Goal: Task Accomplishment & Management: Manage account settings

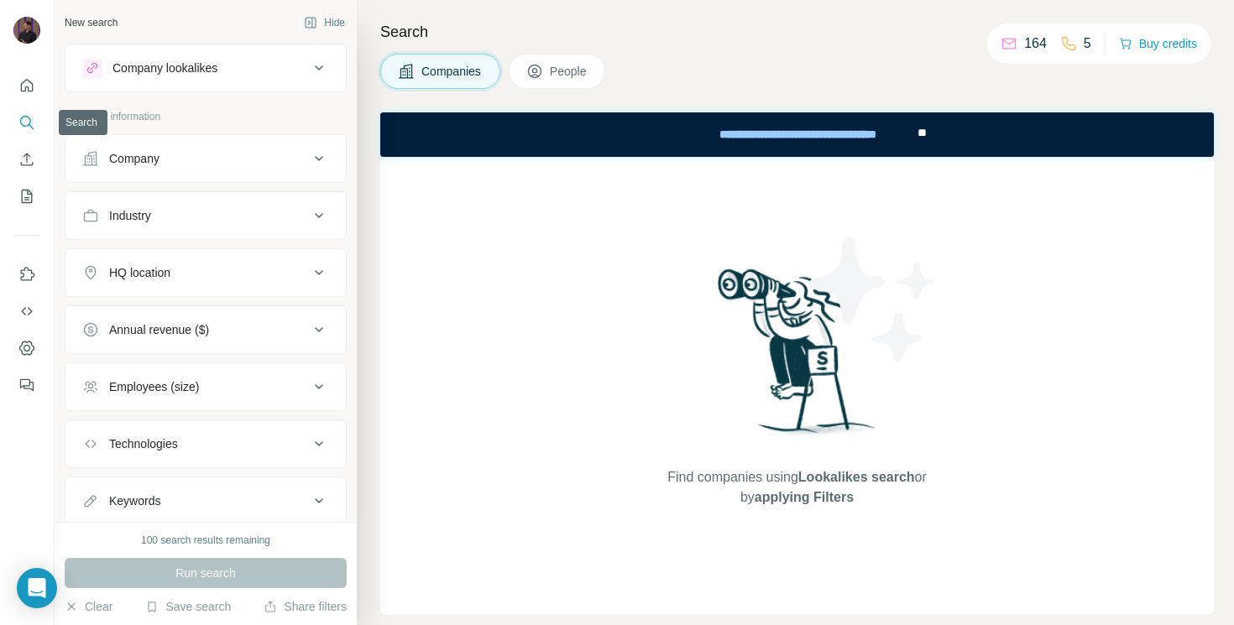
click at [23, 117] on icon "Search" at bounding box center [26, 122] width 17 height 17
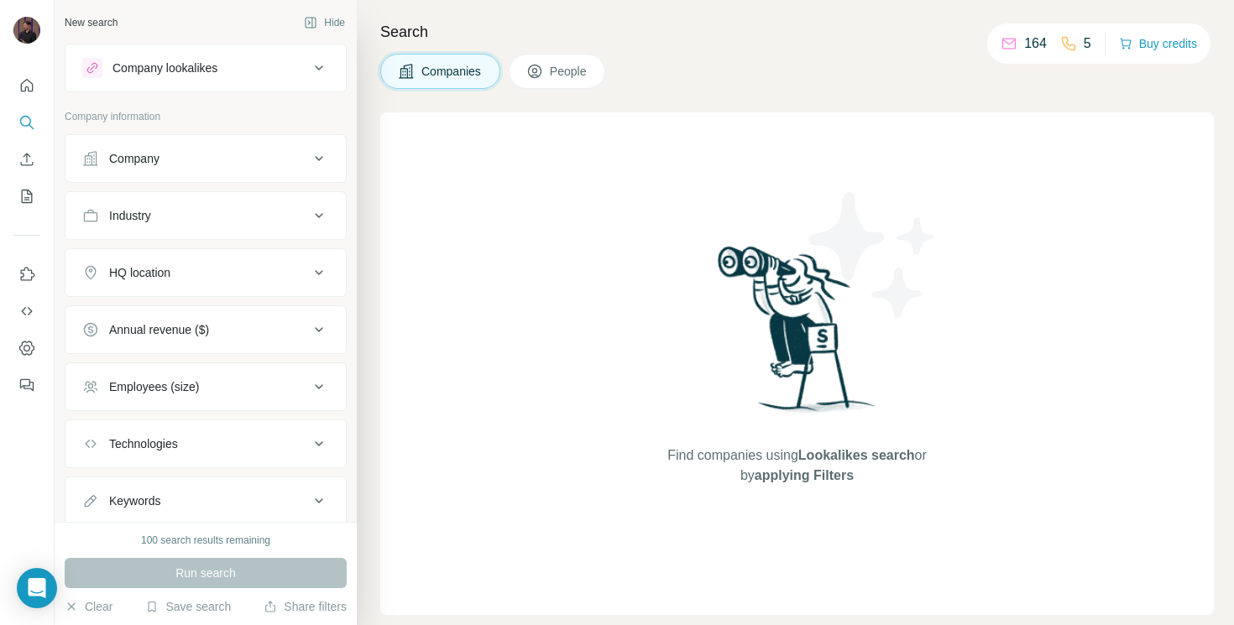
click at [574, 62] on button "People" at bounding box center [557, 71] width 97 height 35
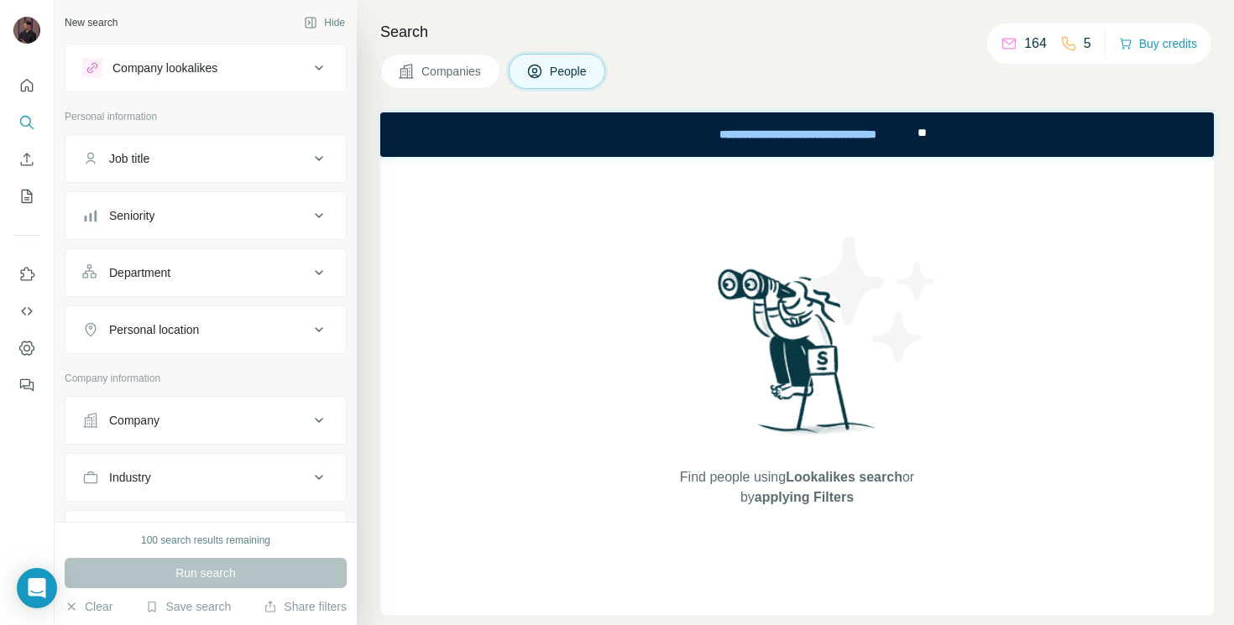
click at [567, 67] on span "People" at bounding box center [569, 71] width 39 height 17
click at [451, 80] on button "Companies" at bounding box center [440, 71] width 120 height 35
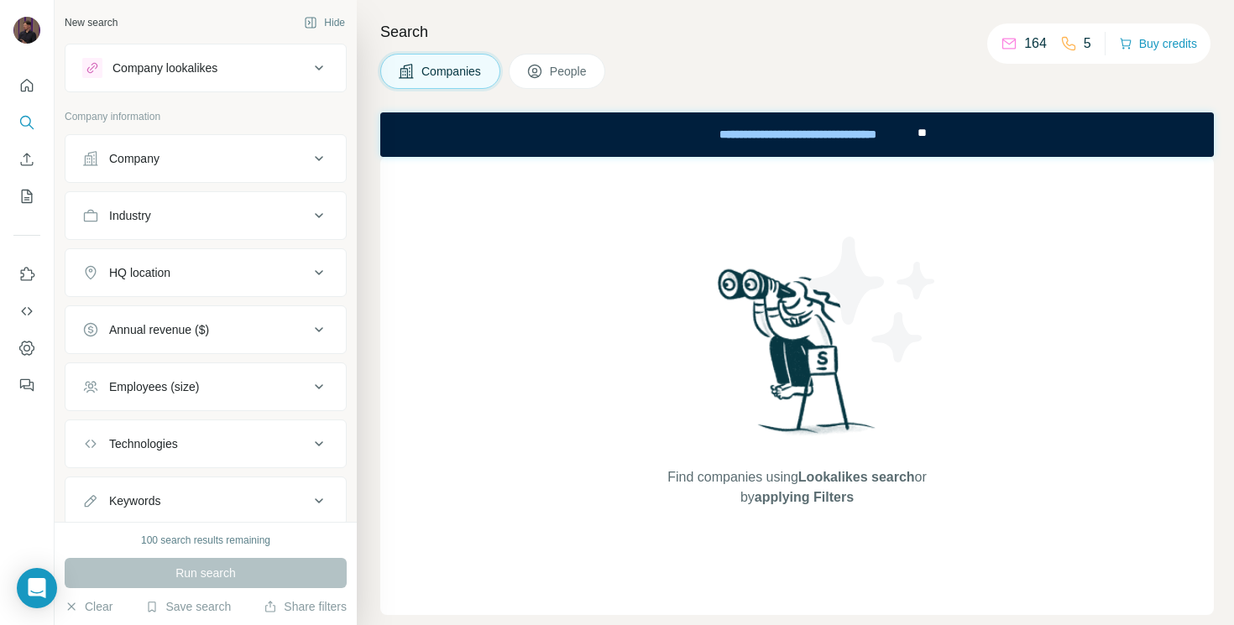
click at [552, 80] on button "People" at bounding box center [557, 71] width 97 height 35
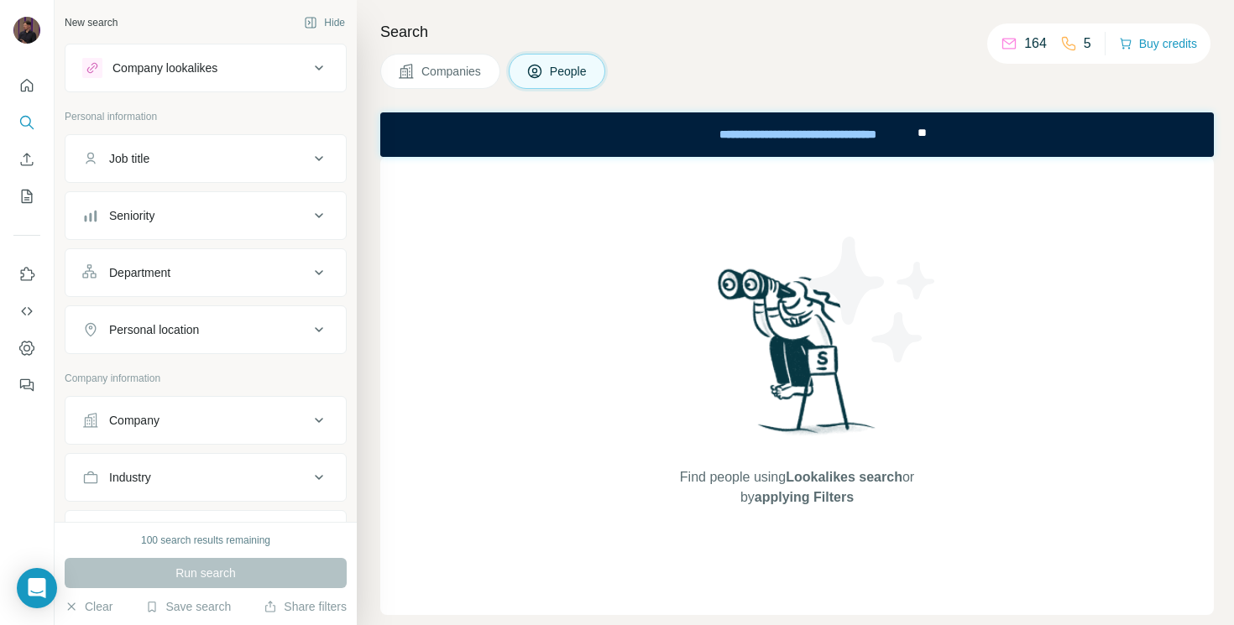
click at [201, 157] on div "Job title" at bounding box center [195, 158] width 227 height 17
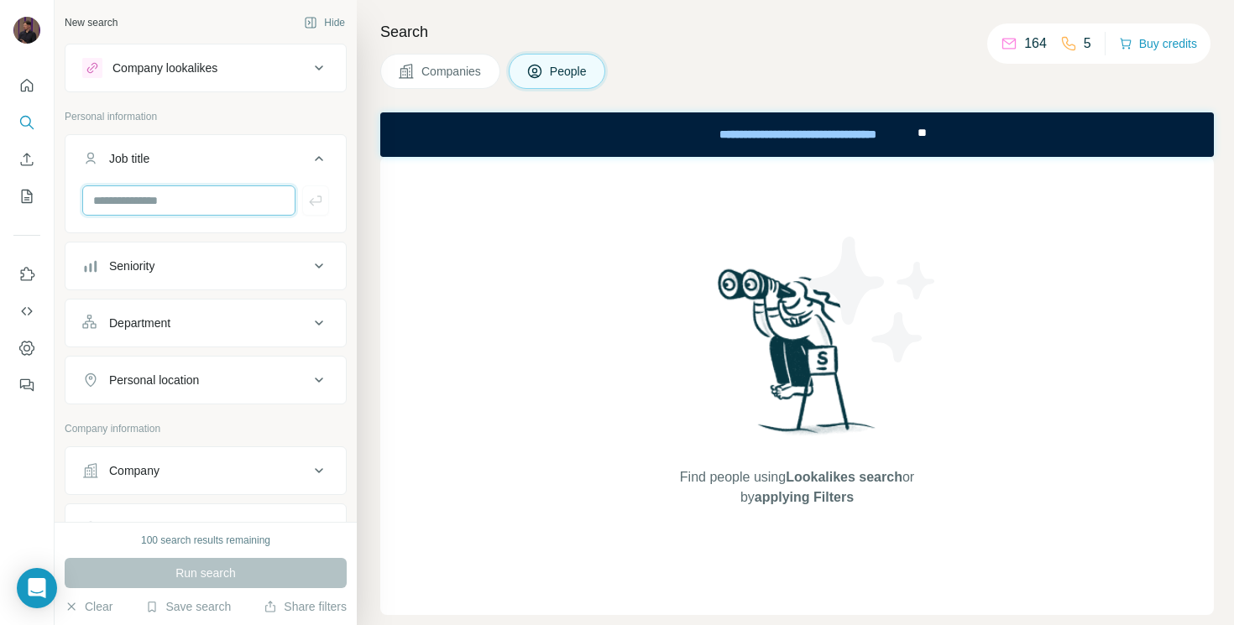
click at [172, 206] on input "text" at bounding box center [188, 200] width 213 height 30
click at [206, 203] on input "**********" at bounding box center [188, 200] width 213 height 30
type input "**********"
click at [320, 201] on icon "button" at bounding box center [315, 200] width 17 height 17
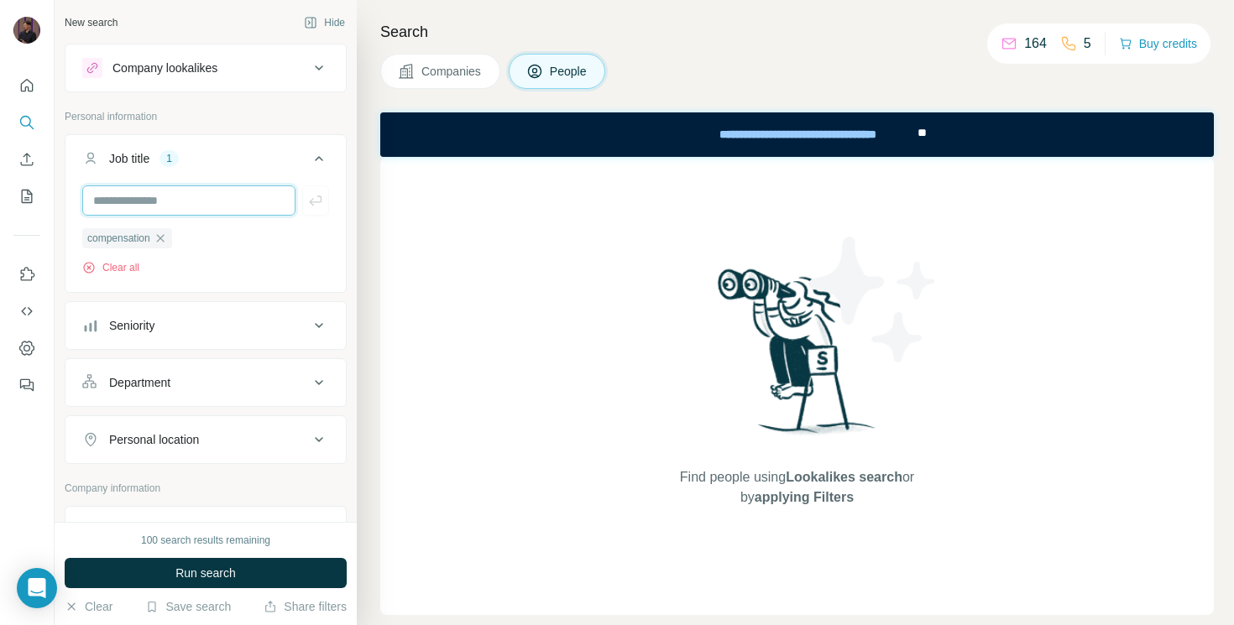
click at [191, 209] on input "text" at bounding box center [188, 200] width 213 height 30
type input "**********"
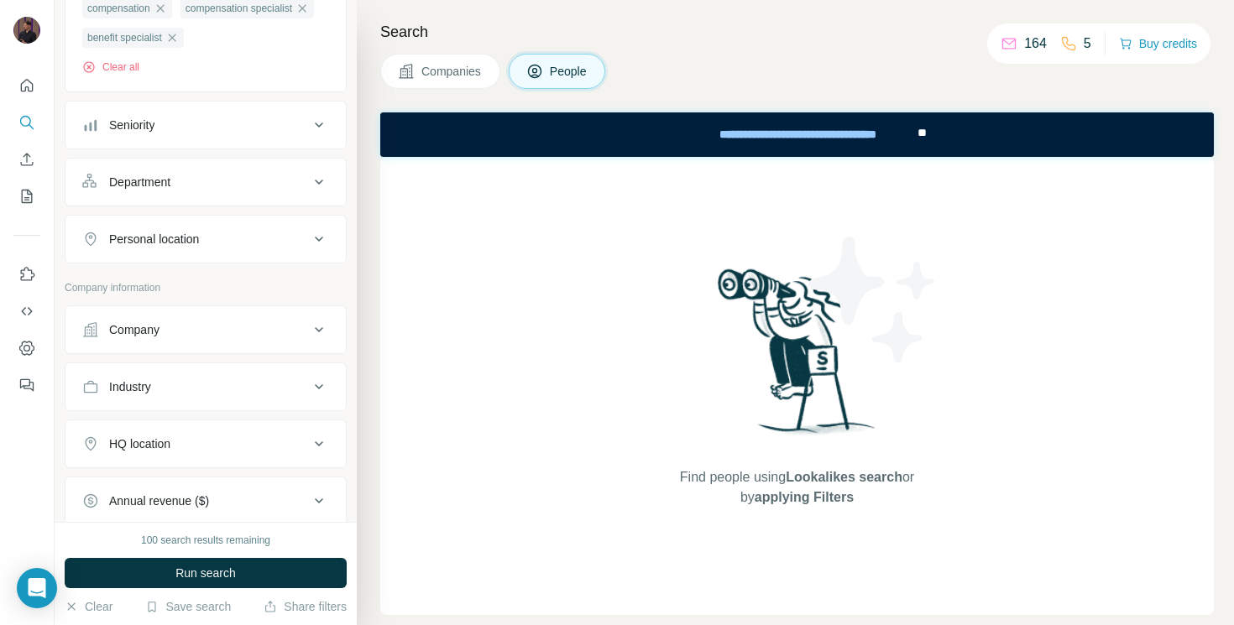
scroll to position [241, 0]
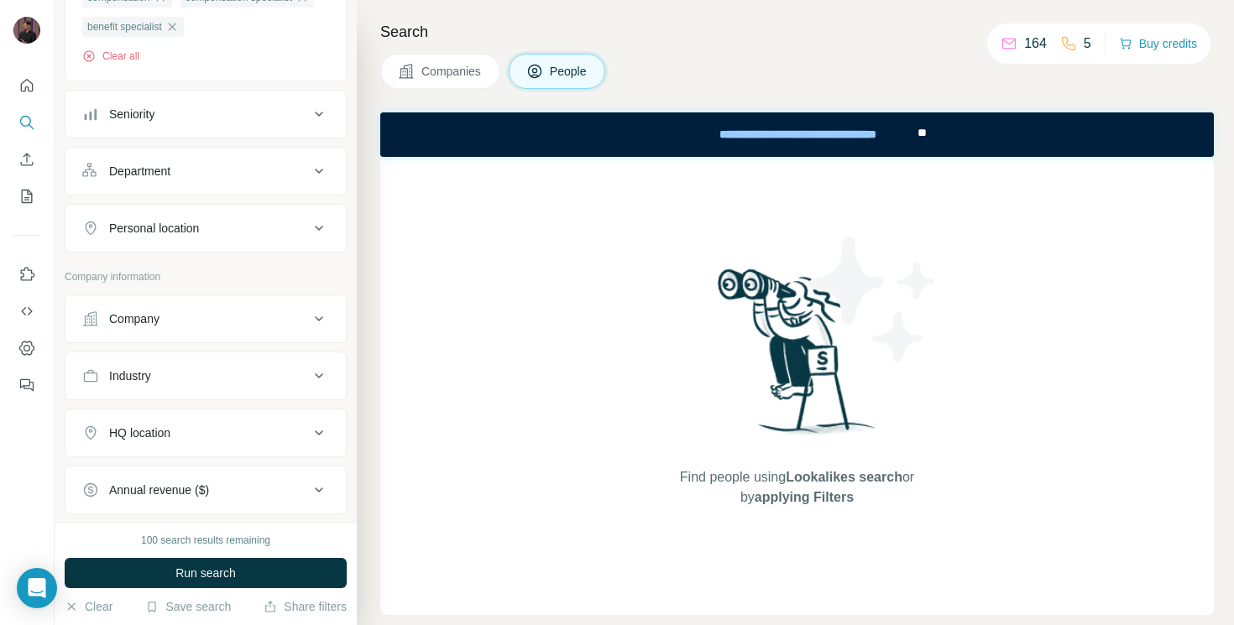
click at [211, 232] on div "Personal location" at bounding box center [195, 228] width 227 height 17
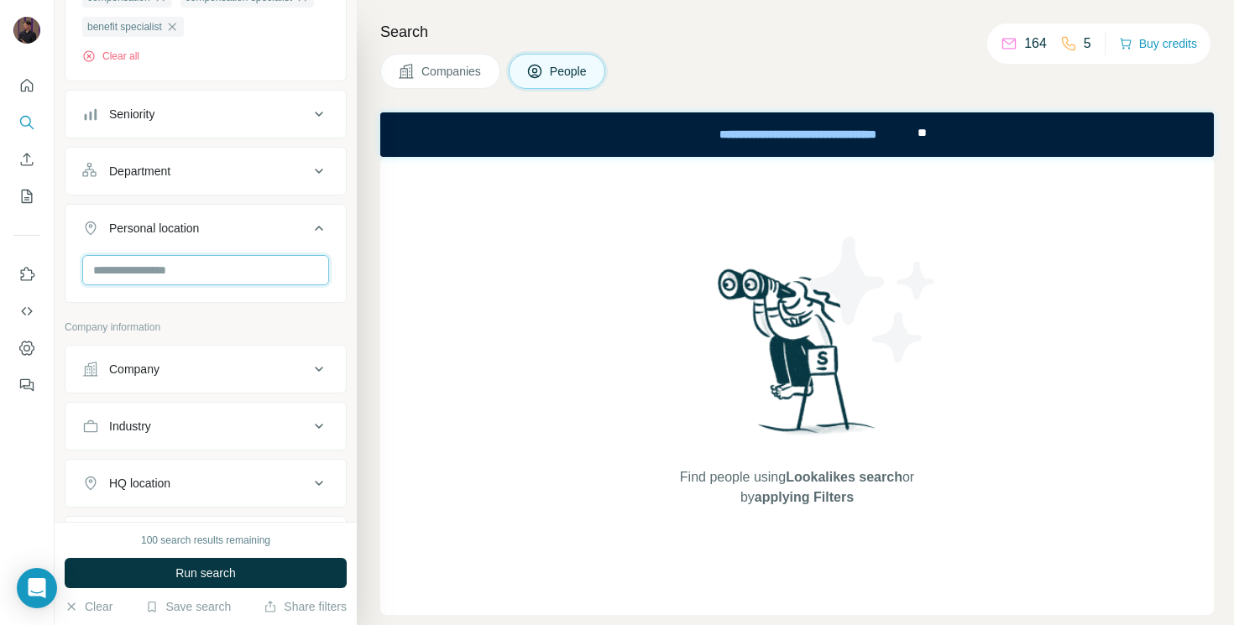
click at [177, 267] on input "text" at bounding box center [205, 270] width 247 height 30
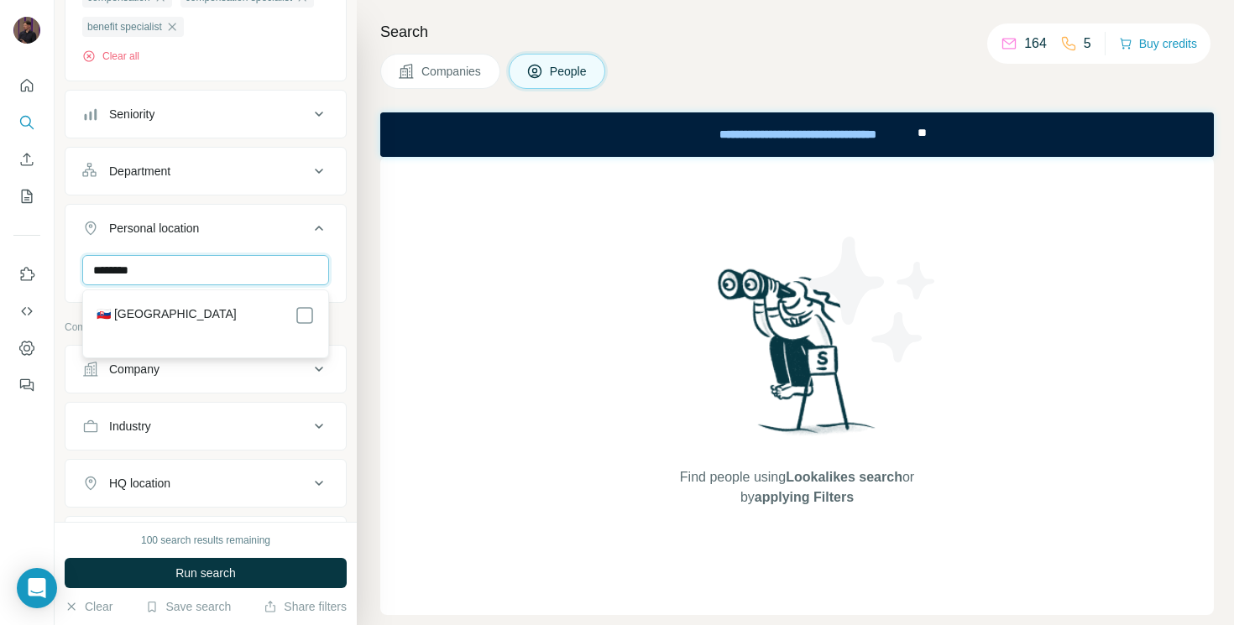
type input "********"
click at [199, 301] on div "🇸🇰 [GEOGRAPHIC_DATA]" at bounding box center [205, 324] width 238 height 60
click at [222, 317] on div "🇸🇰 [GEOGRAPHIC_DATA]" at bounding box center [206, 315] width 218 height 20
click at [318, 325] on div "🇸🇰 [GEOGRAPHIC_DATA]" at bounding box center [205, 324] width 238 height 60
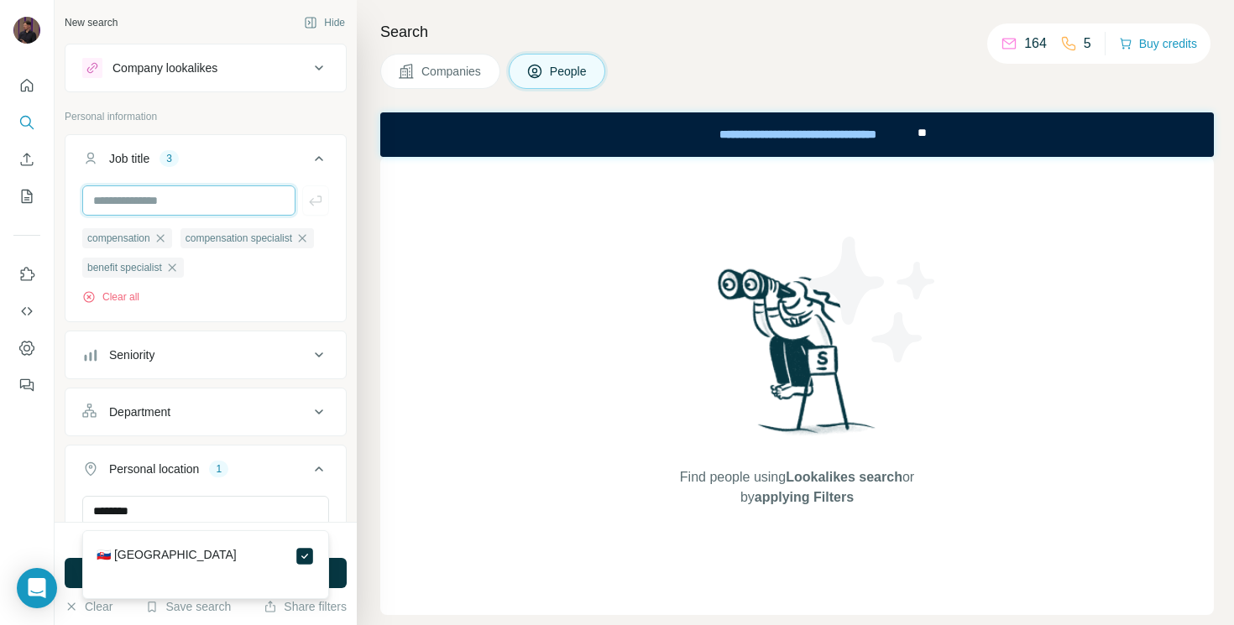
click at [201, 208] on input "text" at bounding box center [188, 200] width 213 height 30
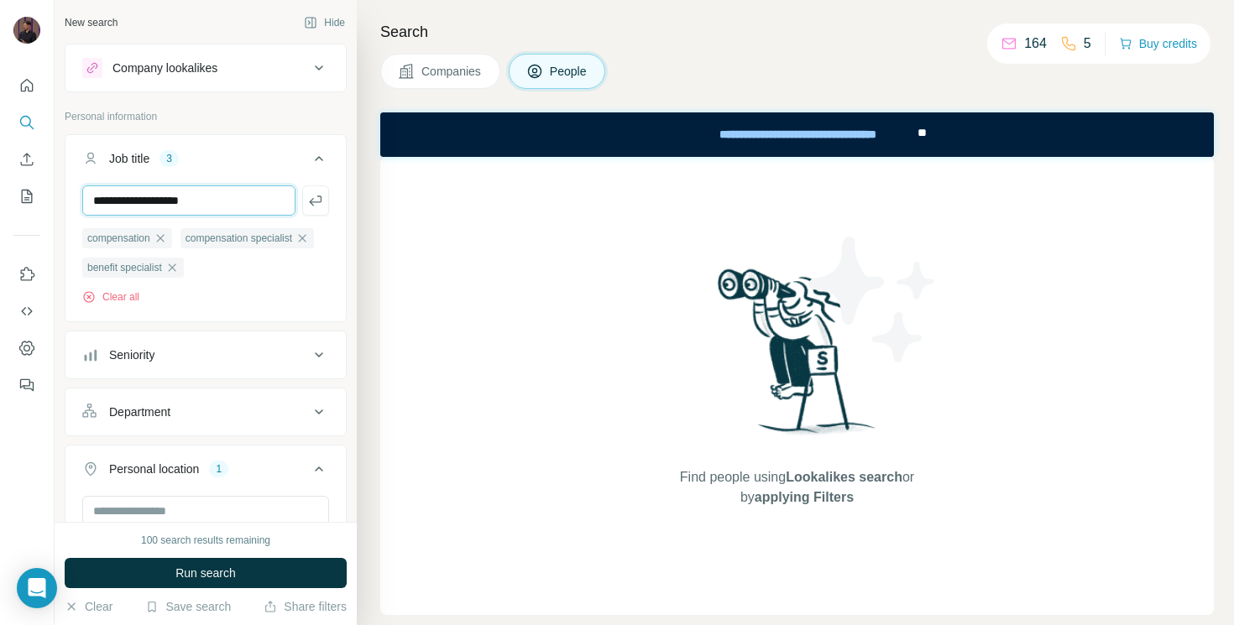
type input "**********"
click at [151, 201] on input "text" at bounding box center [188, 200] width 213 height 30
type input "**********"
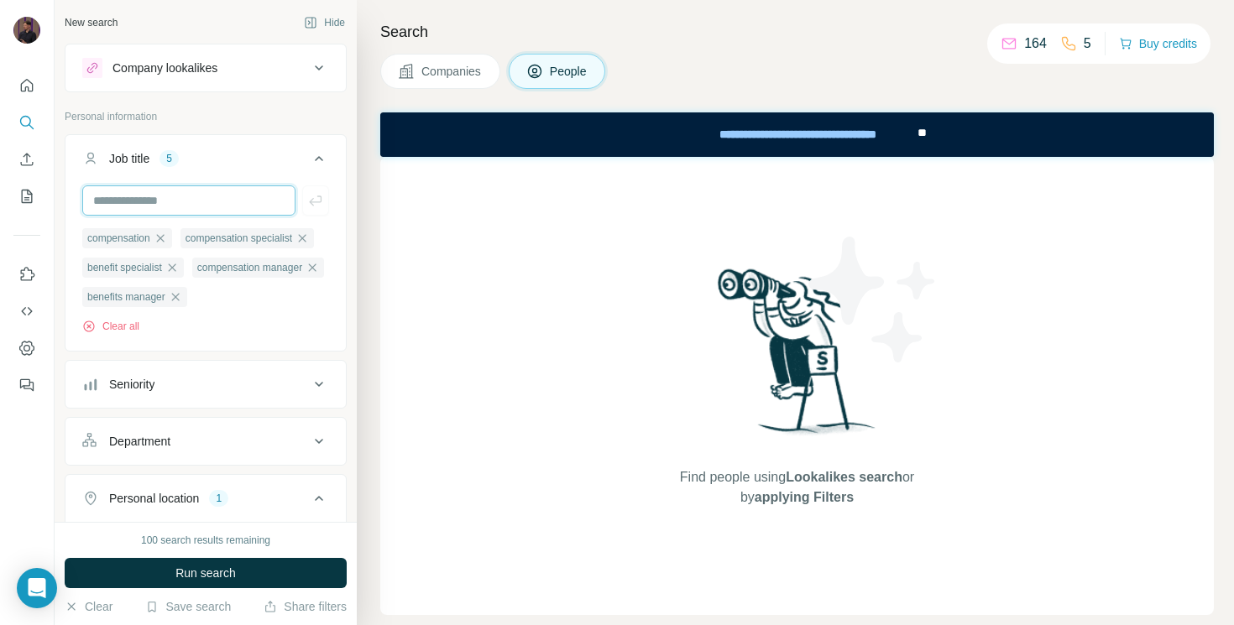
click at [220, 196] on input "text" at bounding box center [188, 200] width 213 height 30
type input "*"
type input "**********"
click at [208, 191] on input "text" at bounding box center [188, 200] width 213 height 30
click at [208, 191] on input "**********" at bounding box center [188, 200] width 213 height 30
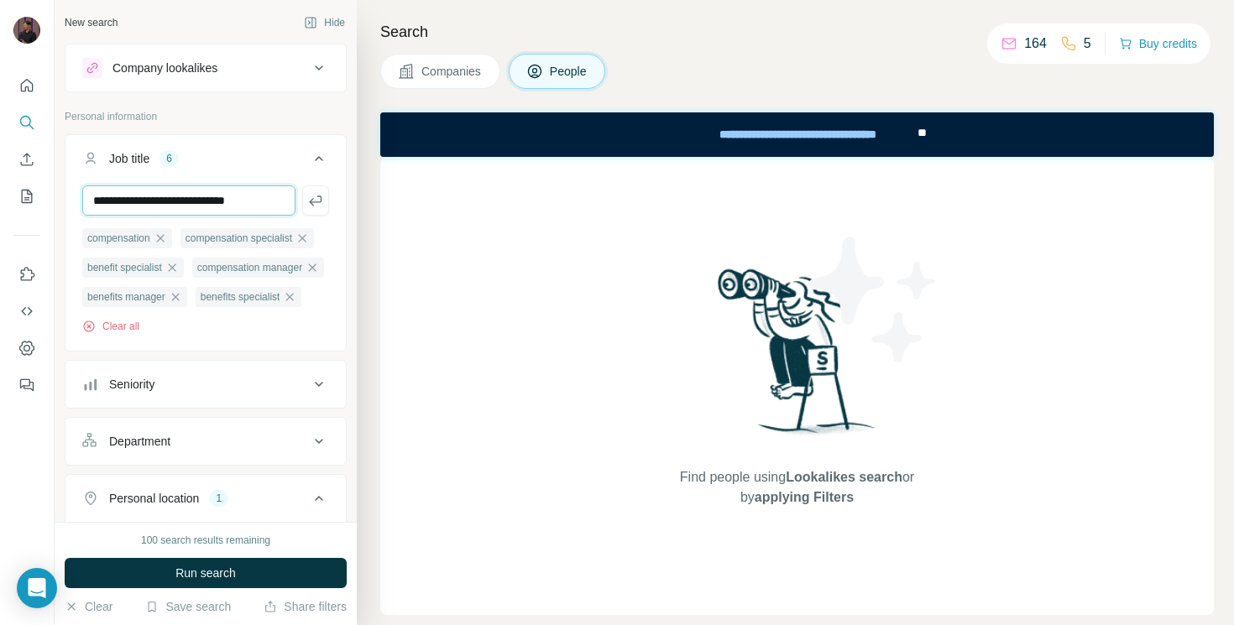
click at [208, 191] on input "**********" at bounding box center [188, 200] width 213 height 30
type input "**********"
click at [310, 201] on icon "button" at bounding box center [315, 201] width 13 height 10
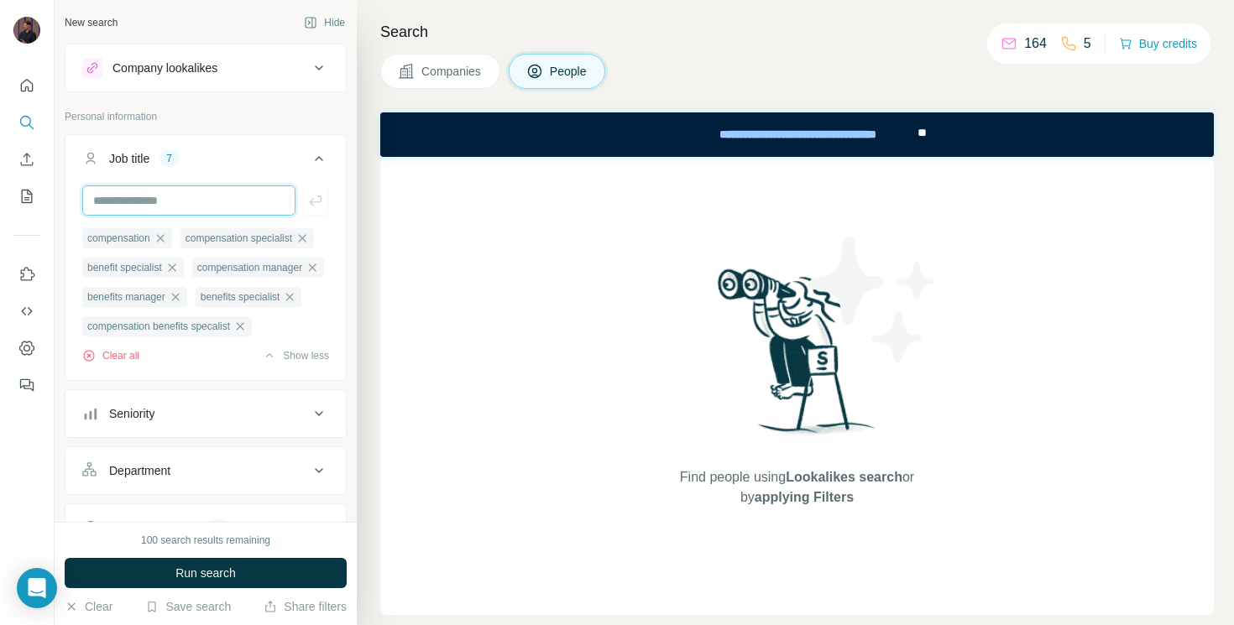
click at [223, 200] on input "text" at bounding box center [188, 200] width 213 height 30
paste input "**********"
drag, startPoint x: 221, startPoint y: 200, endPoint x: 312, endPoint y: 200, distance: 91.5
click at [312, 200] on div "**********" at bounding box center [205, 200] width 247 height 30
type input "**********"
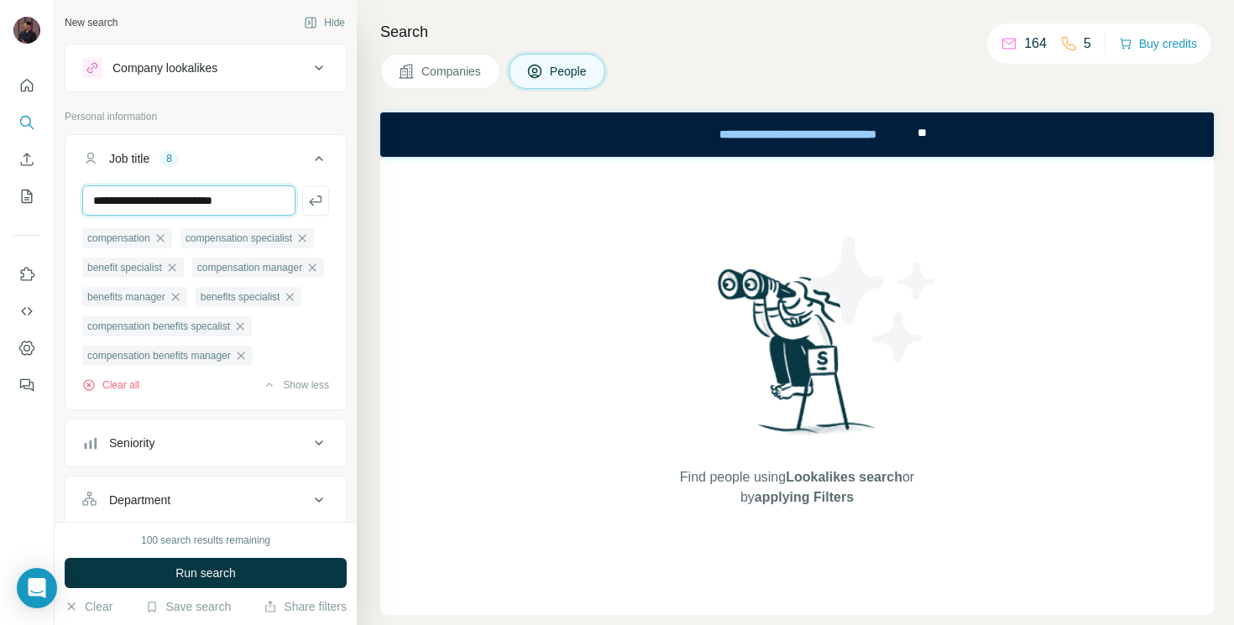
type input "**********"
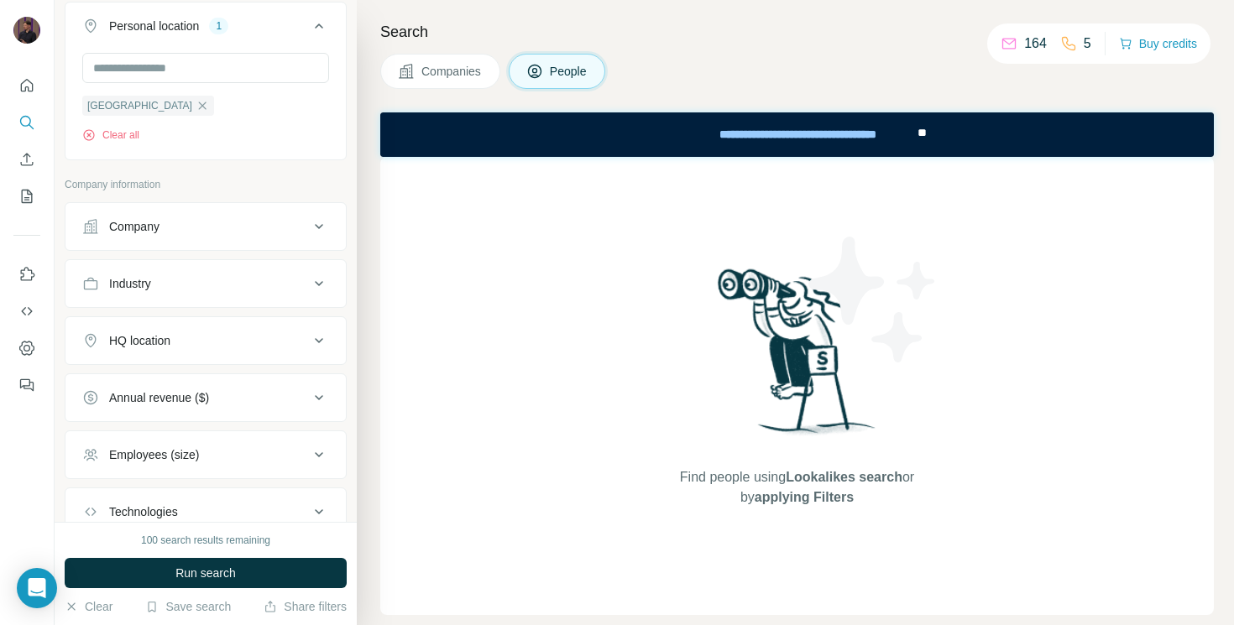
scroll to position [561, 0]
click at [254, 571] on button "Run search" at bounding box center [206, 573] width 282 height 30
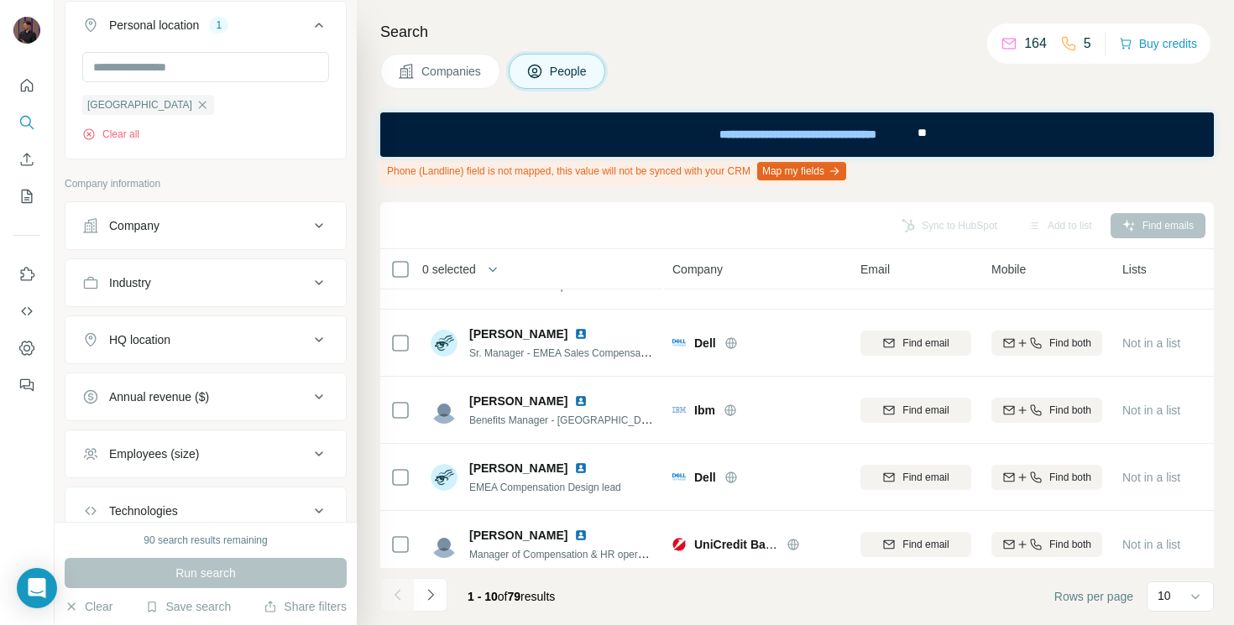
scroll to position [551, 0]
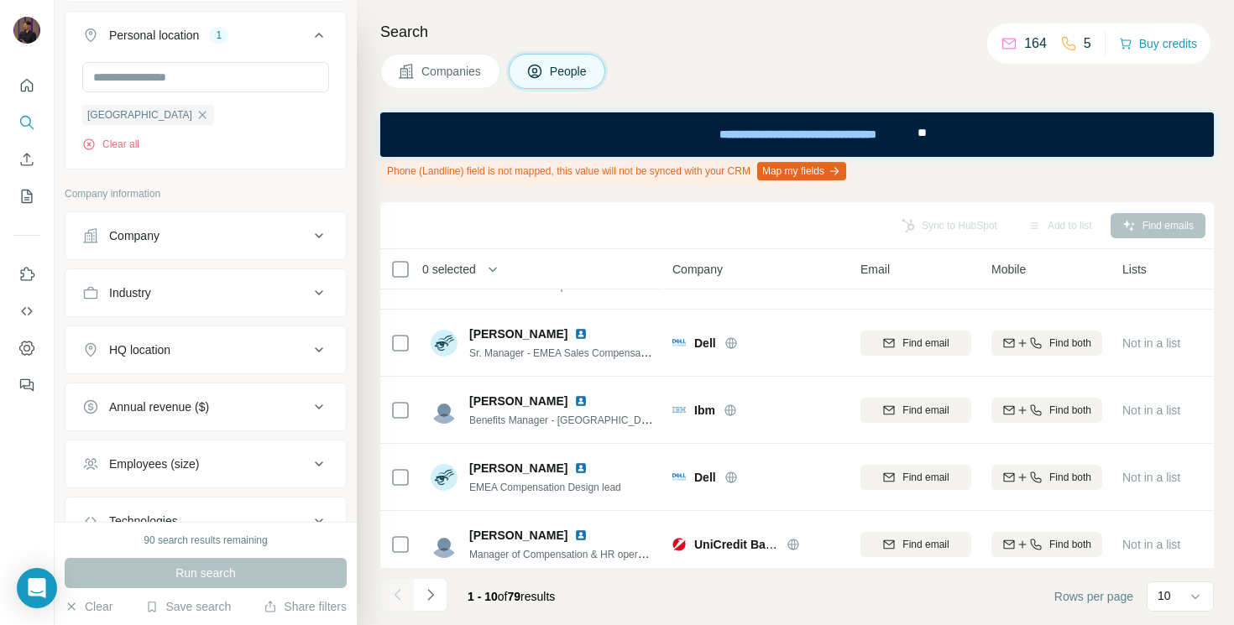
click at [159, 244] on div "Company" at bounding box center [134, 235] width 50 height 17
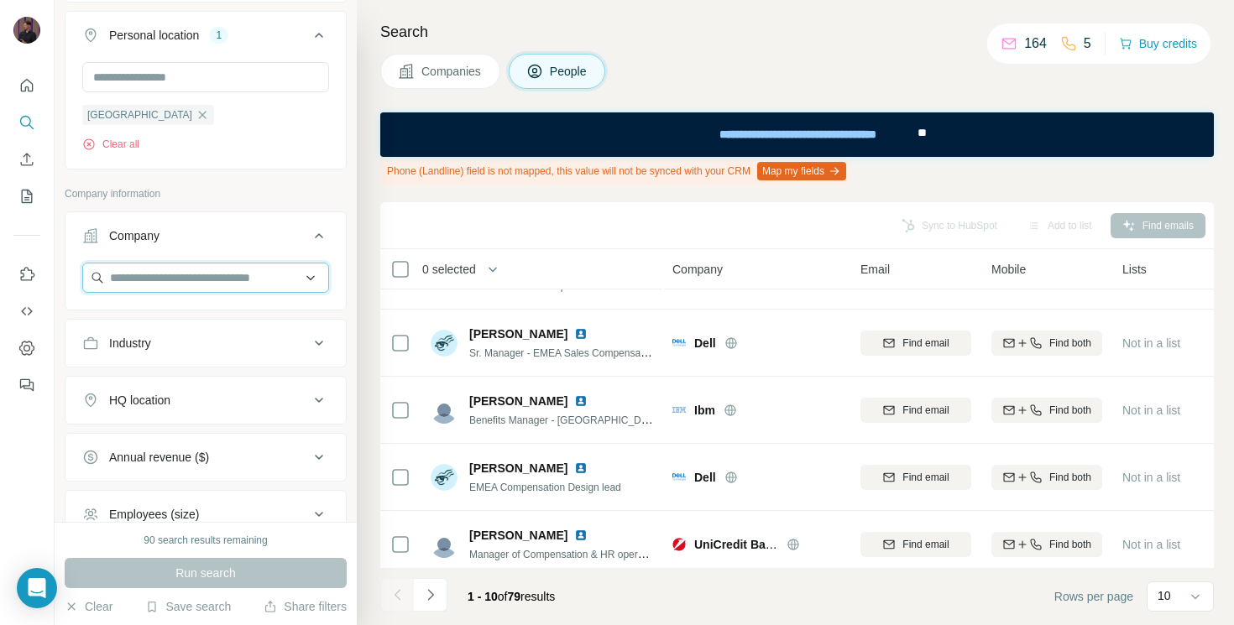
click at [159, 293] on input "text" at bounding box center [205, 278] width 247 height 30
type input "******"
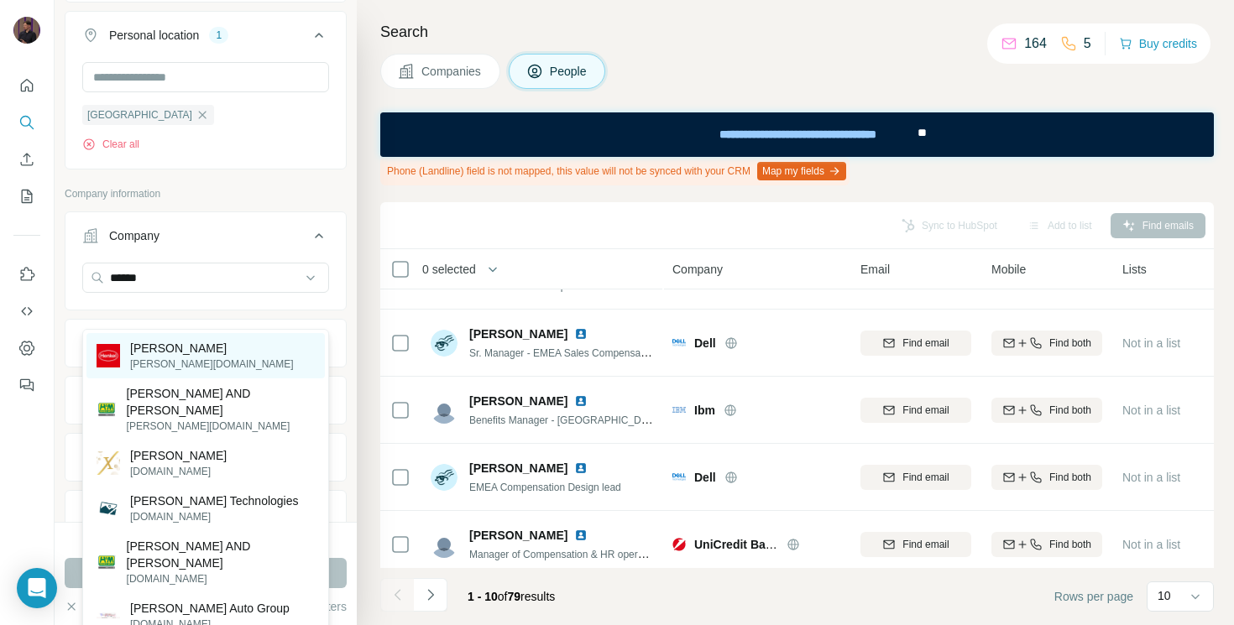
click at [179, 350] on p "Henkel" at bounding box center [212, 348] width 164 height 17
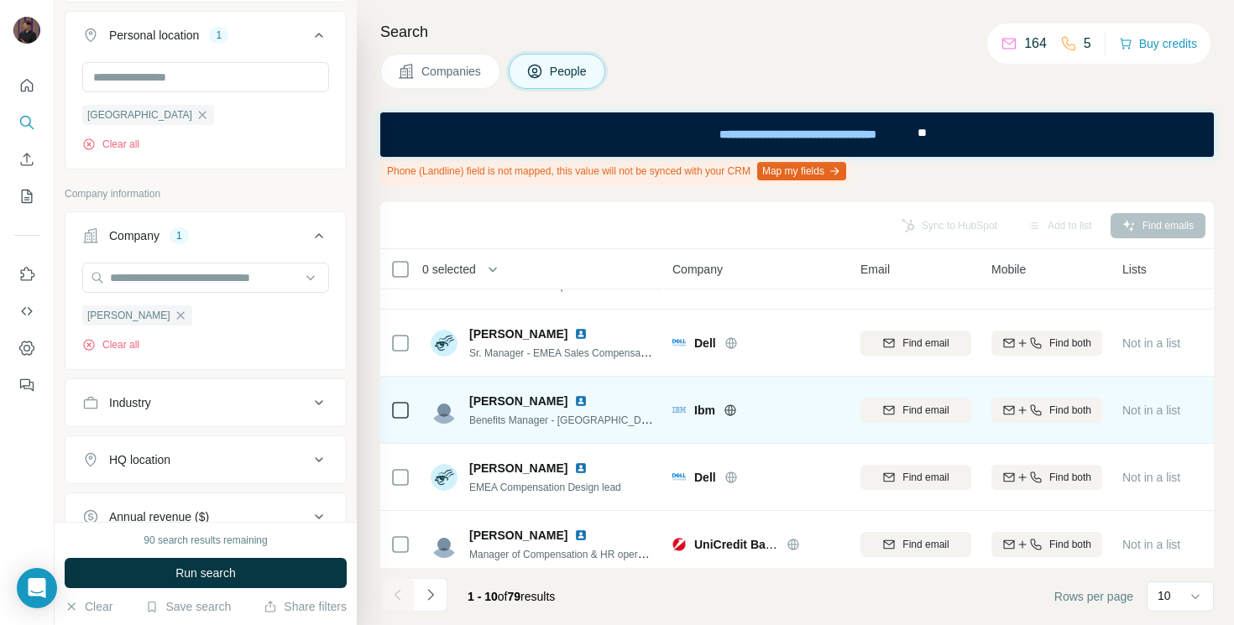
scroll to position [393, 0]
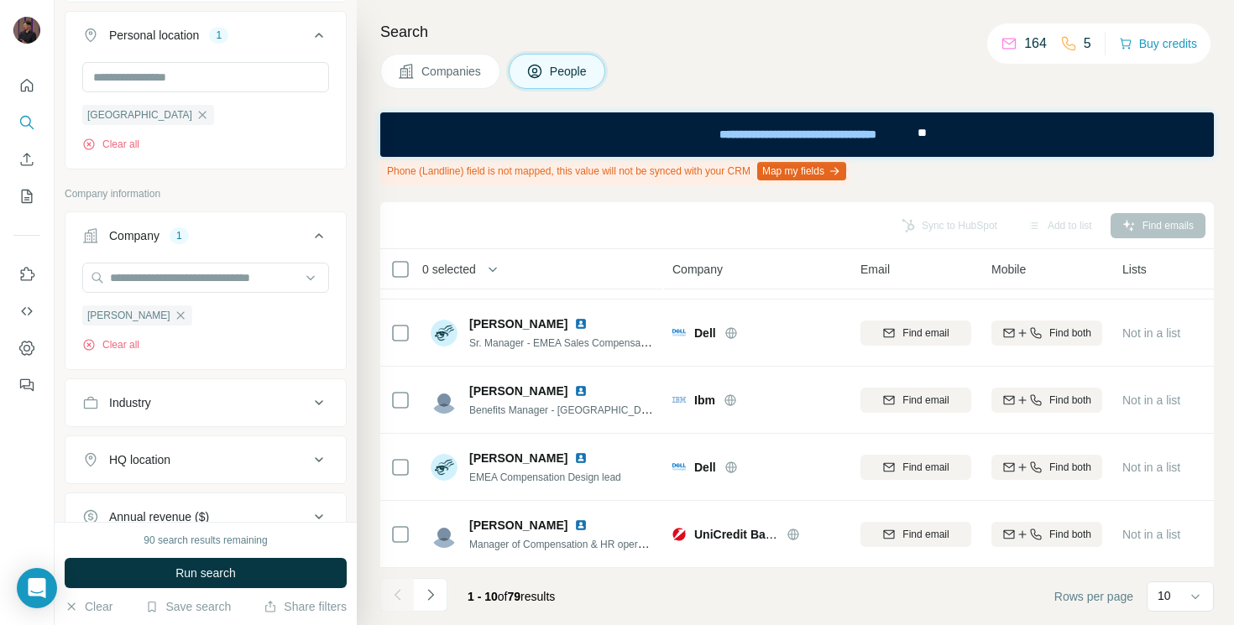
click at [1125, 185] on div "Phone (Landline) field is not mapped, this value will not be synced with your C…" at bounding box center [796, 171] width 833 height 29
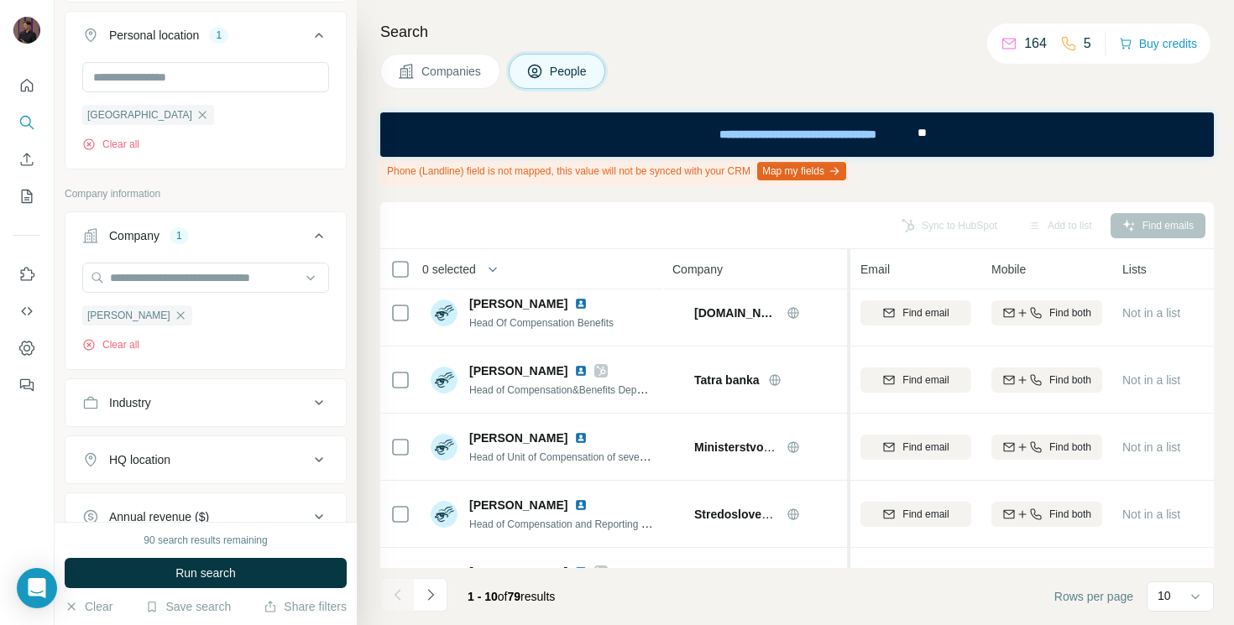
scroll to position [0, 0]
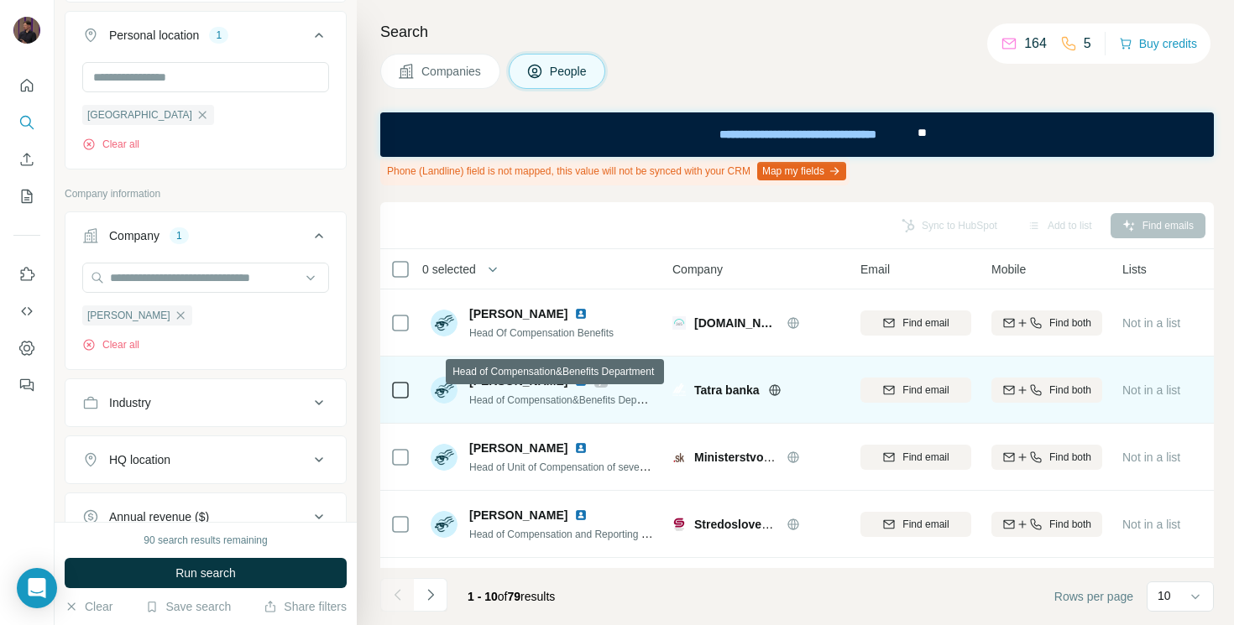
click at [613, 401] on span "Head of Compensation&Benefits Department" at bounding box center [569, 399] width 201 height 13
click at [587, 401] on span "Head of Compensation&Benefits Department" at bounding box center [569, 399] width 201 height 13
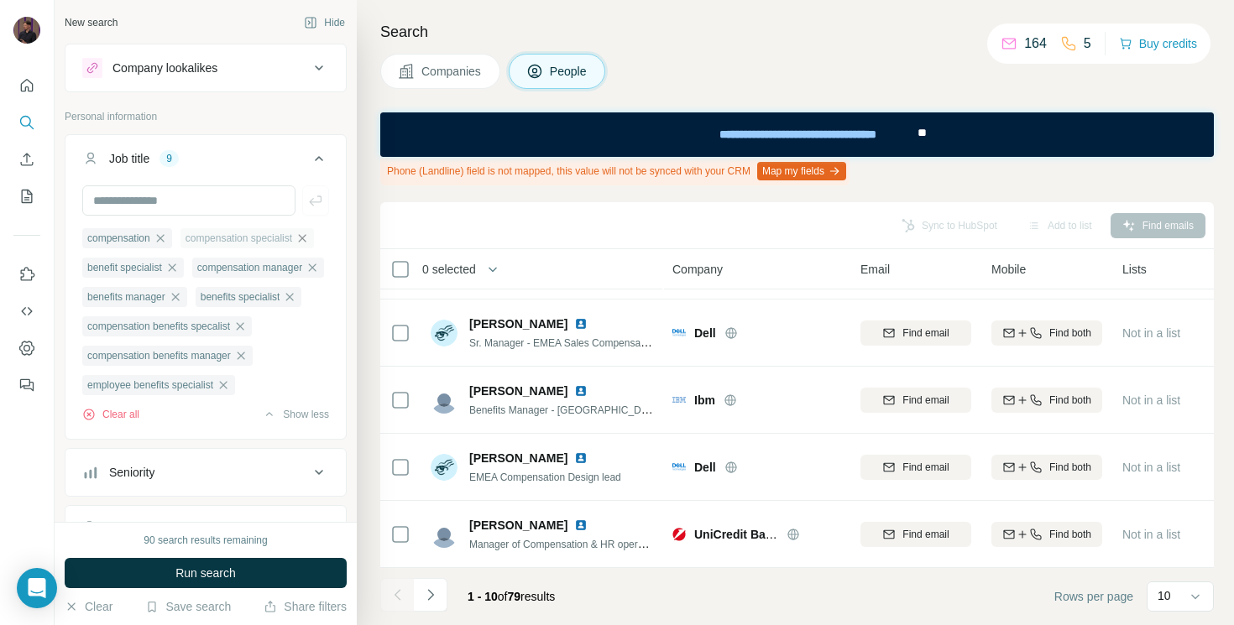
click at [309, 238] on icon "button" at bounding box center [301, 238] width 13 height 13
click at [276, 237] on icon "button" at bounding box center [269, 238] width 13 height 13
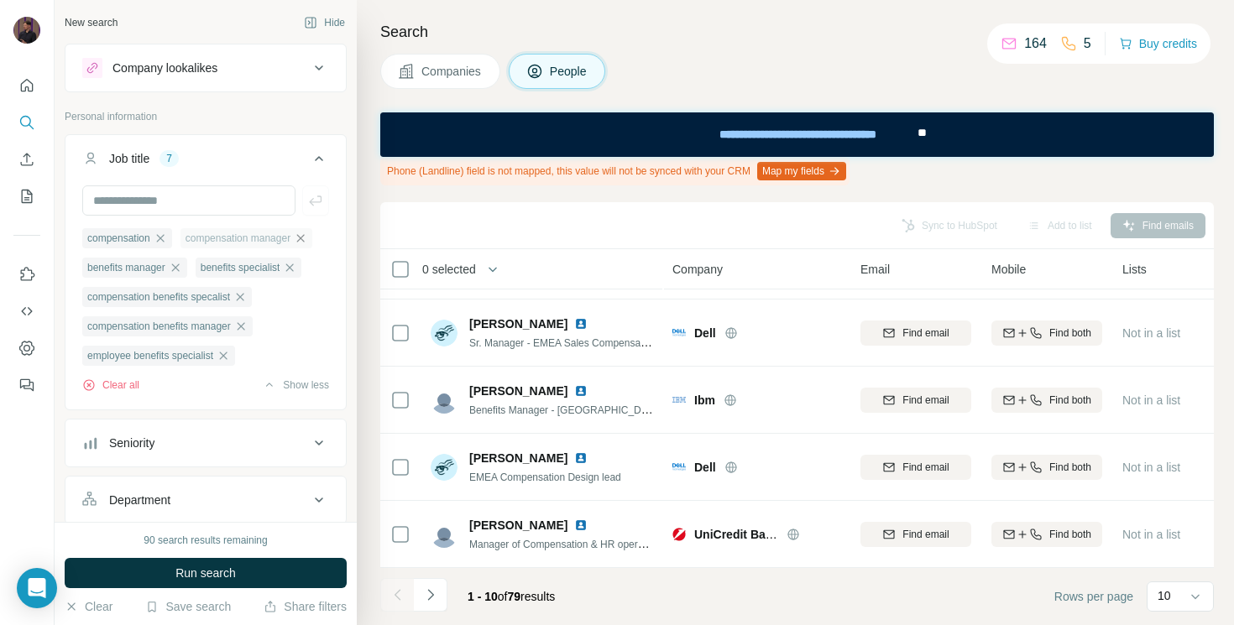
click at [307, 235] on icon "button" at bounding box center [300, 238] width 13 height 13
click at [230, 355] on icon "button" at bounding box center [223, 355] width 13 height 13
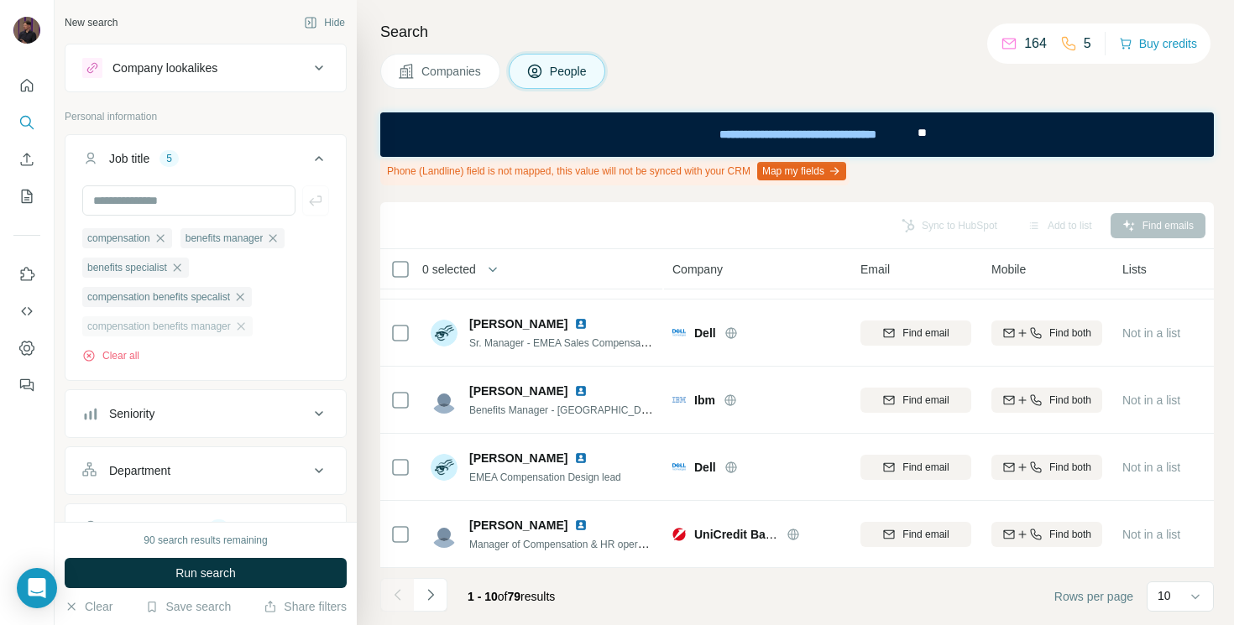
click at [248, 330] on icon "button" at bounding box center [240, 326] width 13 height 13
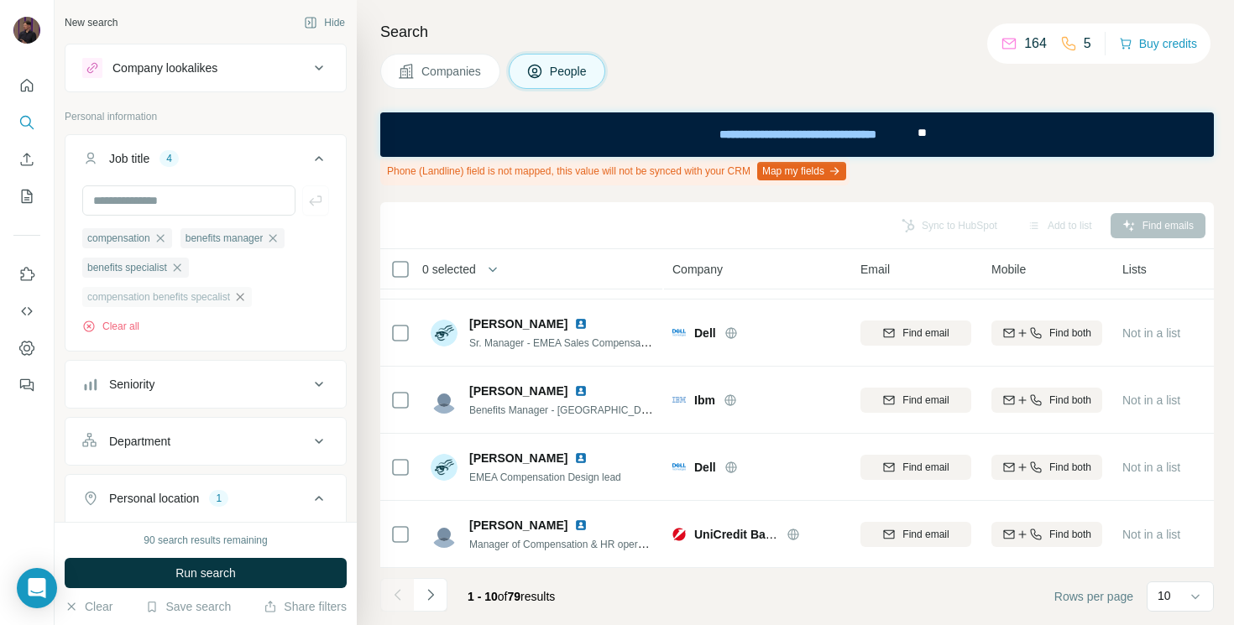
click at [247, 304] on icon "button" at bounding box center [239, 296] width 13 height 13
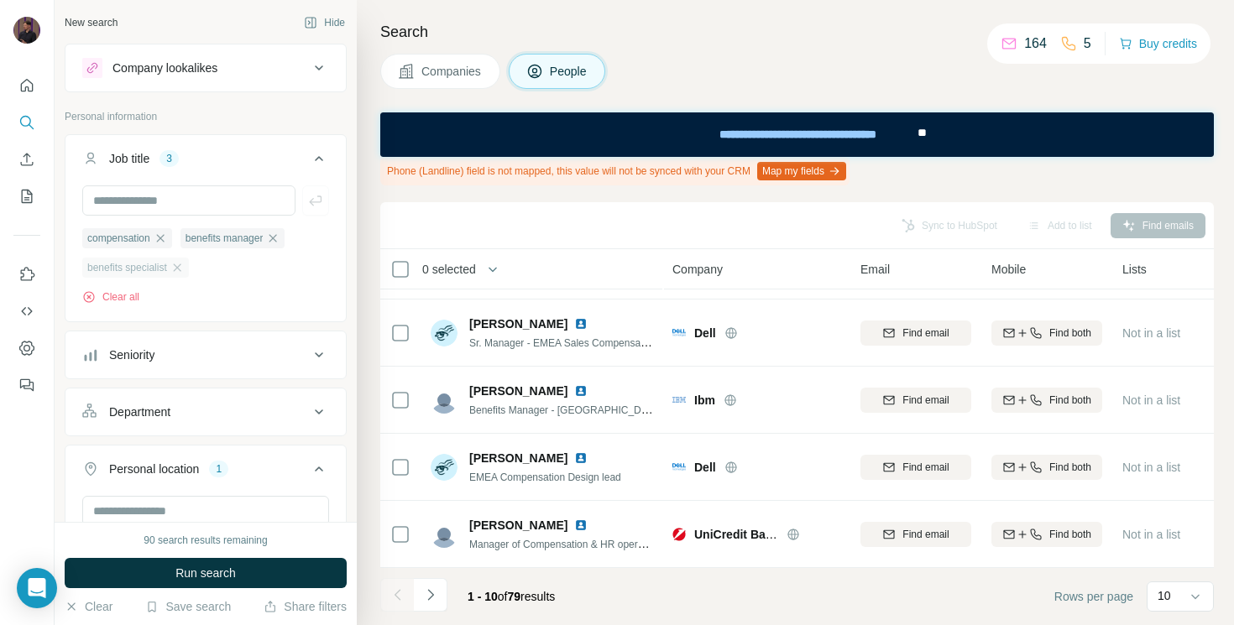
click at [183, 268] on icon "button" at bounding box center [176, 267] width 13 height 13
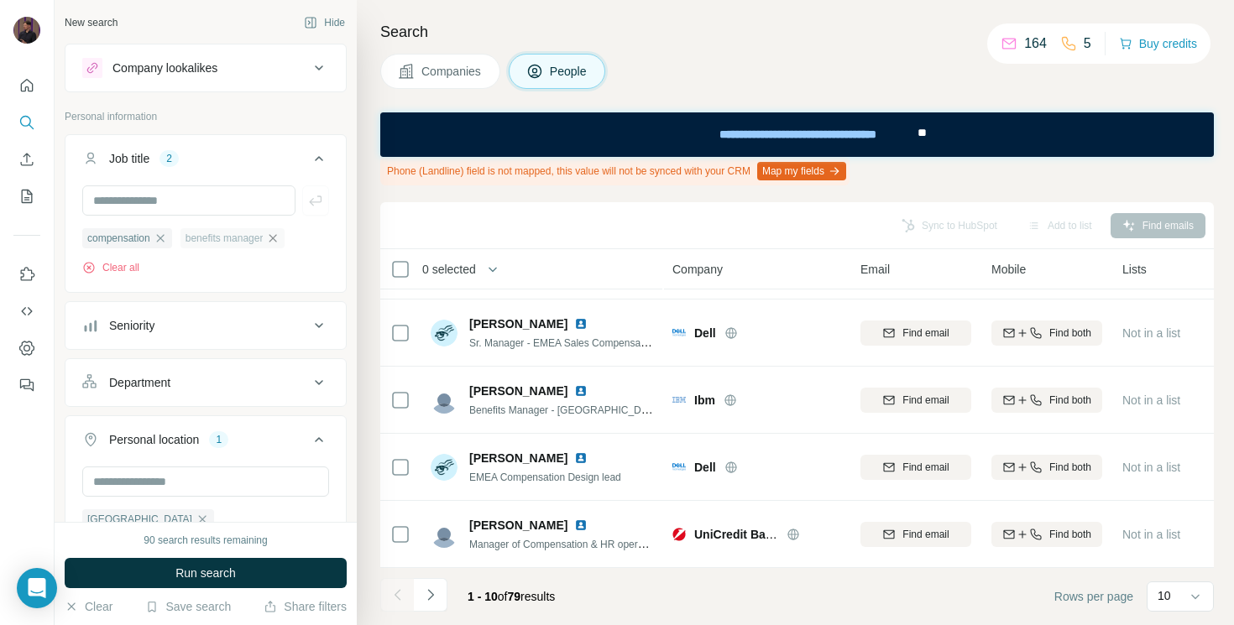
click at [279, 236] on icon "button" at bounding box center [272, 238] width 13 height 13
click at [227, 206] on input "text" at bounding box center [188, 200] width 213 height 30
type input "********"
click at [236, 576] on span "Run search" at bounding box center [205, 573] width 60 height 17
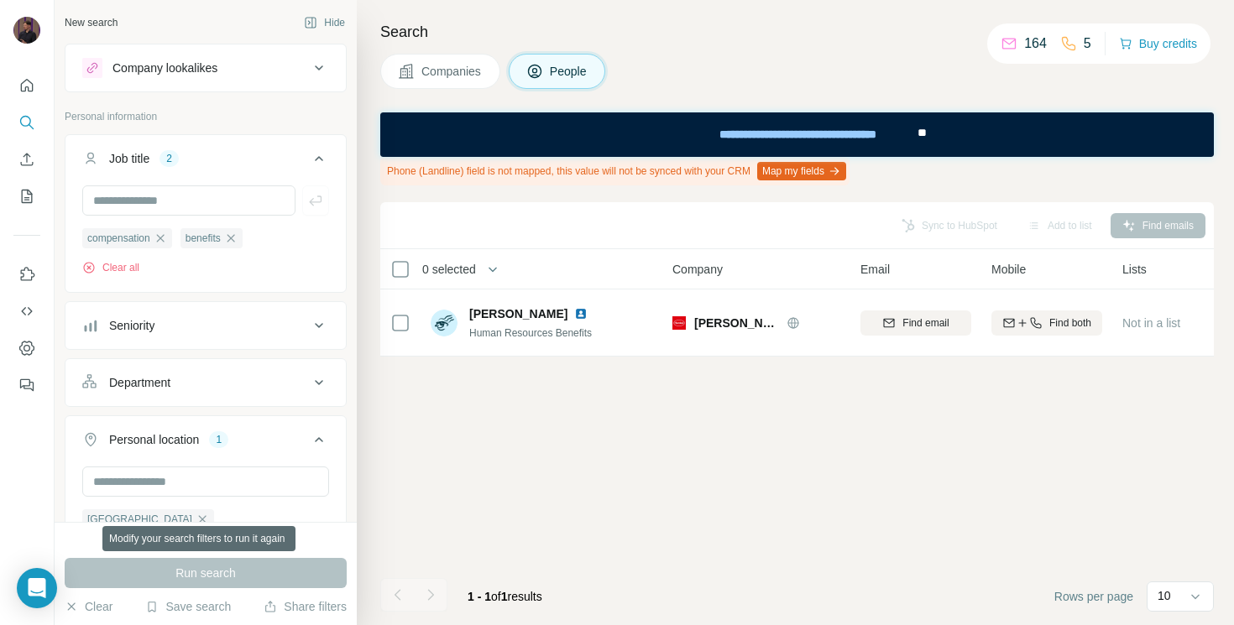
click at [624, 495] on div "Sync to HubSpot Add to list Find emails 0 selected People Company Email Mobile …" at bounding box center [796, 413] width 833 height 423
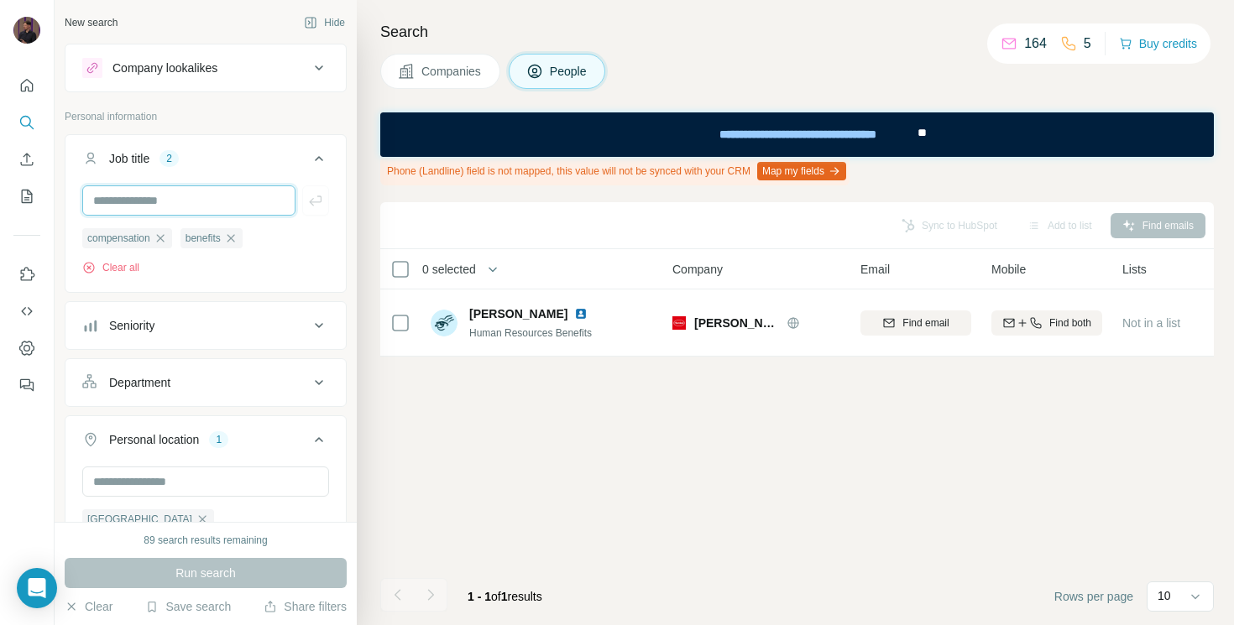
click at [192, 197] on input "text" at bounding box center [188, 200] width 213 height 30
type input "**********"
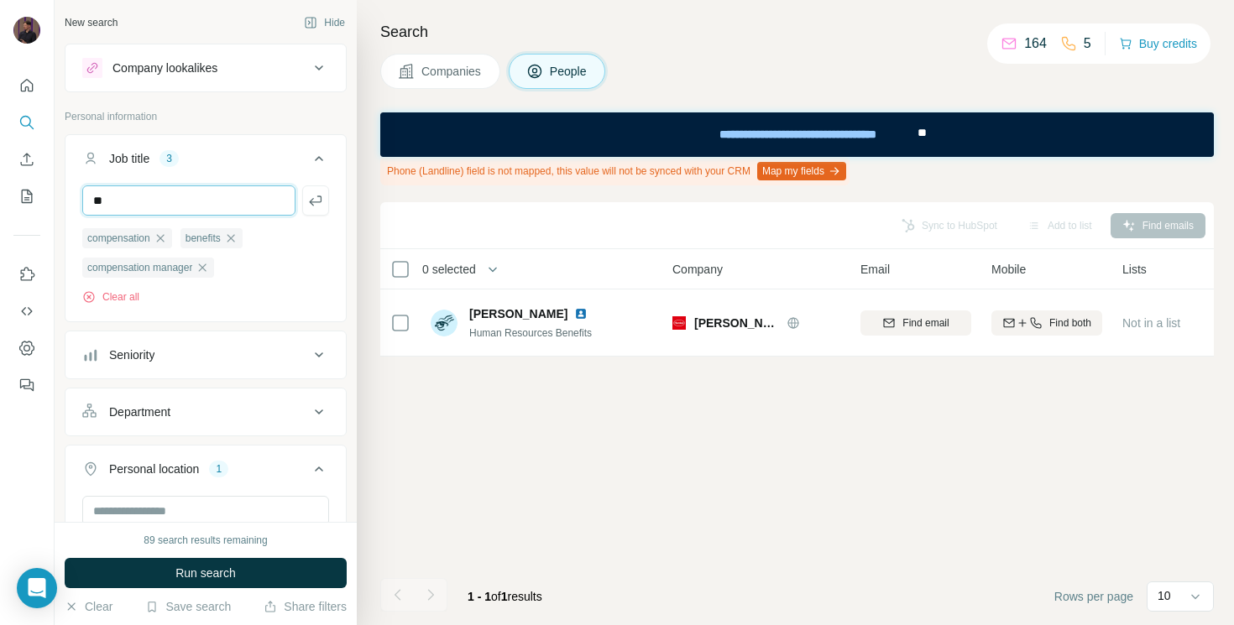
type input "*"
type input "**********"
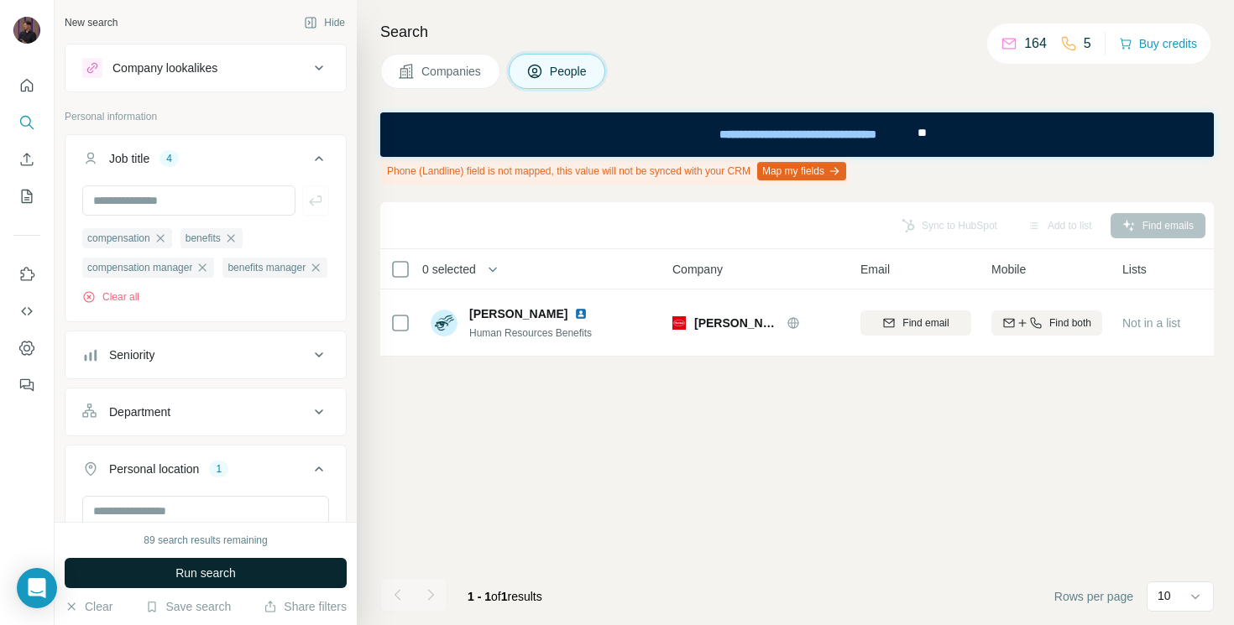
click at [233, 575] on span "Run search" at bounding box center [205, 573] width 60 height 17
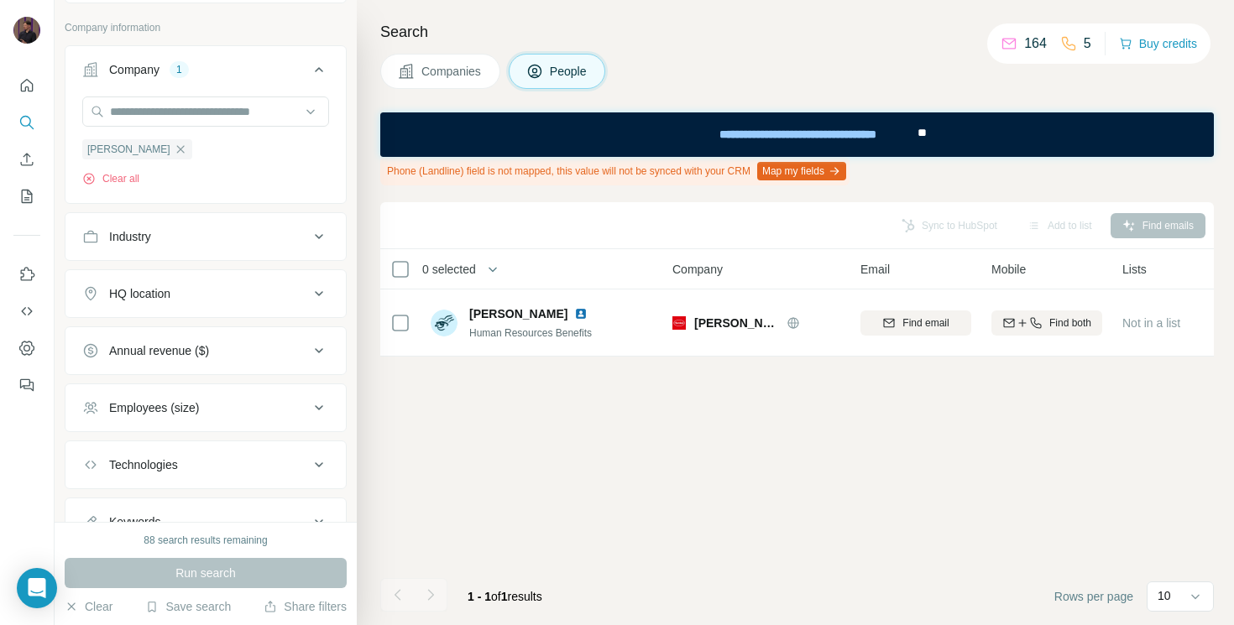
scroll to position [603, 0]
click at [176, 149] on icon "button" at bounding box center [180, 146] width 8 height 8
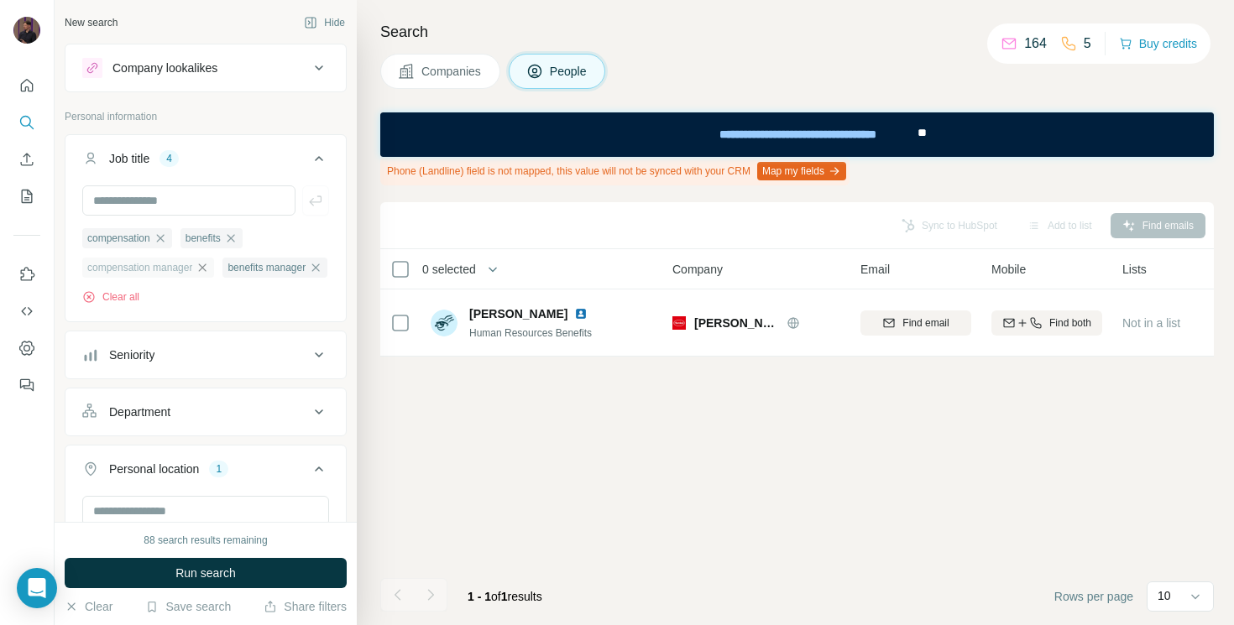
click at [208, 265] on icon "button" at bounding box center [202, 267] width 13 height 13
click at [179, 267] on icon "button" at bounding box center [175, 268] width 8 height 8
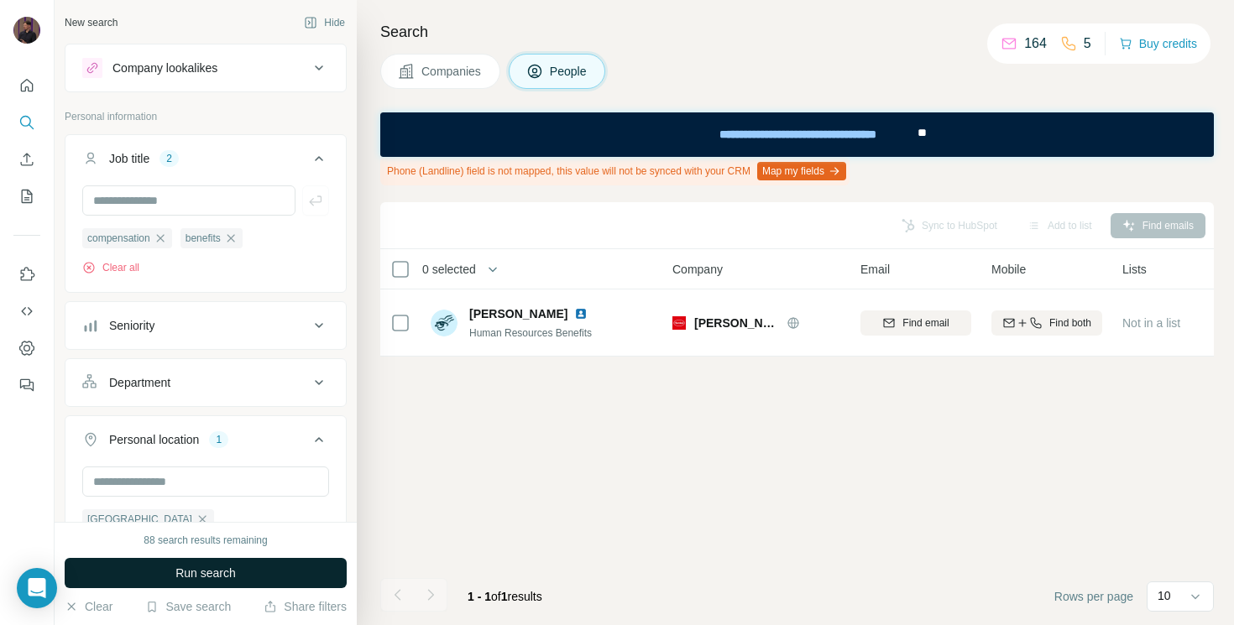
click at [206, 572] on span "Run search" at bounding box center [205, 573] width 60 height 17
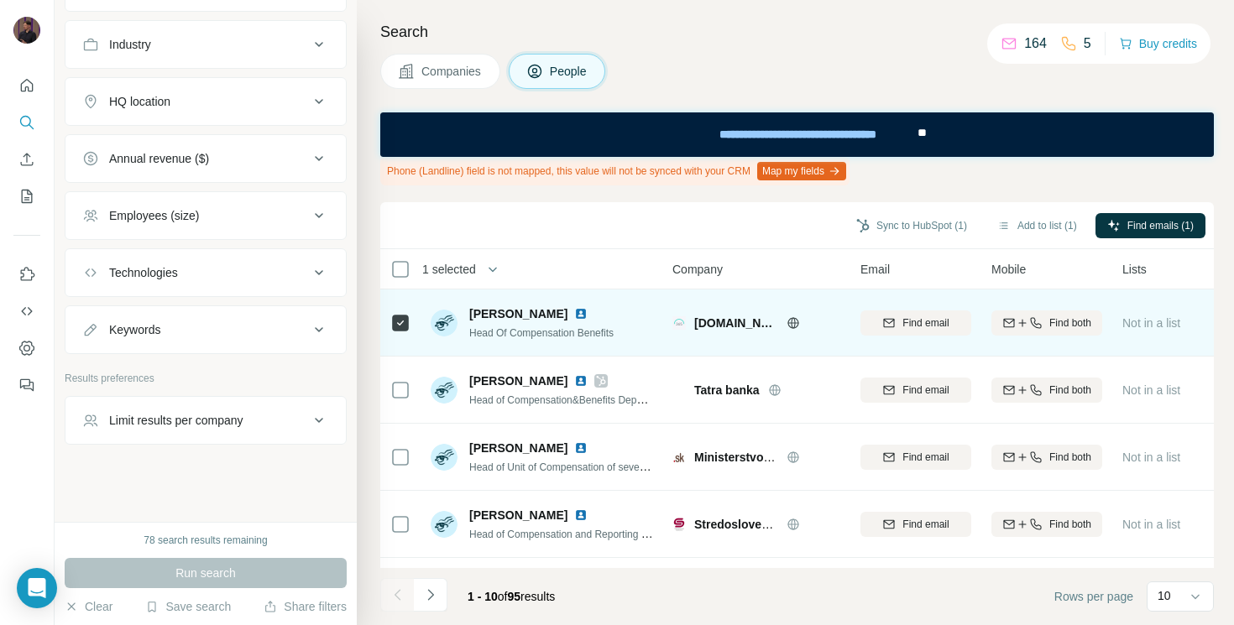
click at [584, 312] on img at bounding box center [580, 313] width 13 height 13
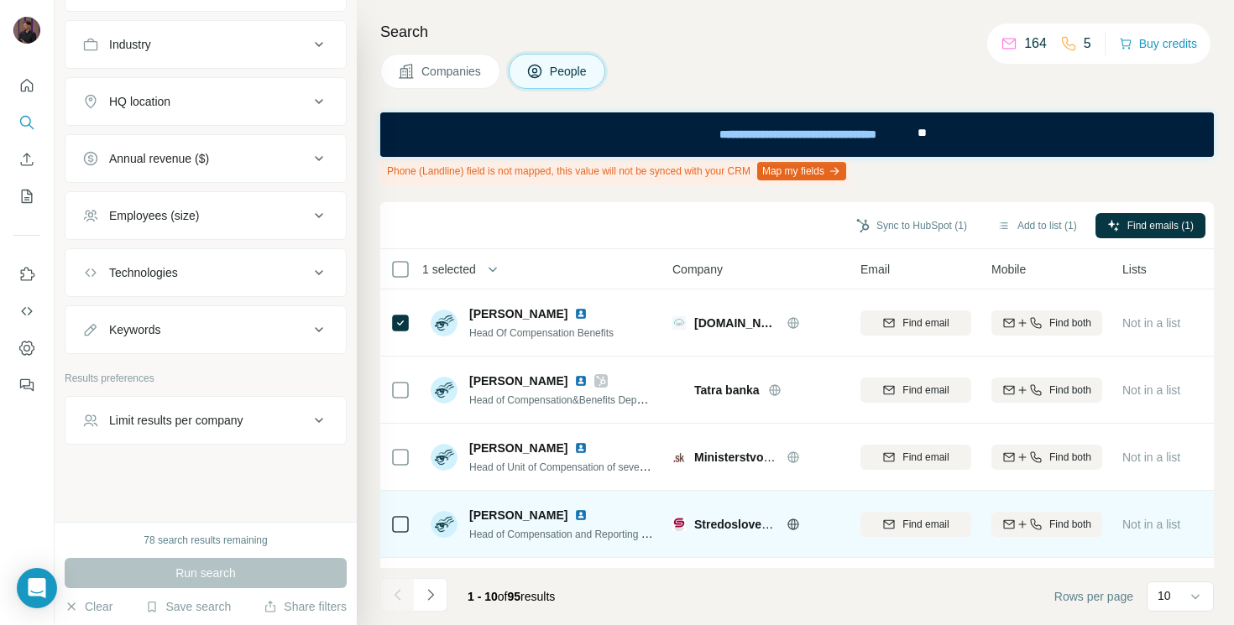
click at [574, 516] on img at bounding box center [580, 515] width 13 height 13
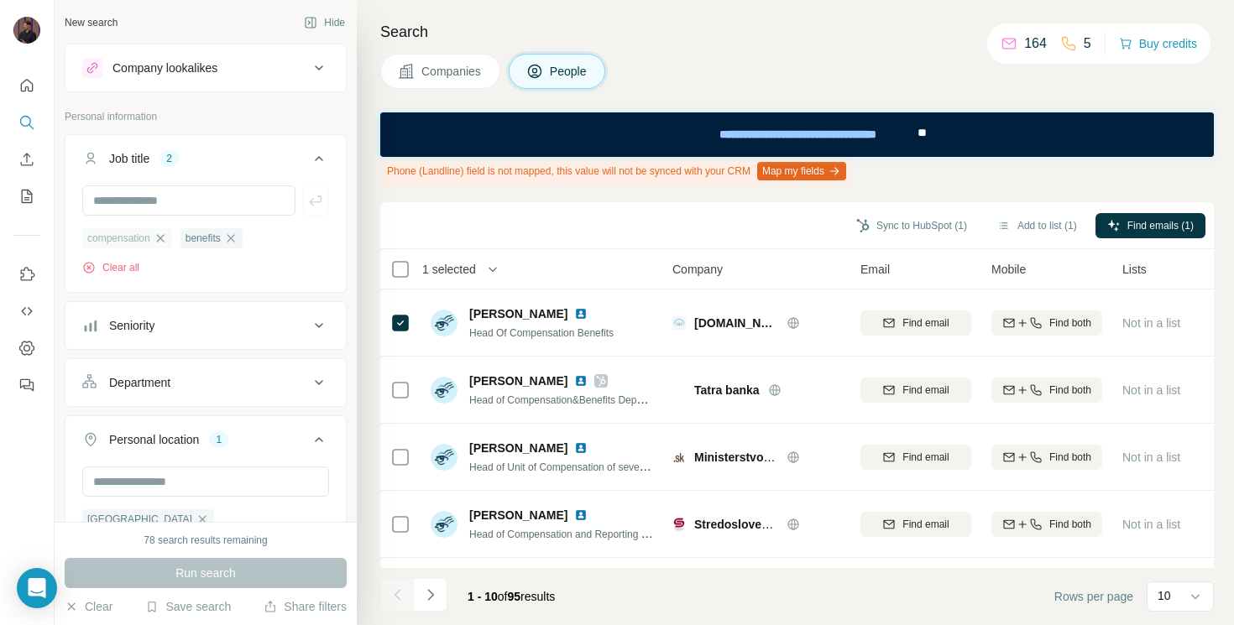
click at [161, 239] on icon "button" at bounding box center [160, 238] width 13 height 13
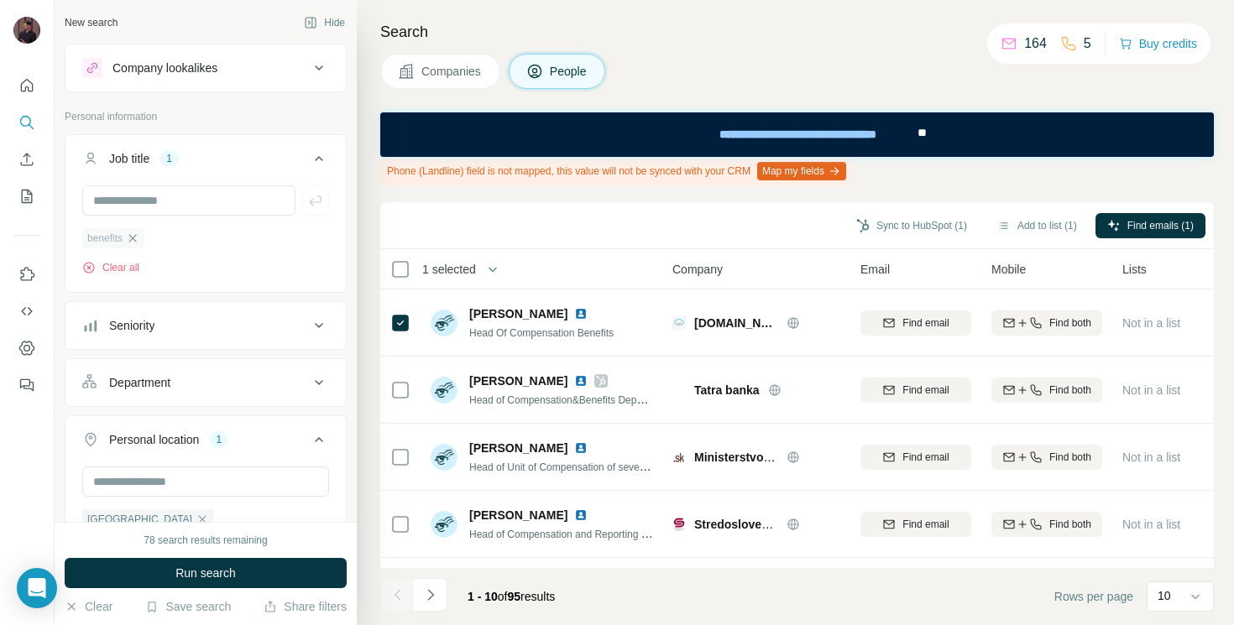
click at [130, 237] on icon "button" at bounding box center [132, 238] width 13 height 13
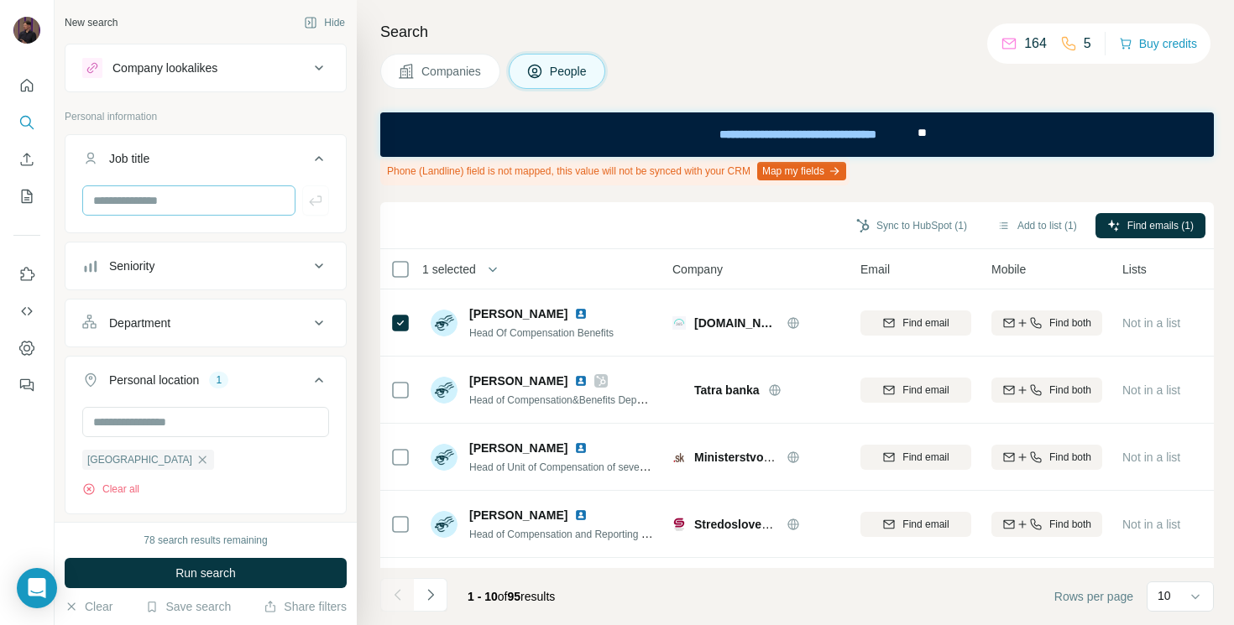
click at [140, 215] on div at bounding box center [205, 207] width 280 height 44
click at [156, 197] on input "text" at bounding box center [188, 200] width 213 height 30
paste input "**********"
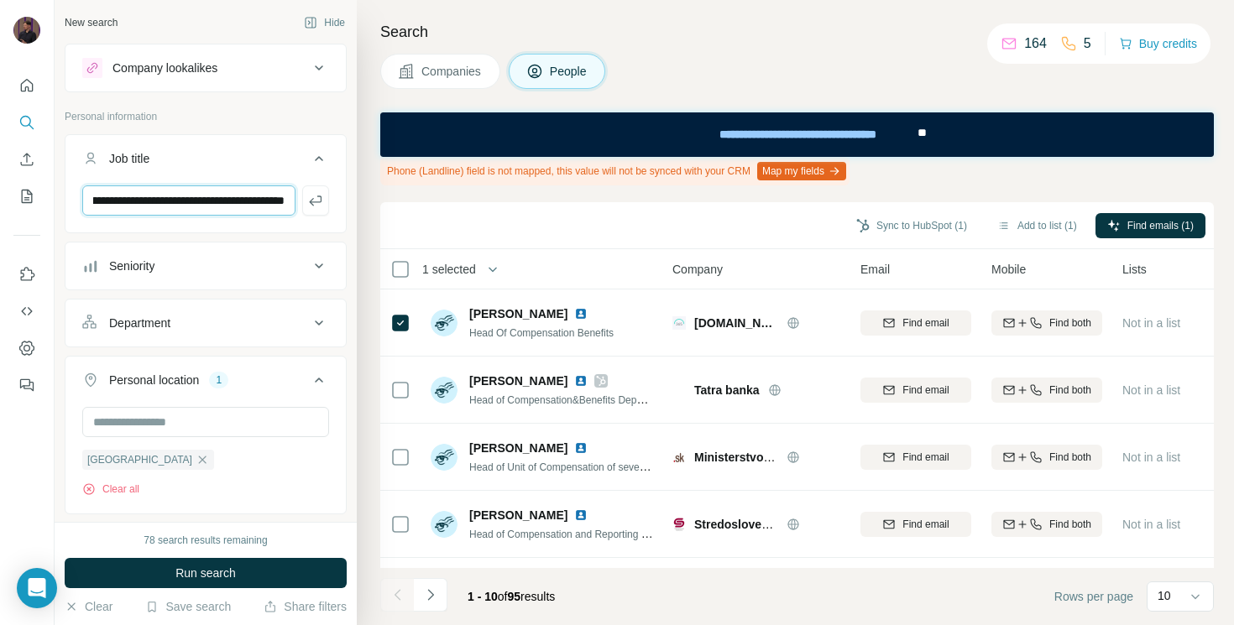
type input "**********"
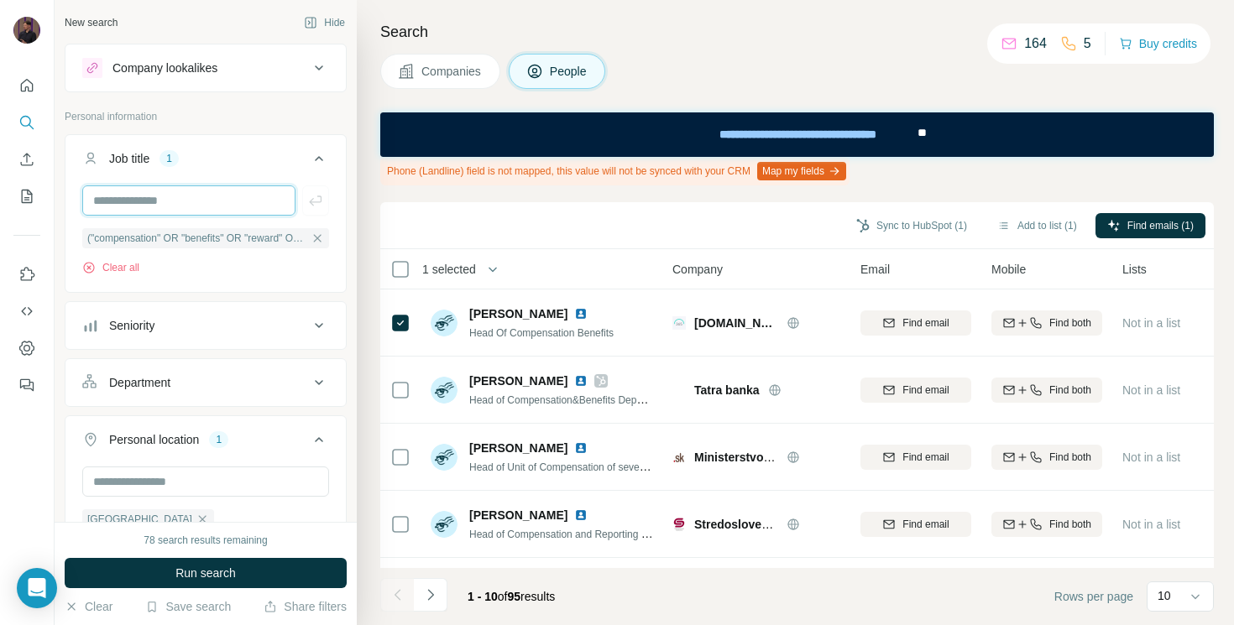
scroll to position [0, 0]
click at [211, 565] on span "Run search" at bounding box center [205, 573] width 60 height 17
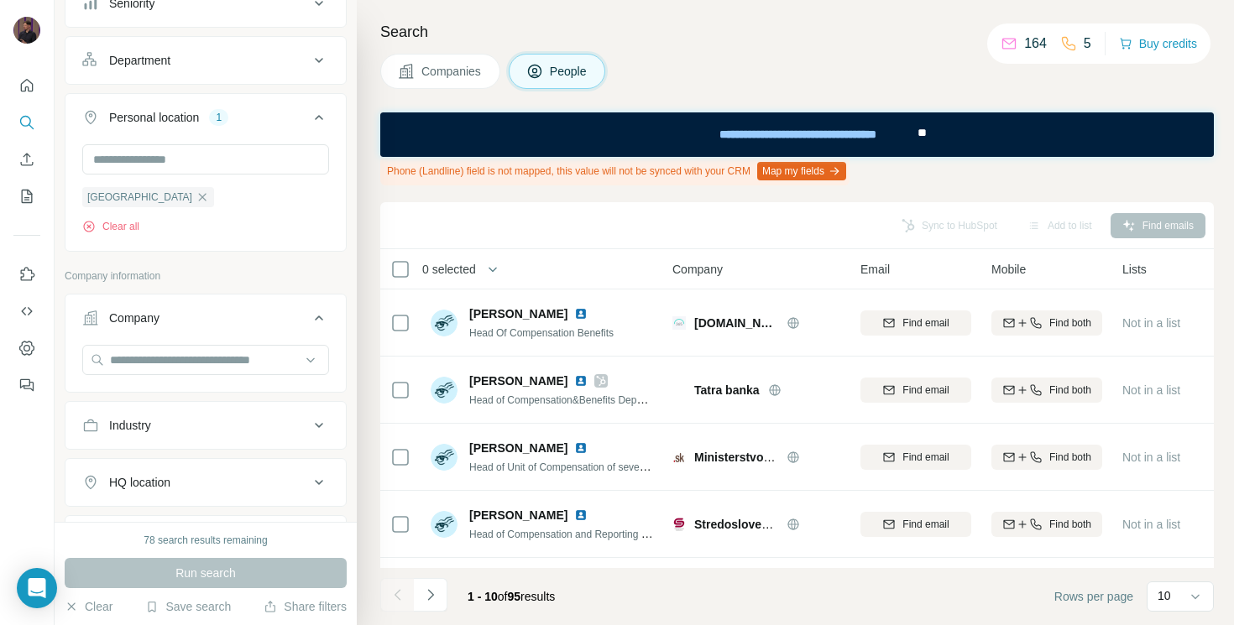
scroll to position [704, 0]
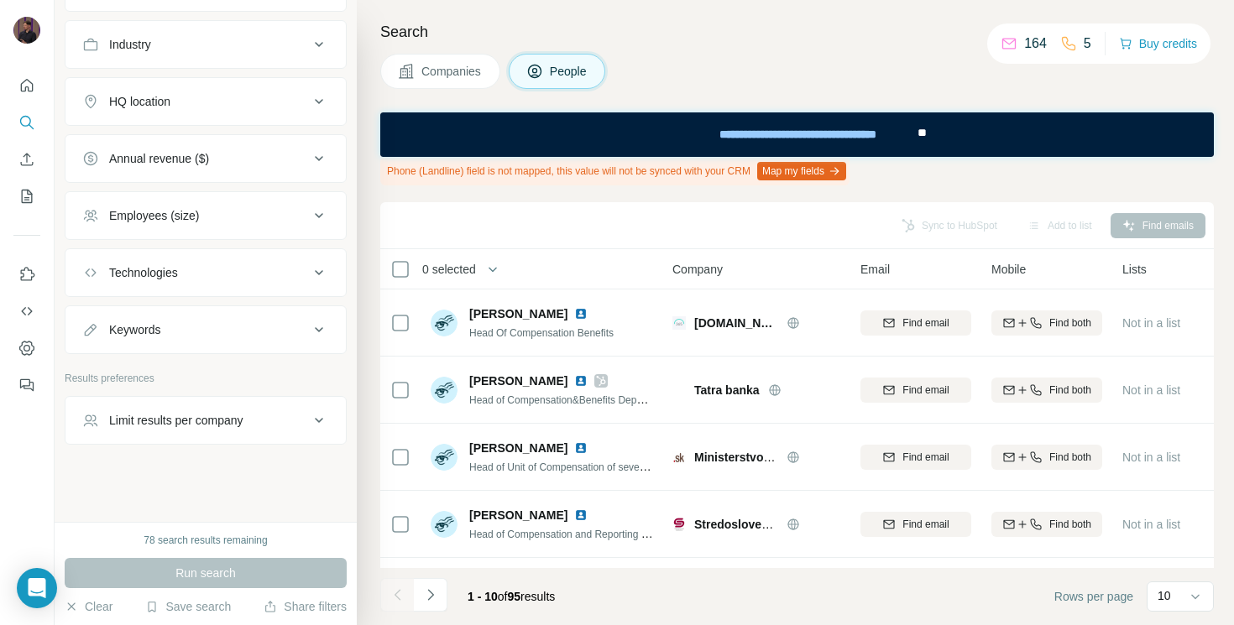
click at [231, 410] on button "Limit results per company" at bounding box center [205, 420] width 280 height 40
click at [171, 466] on input "number" at bounding box center [205, 461] width 247 height 30
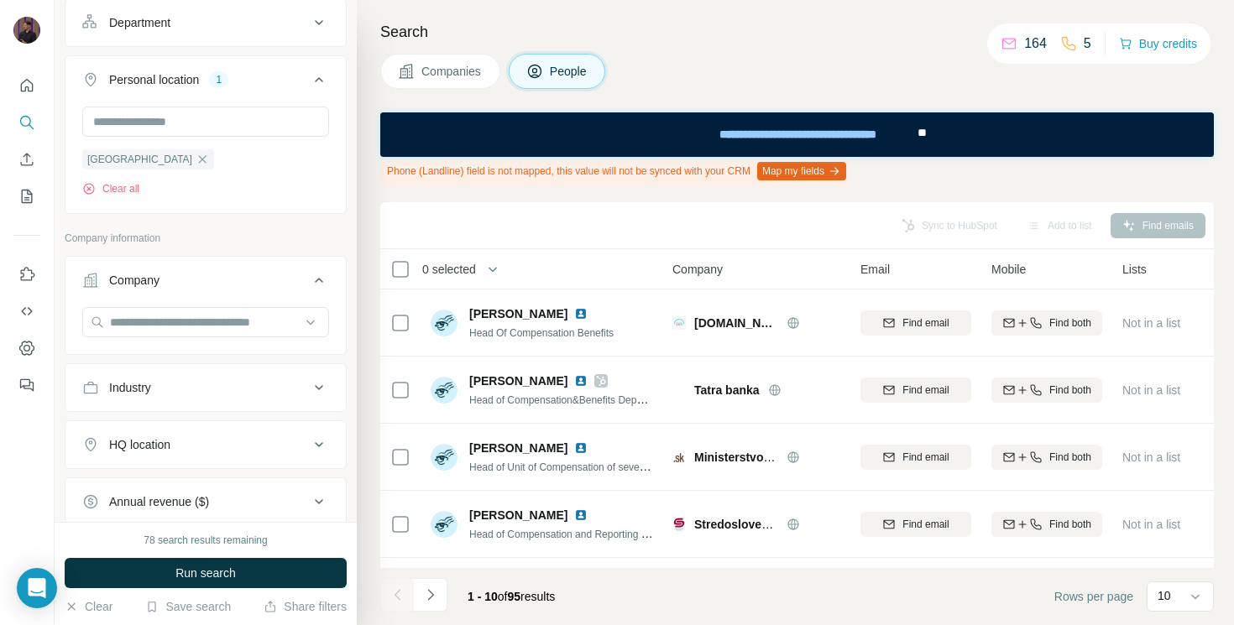
scroll to position [358, 0]
type input "*"
click at [244, 323] on input "text" at bounding box center [205, 324] width 247 height 30
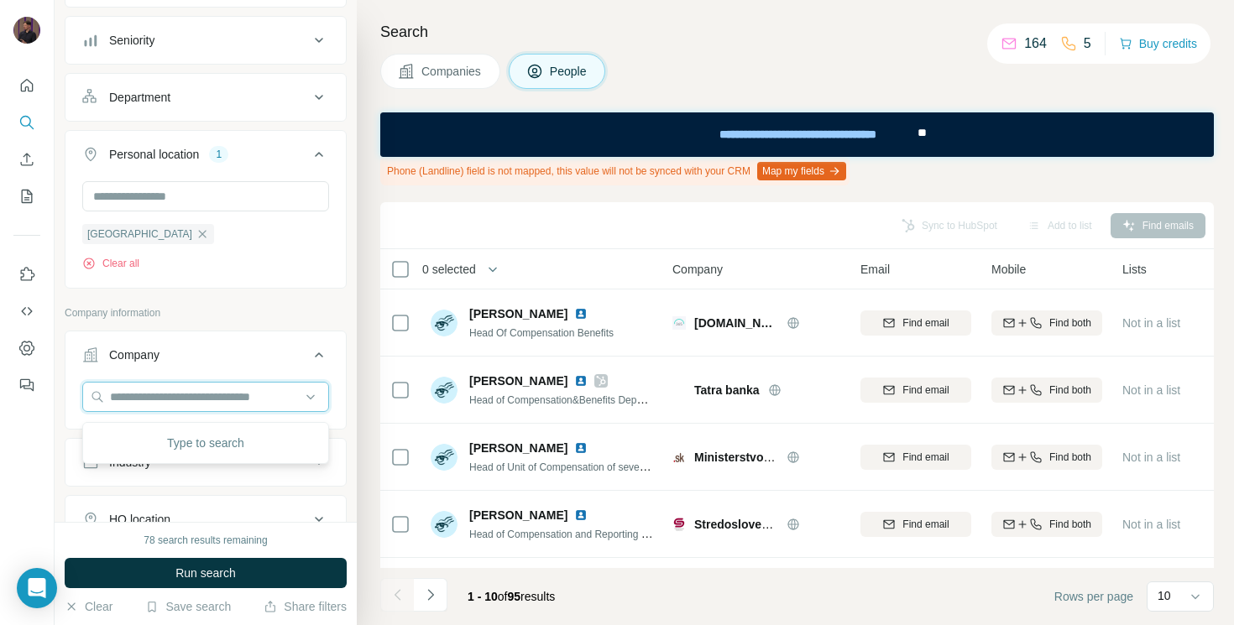
scroll to position [247, 0]
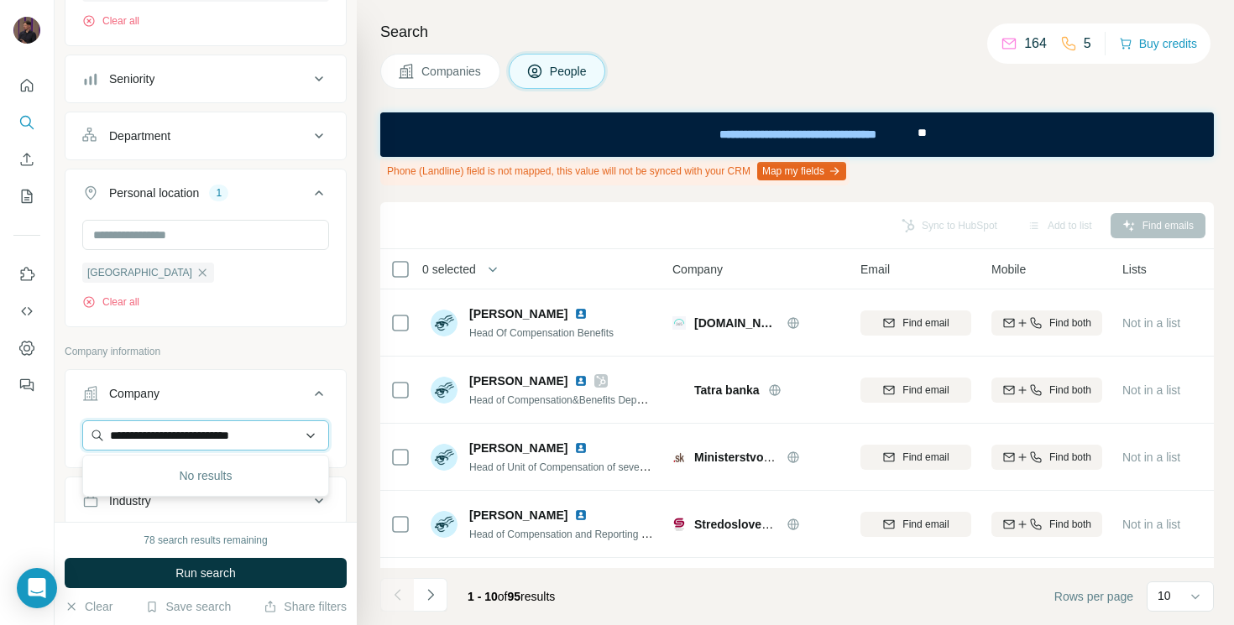
type input "**********"
click at [170, 437] on input "**********" at bounding box center [205, 435] width 247 height 30
click at [168, 437] on input "**********" at bounding box center [205, 435] width 247 height 30
click at [353, 359] on div "New search Hide Company lookalikes Personal information Job title 1 ("compensat…" at bounding box center [206, 261] width 302 height 522
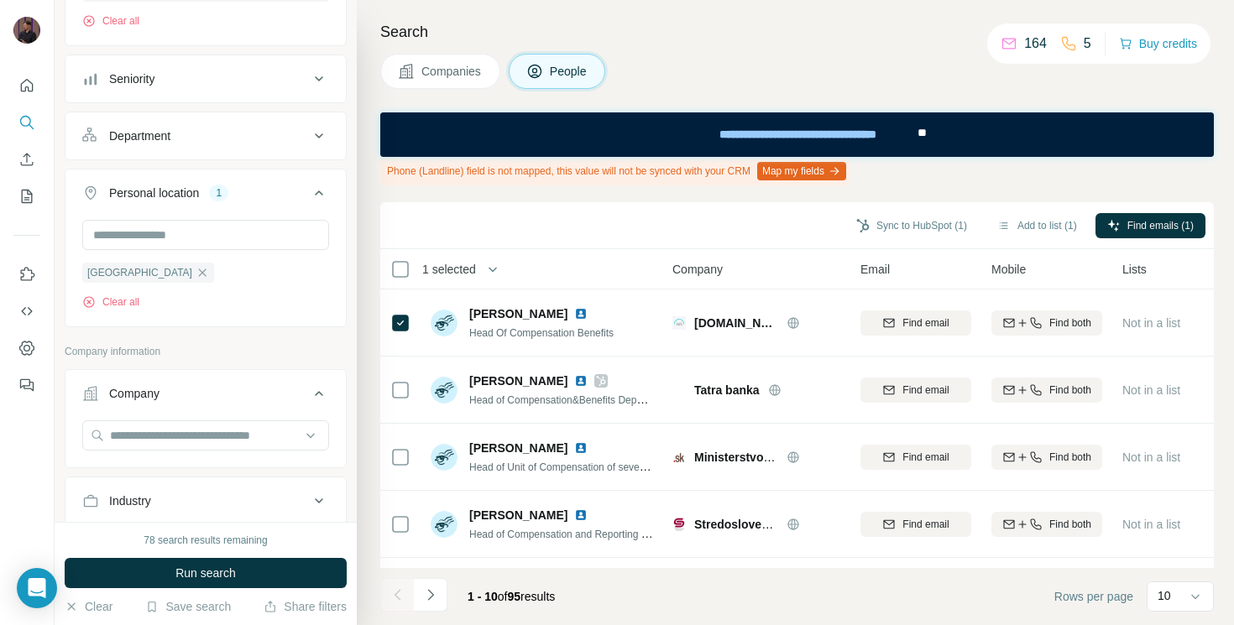
click at [830, 165] on button "Map my fields" at bounding box center [801, 171] width 89 height 18
click at [28, 311] on icon "Use Surfe API" at bounding box center [26, 311] width 17 height 17
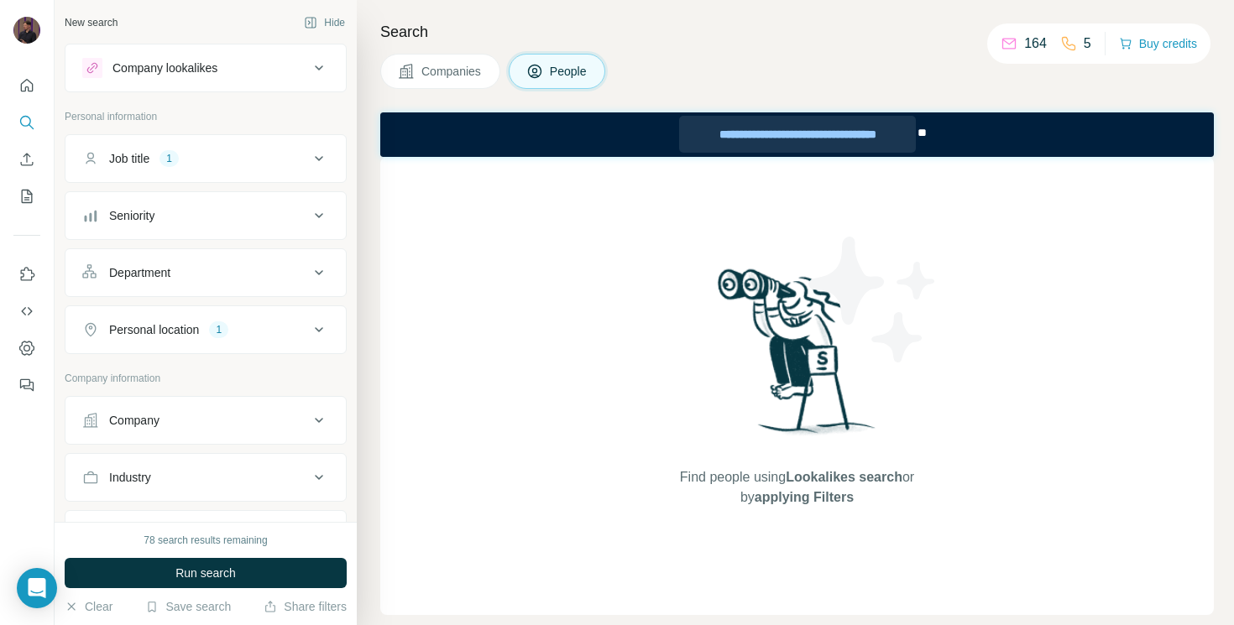
click at [864, 137] on div "**********" at bounding box center [797, 134] width 237 height 37
click at [227, 339] on button "Personal location 1" at bounding box center [205, 330] width 280 height 40
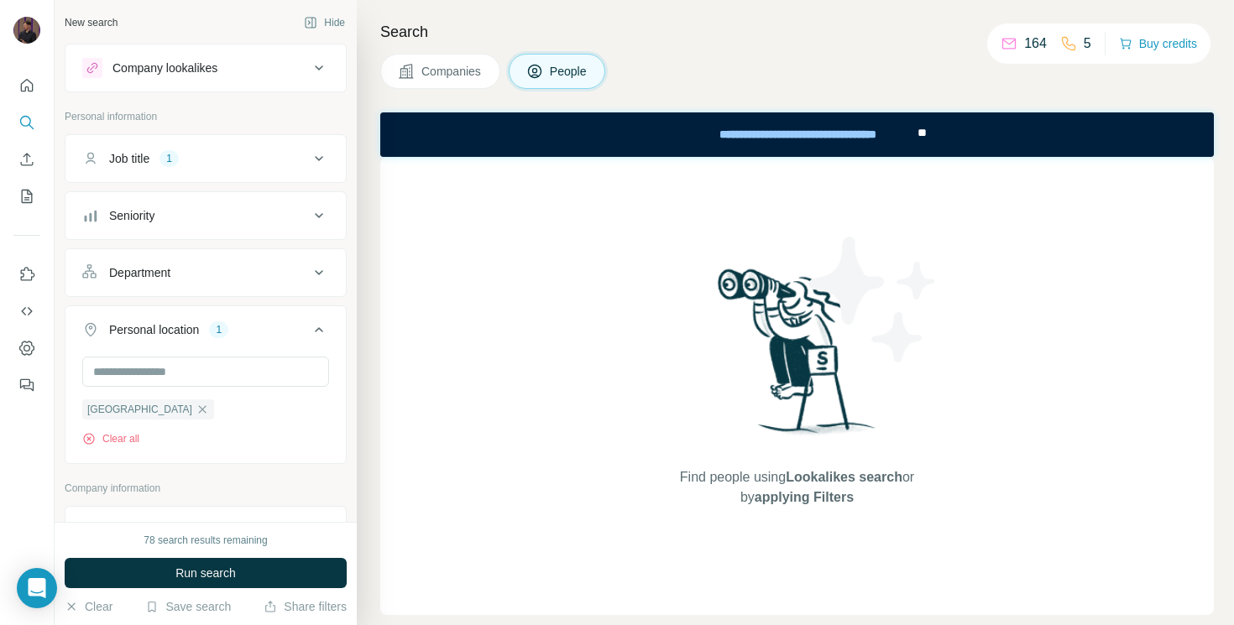
click at [195, 167] on button "Job title 1" at bounding box center [205, 158] width 280 height 40
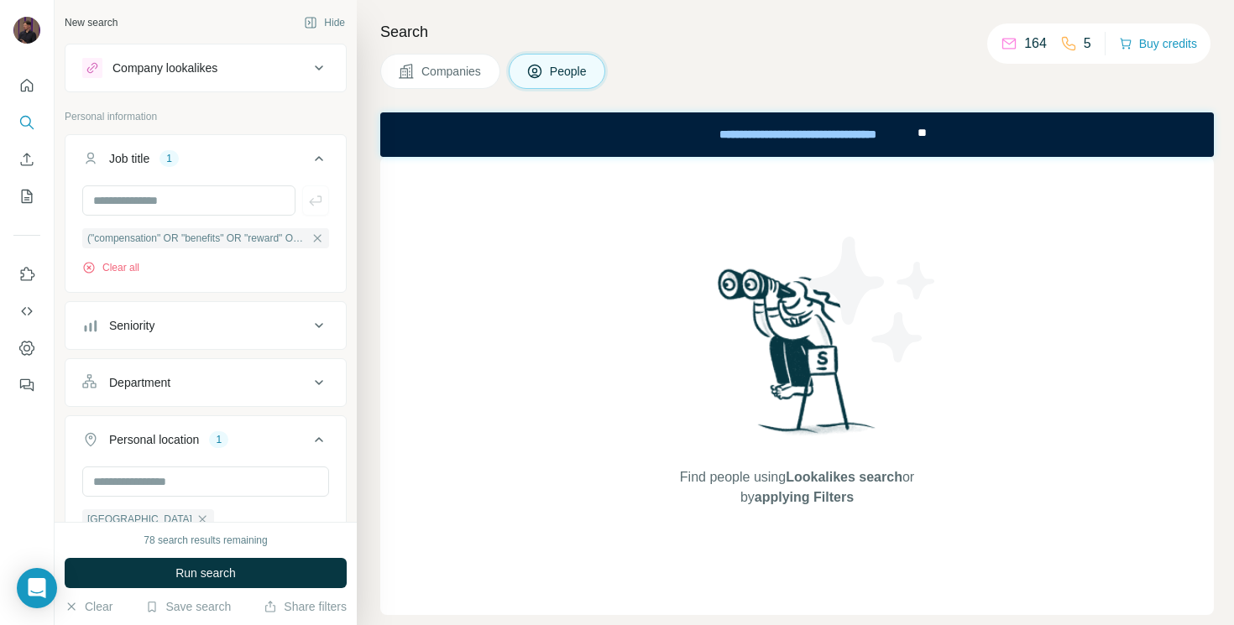
click at [257, 74] on div "Company lookalikes" at bounding box center [195, 68] width 227 height 20
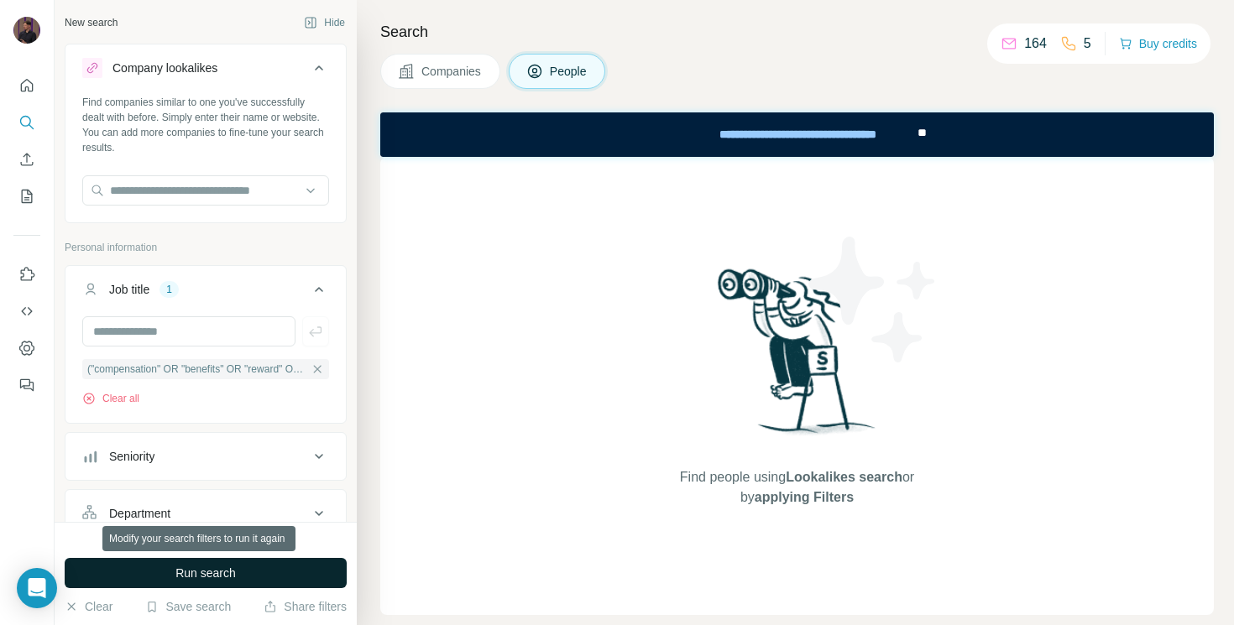
click at [254, 575] on button "Run search" at bounding box center [206, 573] width 282 height 30
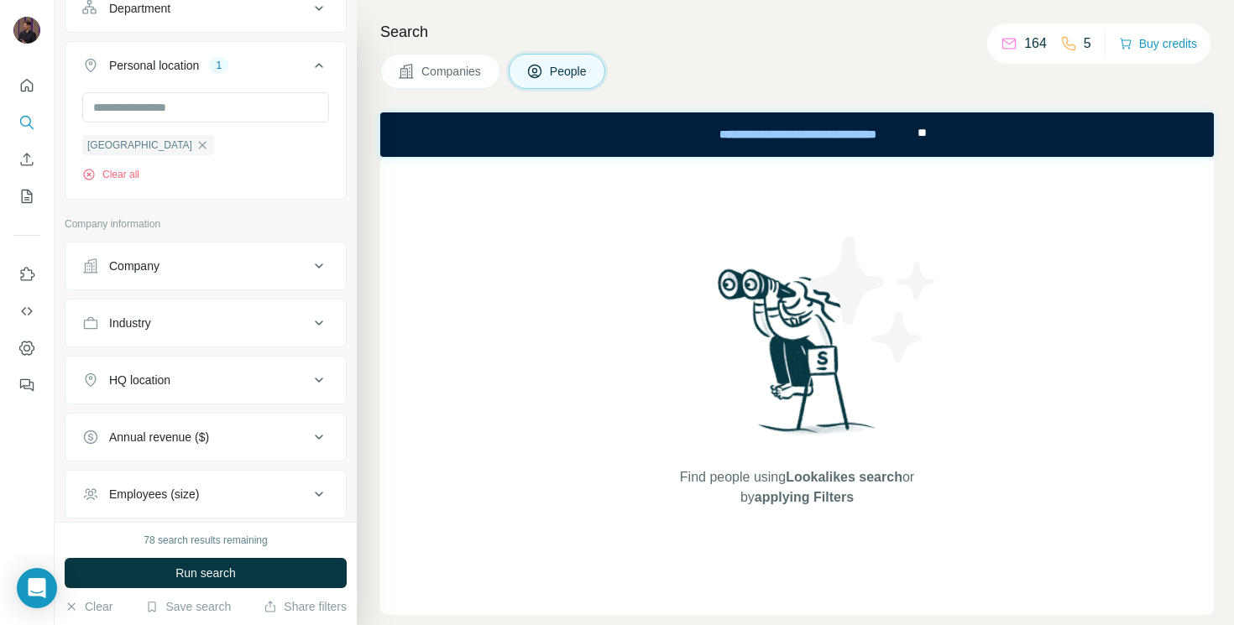
scroll to position [490, 0]
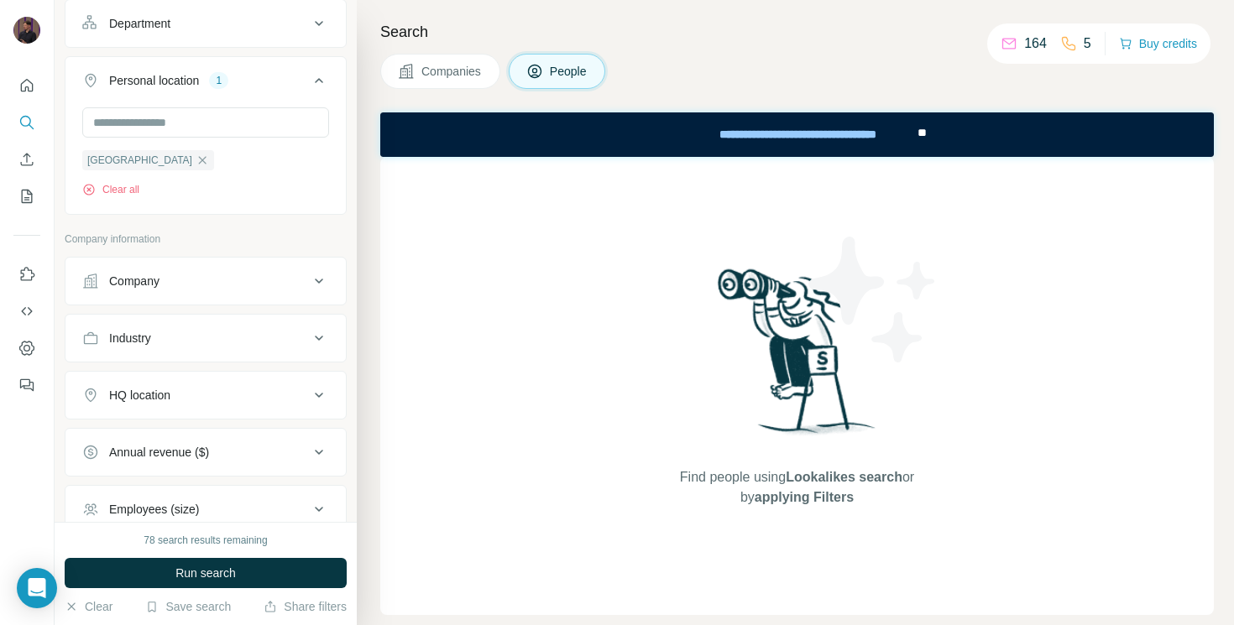
click at [214, 294] on button "Company" at bounding box center [205, 281] width 280 height 40
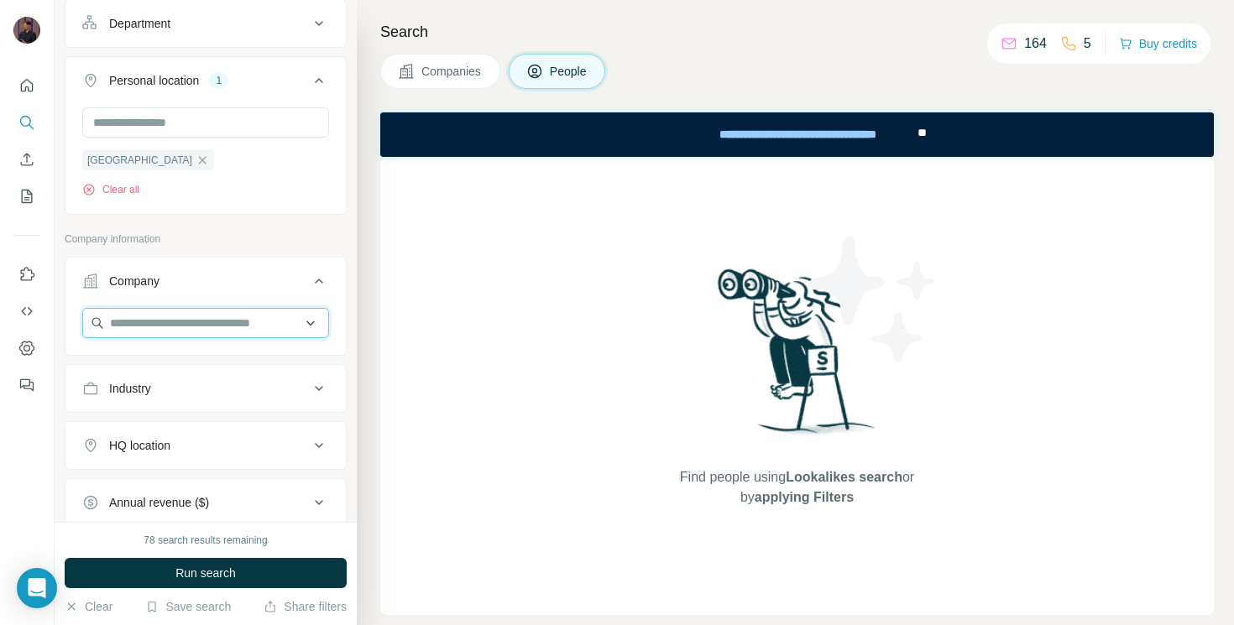
click at [175, 330] on input "text" at bounding box center [205, 323] width 247 height 30
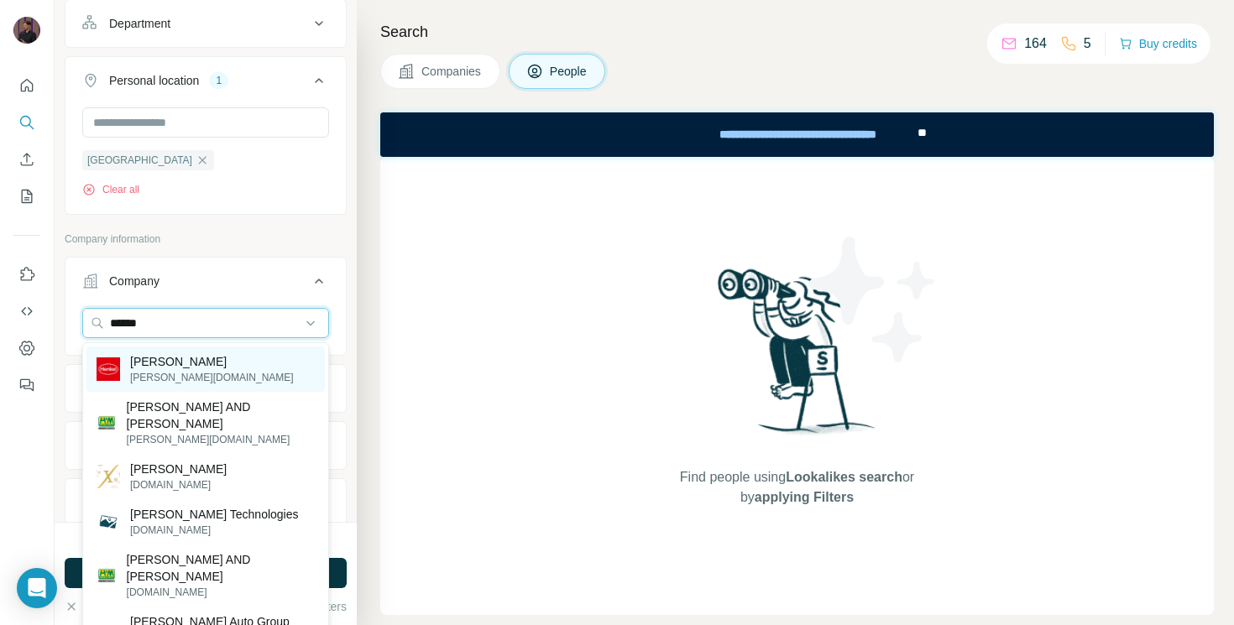
type input "******"
click at [163, 368] on p "Henkel" at bounding box center [212, 361] width 164 height 17
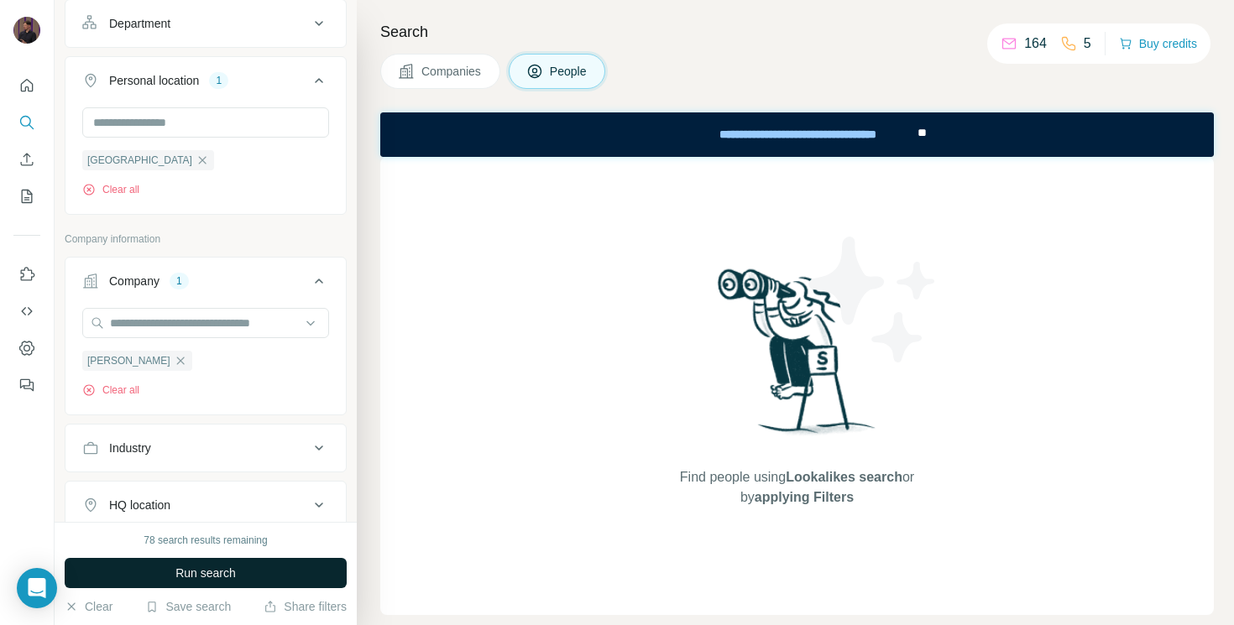
click at [225, 577] on span "Run search" at bounding box center [205, 573] width 60 height 17
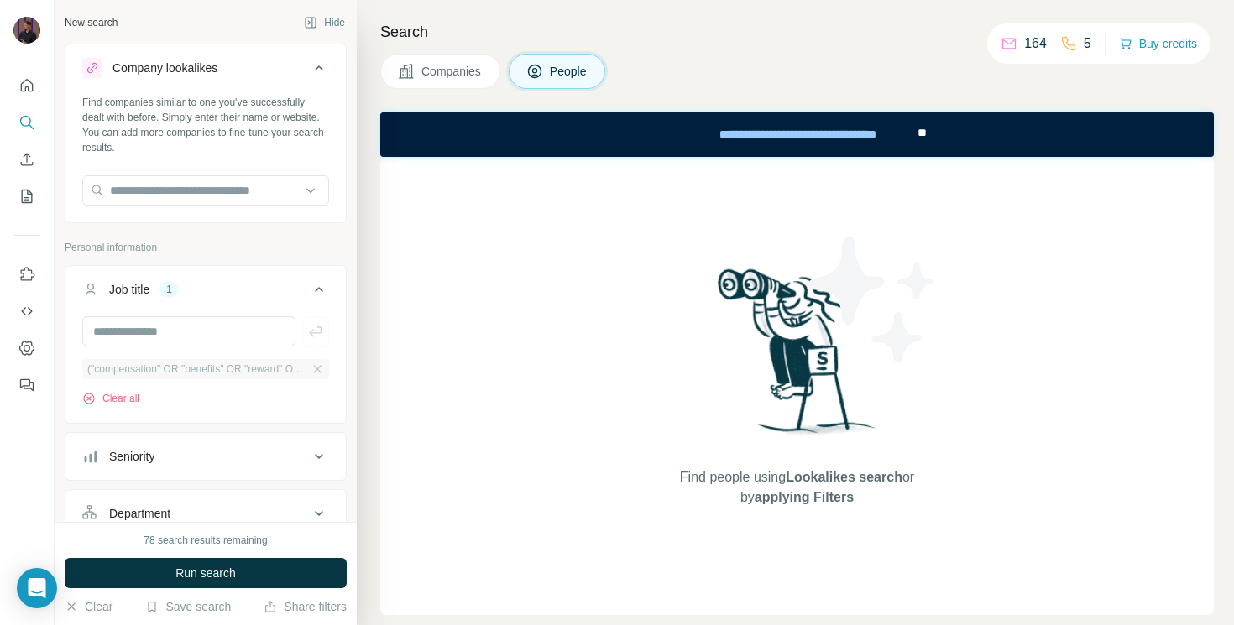
click at [261, 368] on span "("compensation" OR "benefits" OR "reward" OR "rewards" OR "total rewards" OR "c…" at bounding box center [197, 369] width 220 height 15
click at [181, 366] on span "("compensation" OR "benefits" OR "reward" OR "rewards" OR "total rewards" OR "c…" at bounding box center [197, 369] width 220 height 15
click at [124, 396] on button "Clear all" at bounding box center [110, 398] width 57 height 15
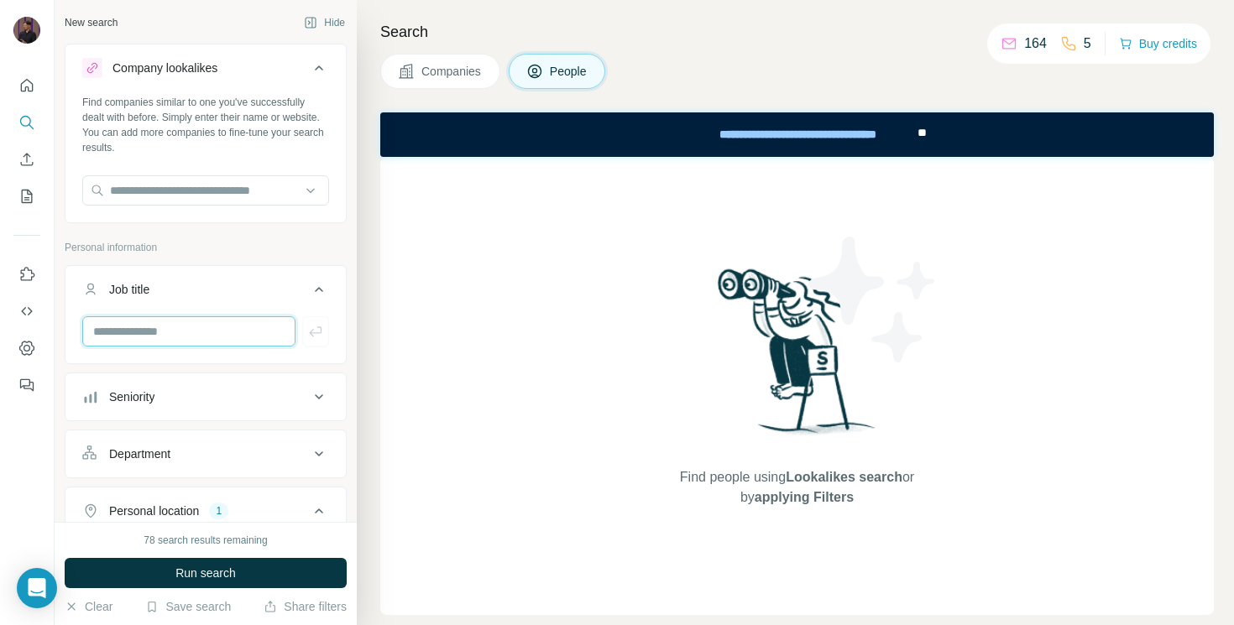
click at [154, 338] on input "text" at bounding box center [188, 331] width 213 height 30
paste input "**********"
type input "**********"
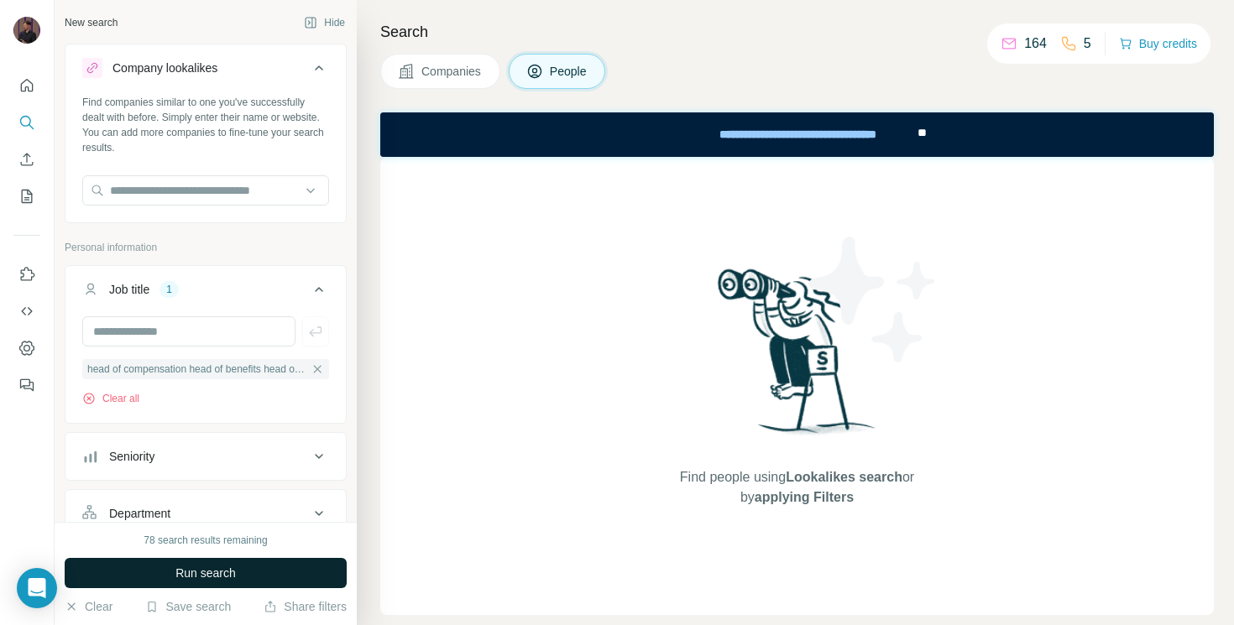
click at [229, 573] on span "Run search" at bounding box center [205, 573] width 60 height 17
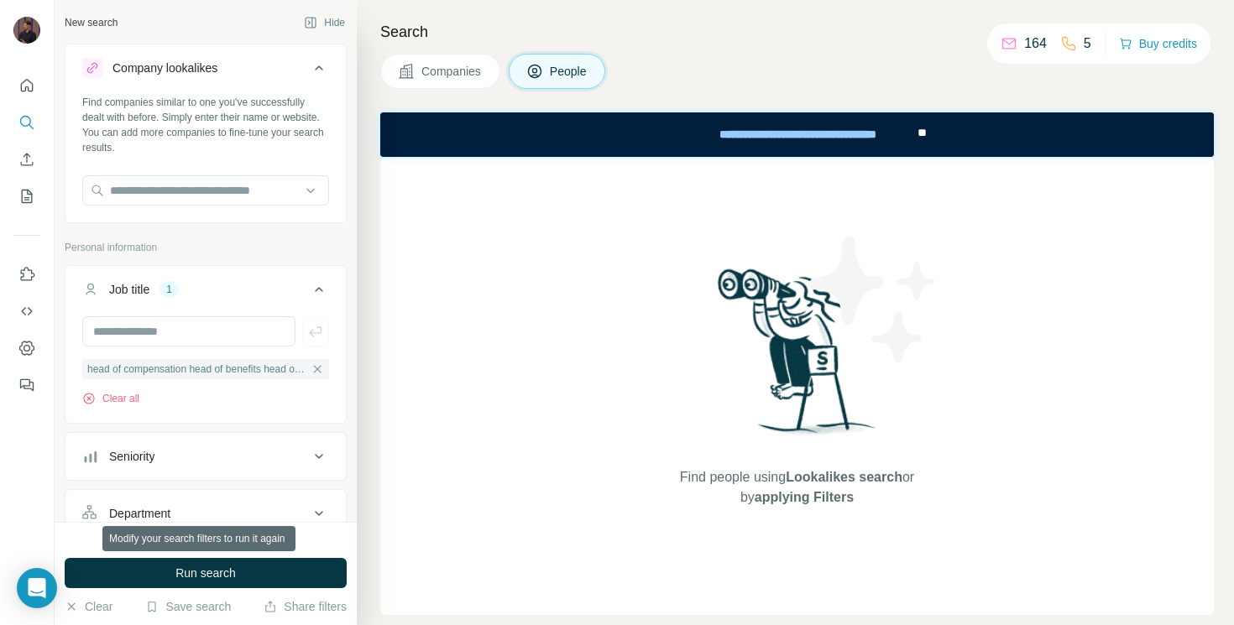
click at [229, 573] on span "Run search" at bounding box center [205, 573] width 60 height 17
click at [320, 366] on icon "button" at bounding box center [318, 369] width 8 height 8
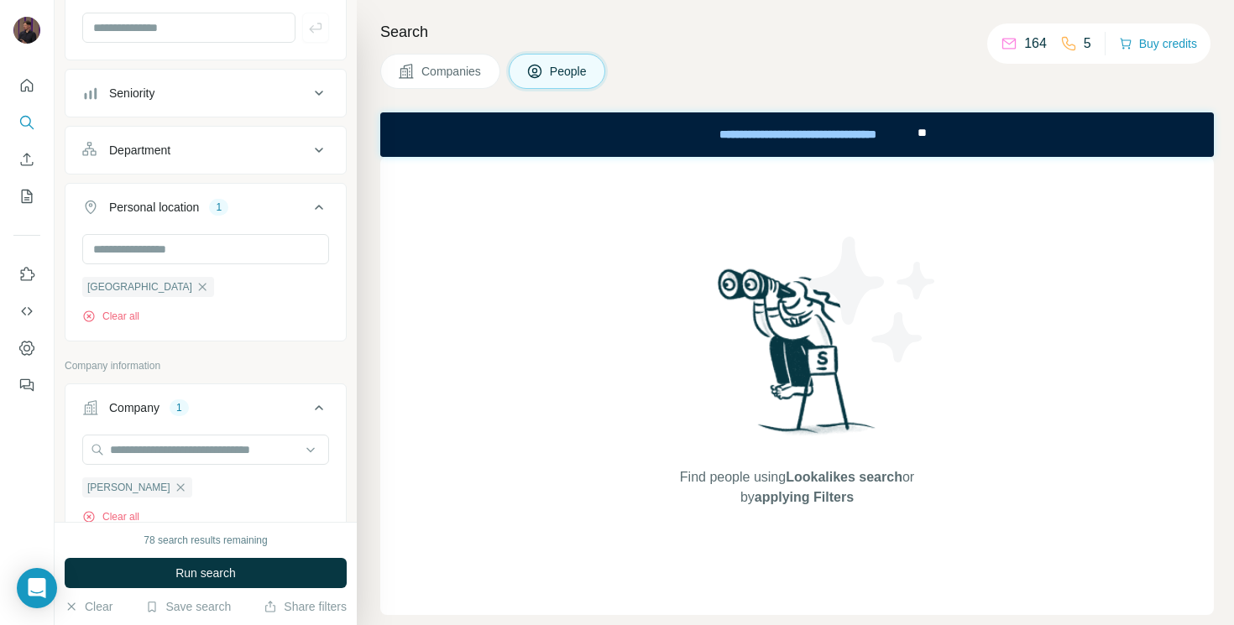
scroll to position [333, 0]
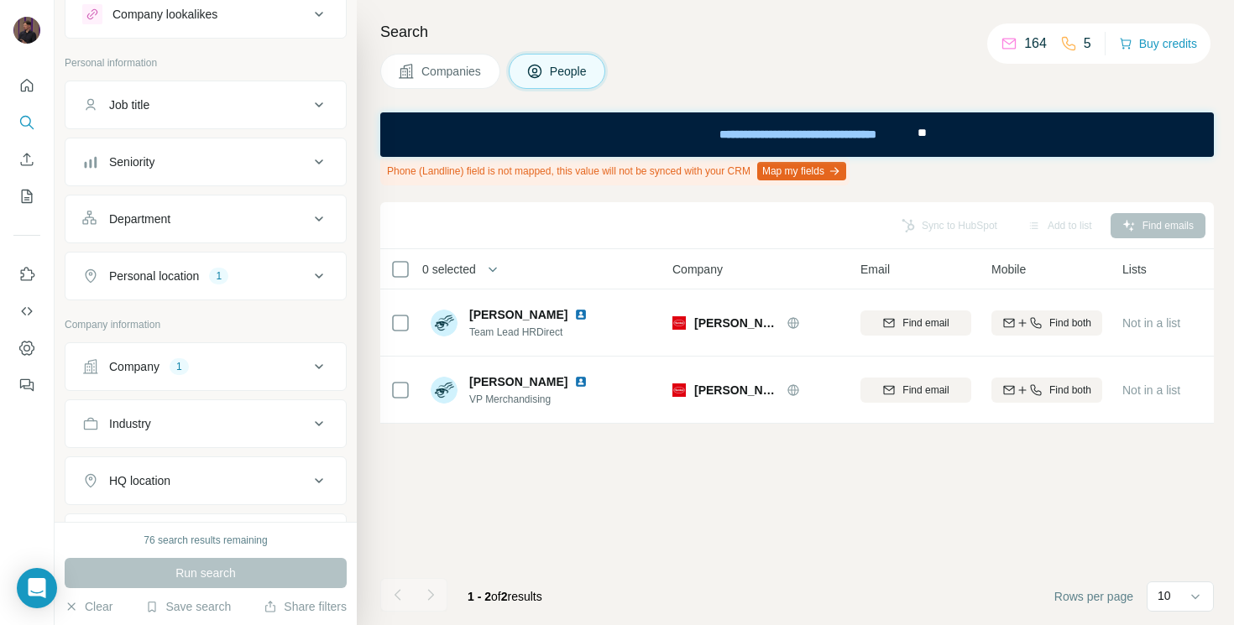
scroll to position [68, 0]
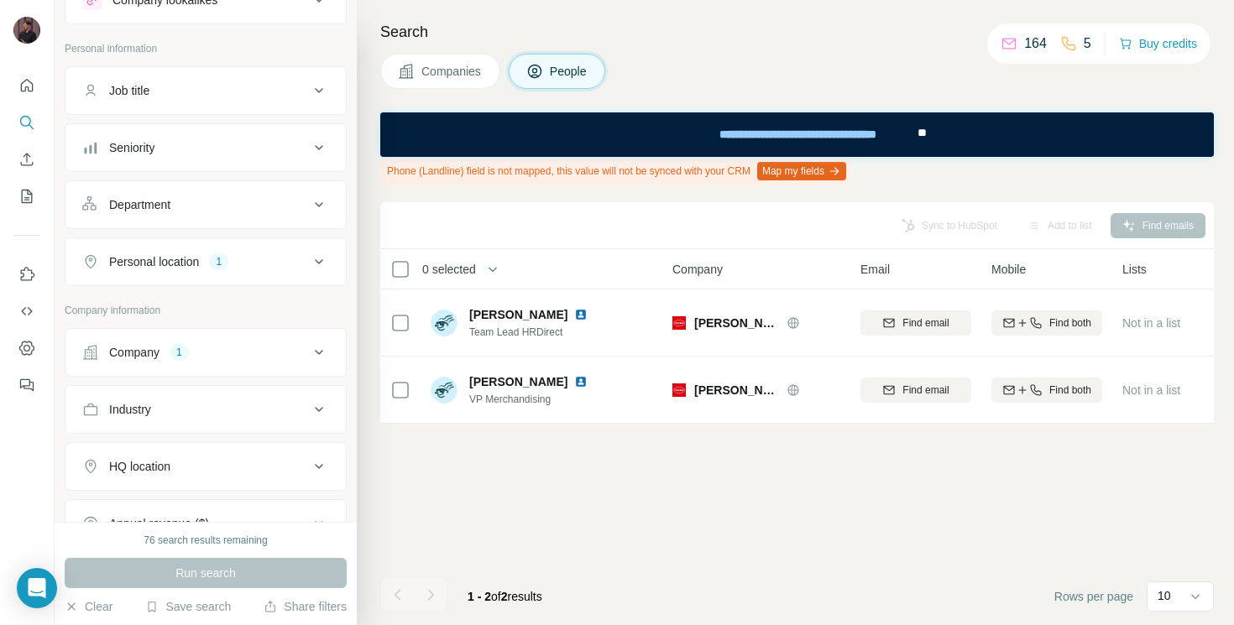
click at [194, 283] on div "Personal location 1" at bounding box center [206, 261] width 282 height 49
click at [194, 86] on div "Job title" at bounding box center [195, 90] width 227 height 17
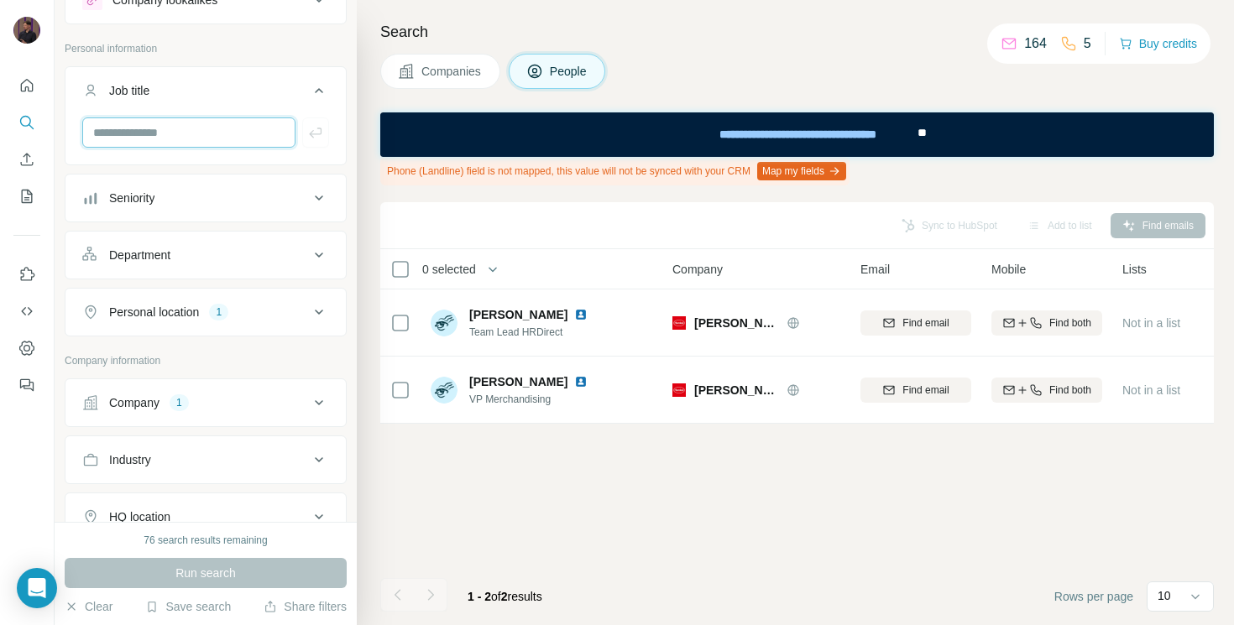
click at [172, 128] on input "text" at bounding box center [188, 132] width 213 height 30
paste input "**********"
type input "**********"
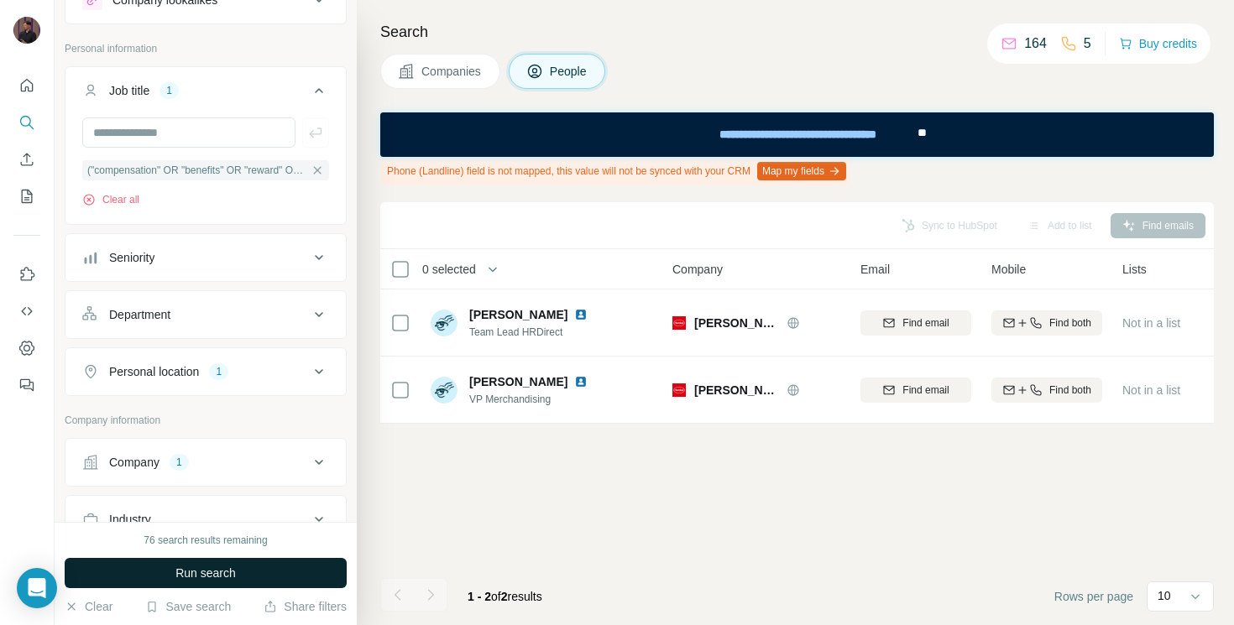
click at [218, 575] on span "Run search" at bounding box center [205, 573] width 60 height 17
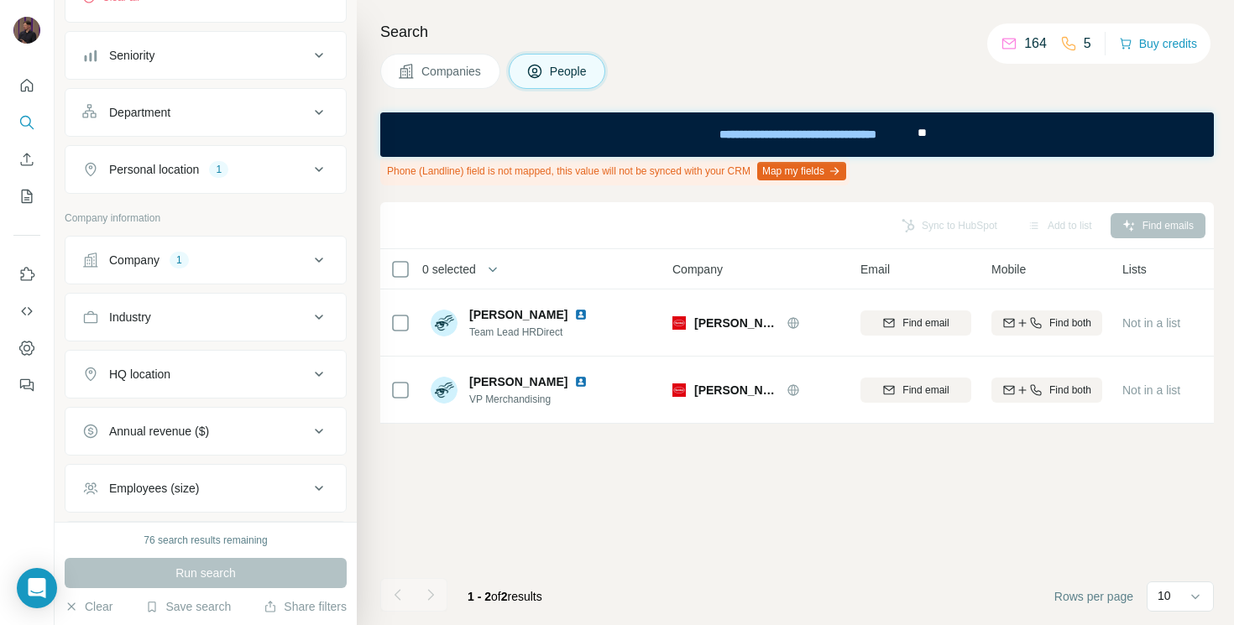
scroll to position [277, 0]
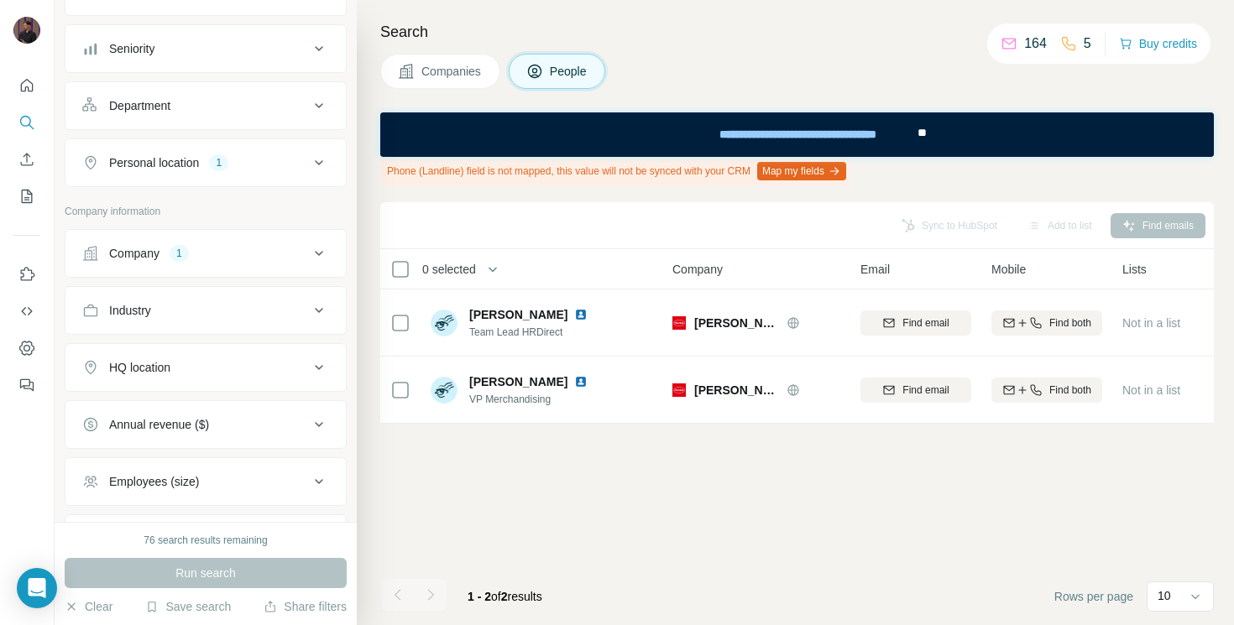
click at [179, 240] on button "Company 1" at bounding box center [205, 253] width 280 height 40
click at [176, 335] on icon "button" at bounding box center [180, 333] width 8 height 8
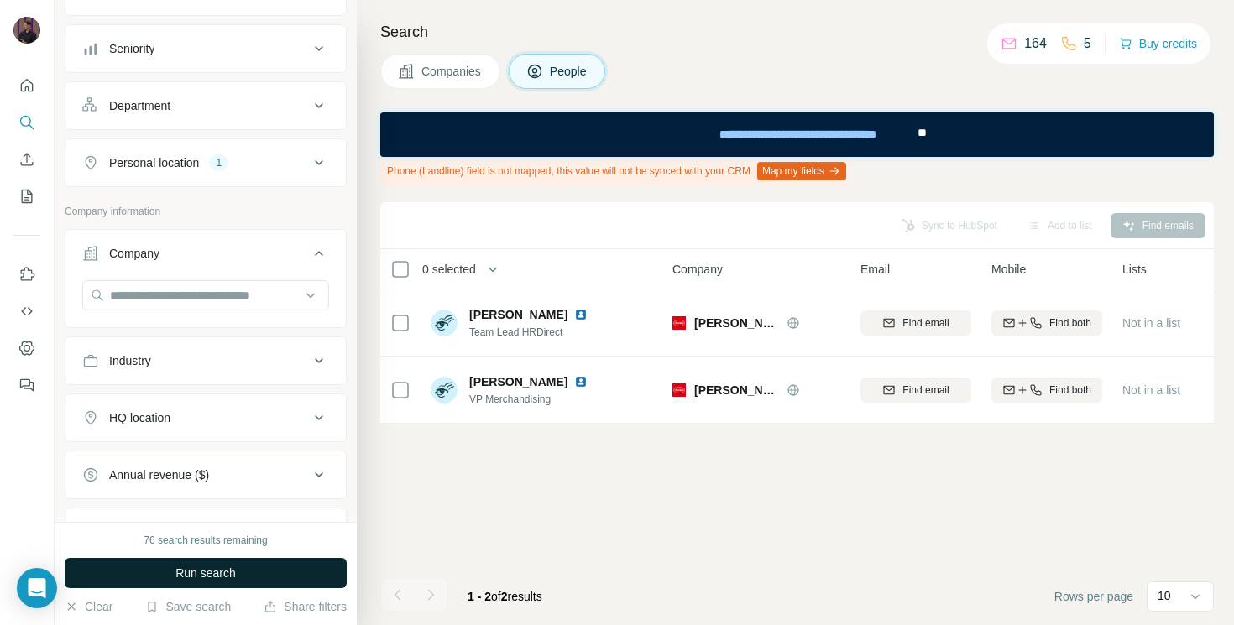
click at [221, 566] on span "Run search" at bounding box center [205, 573] width 60 height 17
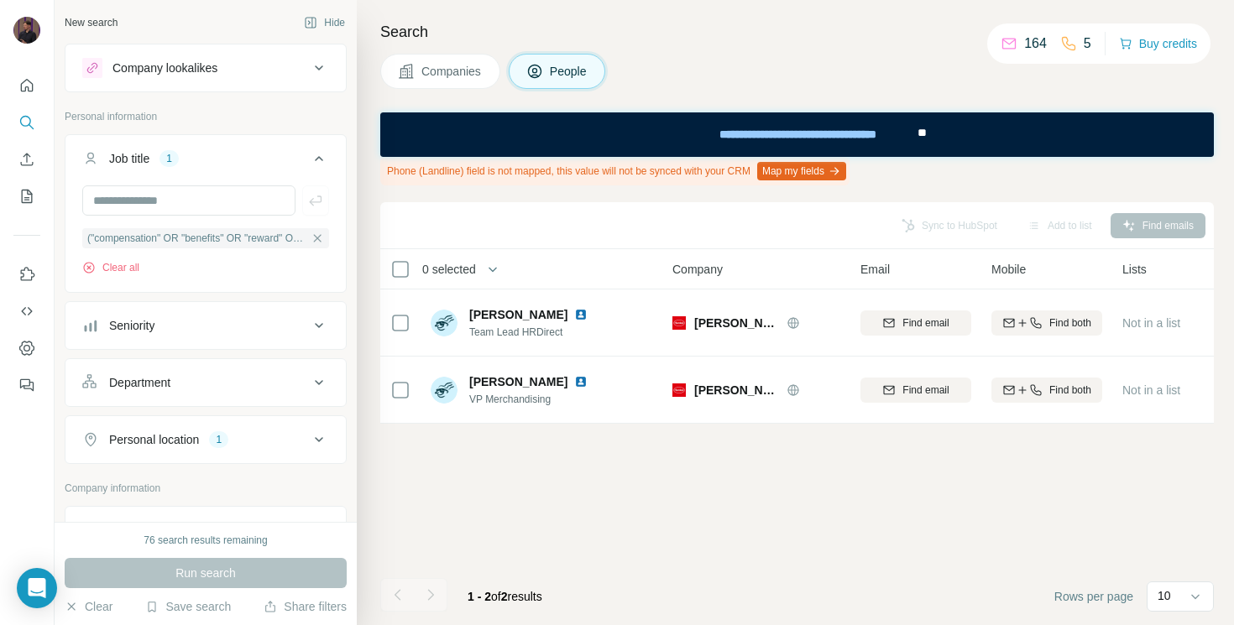
click at [212, 434] on div "Personal location 1" at bounding box center [195, 439] width 227 height 17
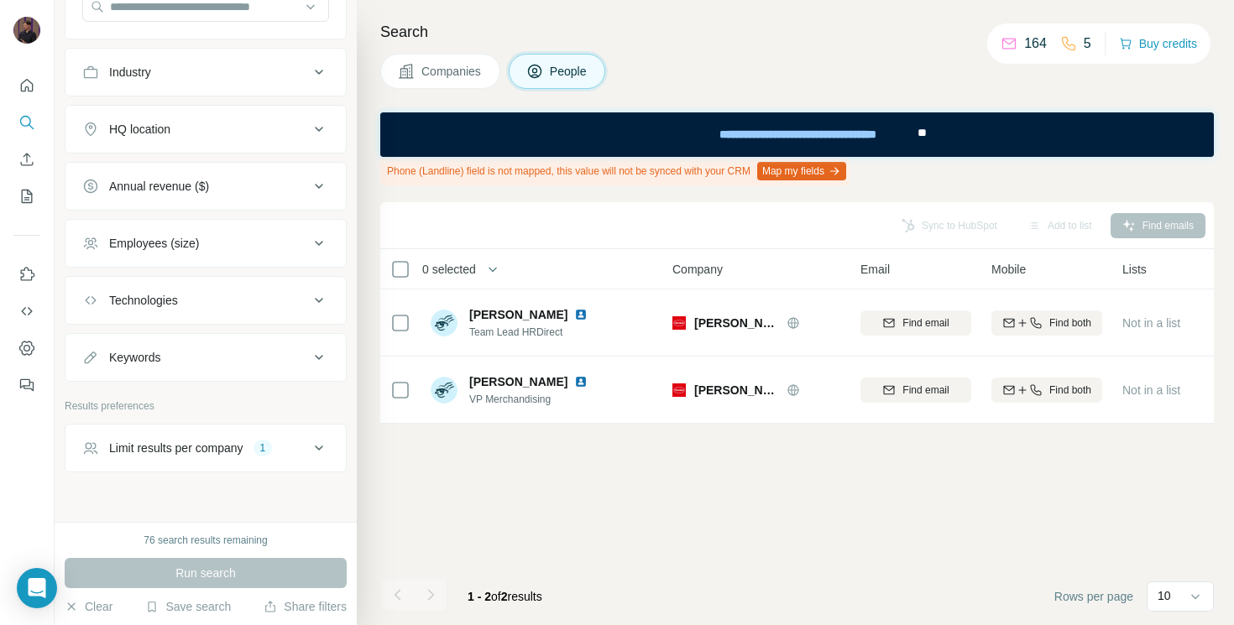
scroll to position [704, 0]
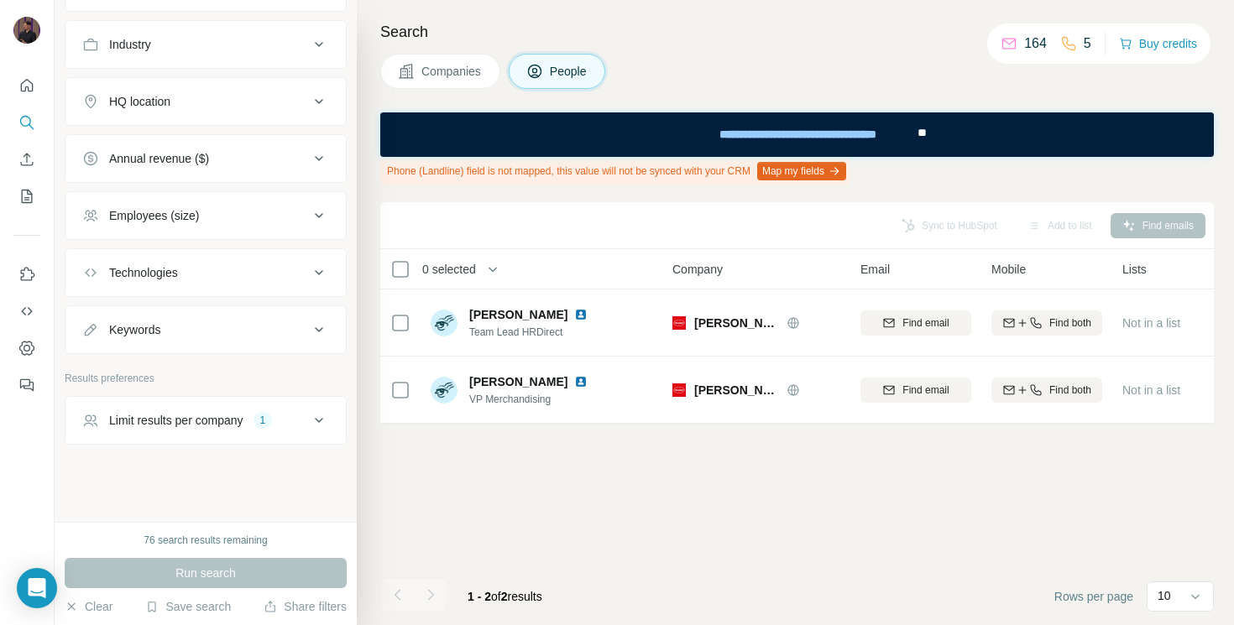
click at [227, 426] on div "Limit results per company" at bounding box center [176, 420] width 134 height 17
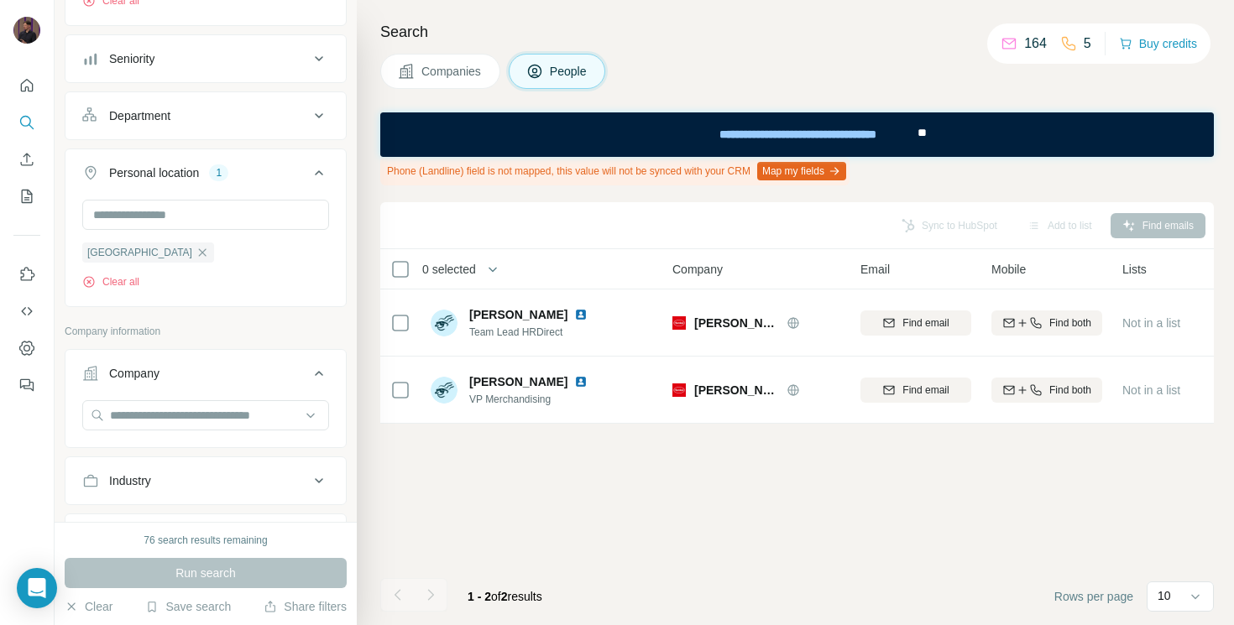
scroll to position [401, 0]
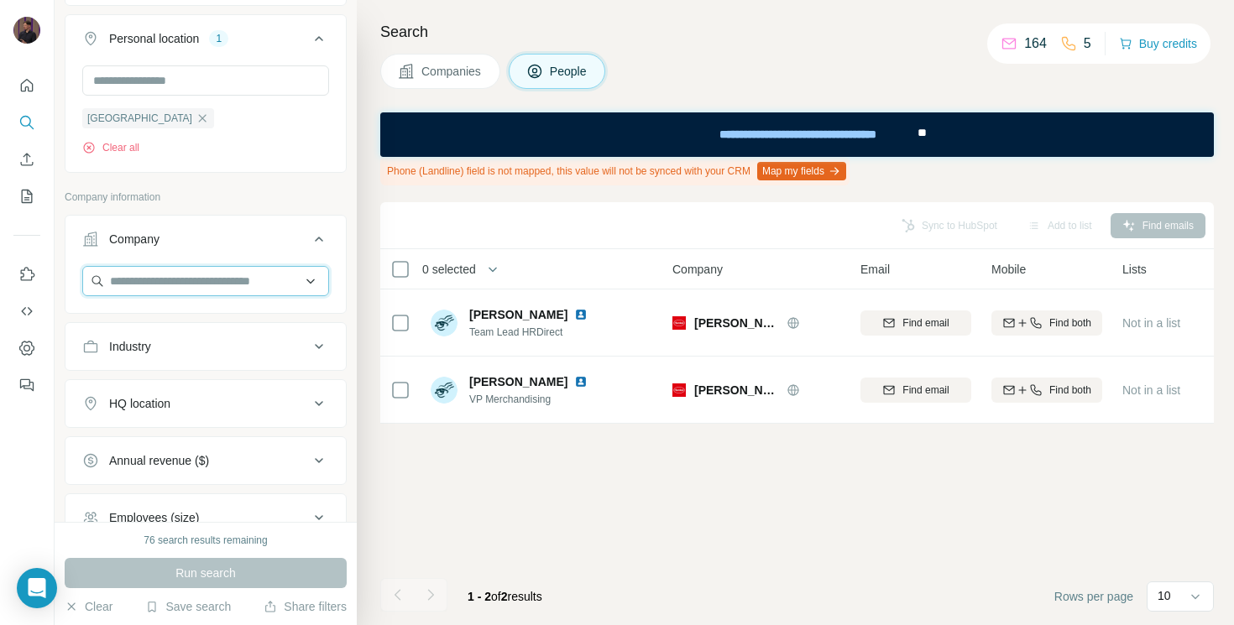
click at [172, 285] on input "text" at bounding box center [205, 281] width 247 height 30
click at [203, 330] on div "Type to search" at bounding box center [205, 322] width 238 height 34
click at [203, 330] on button "Industry" at bounding box center [205, 346] width 280 height 40
click at [220, 572] on div "Run search" at bounding box center [206, 573] width 282 height 30
click at [226, 573] on div "Run search" at bounding box center [206, 573] width 282 height 30
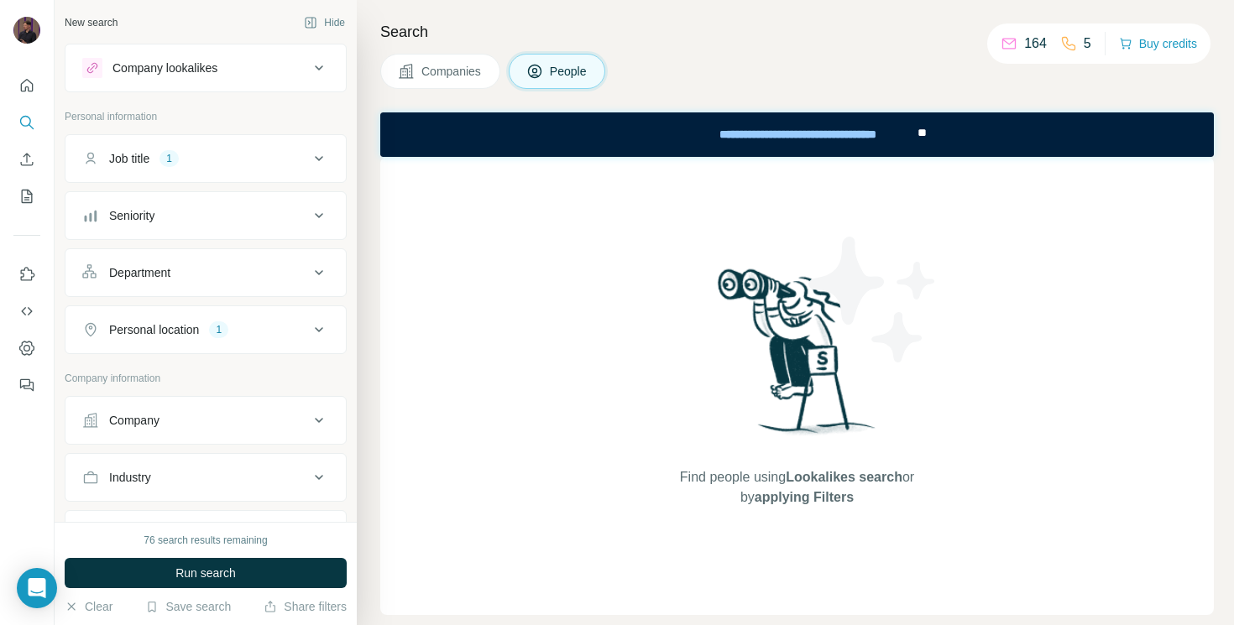
click at [191, 324] on div "Personal location" at bounding box center [154, 329] width 90 height 17
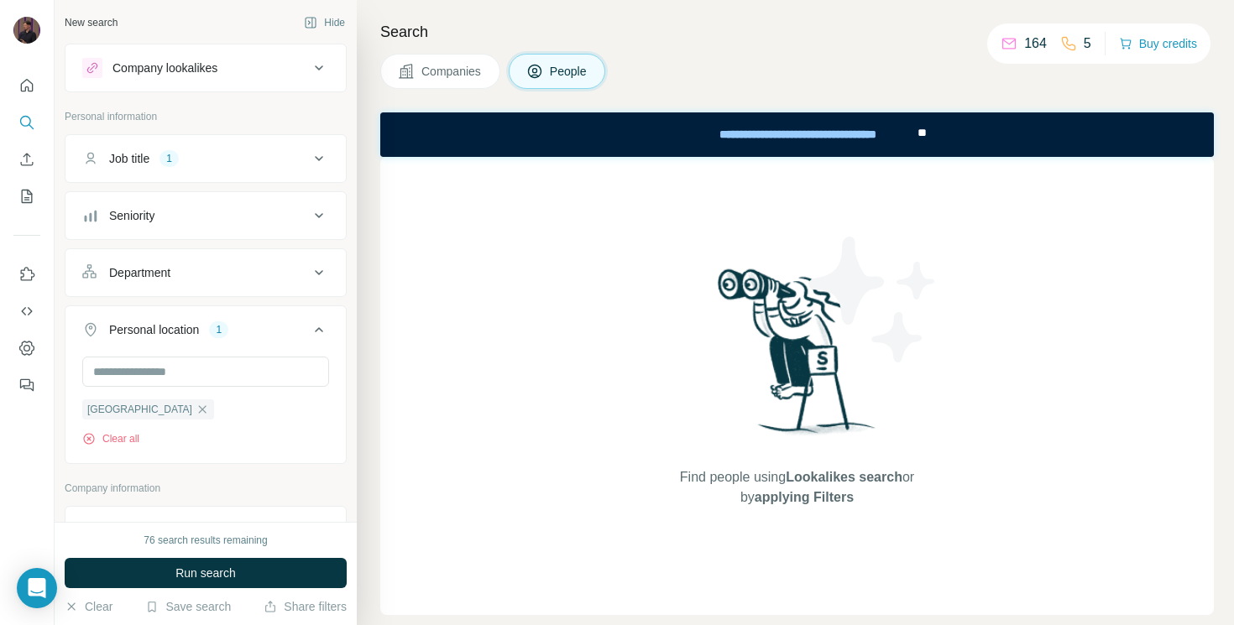
click at [179, 164] on div "1" at bounding box center [168, 158] width 19 height 15
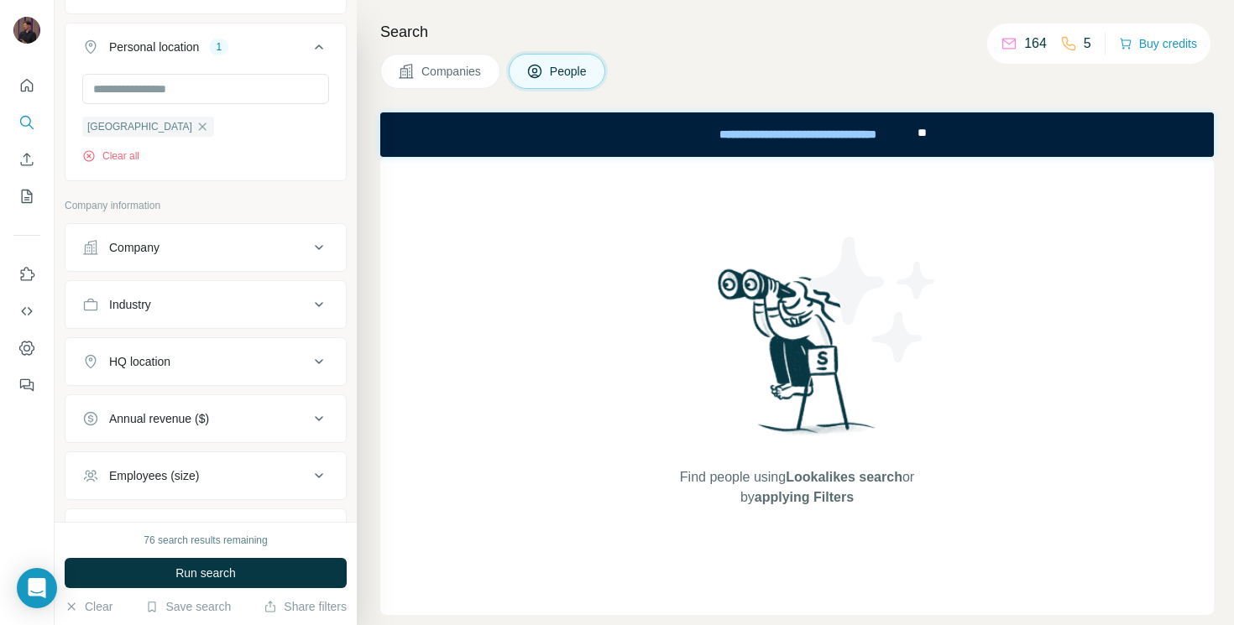
scroll to position [392, 0]
click at [195, 577] on span "Run search" at bounding box center [205, 573] width 60 height 17
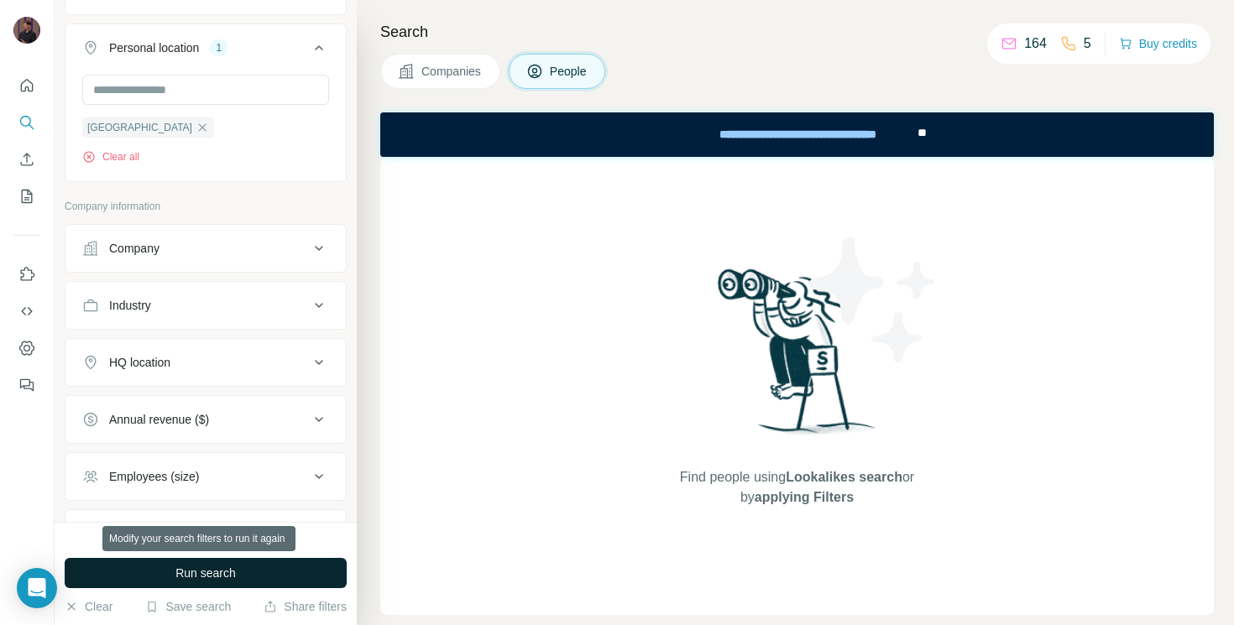
click at [195, 577] on span "Run search" at bounding box center [205, 573] width 60 height 17
click at [862, 470] on span "Lookalikes search" at bounding box center [843, 477] width 117 height 14
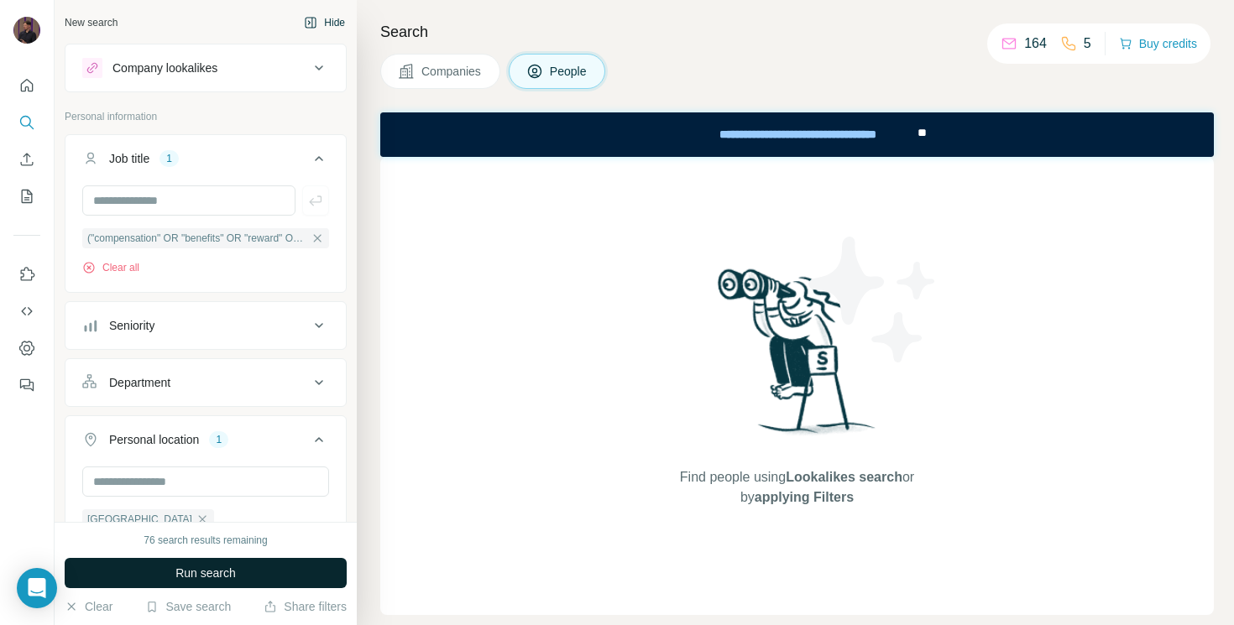
click at [311, 28] on icon "button" at bounding box center [310, 22] width 13 height 13
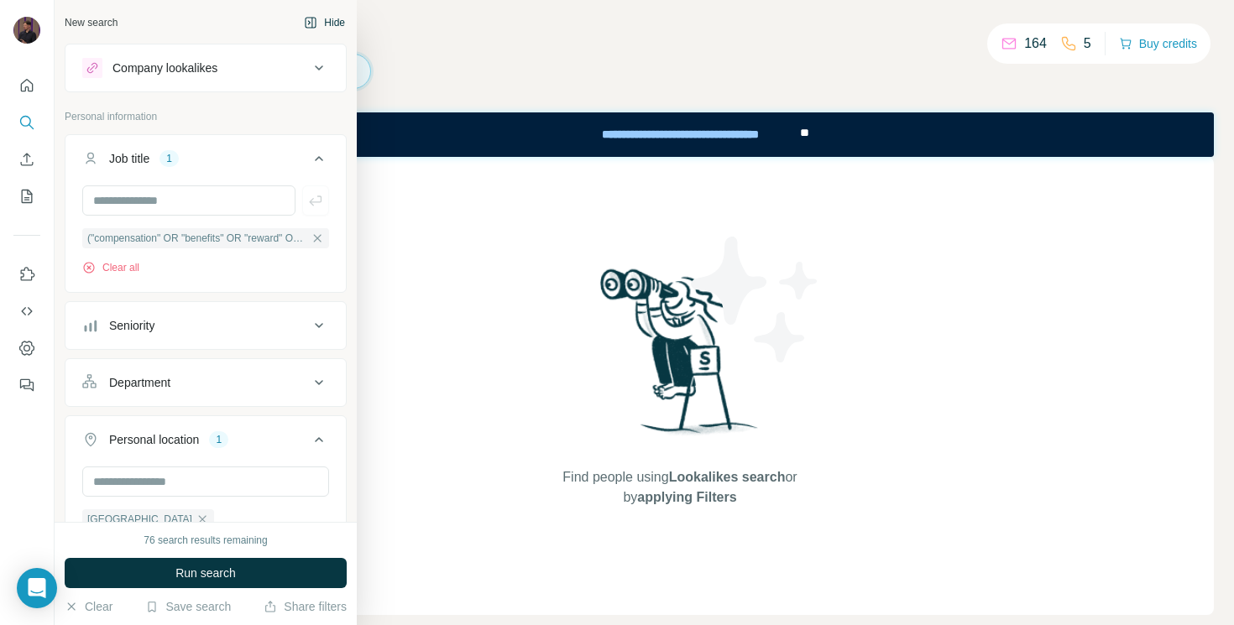
click at [87, 21] on div "New search" at bounding box center [91, 22] width 53 height 15
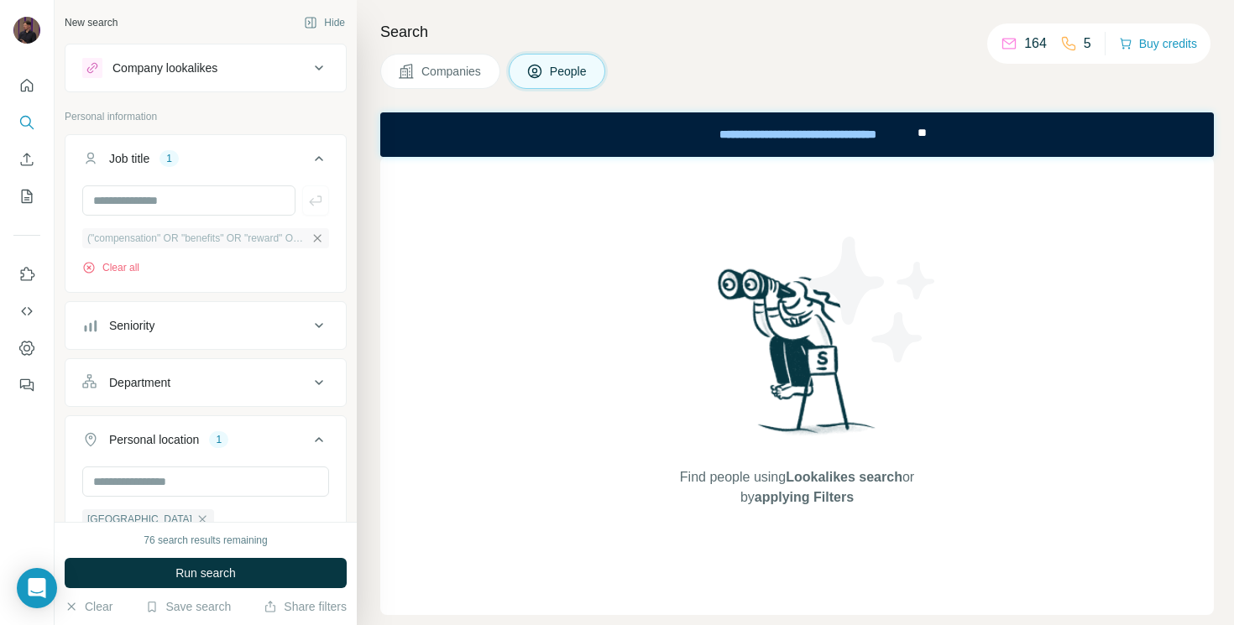
click at [311, 238] on icon "button" at bounding box center [317, 238] width 13 height 13
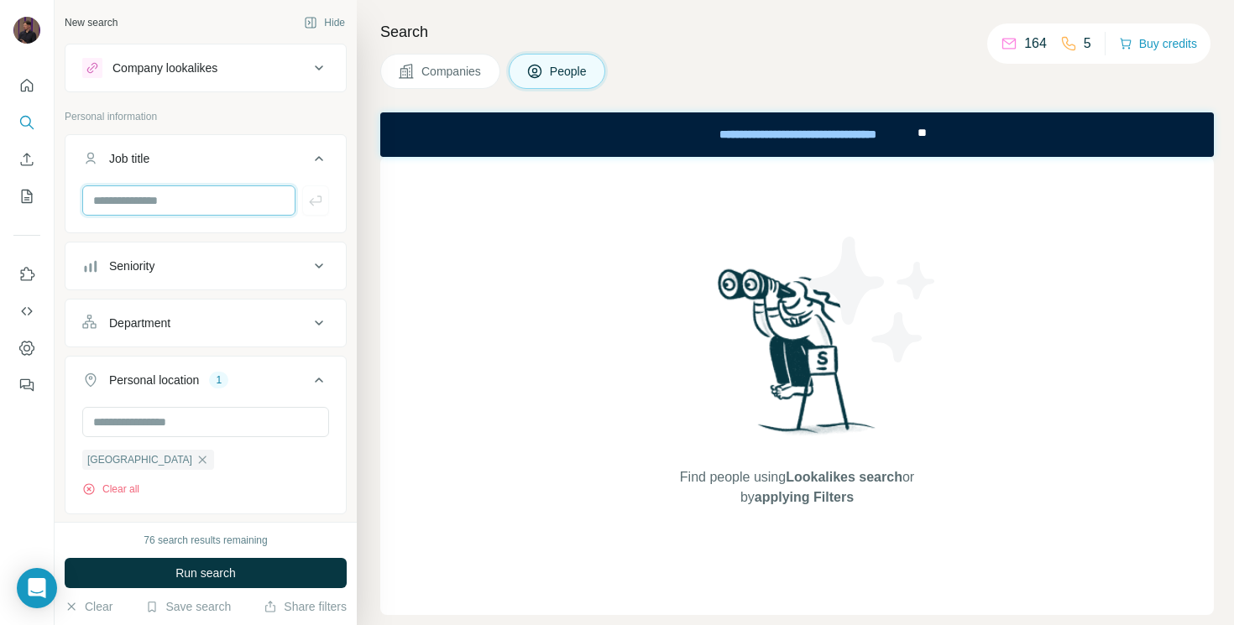
click at [175, 203] on input "text" at bounding box center [188, 200] width 213 height 30
type input "**********"
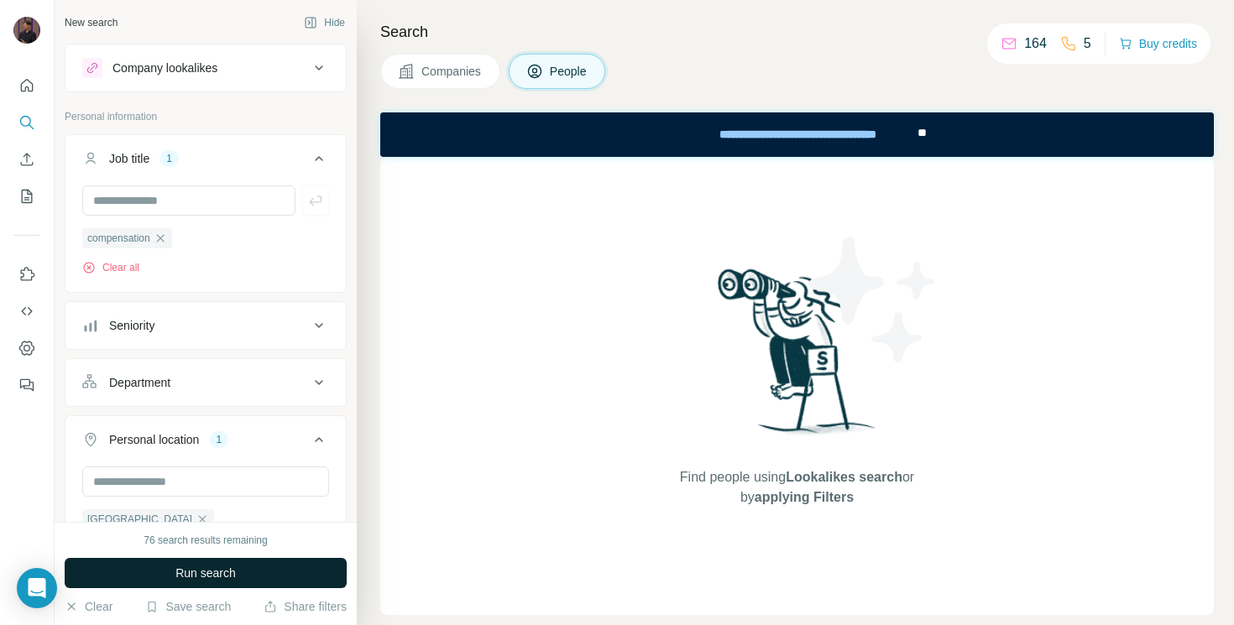
click at [215, 567] on span "Run search" at bounding box center [205, 573] width 60 height 17
click at [232, 575] on span "Run search" at bounding box center [205, 573] width 60 height 17
click at [424, 405] on div "Find people using Lookalikes search or by applying Filters" at bounding box center [796, 386] width 833 height 458
click at [81, 604] on button "Clear" at bounding box center [89, 606] width 48 height 17
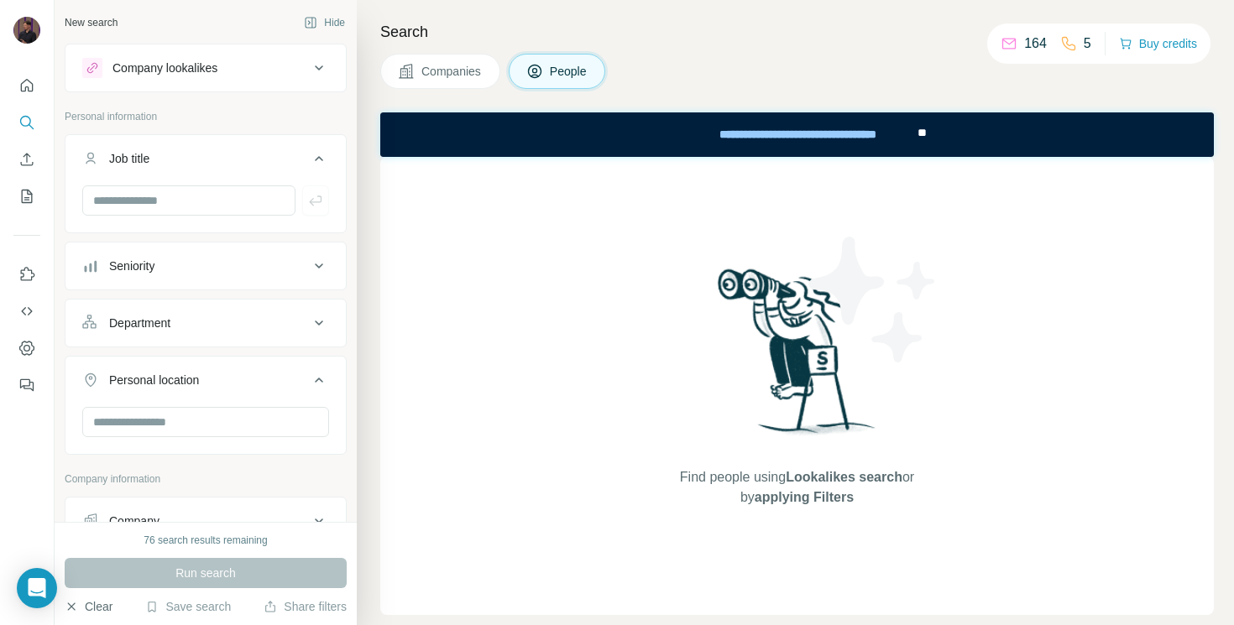
click at [81, 604] on button "Clear" at bounding box center [89, 606] width 48 height 17
click at [373, 415] on div "Search Companies People Find people using Lookalikes search or by applying Filt…" at bounding box center [795, 312] width 877 height 625
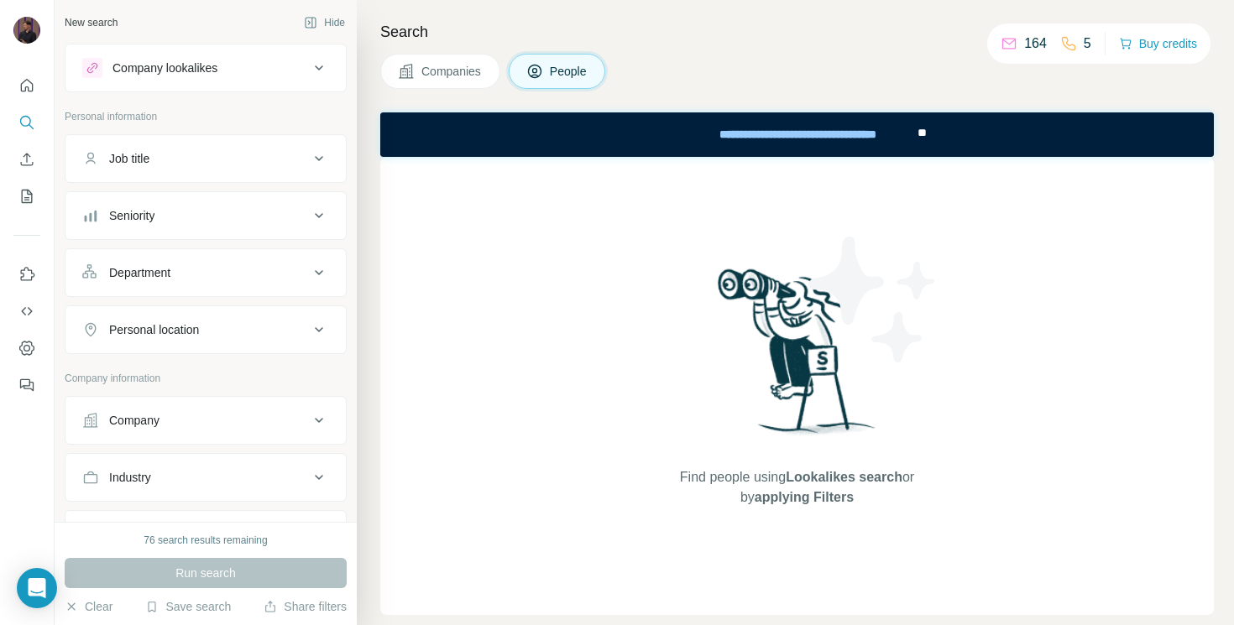
click at [159, 153] on div "Job title" at bounding box center [195, 158] width 227 height 17
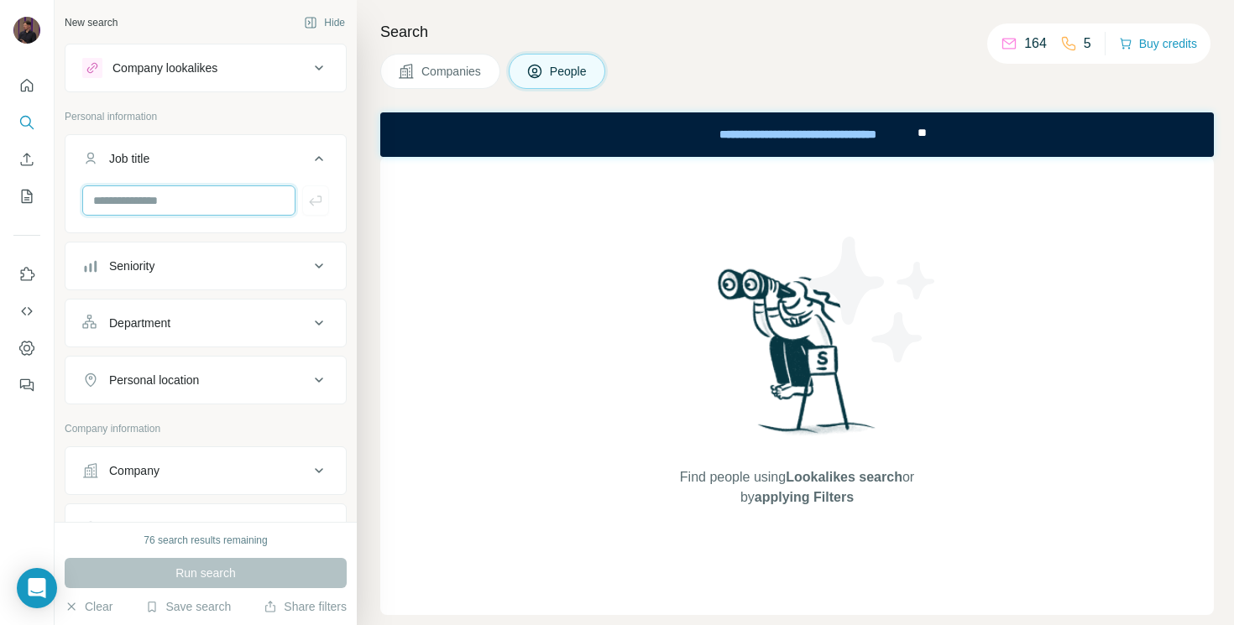
click at [159, 196] on input "text" at bounding box center [188, 200] width 213 height 30
paste input "**********"
type input "**********"
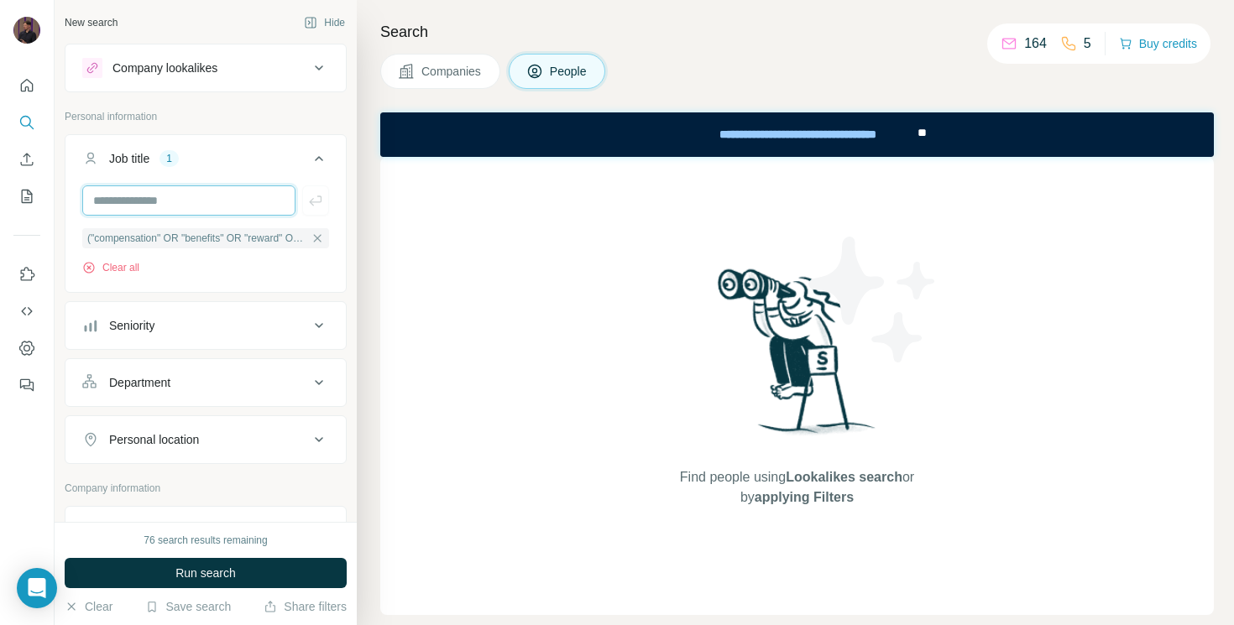
scroll to position [0, 0]
click at [176, 442] on div "Personal location" at bounding box center [154, 439] width 90 height 17
click at [165, 478] on input "text" at bounding box center [205, 482] width 247 height 30
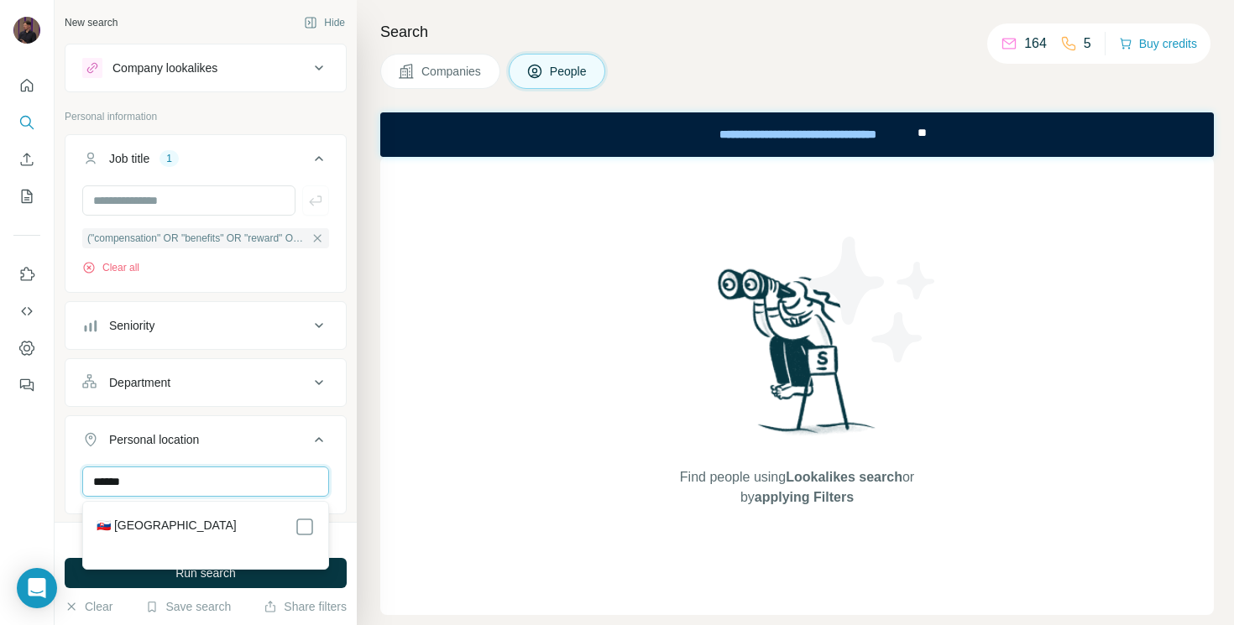
type input "******"
click at [155, 525] on label "🇸🇰 [GEOGRAPHIC_DATA]" at bounding box center [167, 527] width 140 height 20
click at [486, 571] on div "Find people using Lookalikes search or by applying Filters" at bounding box center [796, 386] width 833 height 458
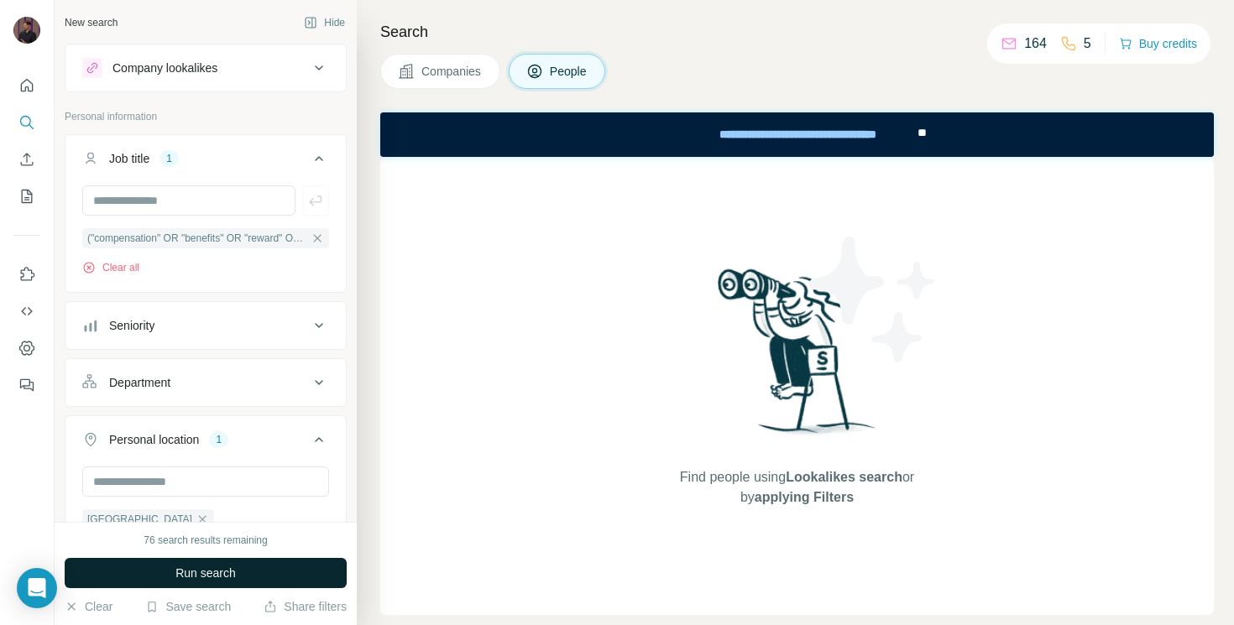
click at [220, 571] on span "Run search" at bounding box center [205, 573] width 60 height 17
click at [317, 235] on icon "button" at bounding box center [317, 238] width 13 height 13
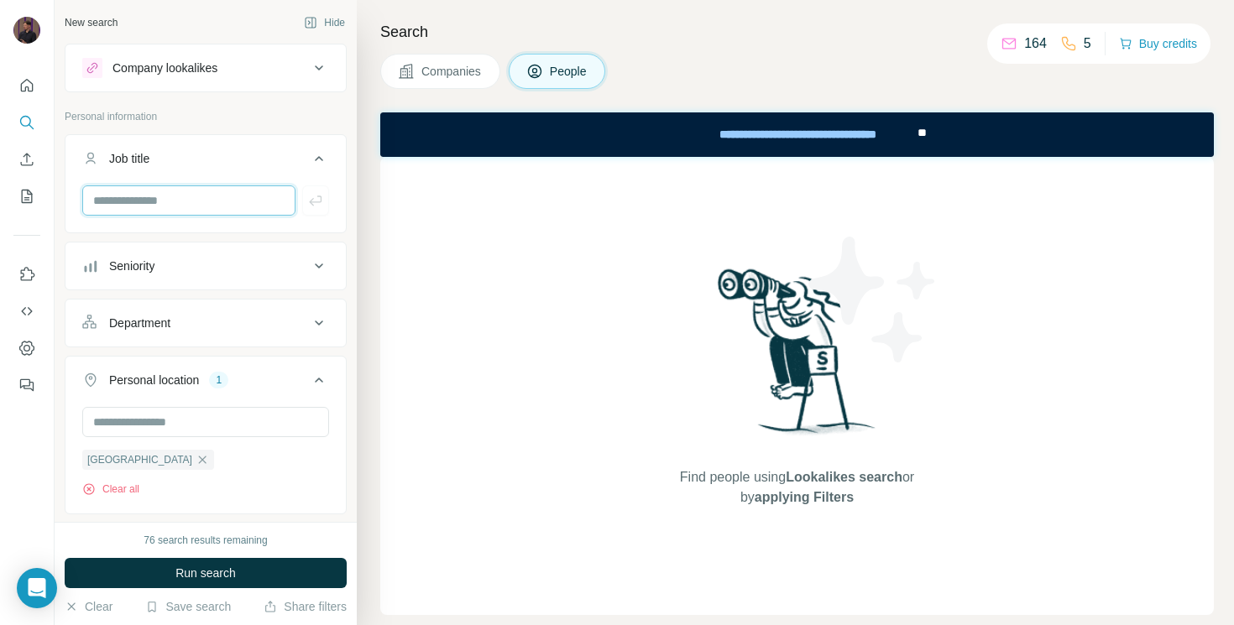
click at [153, 199] on input "text" at bounding box center [188, 200] width 213 height 30
type input "**********"
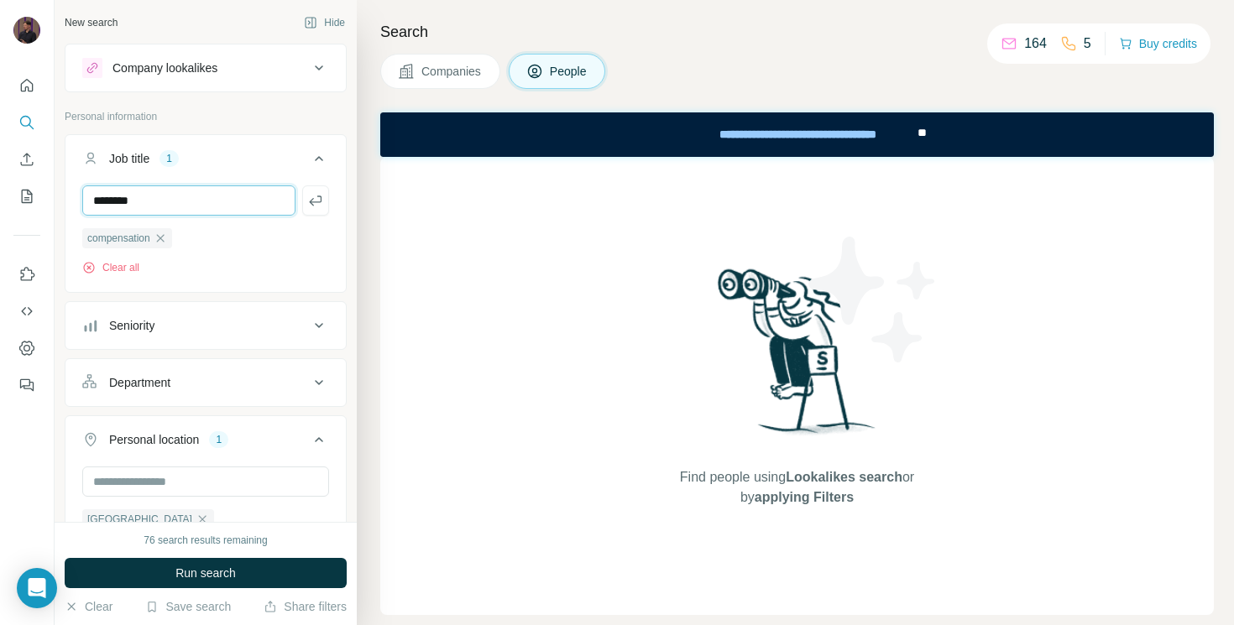
type input "********"
type input "**********"
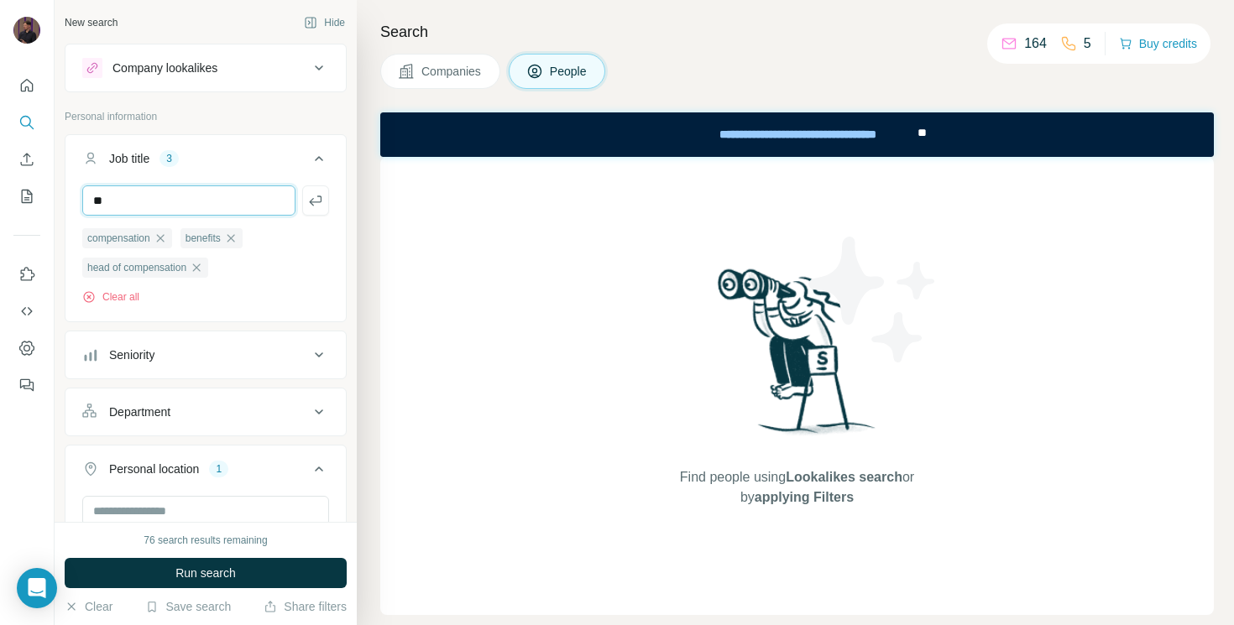
type input "*"
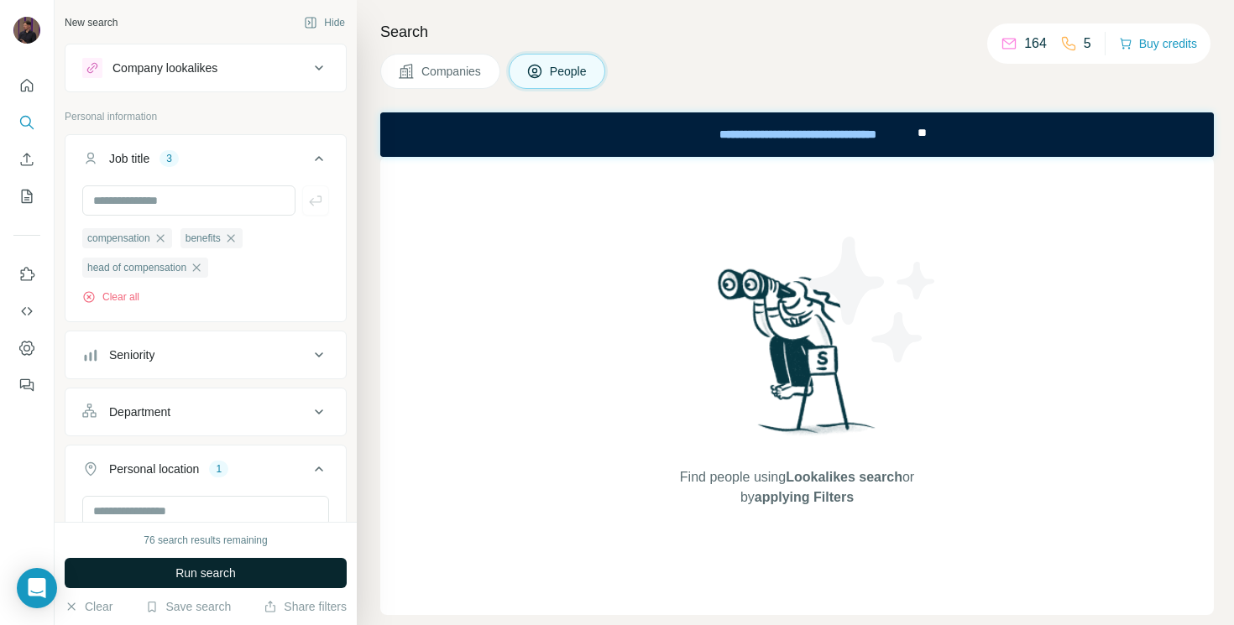
click at [221, 585] on button "Run search" at bounding box center [206, 573] width 282 height 30
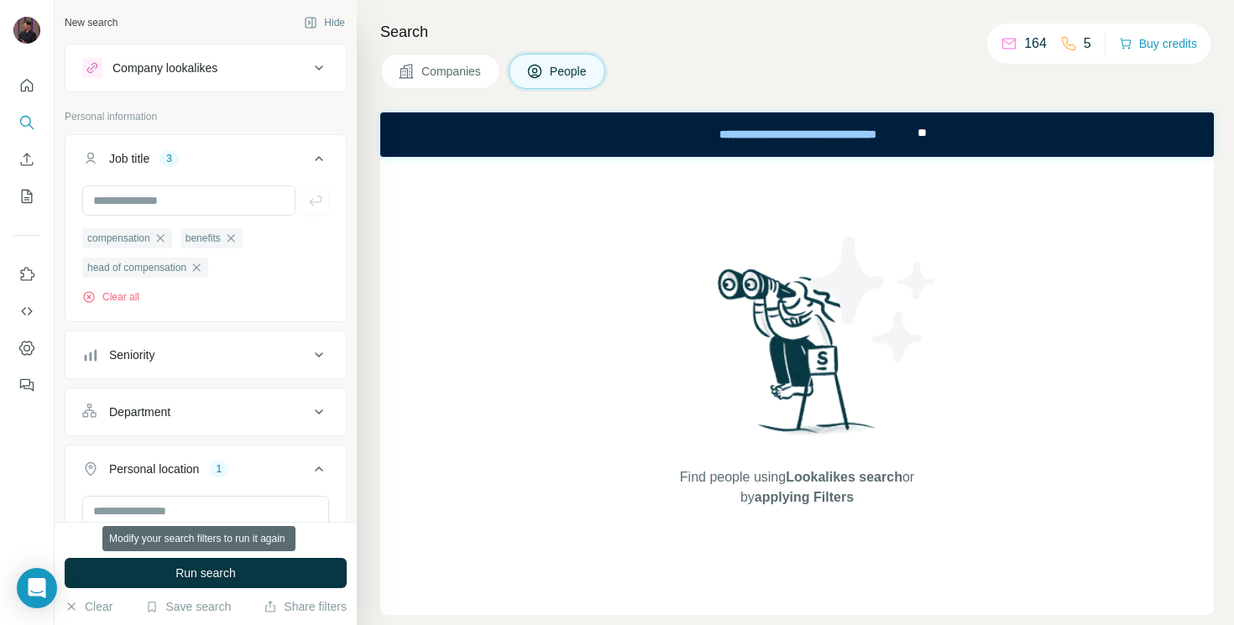
click at [221, 585] on button "Run search" at bounding box center [206, 573] width 282 height 30
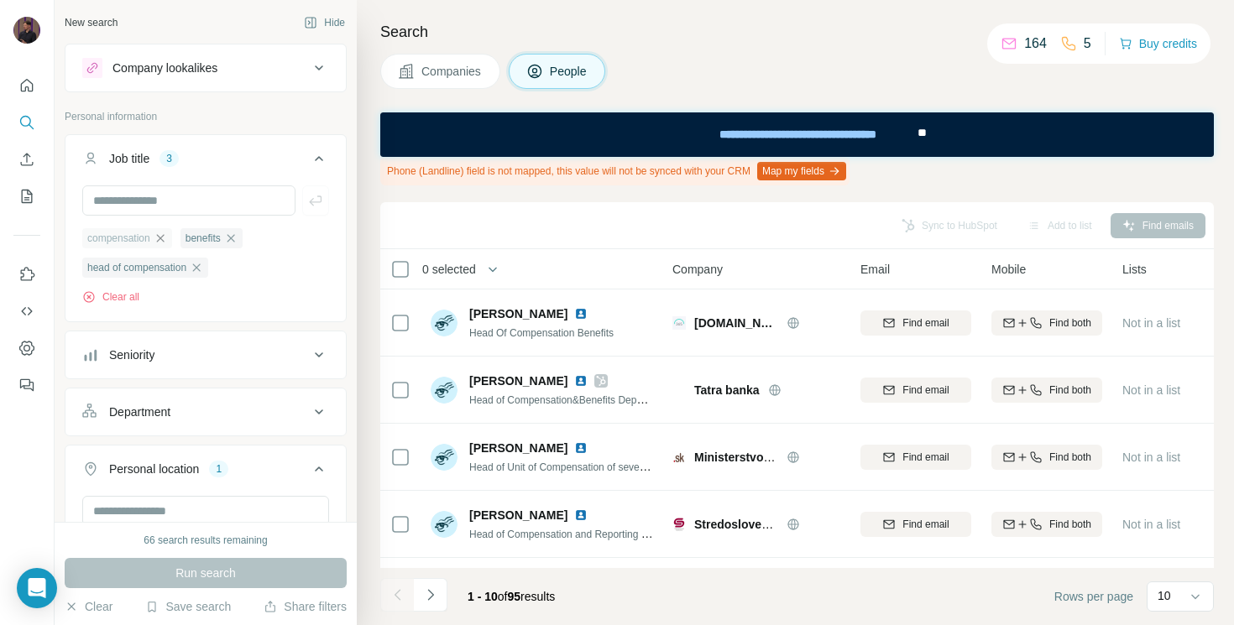
click at [166, 233] on icon "button" at bounding box center [160, 238] width 13 height 13
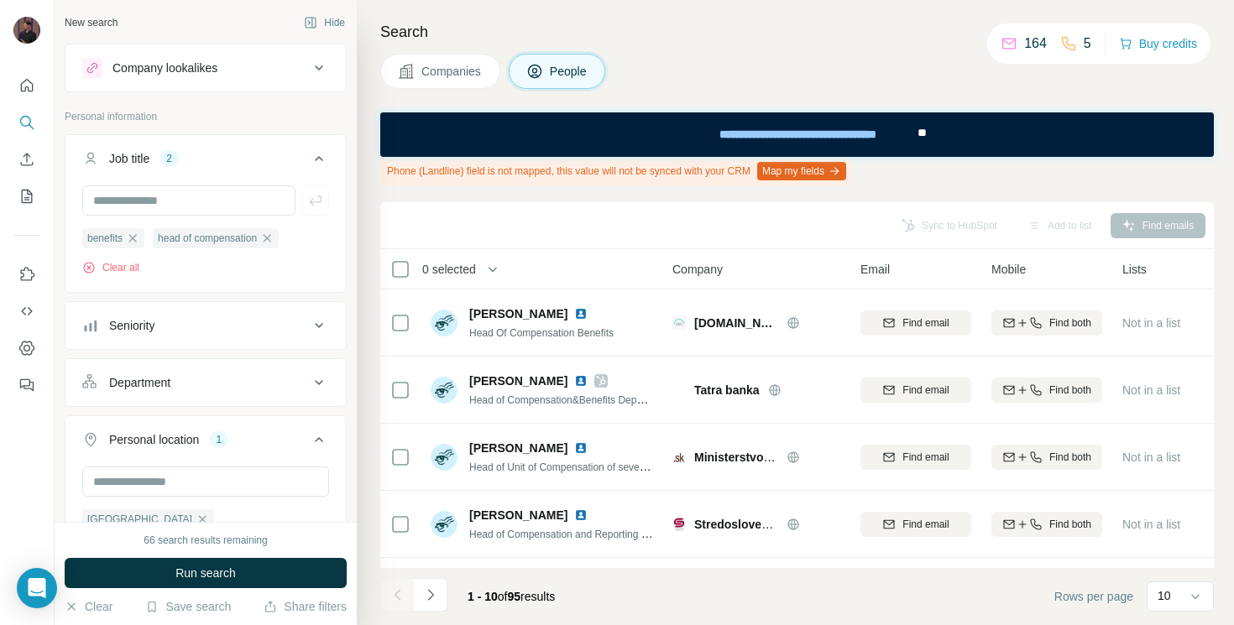
click at [166, 233] on span "head of compensation" at bounding box center [207, 238] width 99 height 15
click at [137, 240] on icon "button" at bounding box center [132, 238] width 13 height 13
click at [131, 263] on button "Clear all" at bounding box center [110, 267] width 57 height 15
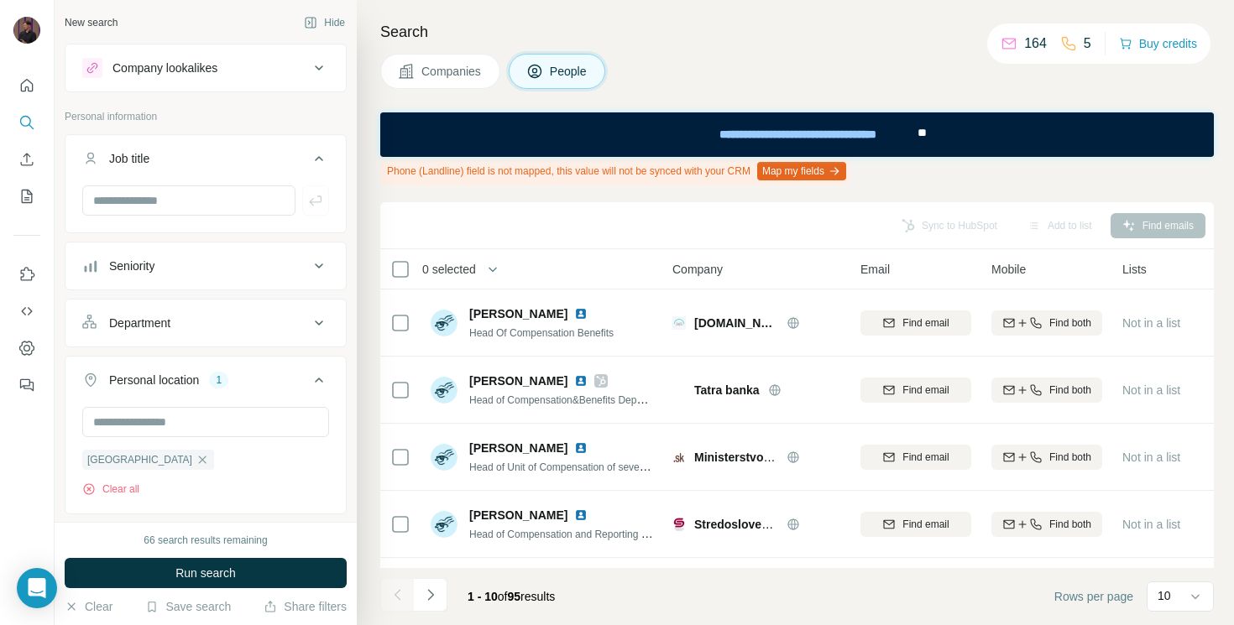
click at [156, 180] on button "Job title" at bounding box center [205, 161] width 280 height 47
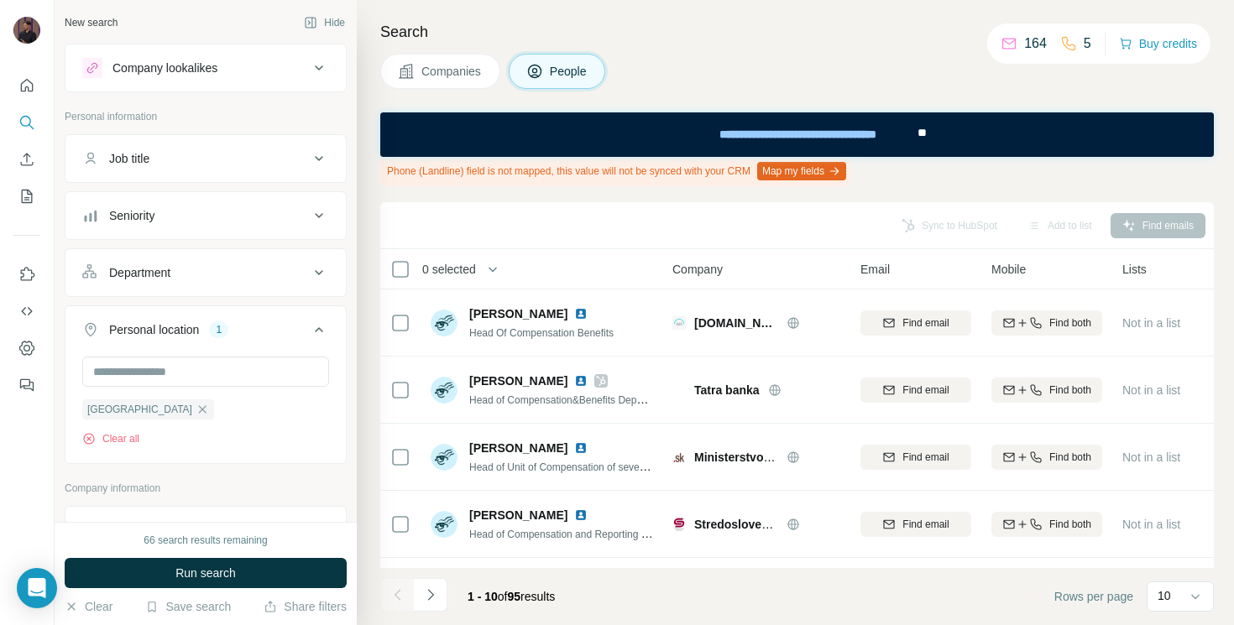
click at [156, 203] on button "Seniority" at bounding box center [205, 216] width 280 height 40
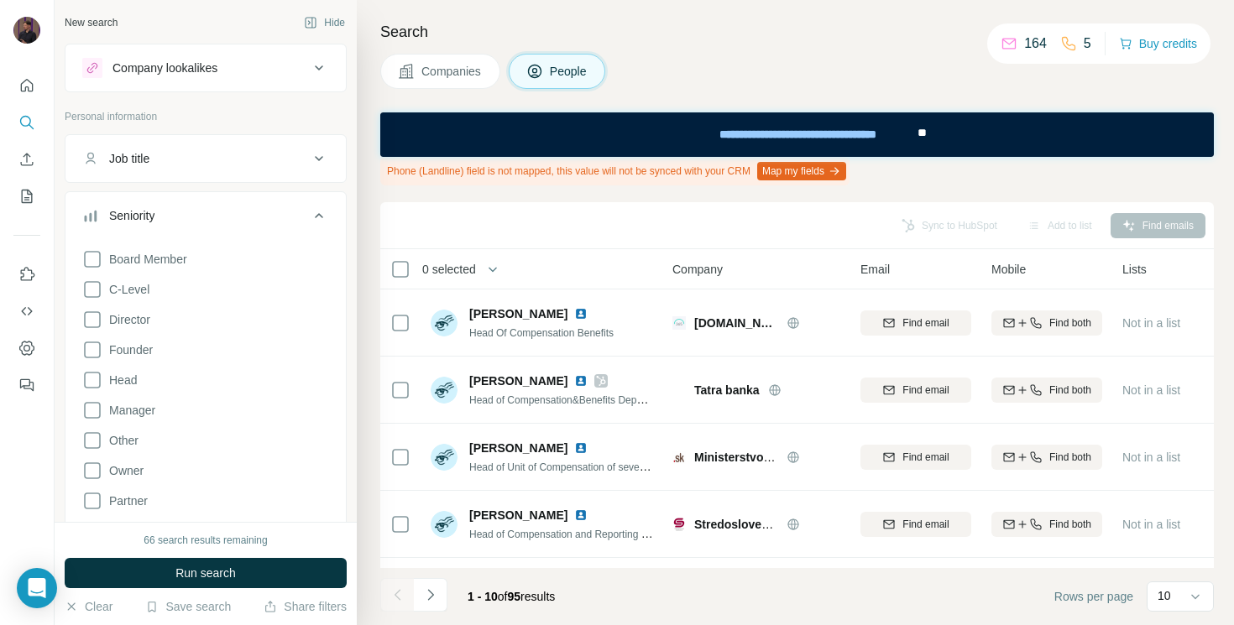
click at [154, 217] on div "Seniority" at bounding box center [131, 215] width 45 height 17
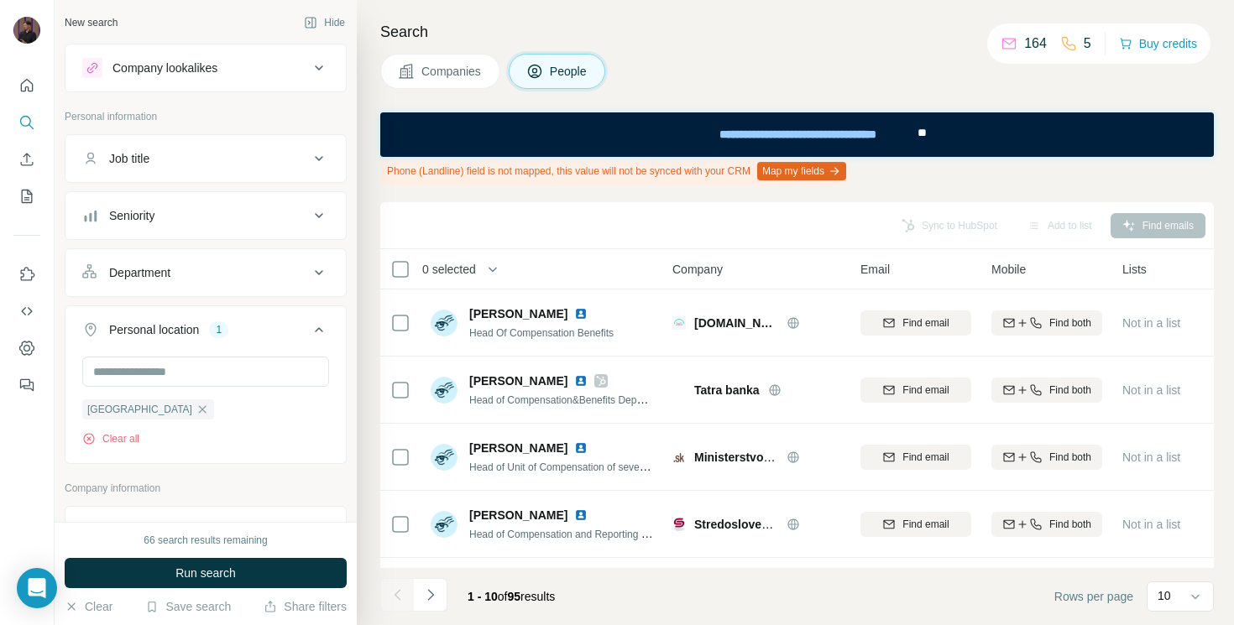
click at [145, 165] on div "Job title" at bounding box center [129, 158] width 40 height 17
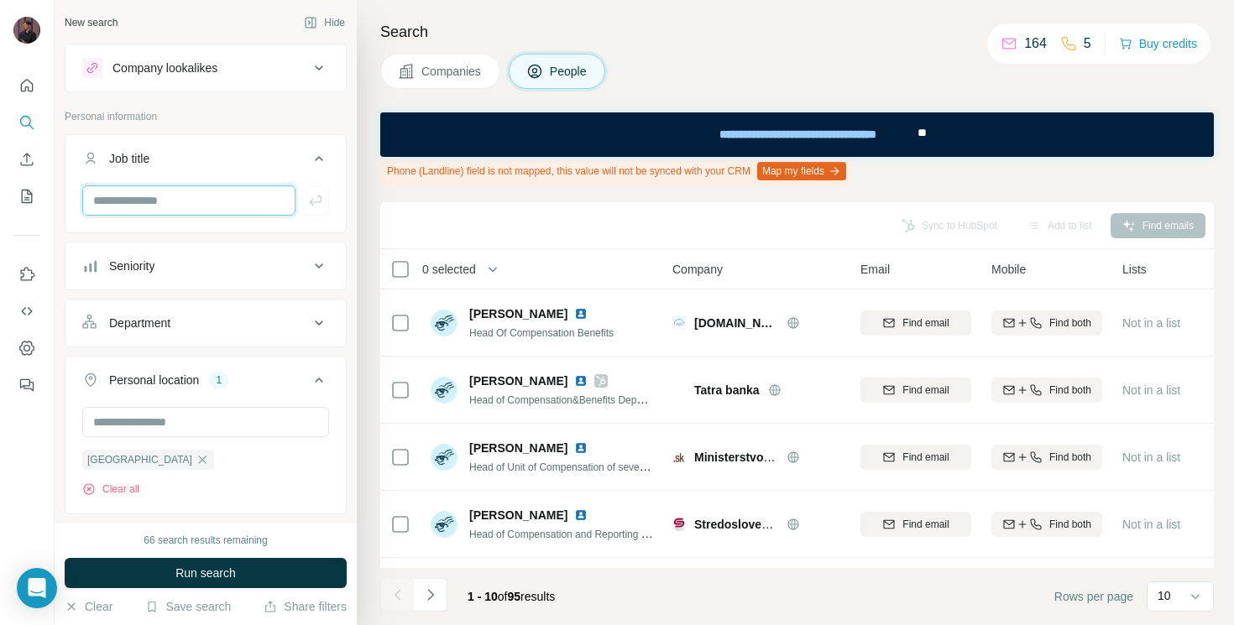
click at [144, 195] on input "text" at bounding box center [188, 200] width 213 height 30
paste input "**********"
type input "**********"
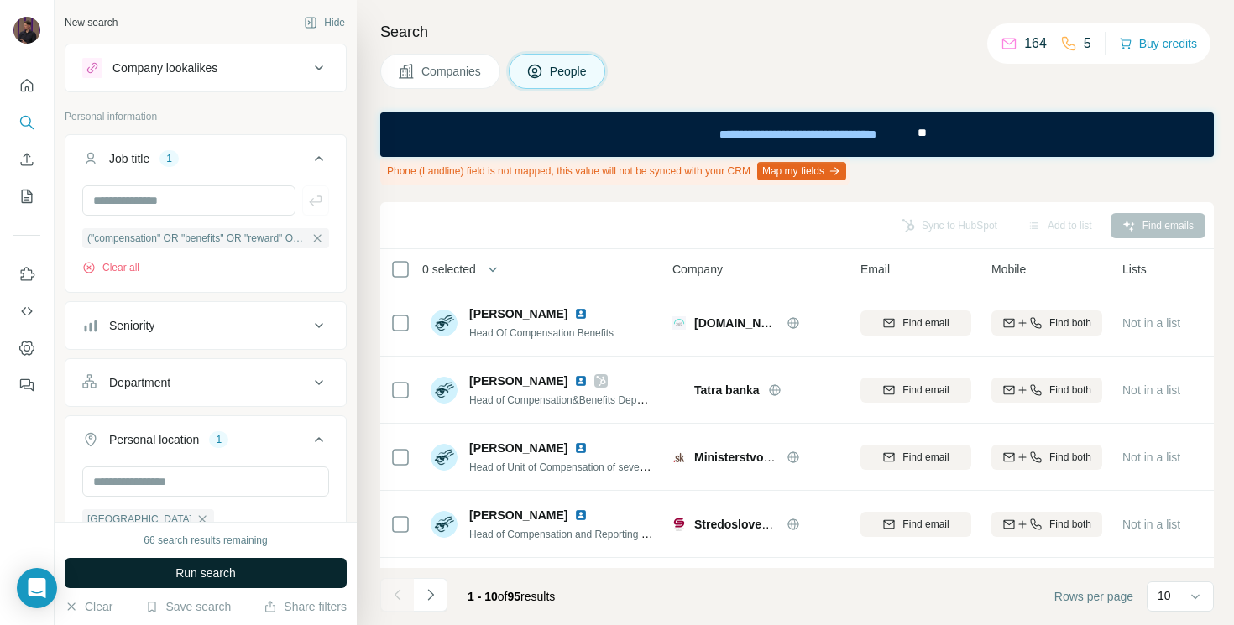
click at [204, 577] on span "Run search" at bounding box center [205, 573] width 60 height 17
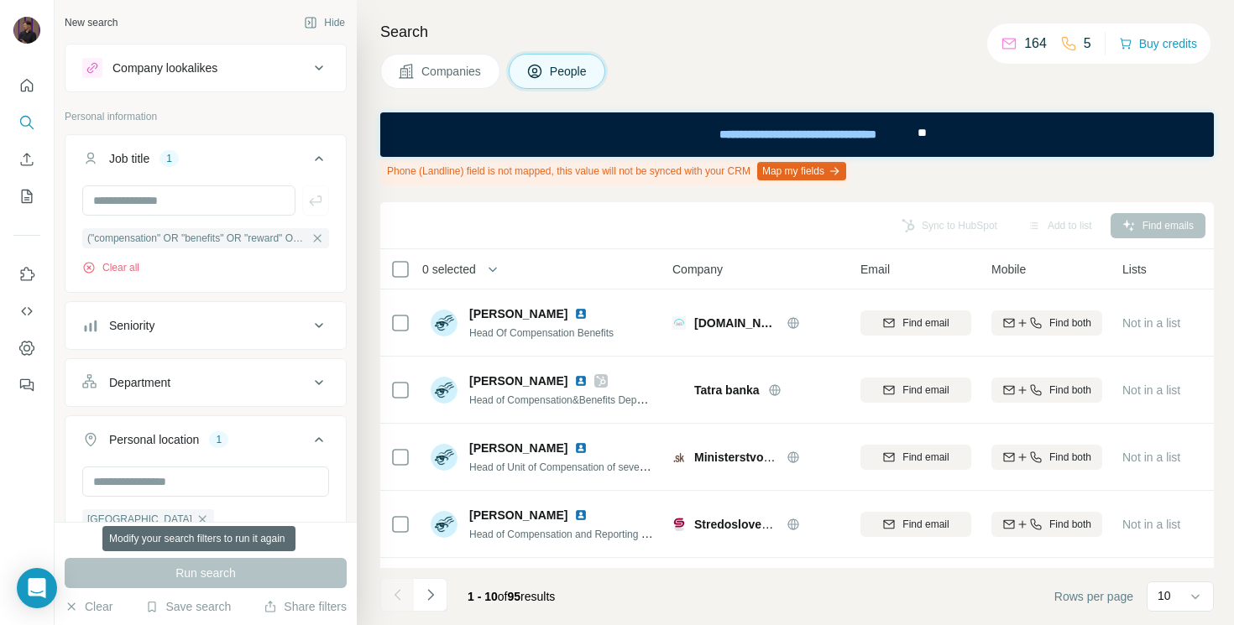
click at [204, 577] on div "Run search" at bounding box center [206, 573] width 282 height 30
click at [233, 575] on div "Run search" at bounding box center [206, 573] width 282 height 30
click at [368, 367] on div "Search Companies People Phone (Landline) field is not mapped, this value will n…" at bounding box center [795, 312] width 877 height 625
click at [126, 275] on button "Clear all" at bounding box center [110, 267] width 57 height 15
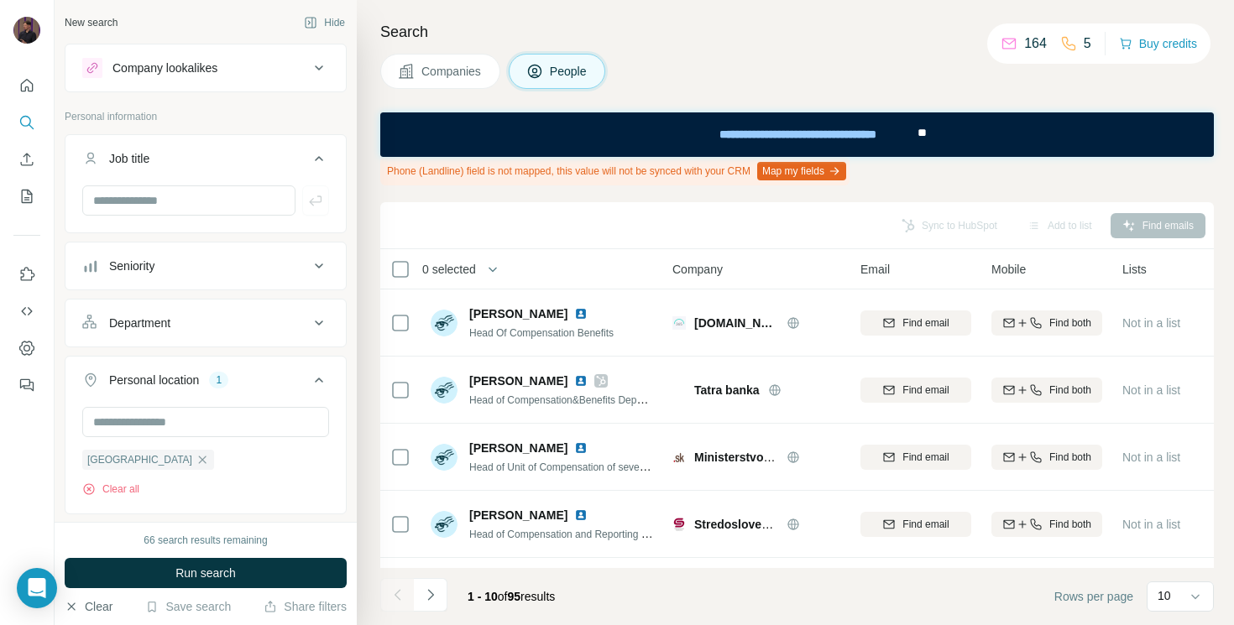
click at [94, 605] on button "Clear" at bounding box center [89, 606] width 48 height 17
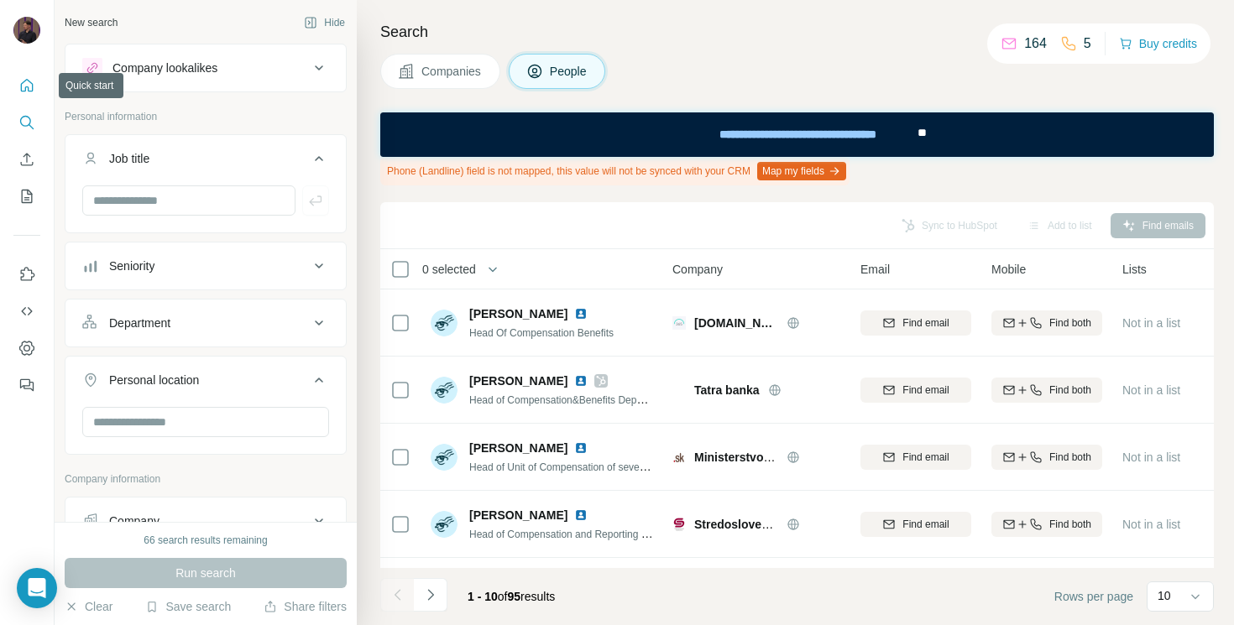
click at [18, 73] on button "Quick start" at bounding box center [26, 85] width 27 height 30
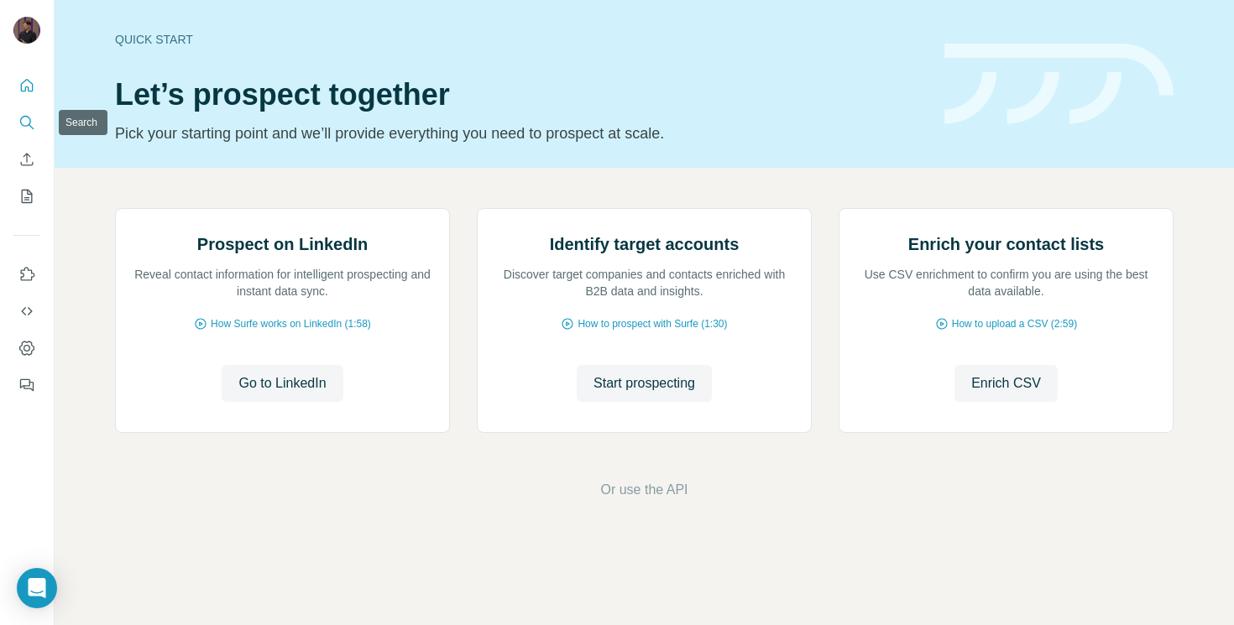
click at [25, 124] on icon "Search" at bounding box center [26, 122] width 17 height 17
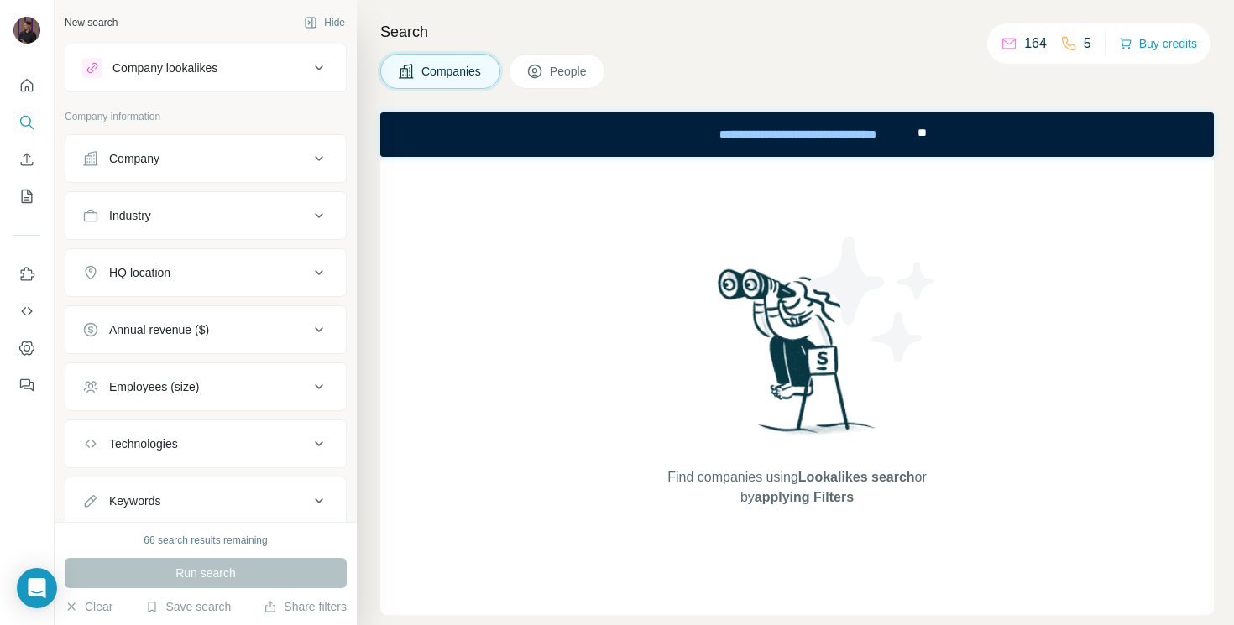
click at [145, 290] on button "HQ location" at bounding box center [205, 273] width 280 height 40
click at [146, 287] on button "HQ location" at bounding box center [205, 276] width 280 height 47
click at [556, 76] on span "People" at bounding box center [569, 71] width 39 height 17
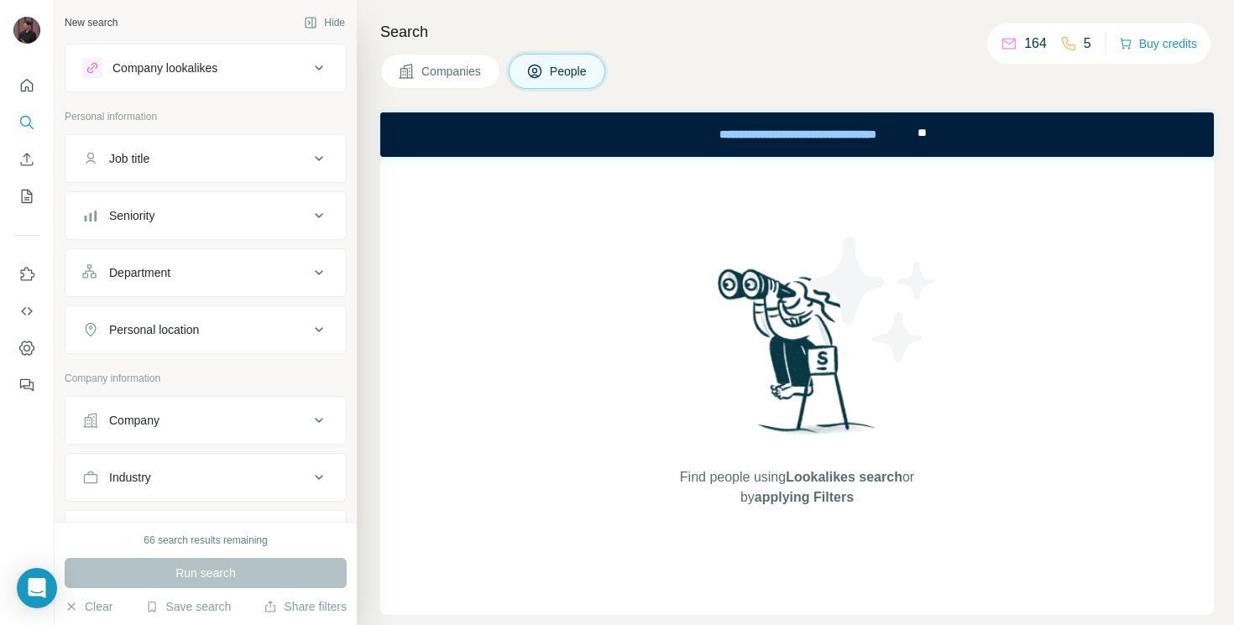
click at [134, 161] on div "Job title" at bounding box center [129, 158] width 40 height 17
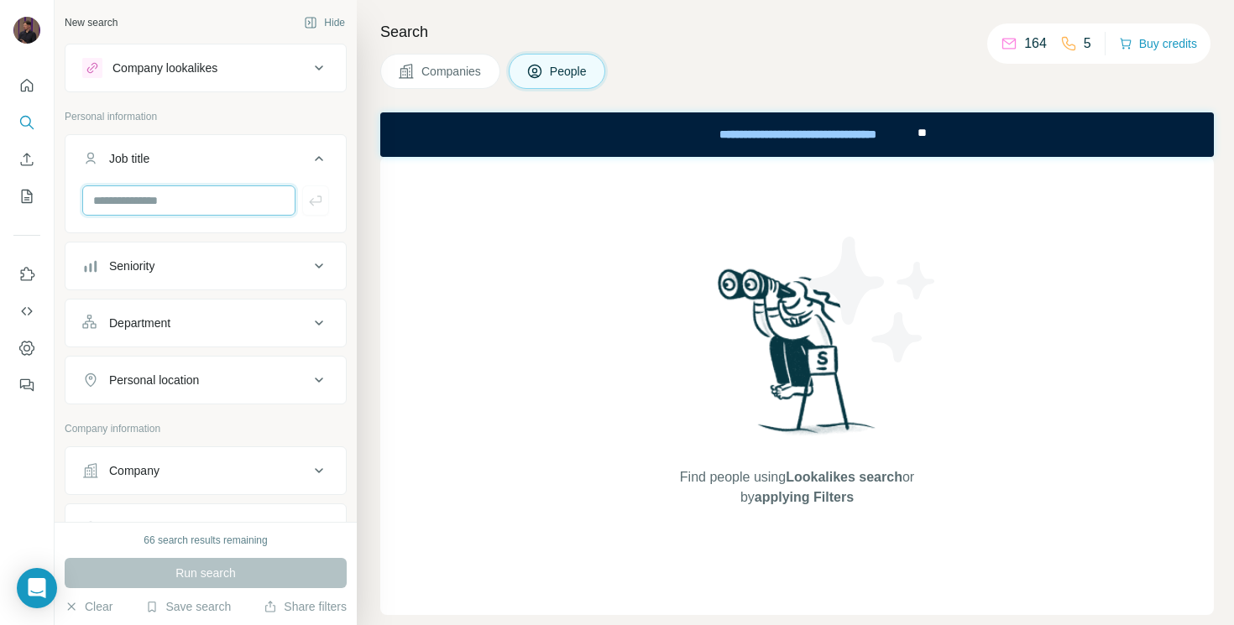
click at [148, 201] on input "text" at bounding box center [188, 200] width 213 height 30
type input "********"
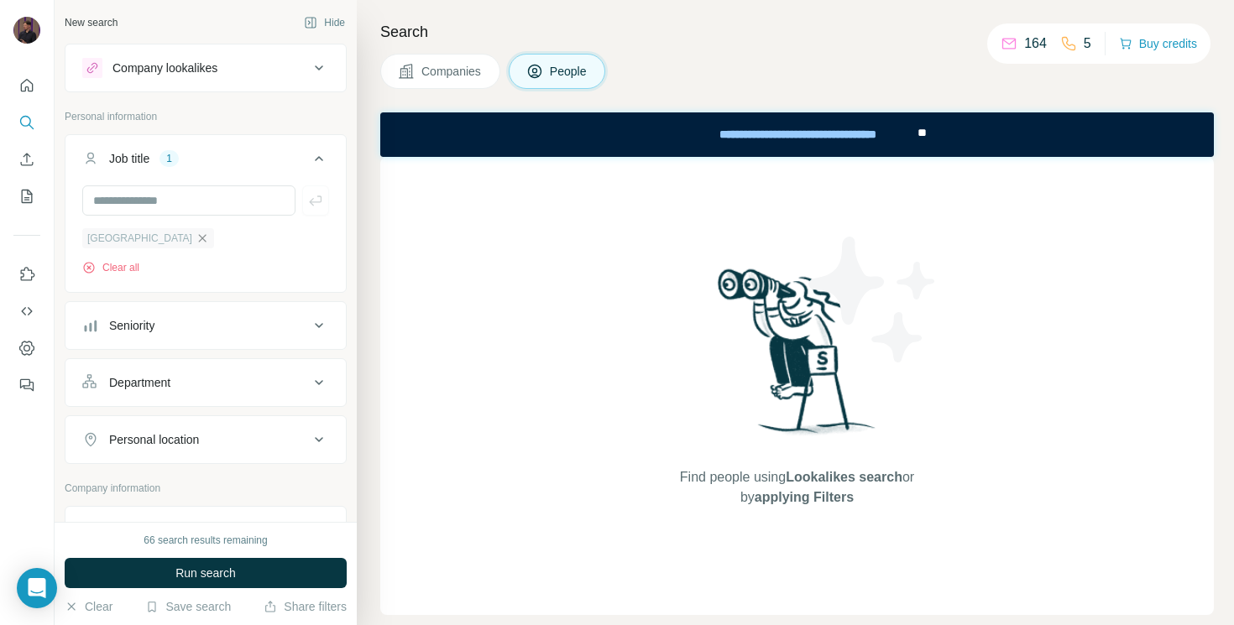
click at [196, 237] on icon "button" at bounding box center [202, 238] width 13 height 13
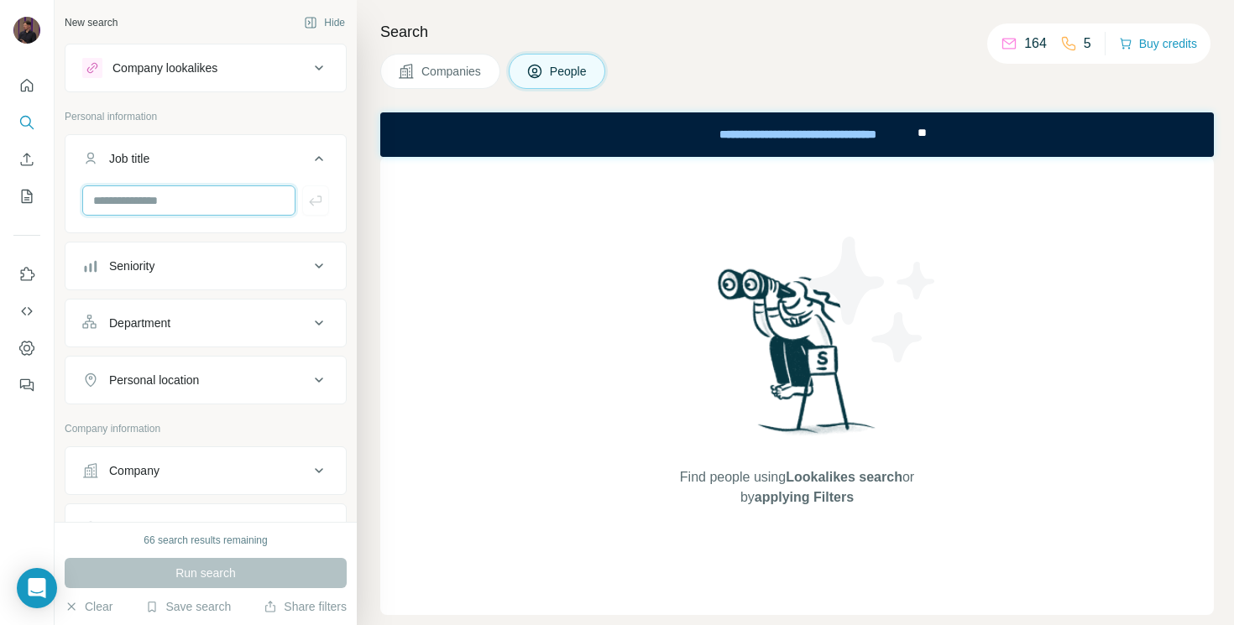
click at [139, 195] on input "text" at bounding box center [188, 200] width 213 height 30
paste input "**********"
type input "**********"
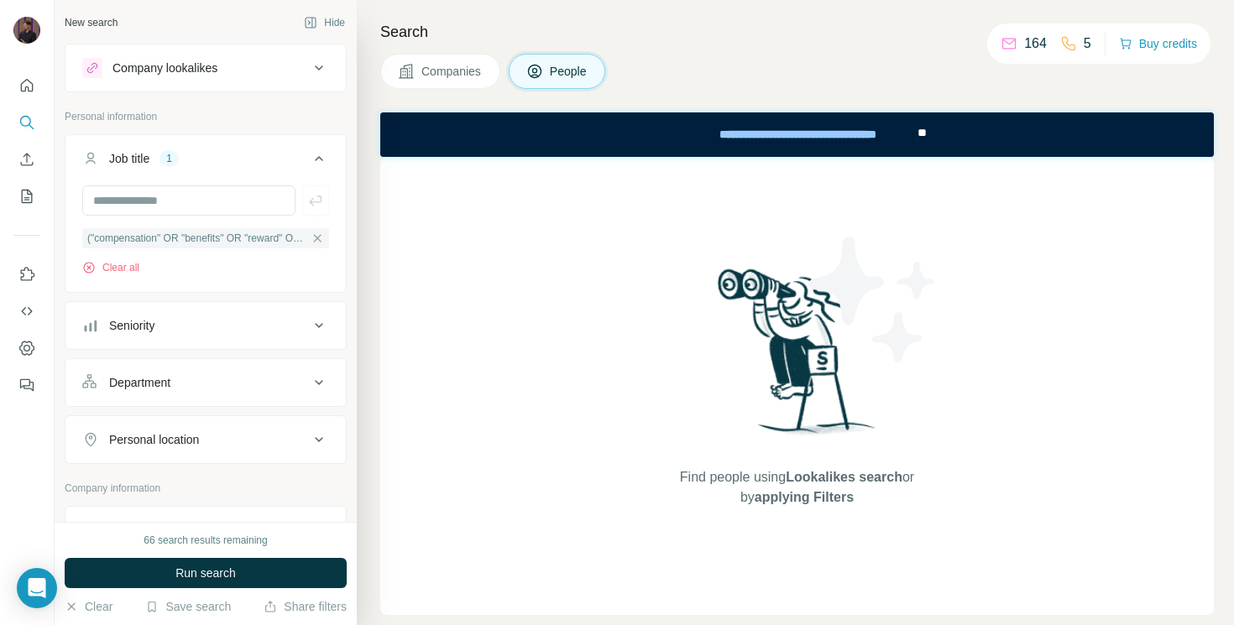
click at [160, 445] on div "Personal location" at bounding box center [154, 439] width 90 height 17
click at [178, 472] on input "text" at bounding box center [205, 482] width 247 height 30
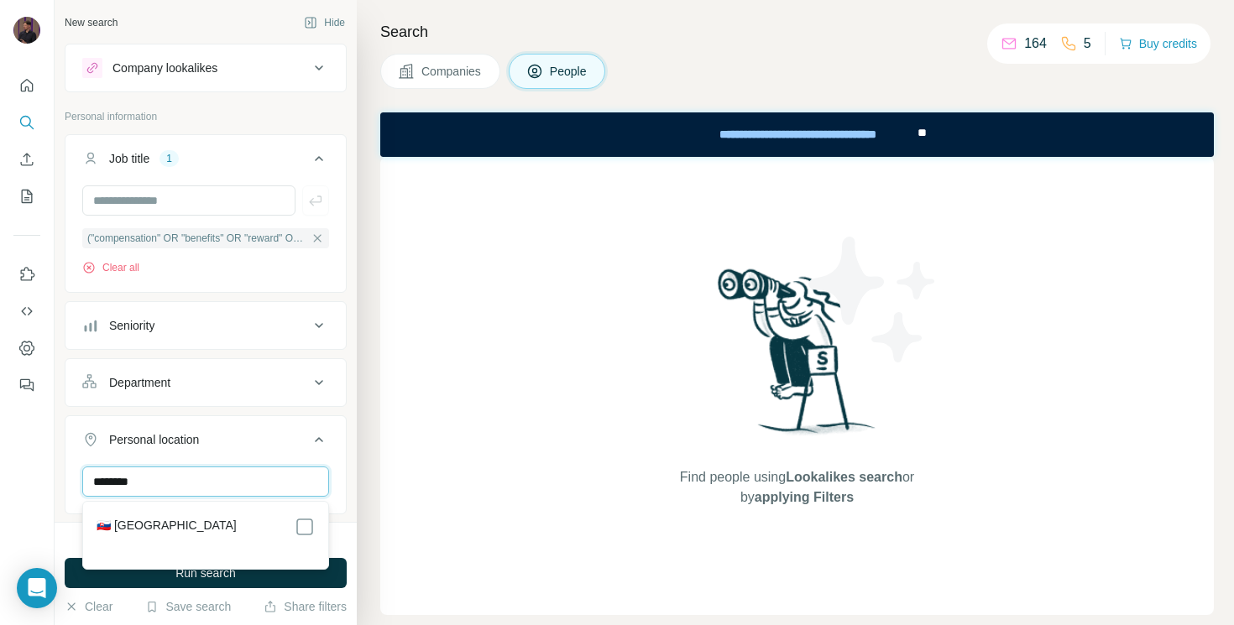
type input "********"
click at [165, 533] on div "🇸🇰 Slovakia" at bounding box center [206, 527] width 218 height 20
click at [131, 520] on label "🇸🇰 Slovakia" at bounding box center [167, 527] width 140 height 20
click at [362, 508] on div "Search Companies People Find people using Lookalikes search or by applying Filt…" at bounding box center [795, 312] width 877 height 625
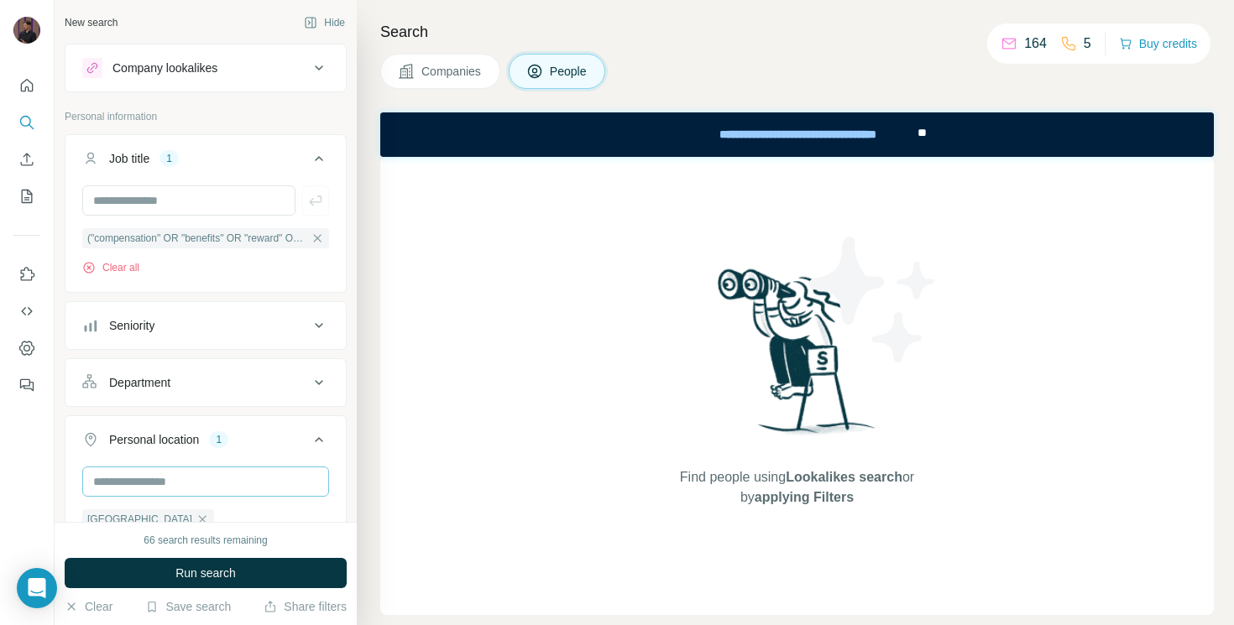
scroll to position [116, 0]
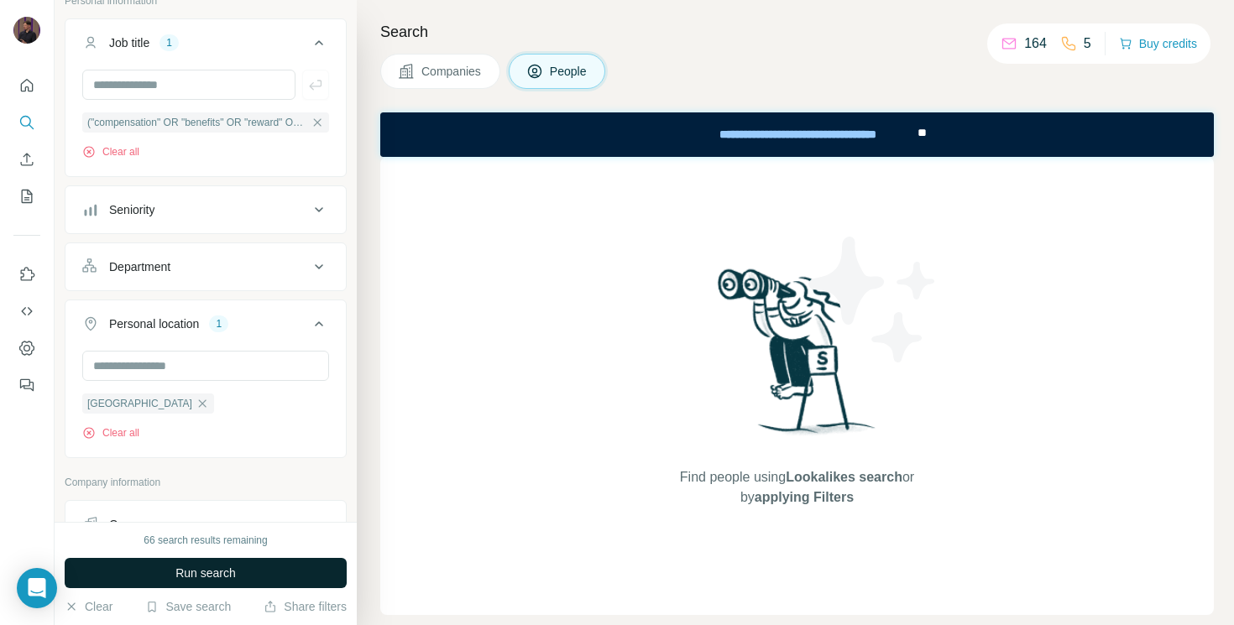
click at [222, 571] on span "Run search" at bounding box center [205, 573] width 60 height 17
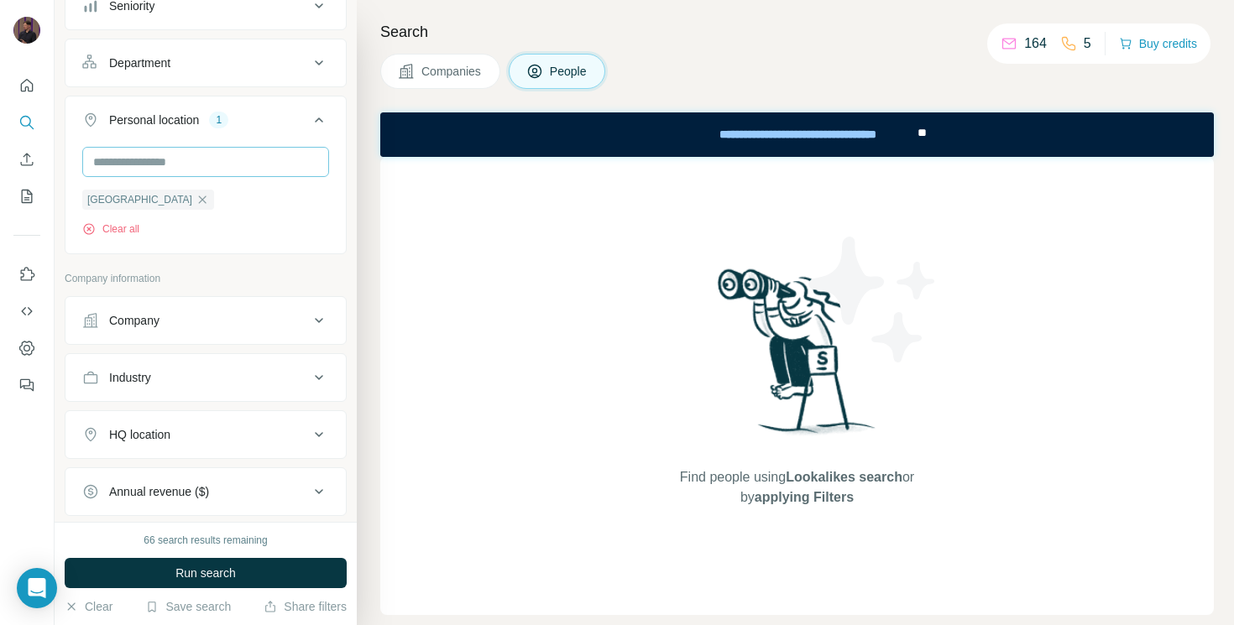
scroll to position [0, 0]
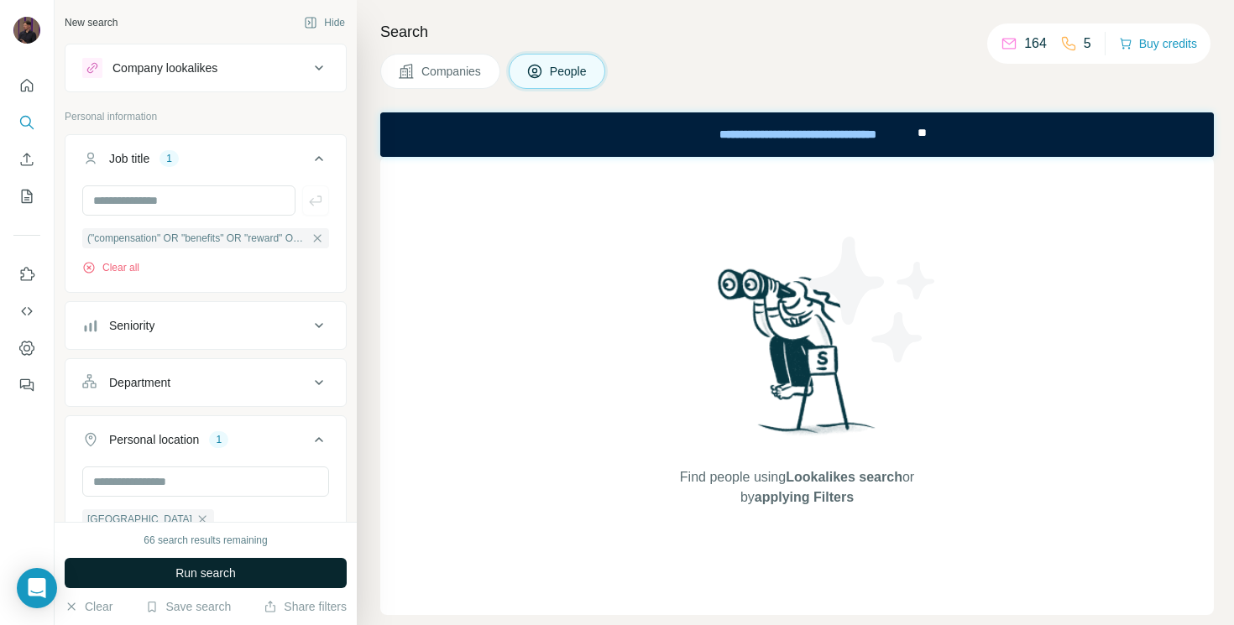
click at [237, 576] on button "Run search" at bounding box center [206, 573] width 282 height 30
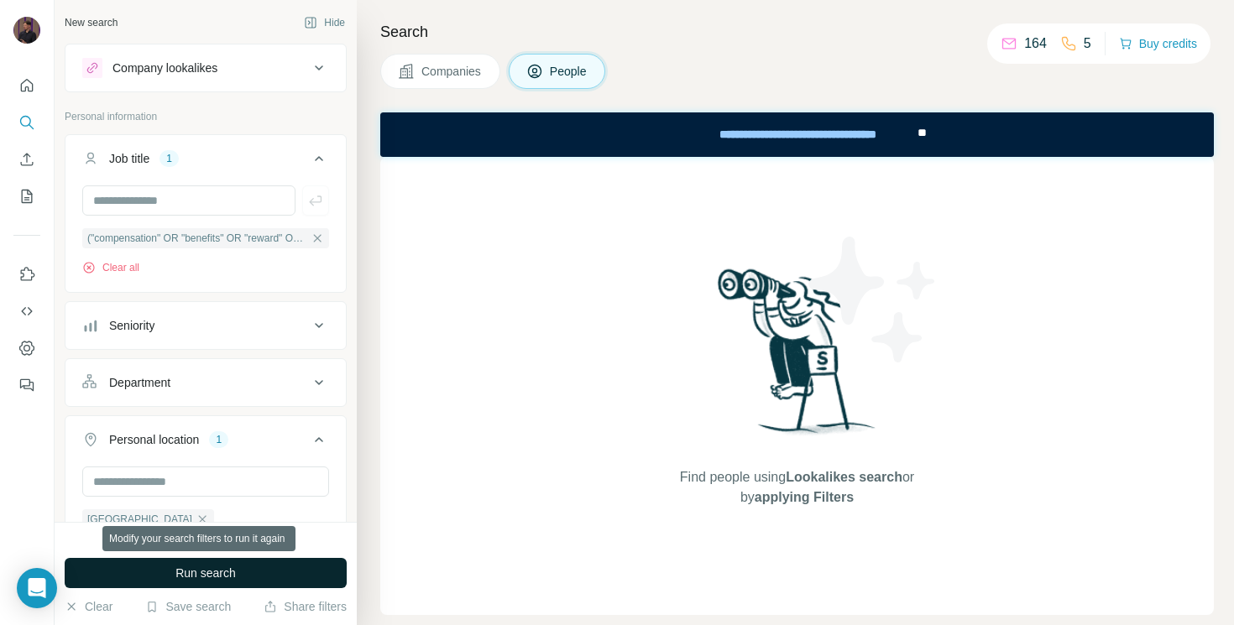
click at [237, 576] on button "Run search" at bounding box center [206, 573] width 282 height 30
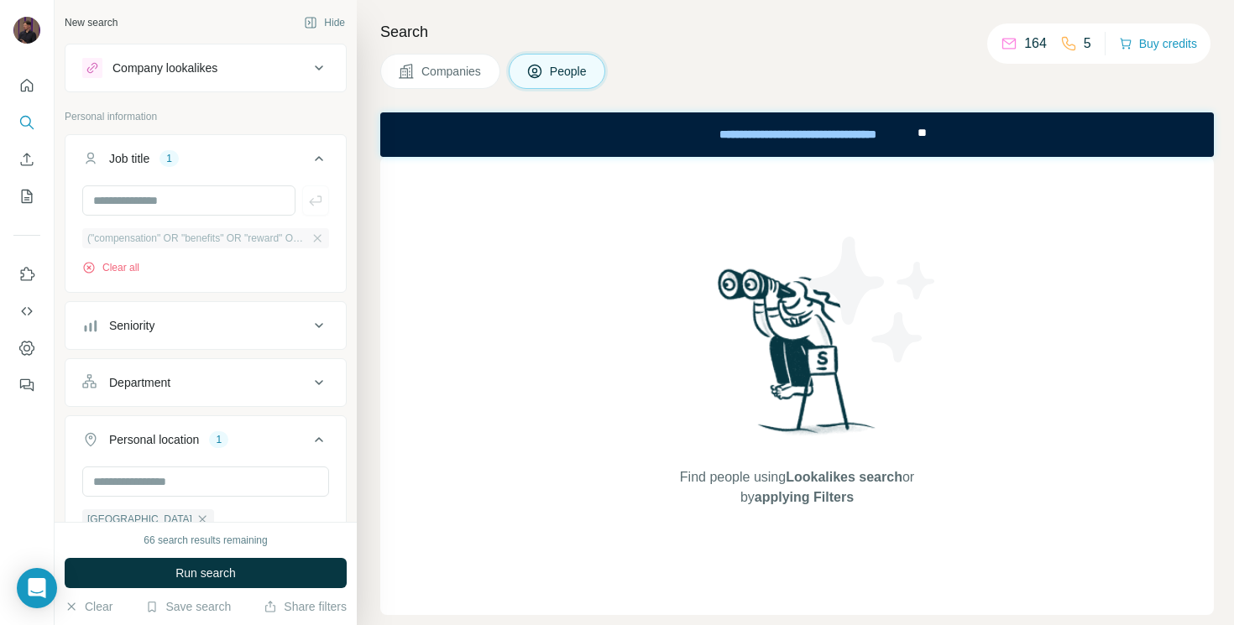
click at [258, 235] on span "("compensation" OR "benefits" OR "reward" OR "rewards" OR "total rewards" OR "c…" at bounding box center [197, 238] width 220 height 15
click at [319, 237] on icon "button" at bounding box center [317, 238] width 13 height 13
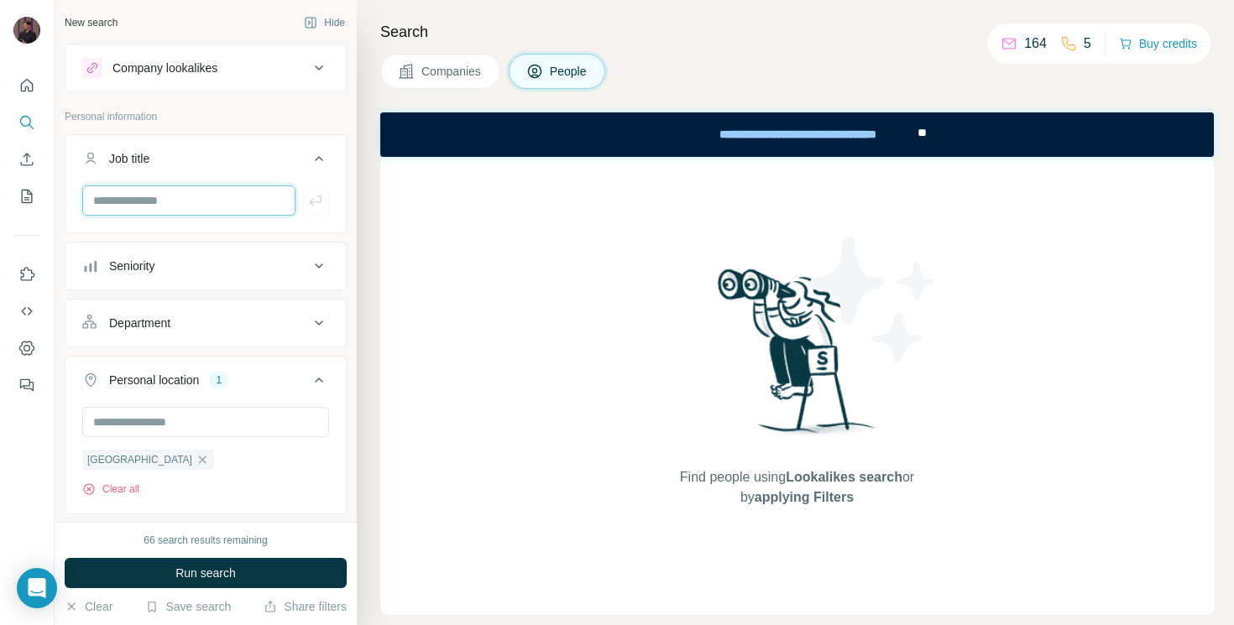
click at [170, 210] on input "text" at bounding box center [188, 200] width 213 height 30
type input "**********"
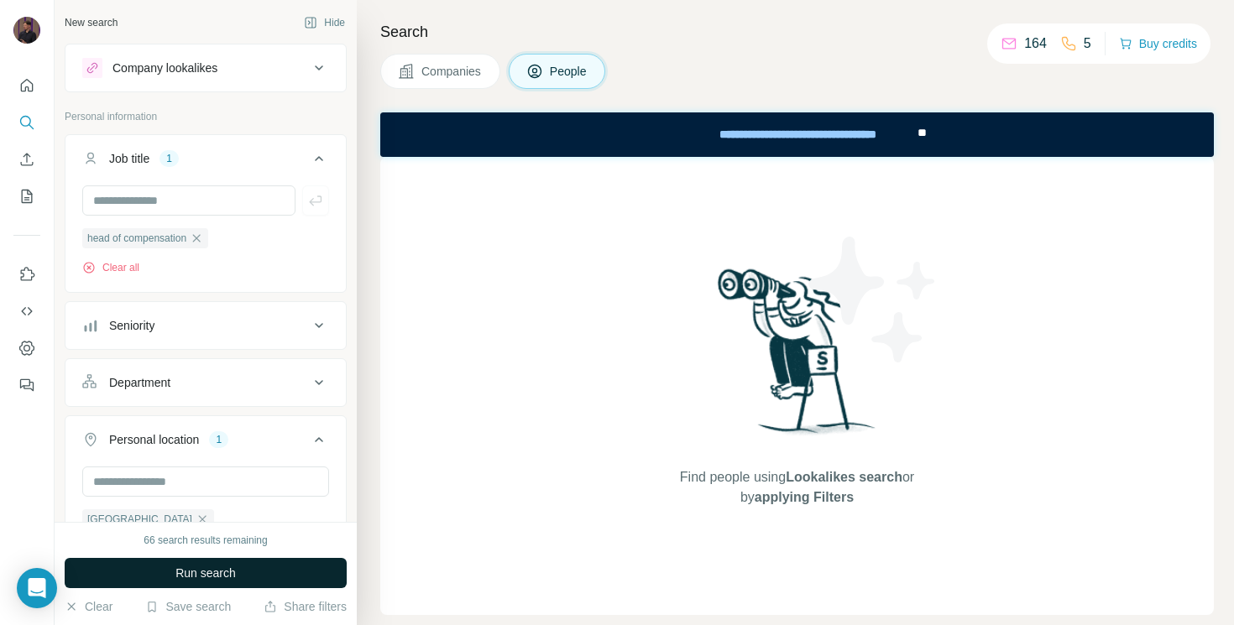
click at [225, 570] on span "Run search" at bounding box center [205, 573] width 60 height 17
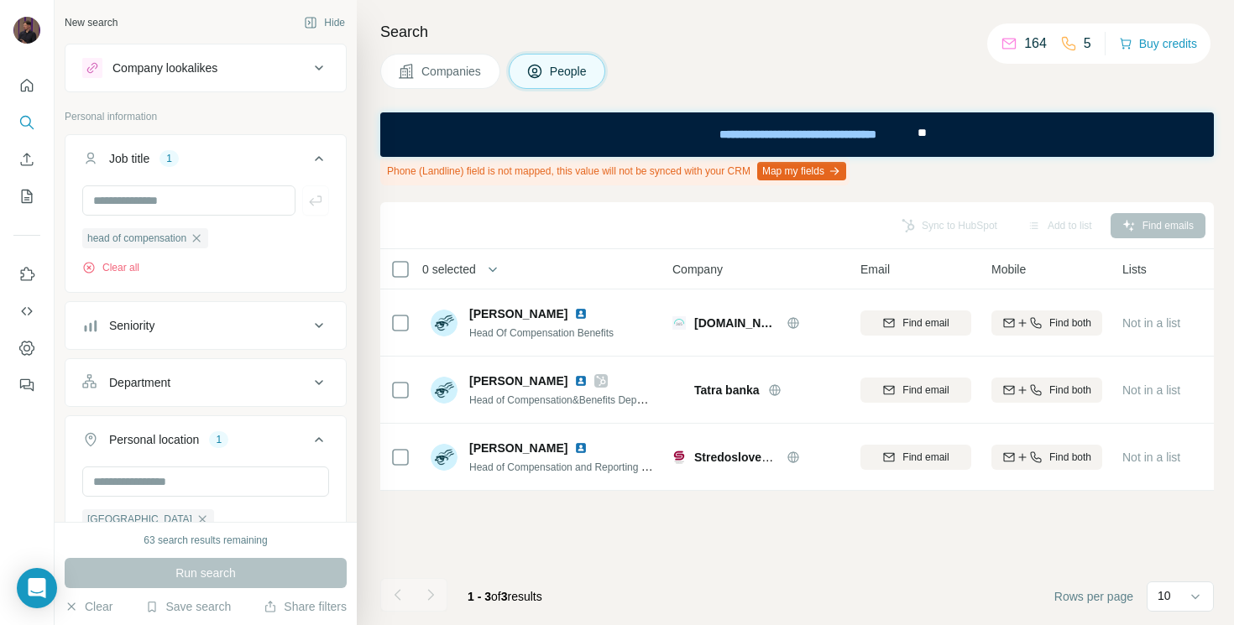
click at [623, 537] on div "Sync to HubSpot Add to list Find emails 0 selected People Company Email Mobile …" at bounding box center [796, 413] width 833 height 423
click at [203, 240] on icon "button" at bounding box center [196, 238] width 13 height 13
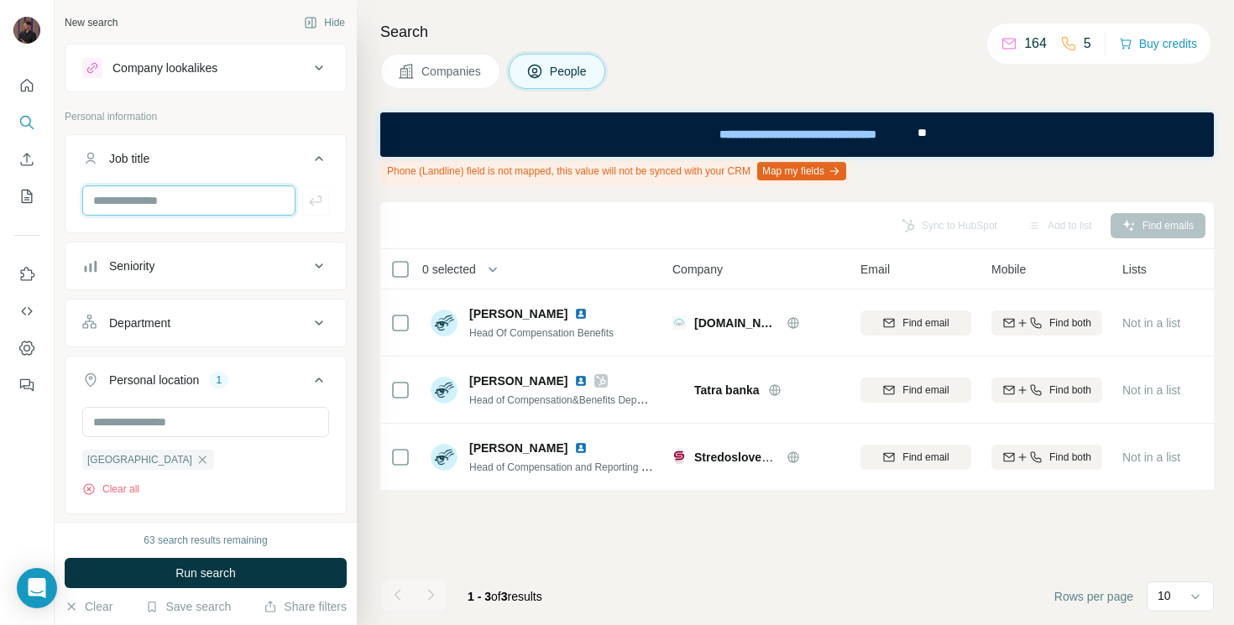
click at [159, 197] on input "text" at bounding box center [188, 200] width 213 height 30
paste input "**********"
type input "**********"
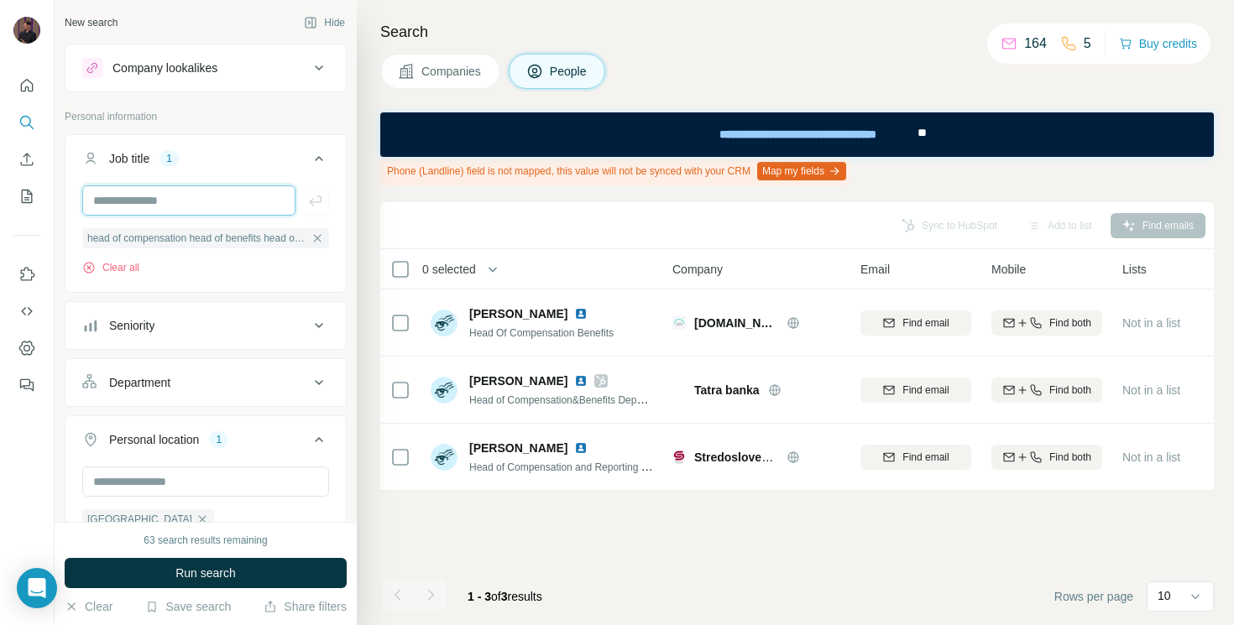
scroll to position [0, 0]
click at [214, 562] on button "Run search" at bounding box center [206, 573] width 282 height 30
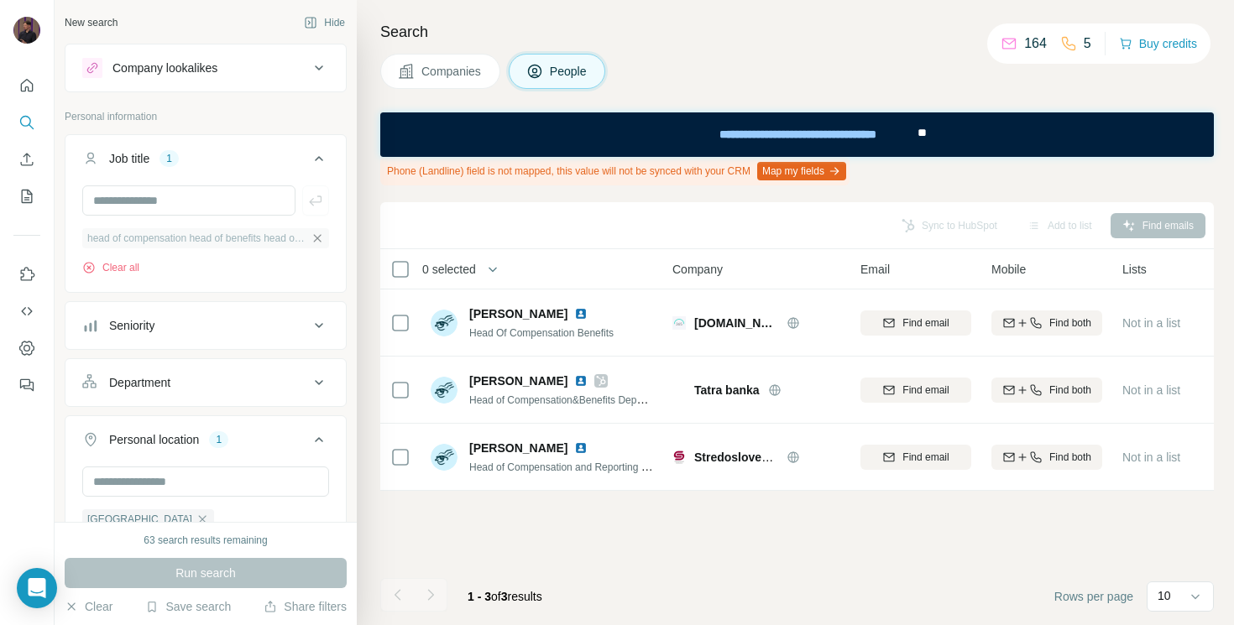
click at [316, 236] on icon "button" at bounding box center [317, 238] width 13 height 13
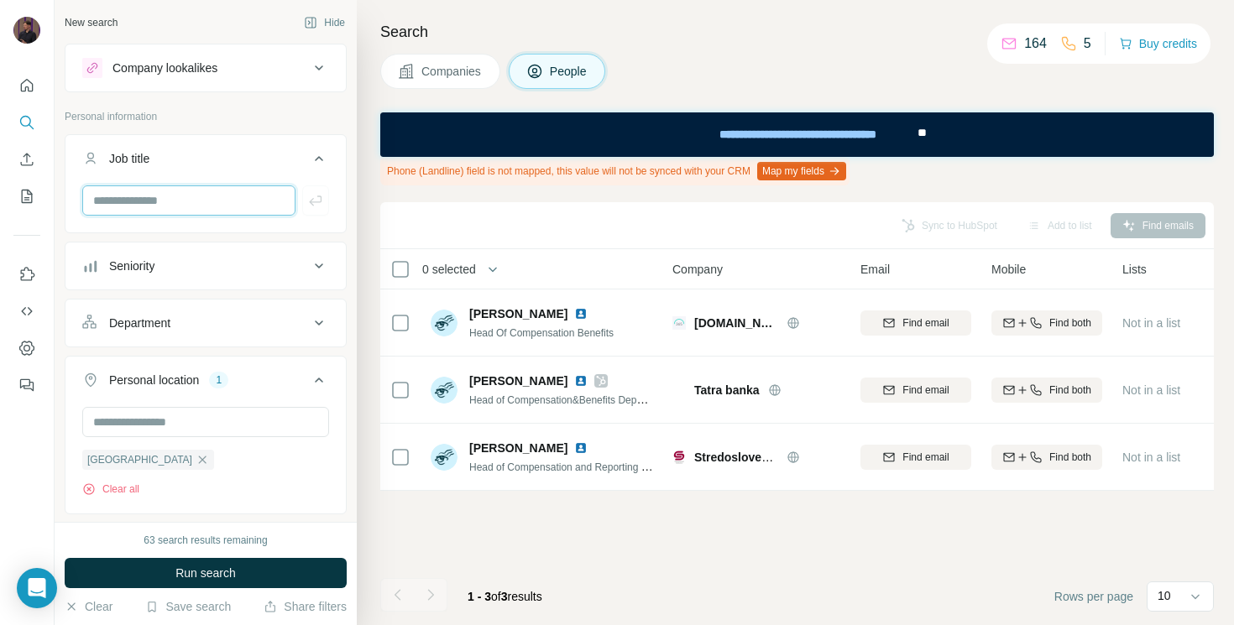
click at [139, 191] on input "text" at bounding box center [188, 200] width 213 height 30
type input "**********"
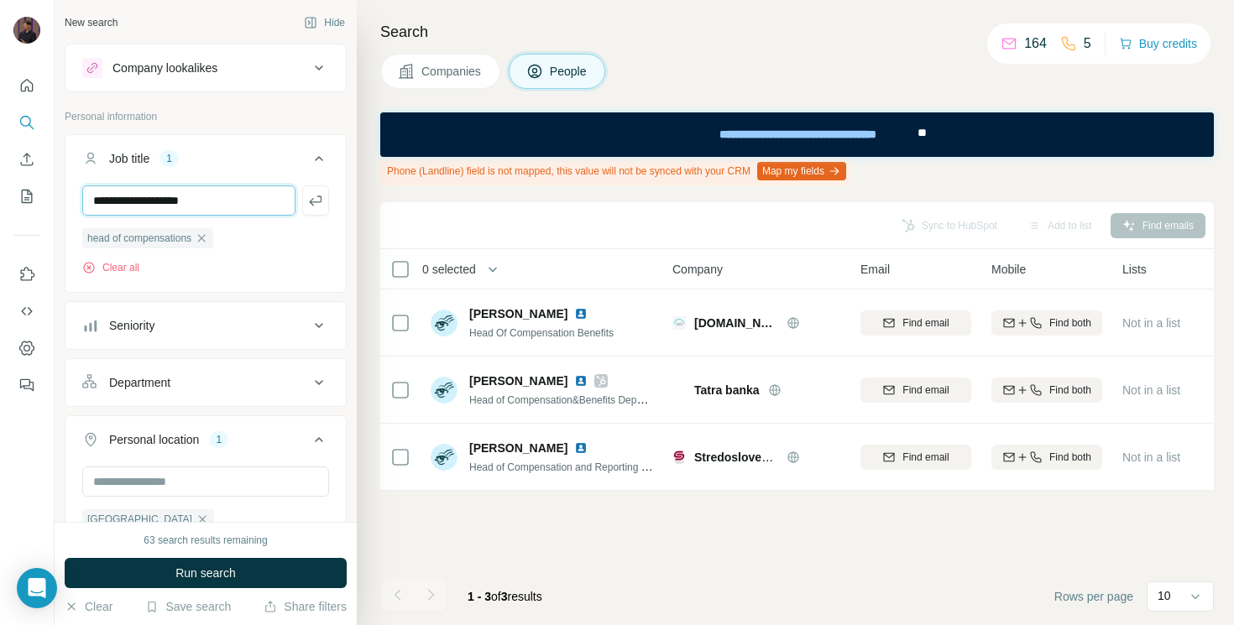
type input "**********"
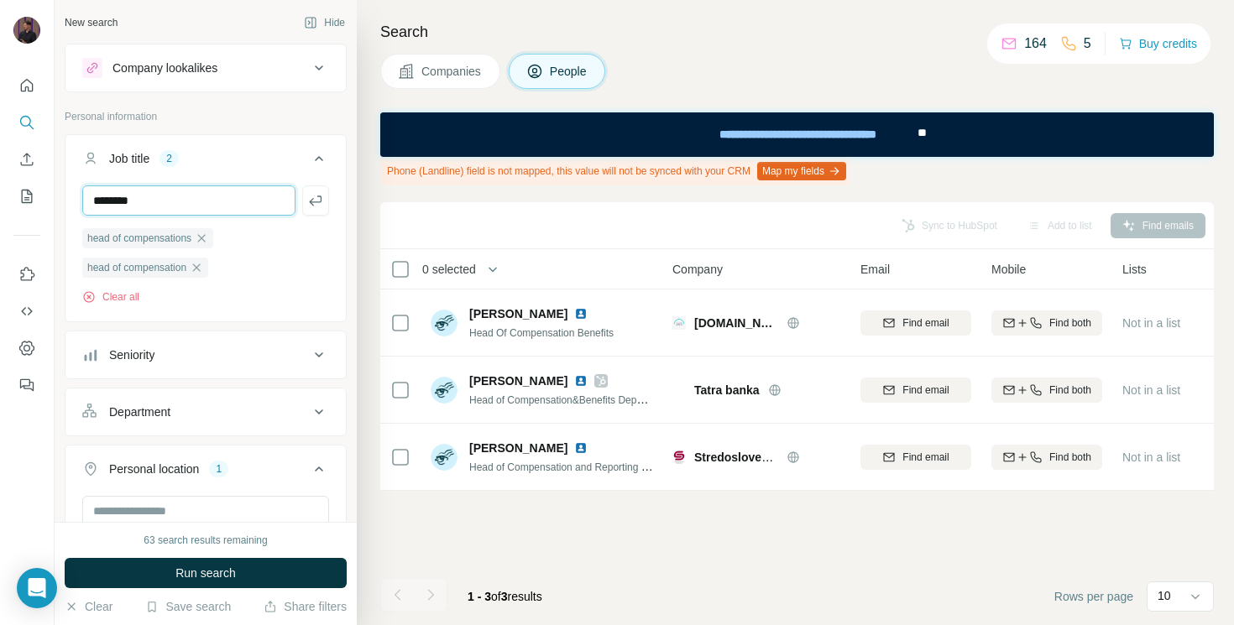
type input "********"
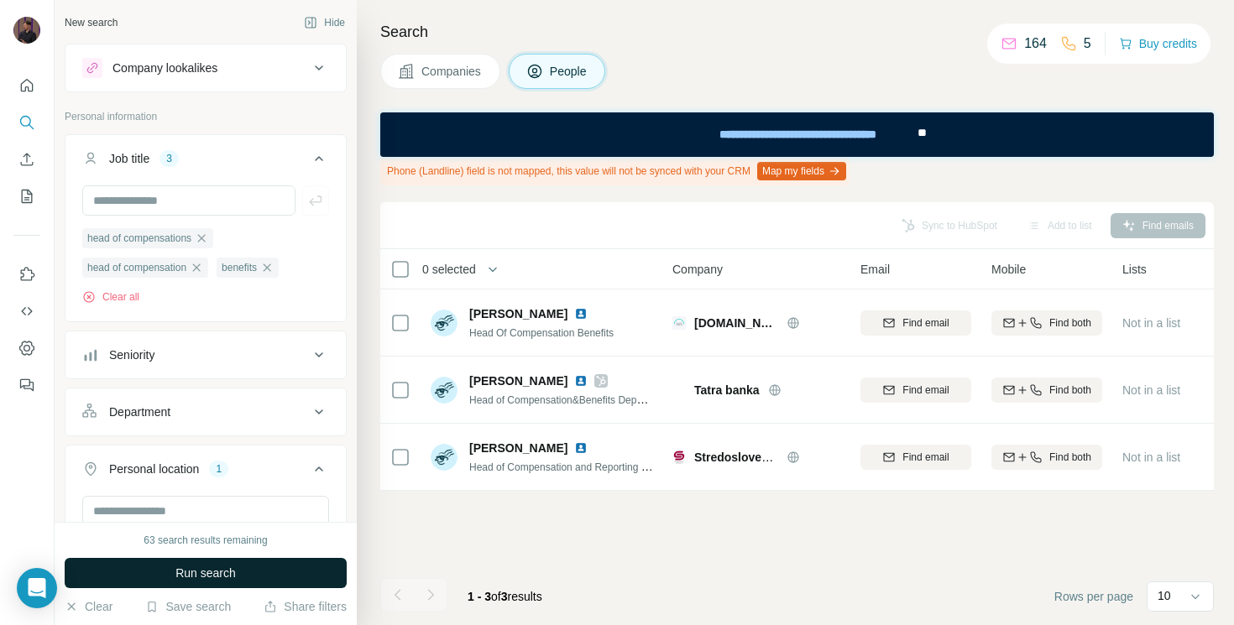
click at [243, 567] on button "Run search" at bounding box center [206, 573] width 282 height 30
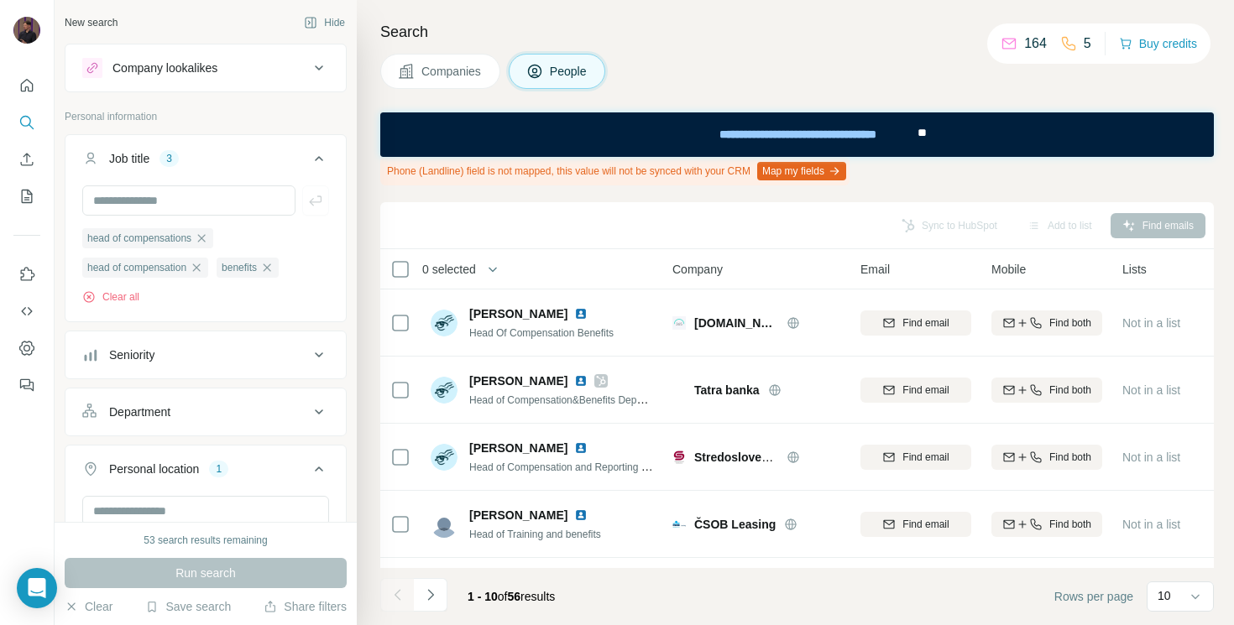
click at [154, 358] on div "Seniority" at bounding box center [131, 355] width 45 height 17
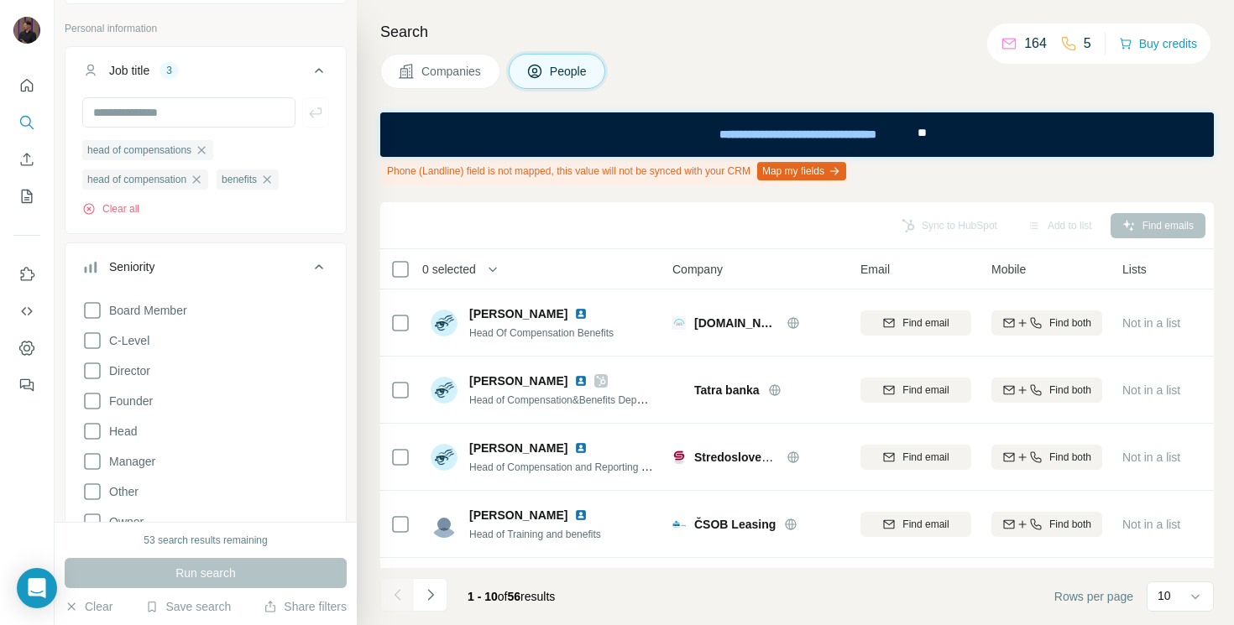
scroll to position [93, 0]
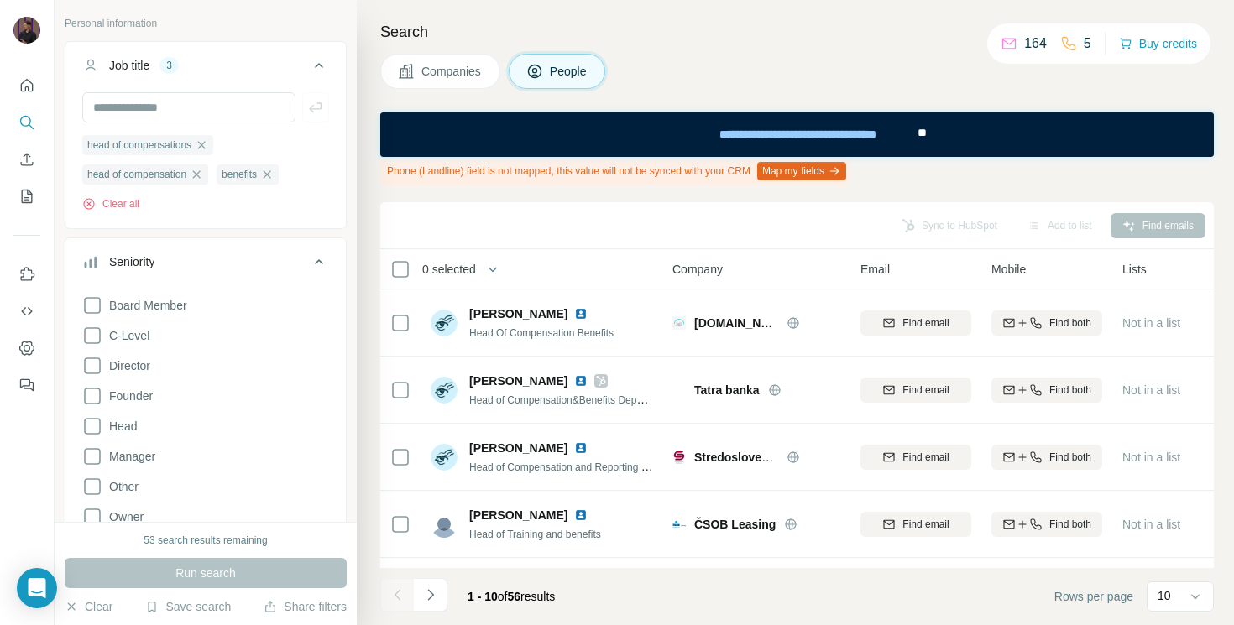
click at [750, 50] on div "Search Companies People Phone (Landline) field is not mapped, this value will n…" at bounding box center [795, 312] width 877 height 625
click at [1051, 214] on button "Add to list (3)" at bounding box center [1036, 225] width 103 height 25
click at [1020, 227] on button "Add to list (3)" at bounding box center [1036, 225] width 103 height 25
click at [1026, 226] on button "Add to list (3)" at bounding box center [1036, 225] width 103 height 25
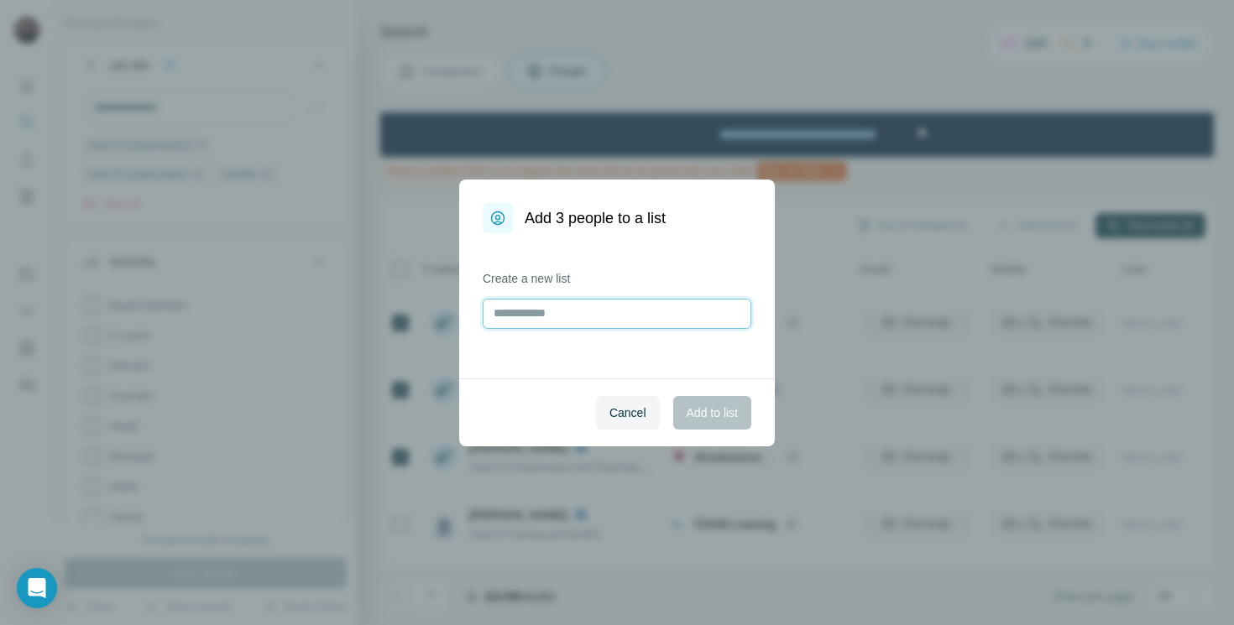
click at [554, 308] on input "text" at bounding box center [617, 314] width 269 height 30
type input "********"
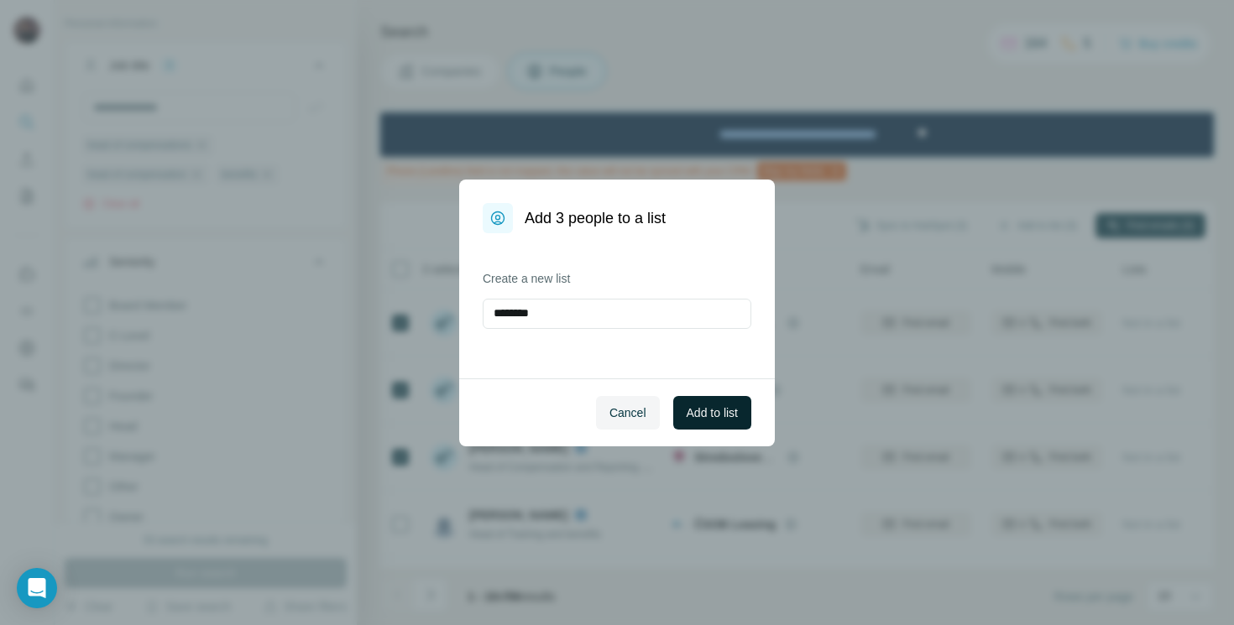
click at [719, 417] on span "Add to list" at bounding box center [711, 412] width 51 height 17
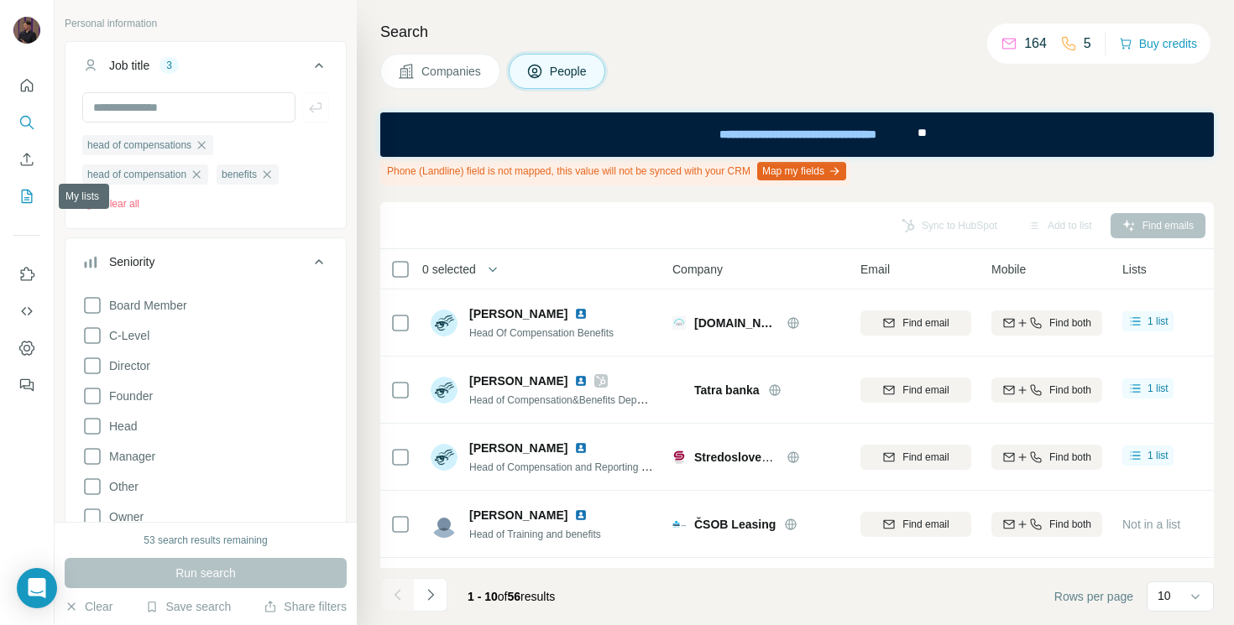
click at [22, 192] on icon "My lists" at bounding box center [27, 196] width 11 height 13
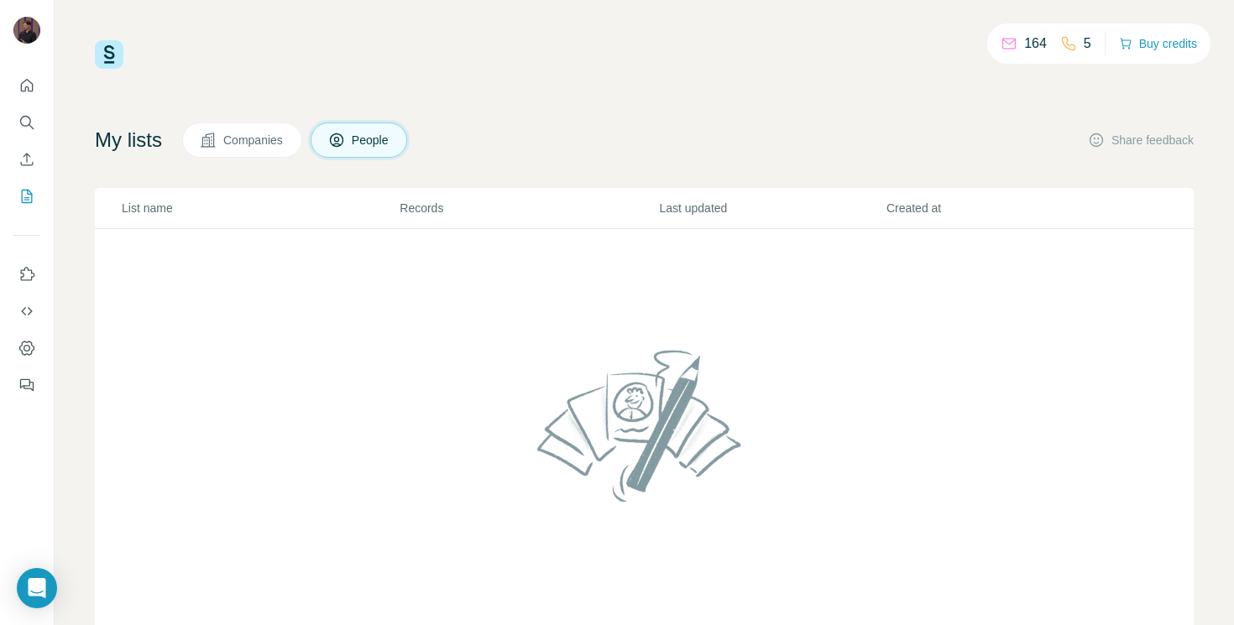
click at [253, 138] on span "Companies" at bounding box center [253, 140] width 61 height 17
click at [381, 136] on span "People" at bounding box center [371, 140] width 39 height 17
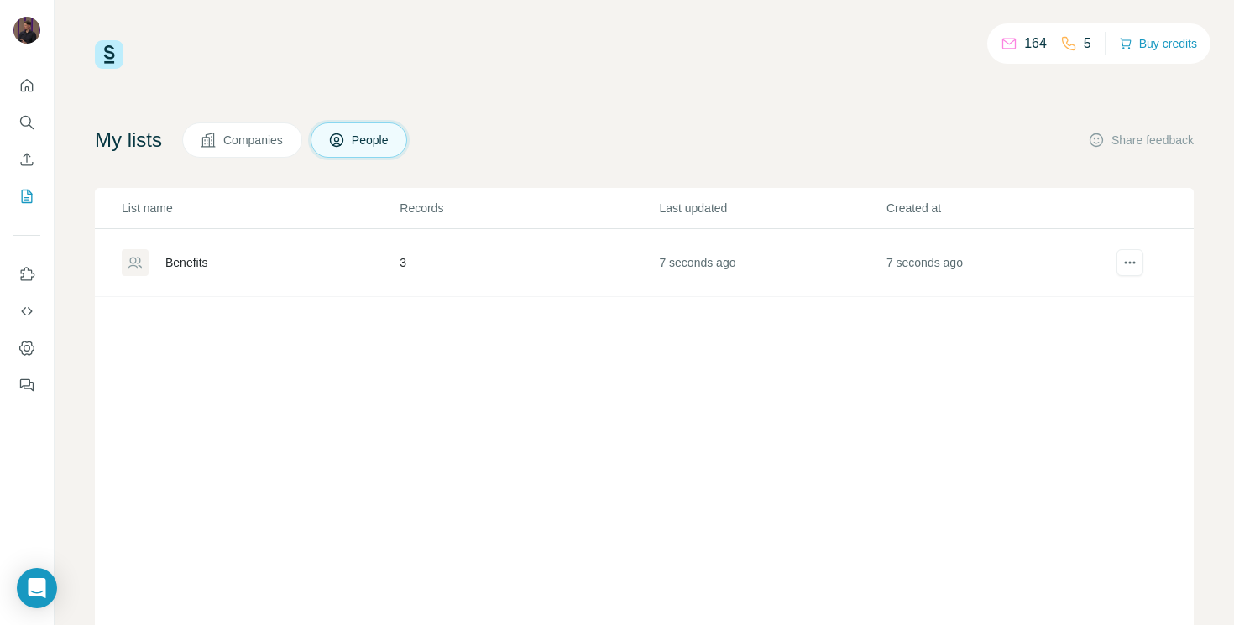
click at [269, 253] on div "Benefits" at bounding box center [260, 262] width 276 height 27
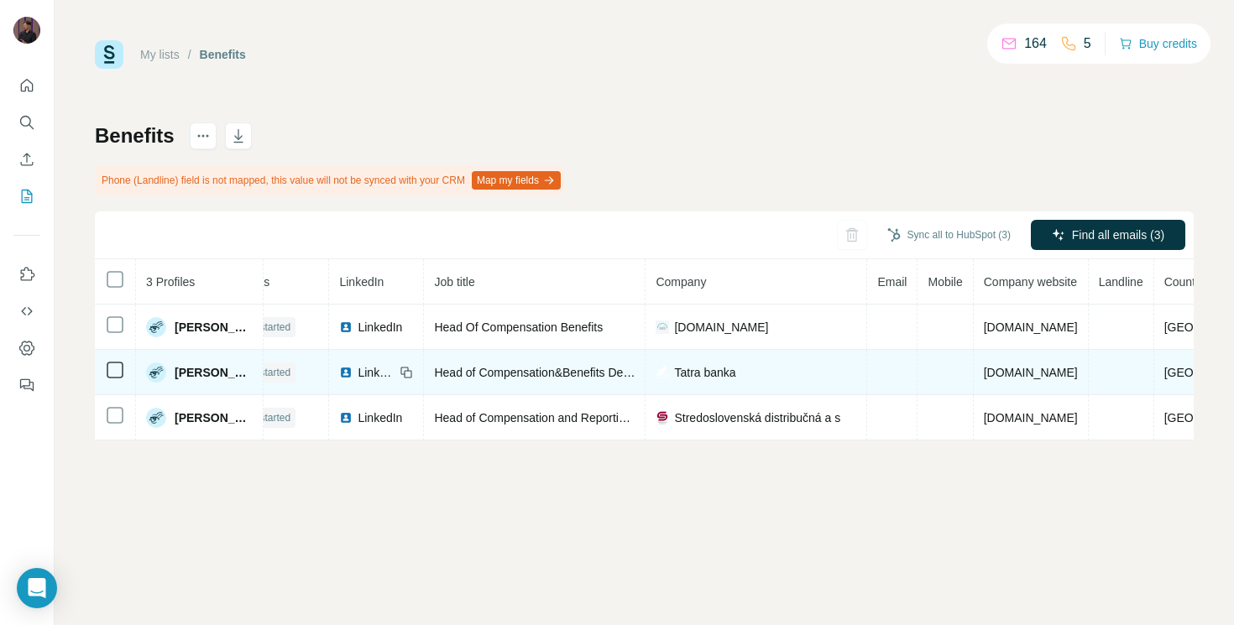
scroll to position [0, 79]
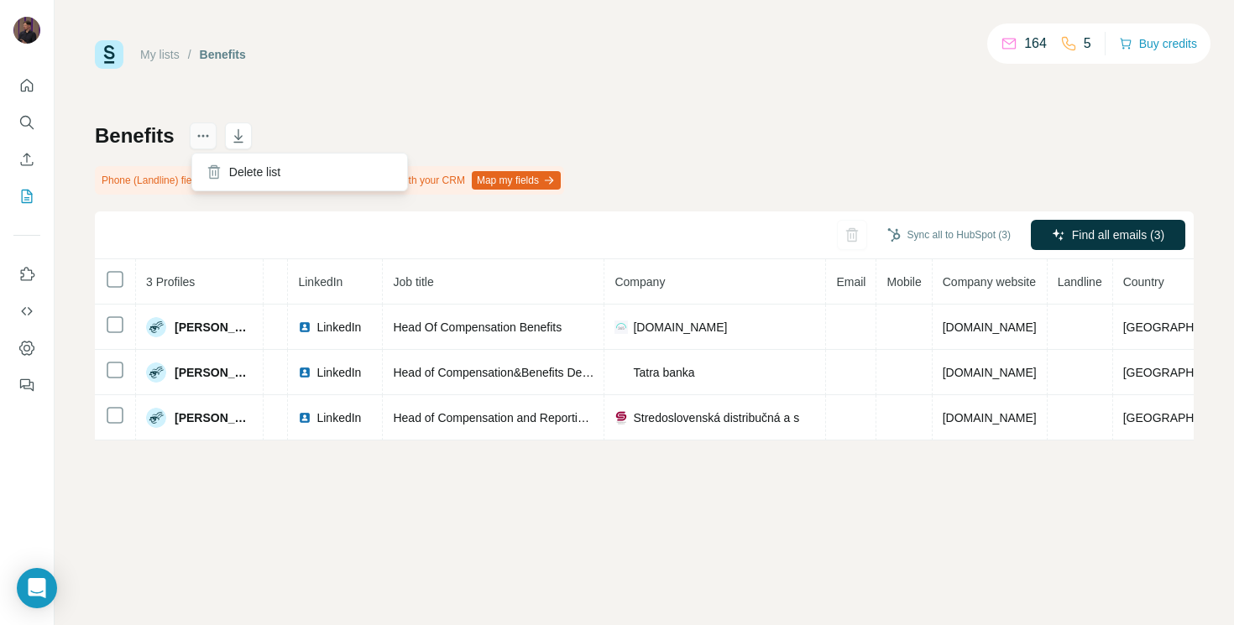
click at [206, 144] on icon "actions" at bounding box center [203, 136] width 17 height 17
click at [358, 114] on div "My lists / Benefits 164 5 Buy credits Benefits Phone (Landline) field is not ma…" at bounding box center [644, 240] width 1099 height 400
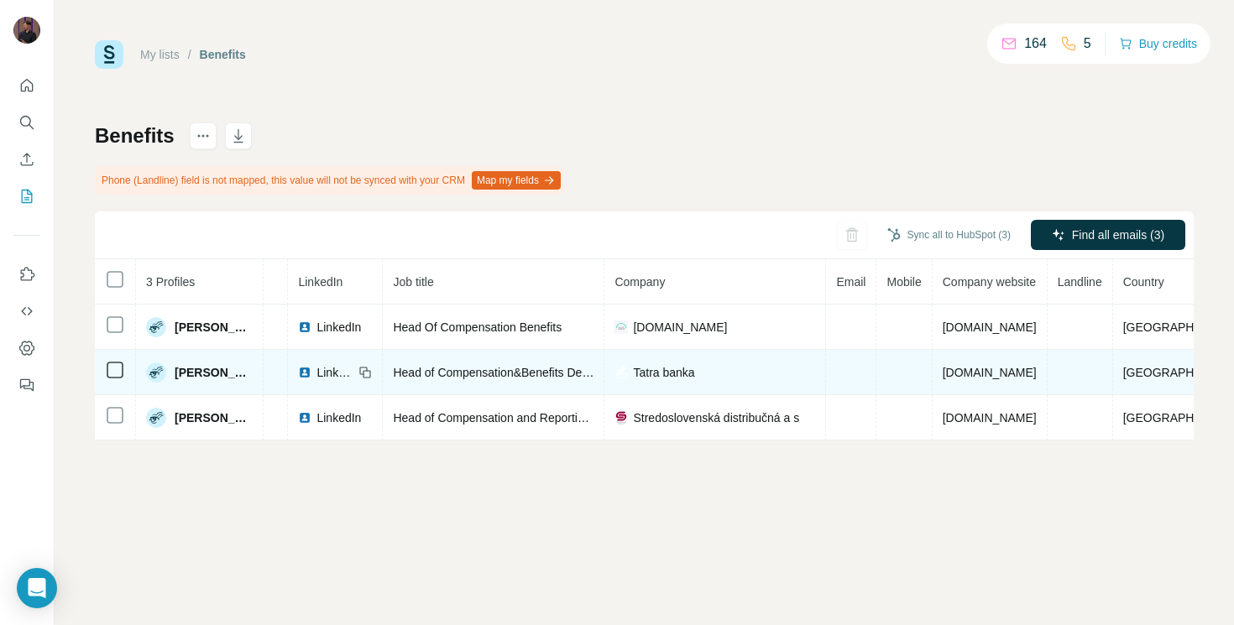
scroll to position [0, 0]
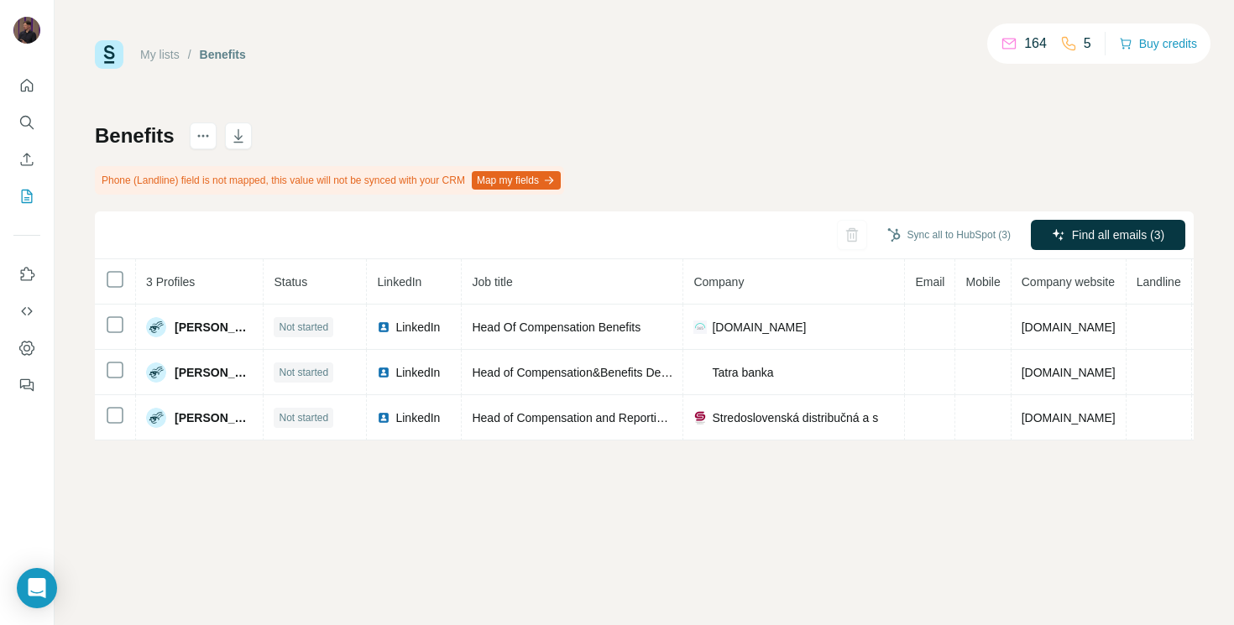
click at [463, 269] on th "Job title" at bounding box center [573, 281] width 222 height 45
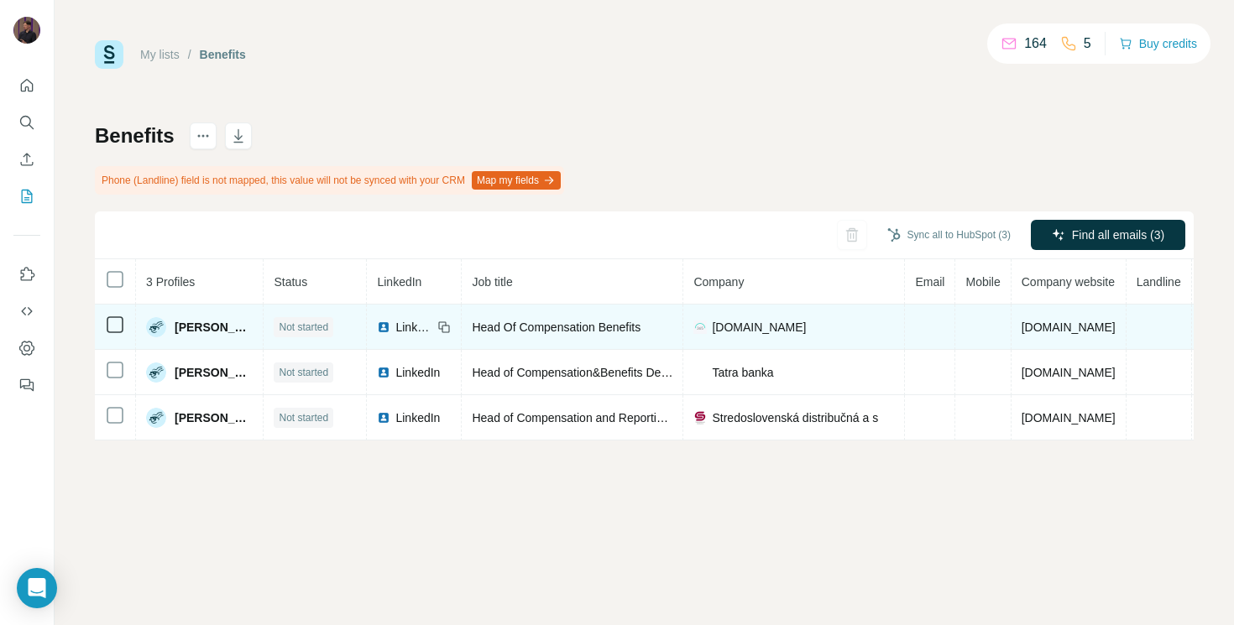
click at [394, 326] on div "LinkedIn" at bounding box center [404, 327] width 55 height 17
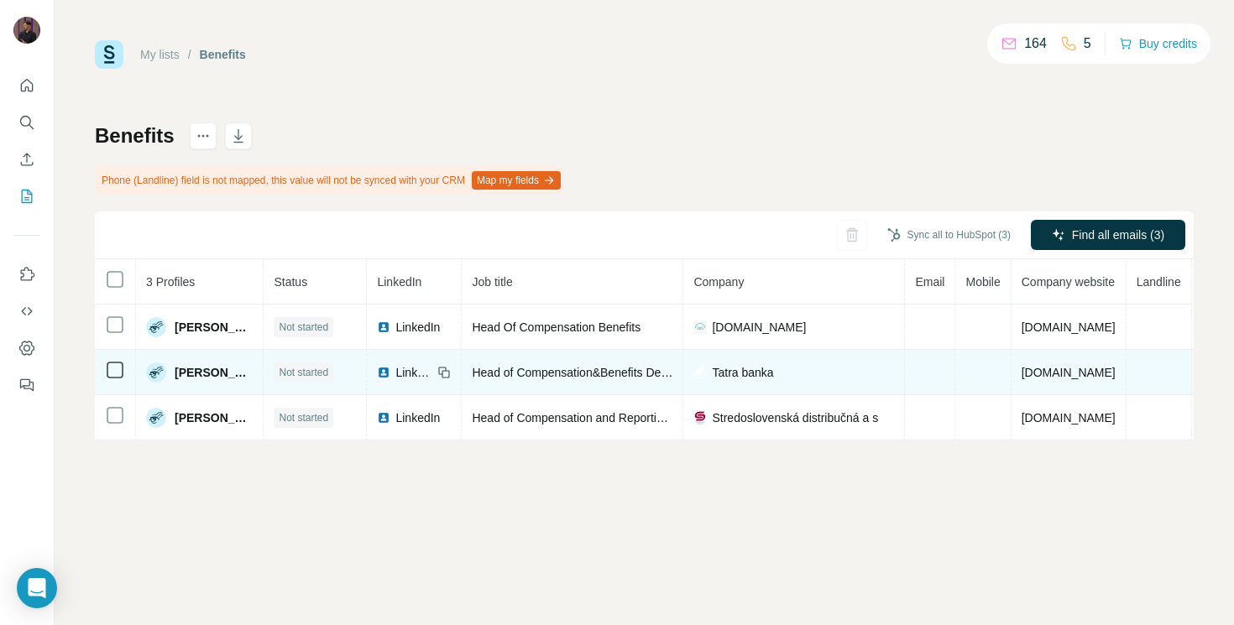
click at [390, 368] on img at bounding box center [383, 372] width 13 height 13
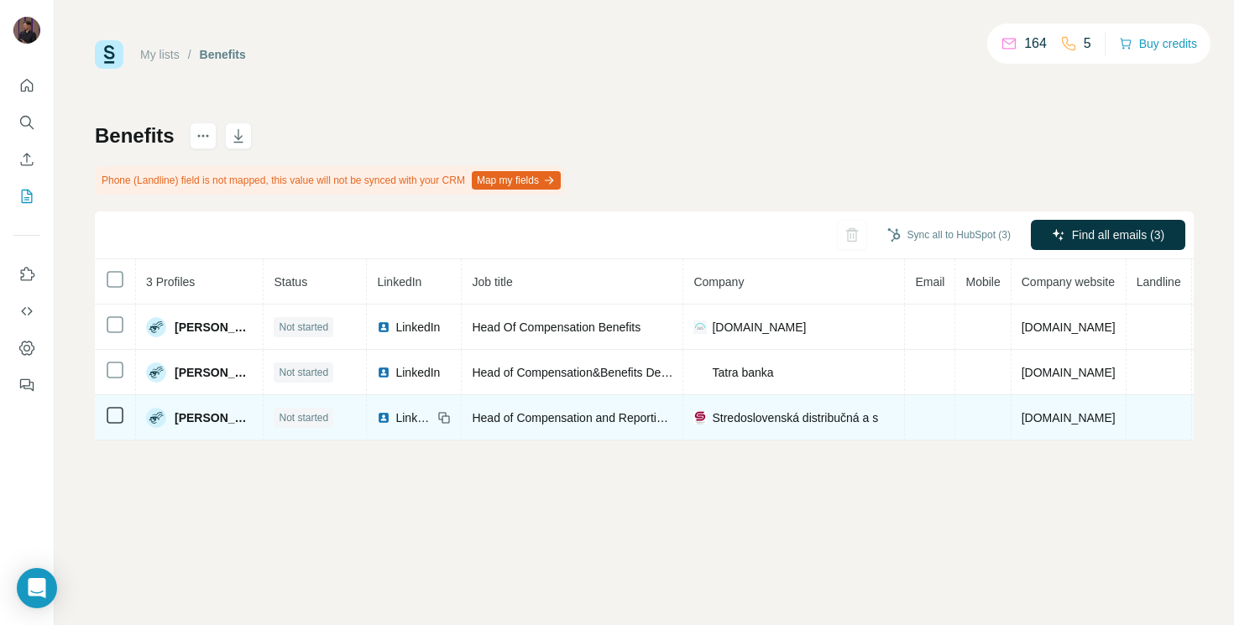
click at [404, 419] on span "LinkedIn" at bounding box center [413, 418] width 37 height 17
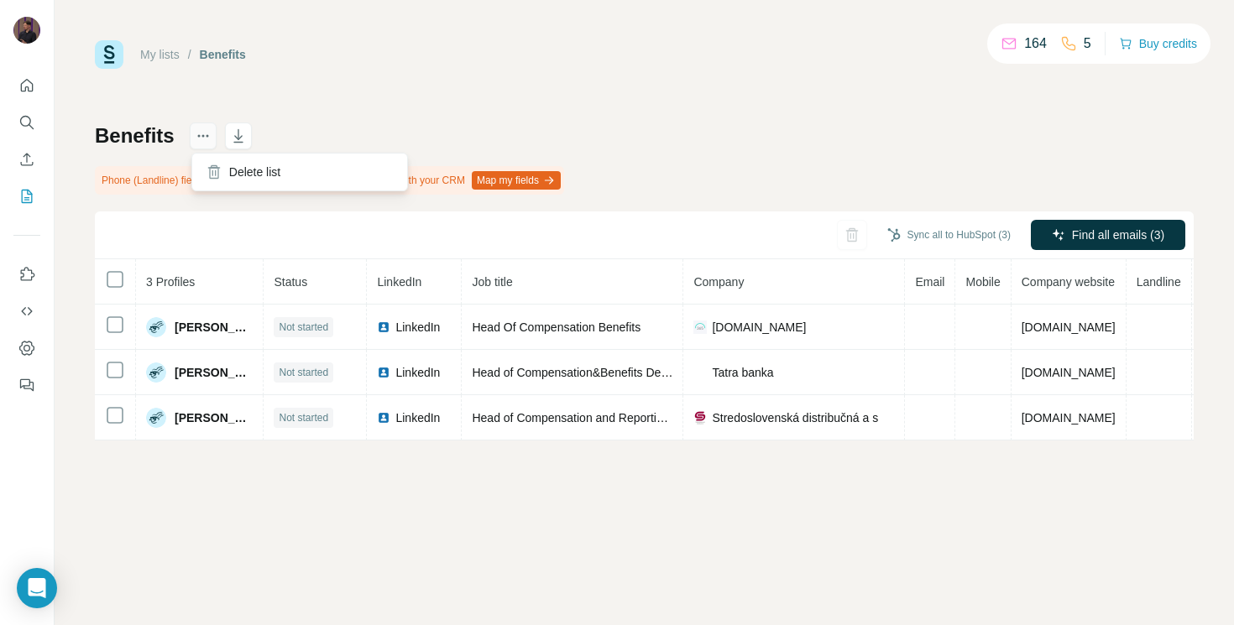
click at [203, 133] on icon "actions" at bounding box center [203, 136] width 17 height 17
click at [441, 109] on div "My lists / Benefits 164 5 Buy credits Benefits Phone (Landline) field is not ma…" at bounding box center [644, 240] width 1099 height 400
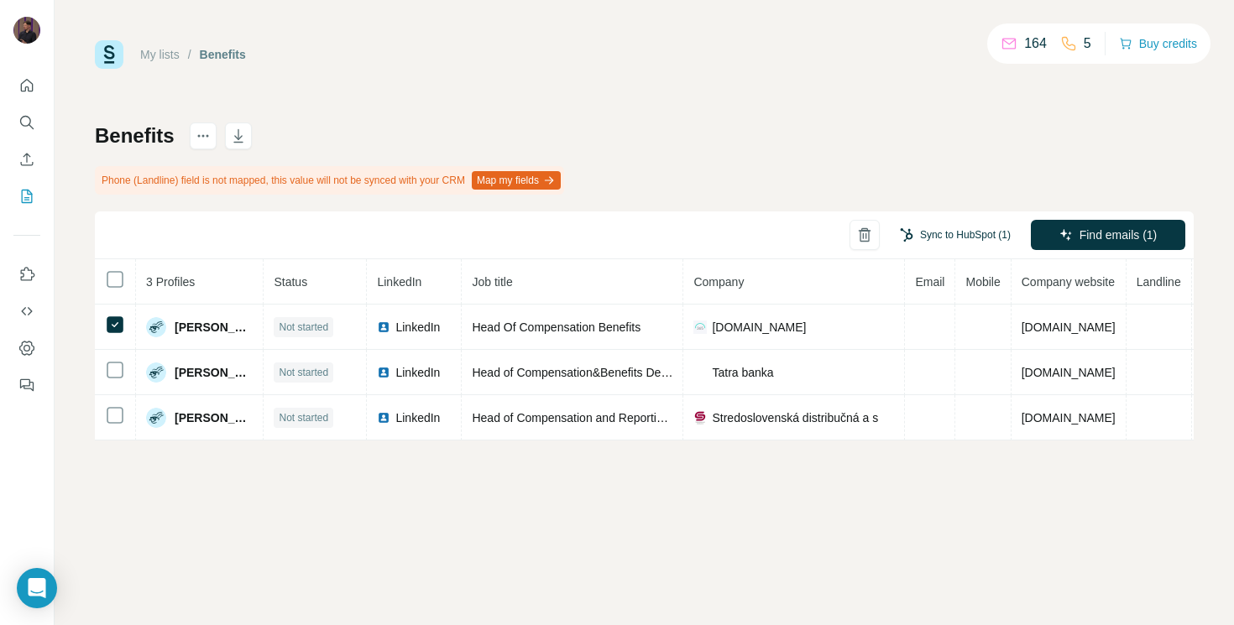
click at [925, 243] on button "Sync to HubSpot (1)" at bounding box center [955, 234] width 134 height 25
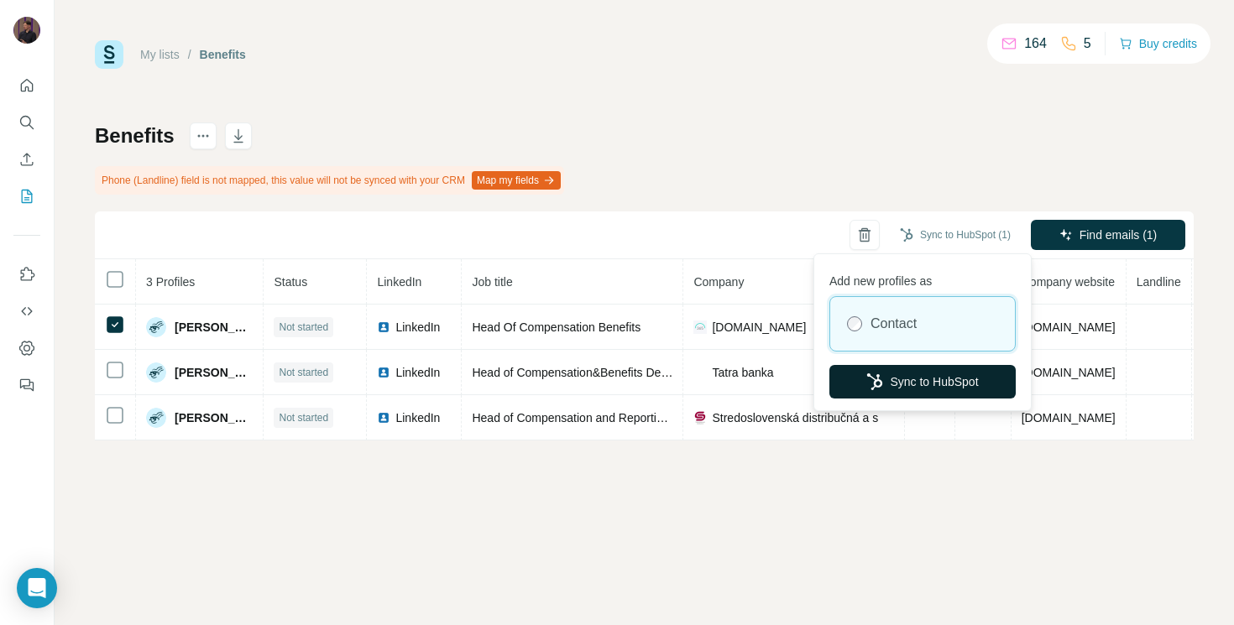
click at [904, 384] on button "Sync to HubSpot" at bounding box center [922, 382] width 186 height 34
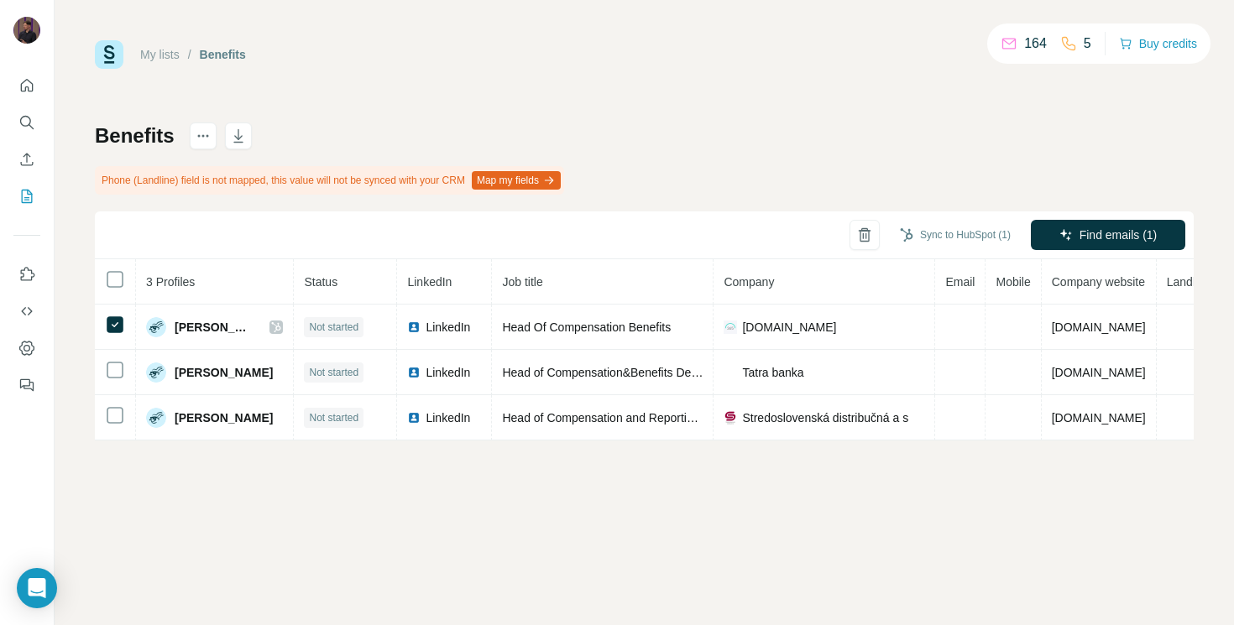
click at [784, 110] on div "My lists / Benefits 164 5 Buy credits Benefits Phone (Landline) field is not ma…" at bounding box center [644, 240] width 1099 height 400
click at [29, 114] on icon "Search" at bounding box center [26, 122] width 17 height 17
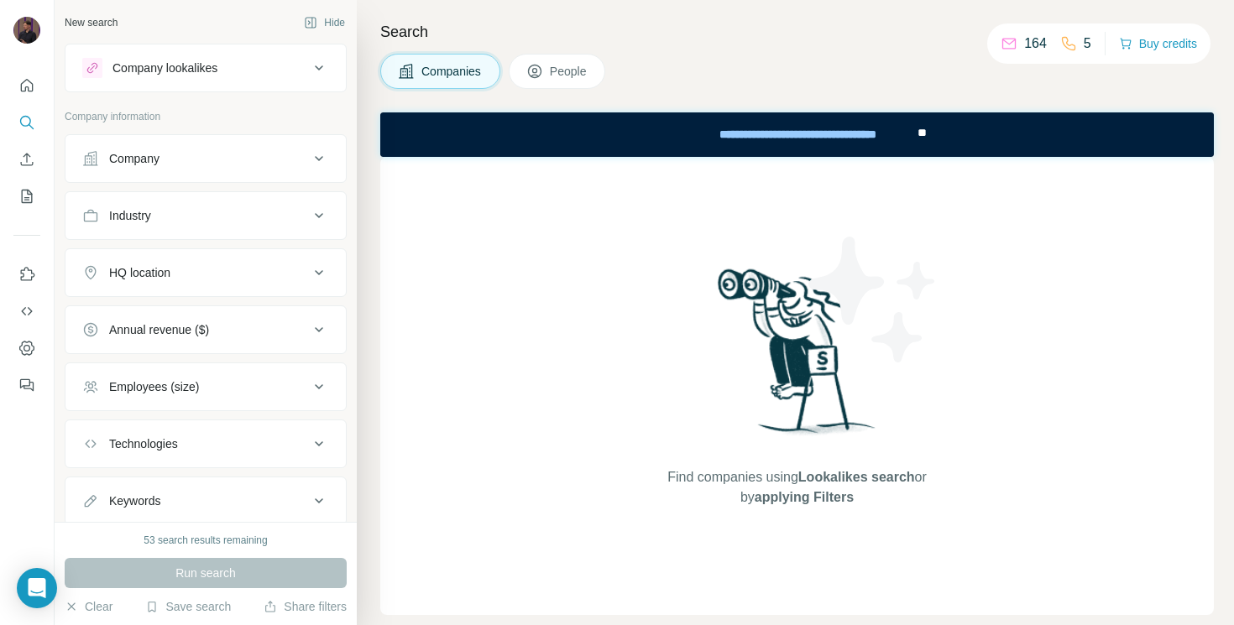
click at [564, 61] on button "People" at bounding box center [557, 71] width 97 height 35
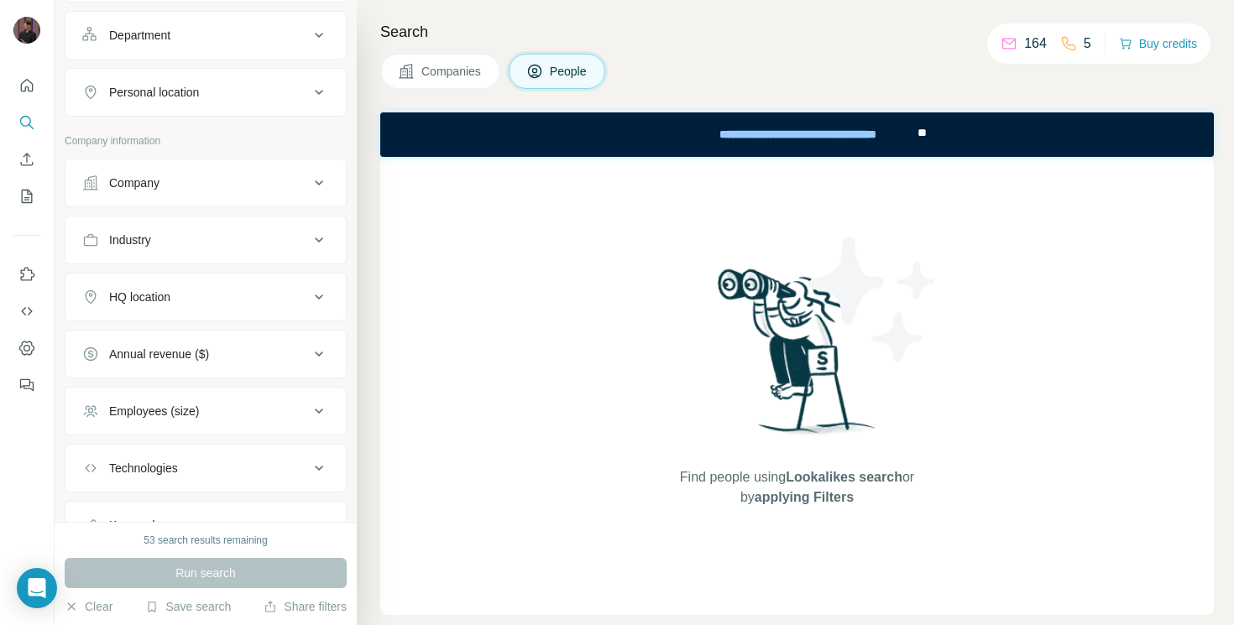
scroll to position [239, 0]
click at [159, 178] on div "Company" at bounding box center [134, 181] width 50 height 17
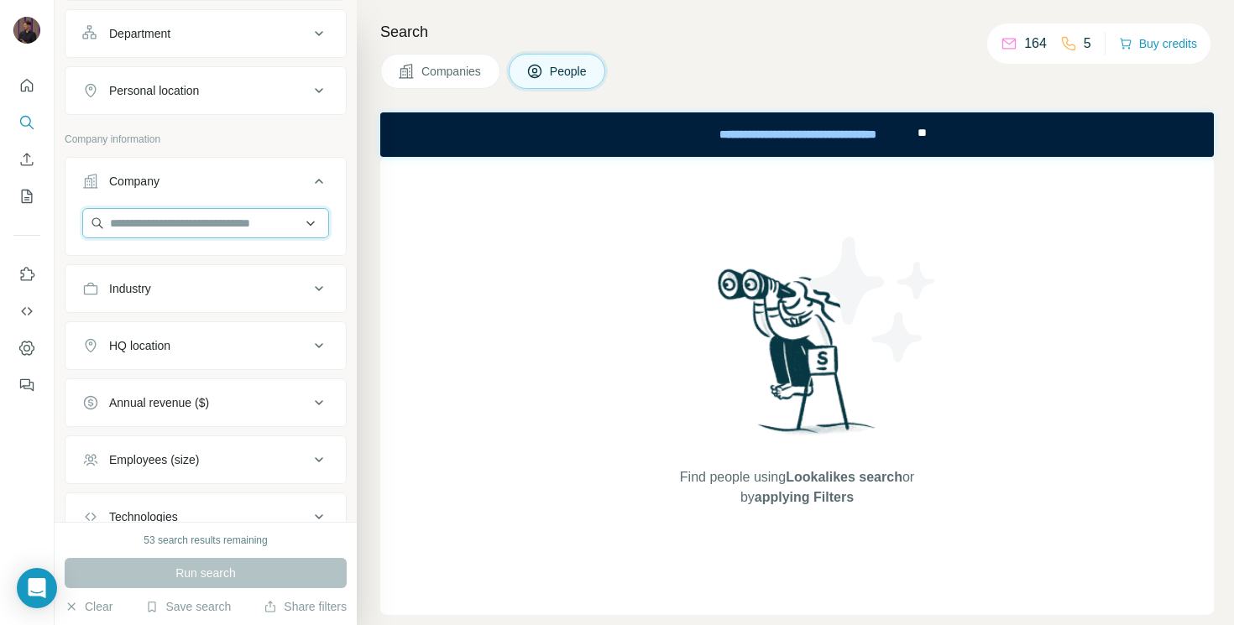
click at [146, 221] on input "text" at bounding box center [205, 223] width 247 height 30
type input "**********"
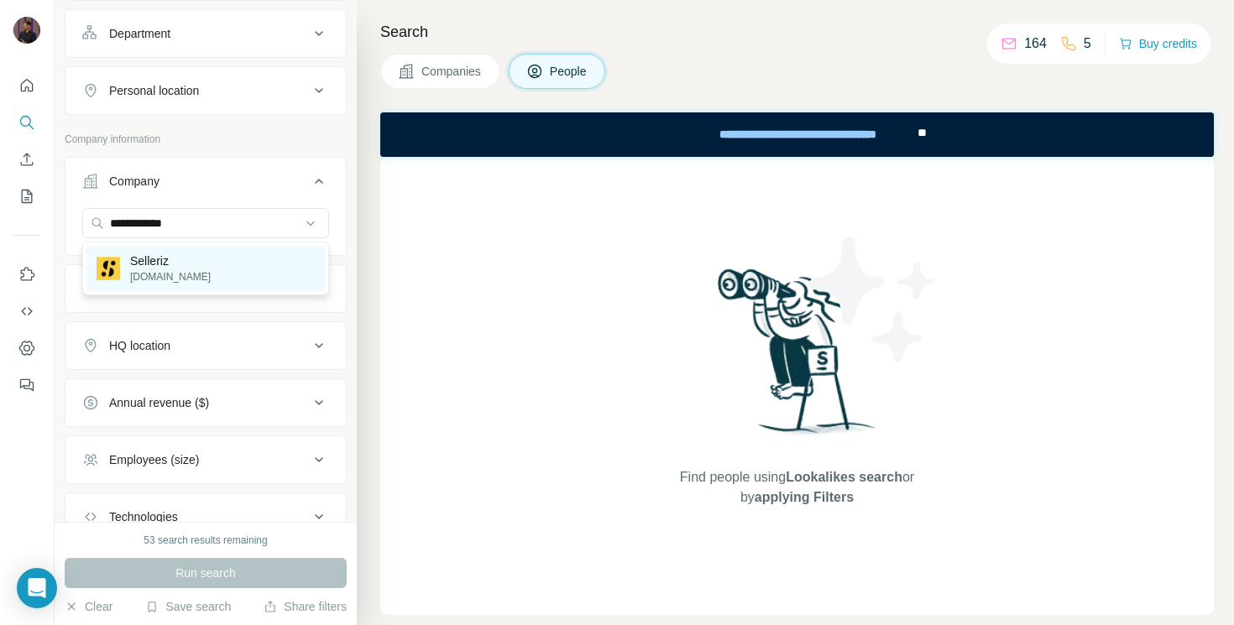
click at [164, 269] on p "Selleriz" at bounding box center [170, 261] width 81 height 17
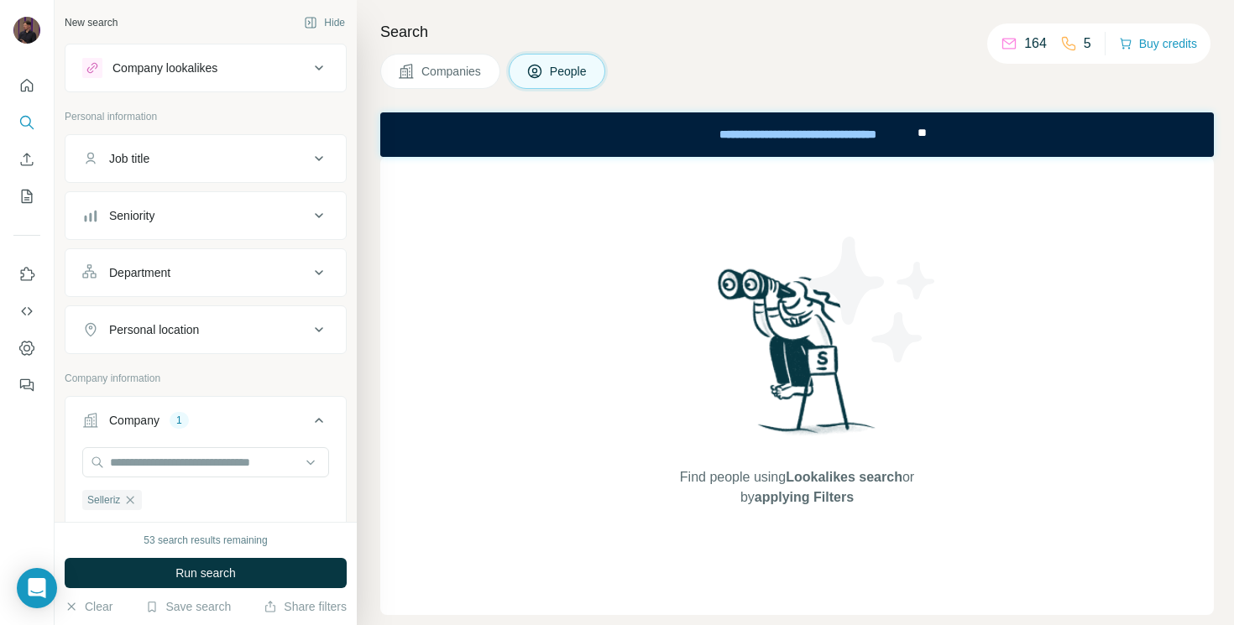
click at [154, 204] on button "Seniority" at bounding box center [205, 216] width 280 height 40
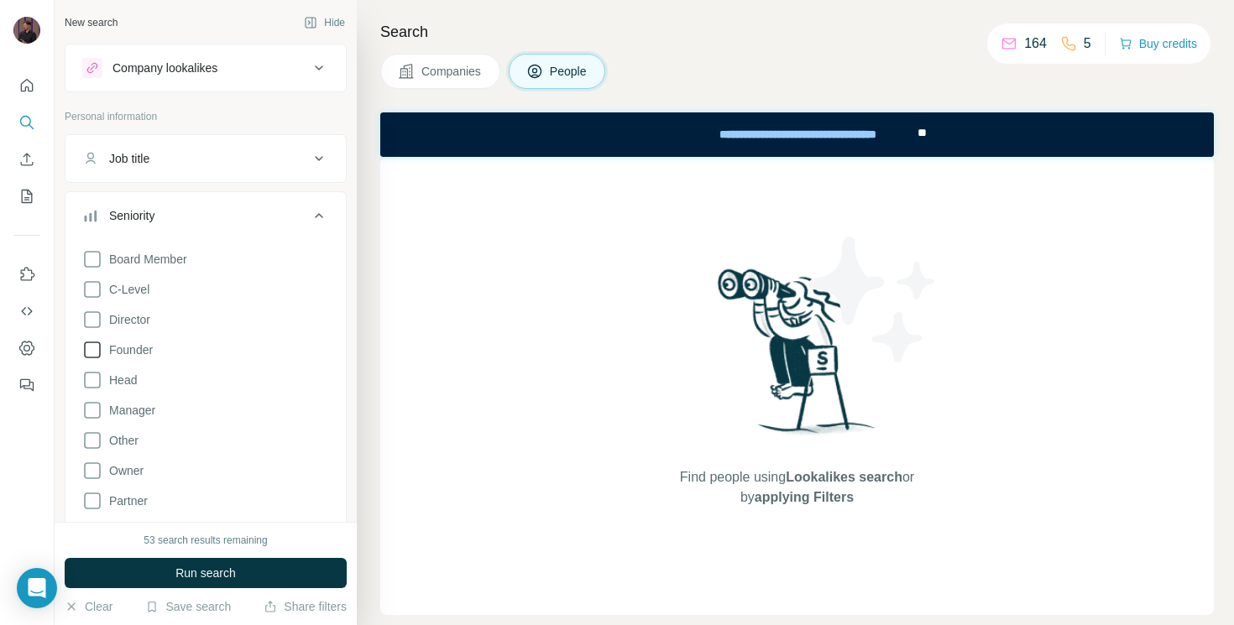
click at [94, 353] on icon at bounding box center [92, 350] width 20 height 20
click at [224, 566] on span "Run search" at bounding box center [205, 573] width 60 height 17
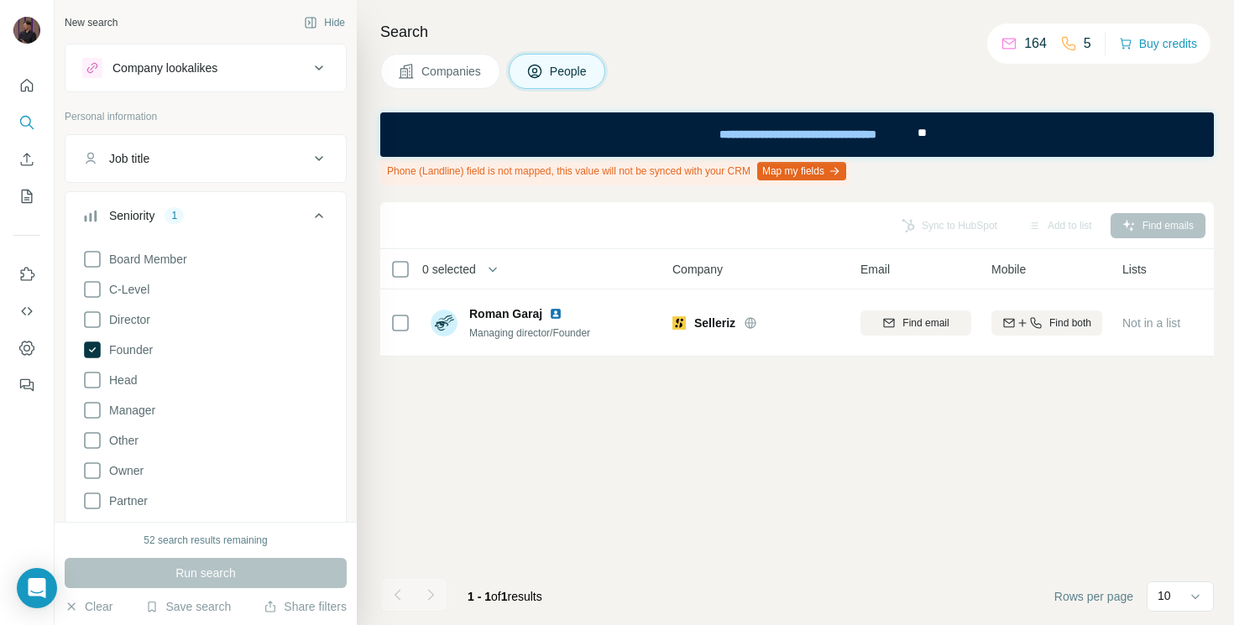
click at [701, 432] on div "Sync to HubSpot Add to list Find emails 0 selected People Company Email Mobile …" at bounding box center [796, 413] width 833 height 423
click at [1058, 229] on button "Add to list (1)" at bounding box center [1036, 225] width 103 height 25
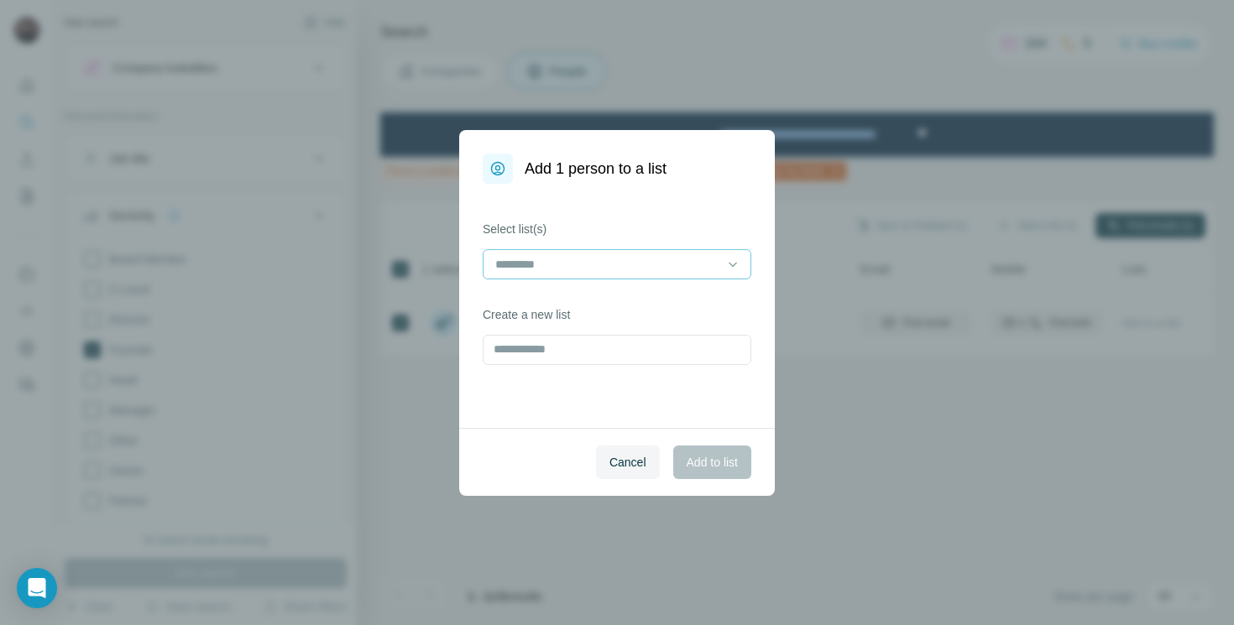
click at [562, 262] on input at bounding box center [606, 264] width 227 height 18
click at [553, 297] on div "Benefits" at bounding box center [617, 302] width 240 height 17
click at [619, 432] on div "Cancel Add to list" at bounding box center [617, 462] width 316 height 68
click at [716, 483] on div "Cancel Add to list" at bounding box center [617, 462] width 316 height 68
click at [716, 465] on span "Add to list" at bounding box center [711, 462] width 51 height 17
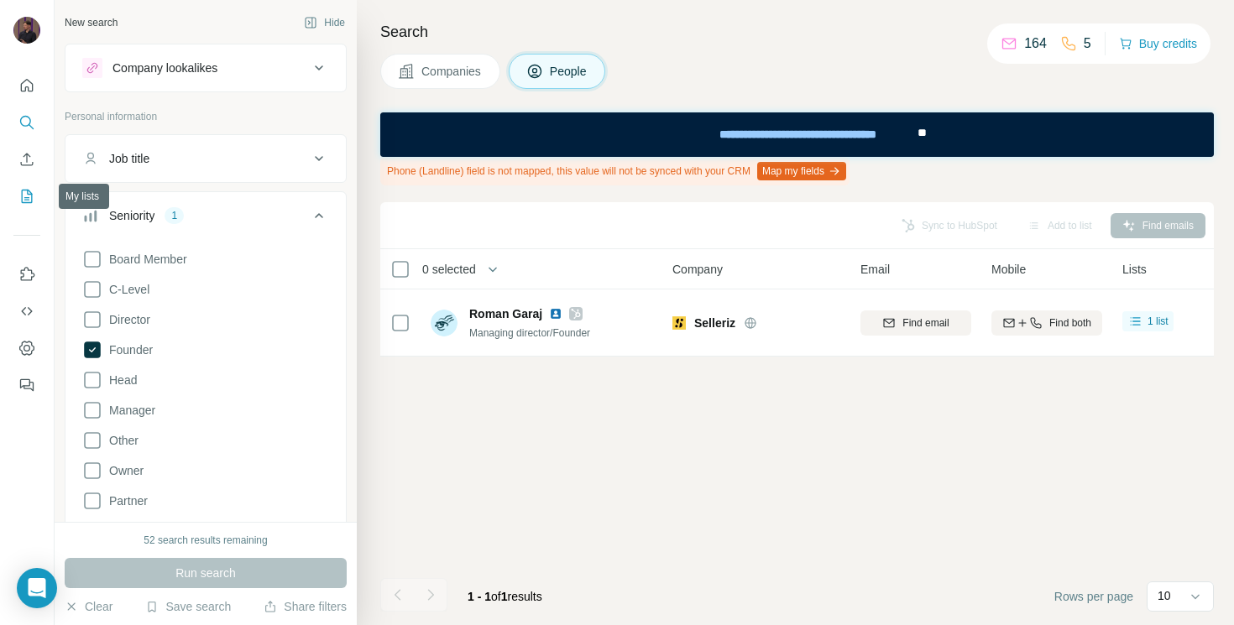
click at [29, 186] on button "My lists" at bounding box center [26, 196] width 27 height 30
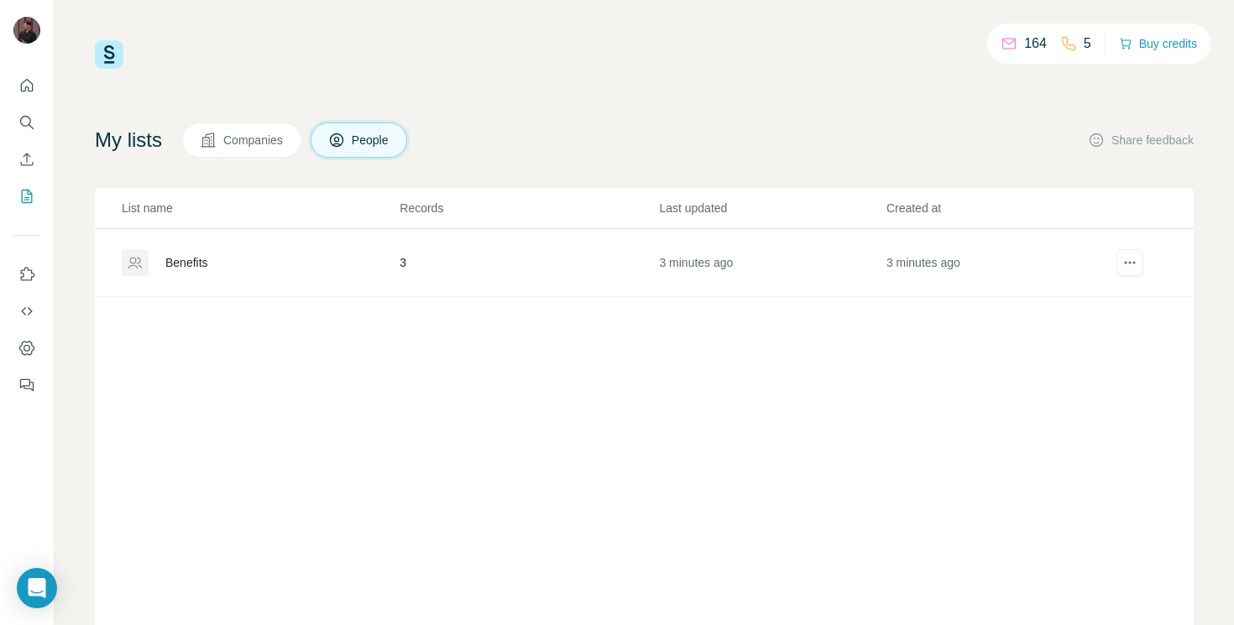
click at [210, 279] on td "Benefits" at bounding box center [247, 263] width 304 height 68
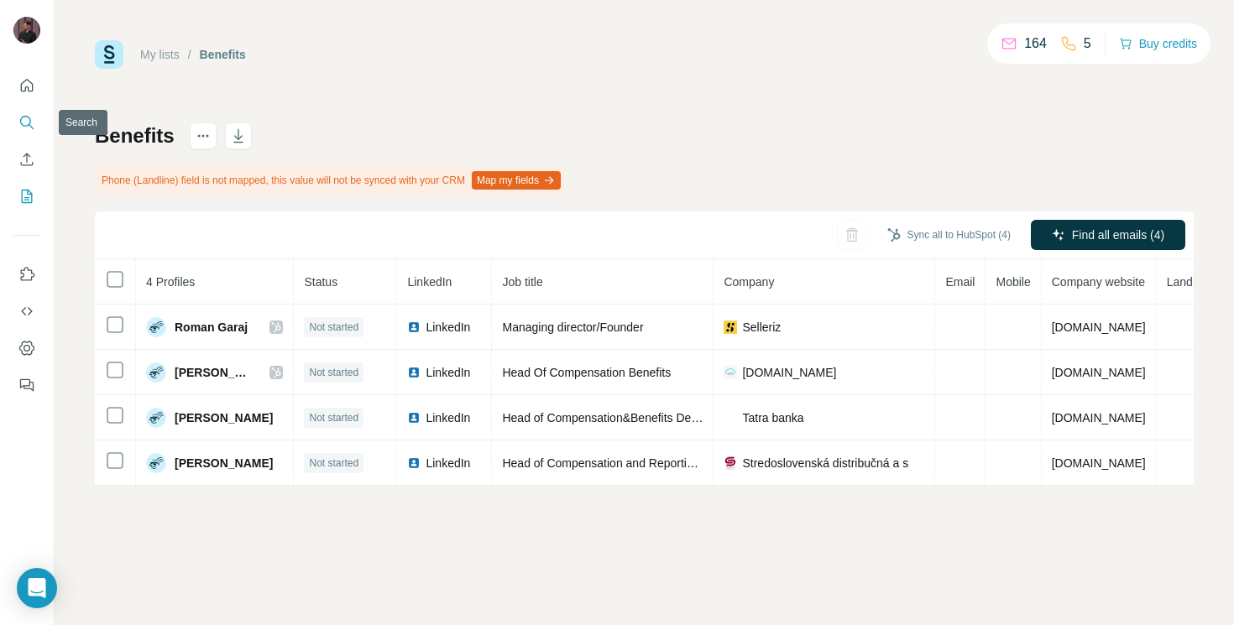
click at [21, 121] on icon "Search" at bounding box center [26, 122] width 17 height 17
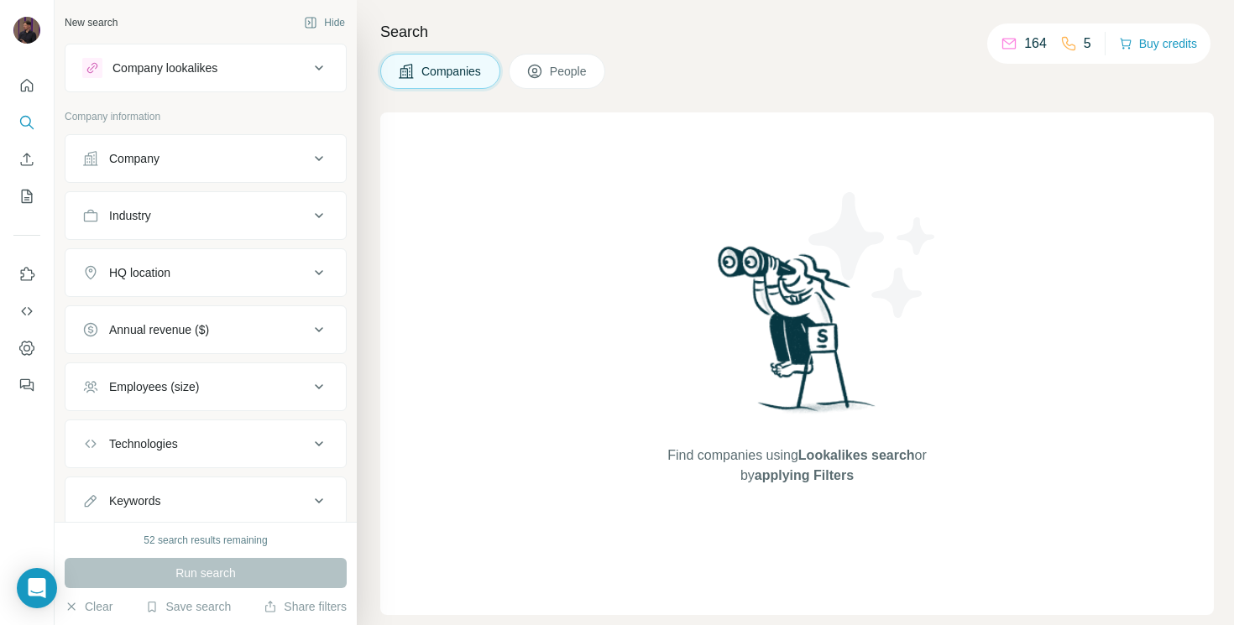
click at [153, 164] on div "Company" at bounding box center [134, 158] width 50 height 17
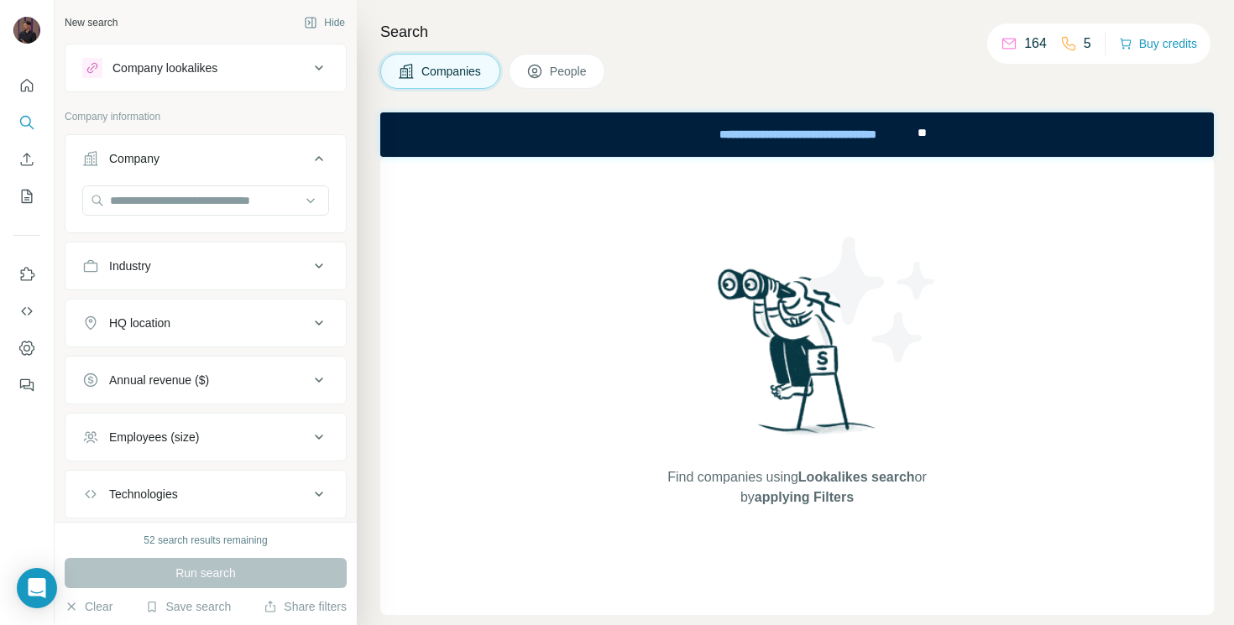
click at [563, 81] on button "People" at bounding box center [557, 71] width 97 height 35
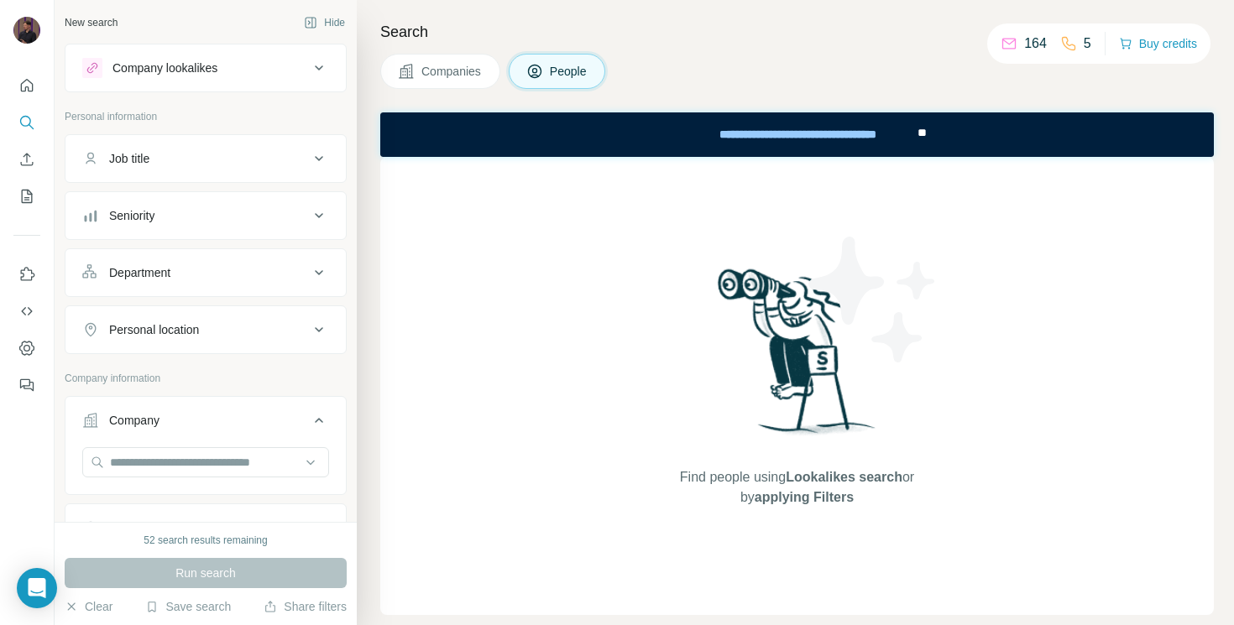
click at [175, 168] on button "Job title" at bounding box center [205, 158] width 280 height 40
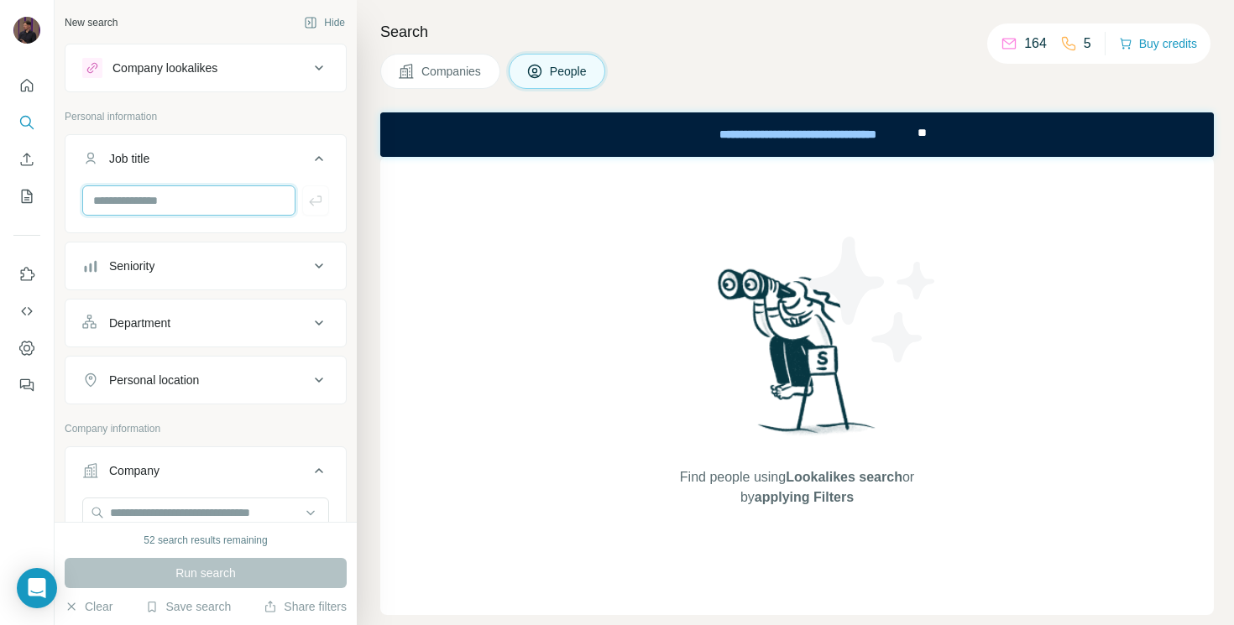
click at [161, 206] on input "text" at bounding box center [188, 200] width 213 height 30
click at [166, 271] on div "Seniority" at bounding box center [195, 266] width 227 height 17
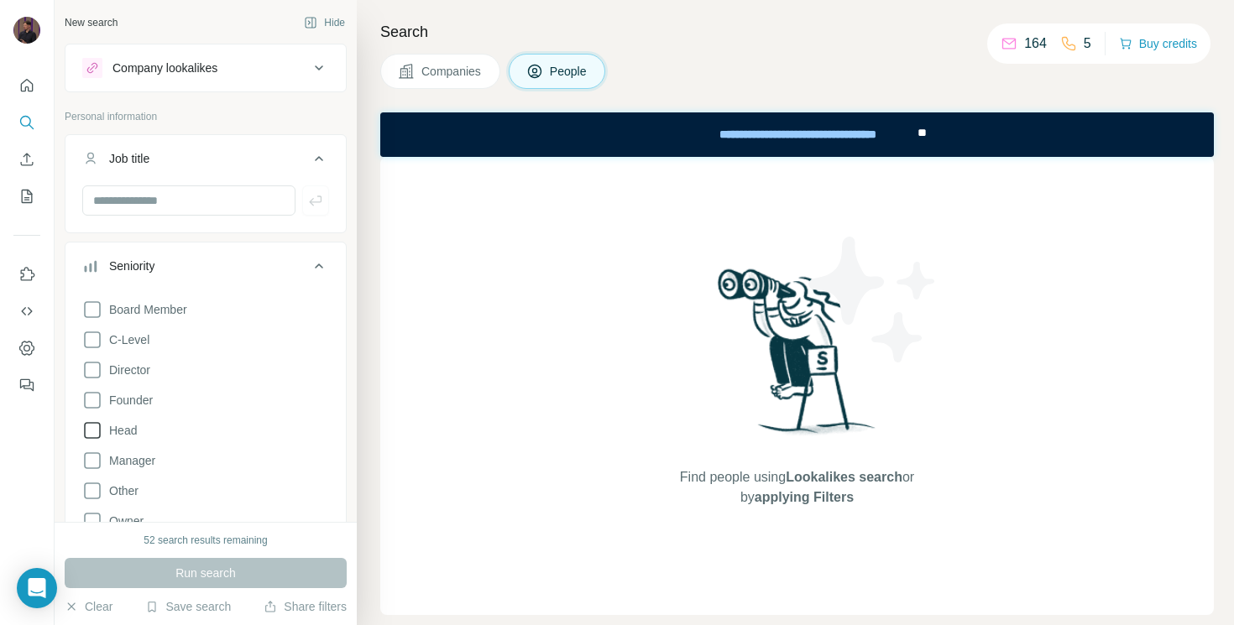
click at [95, 434] on icon at bounding box center [92, 430] width 20 height 20
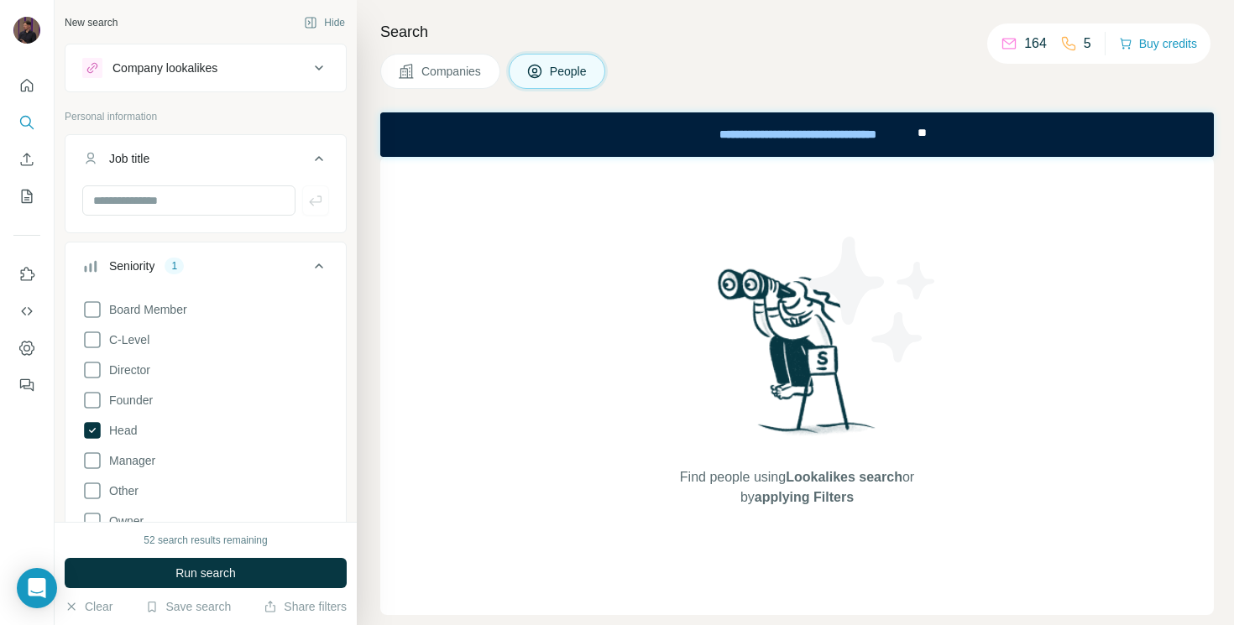
click at [362, 247] on div "Search Companies People Find people using Lookalikes search or by applying Filt…" at bounding box center [795, 312] width 877 height 625
click at [214, 572] on span "Run search" at bounding box center [205, 573] width 60 height 17
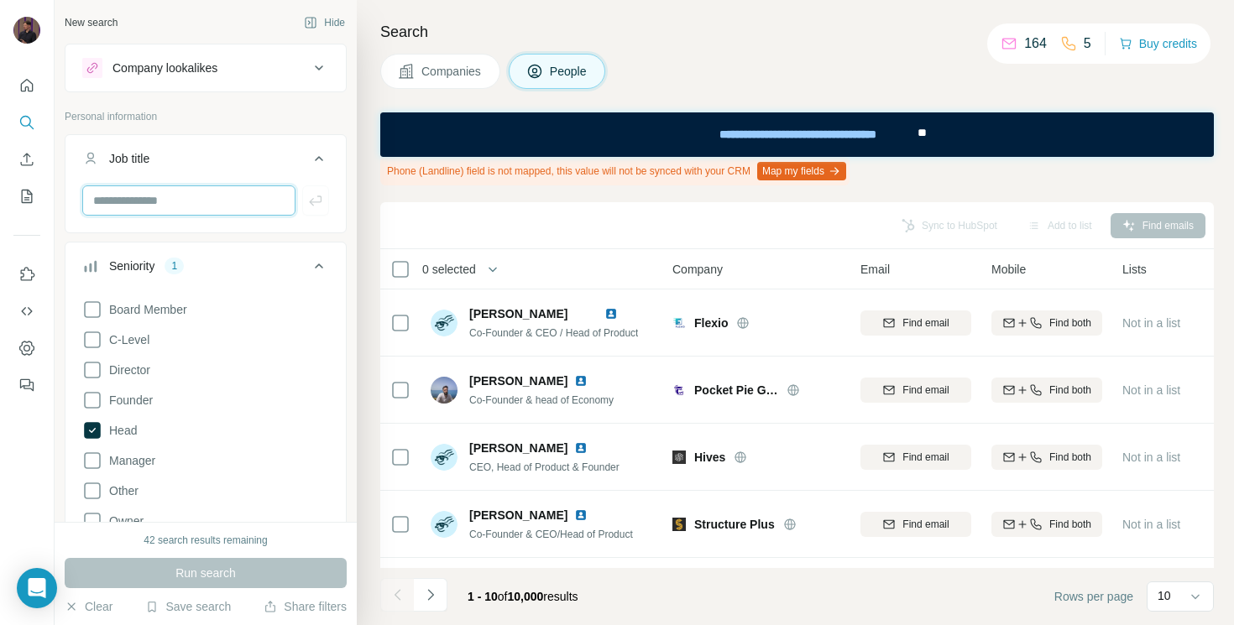
click at [180, 199] on input "text" at bounding box center [188, 200] width 213 height 30
click at [322, 264] on icon at bounding box center [319, 266] width 20 height 20
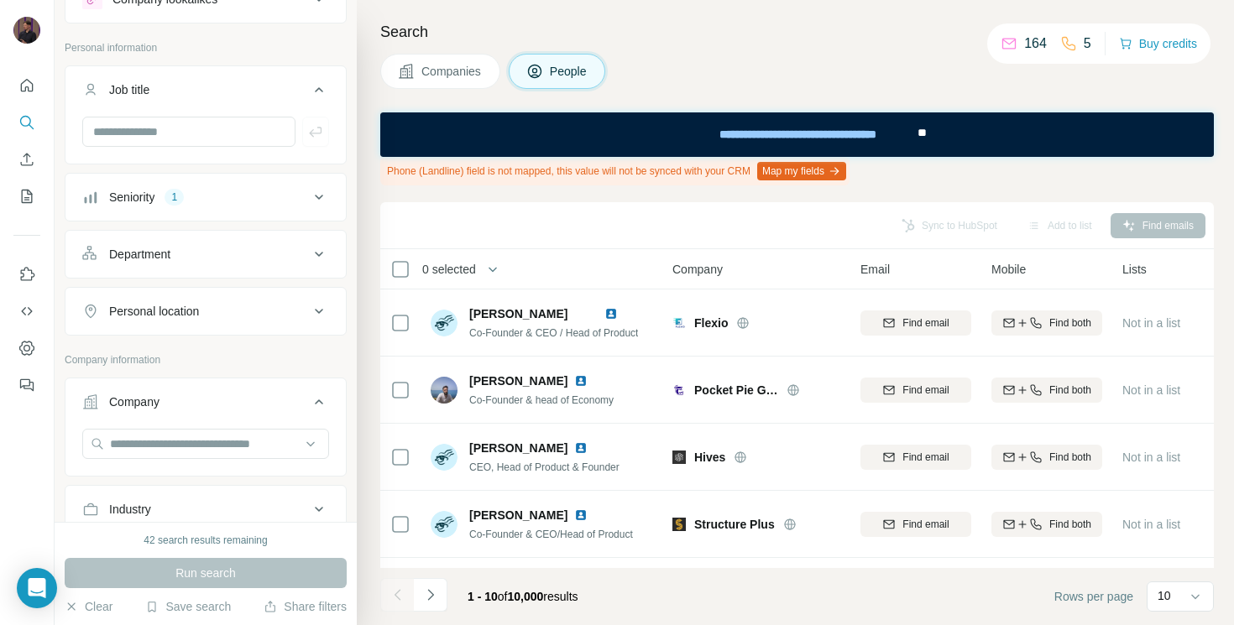
scroll to position [73, 0]
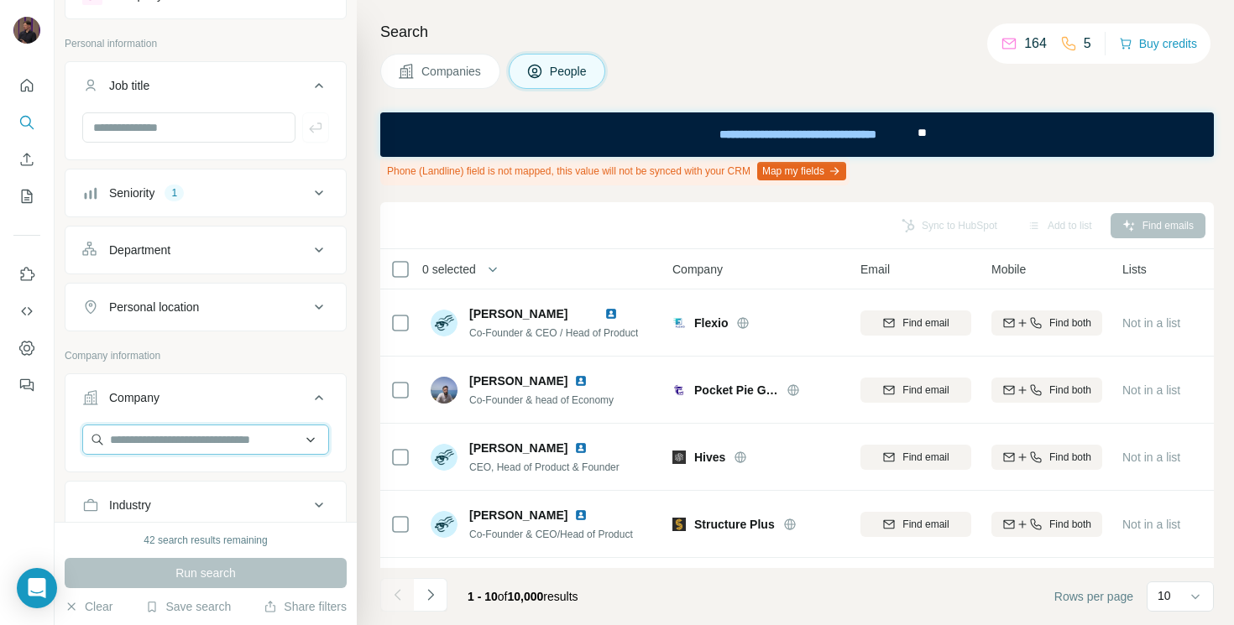
click at [196, 430] on input "text" at bounding box center [205, 440] width 247 height 30
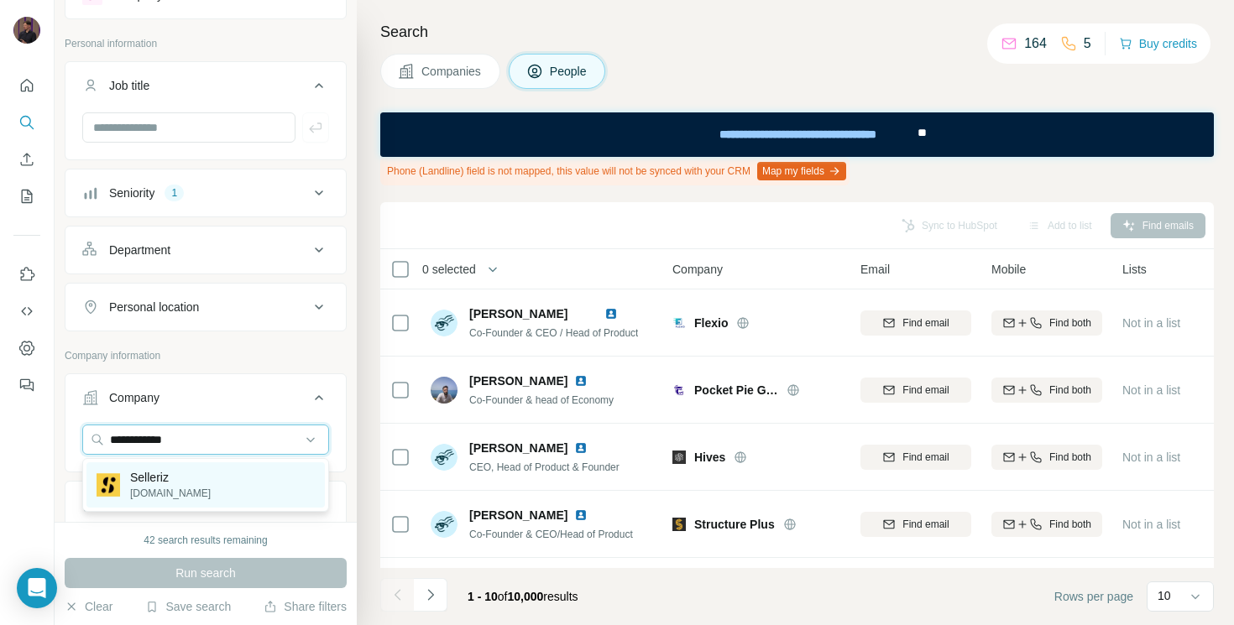
type input "**********"
click at [150, 470] on p "Selleriz" at bounding box center [170, 477] width 81 height 17
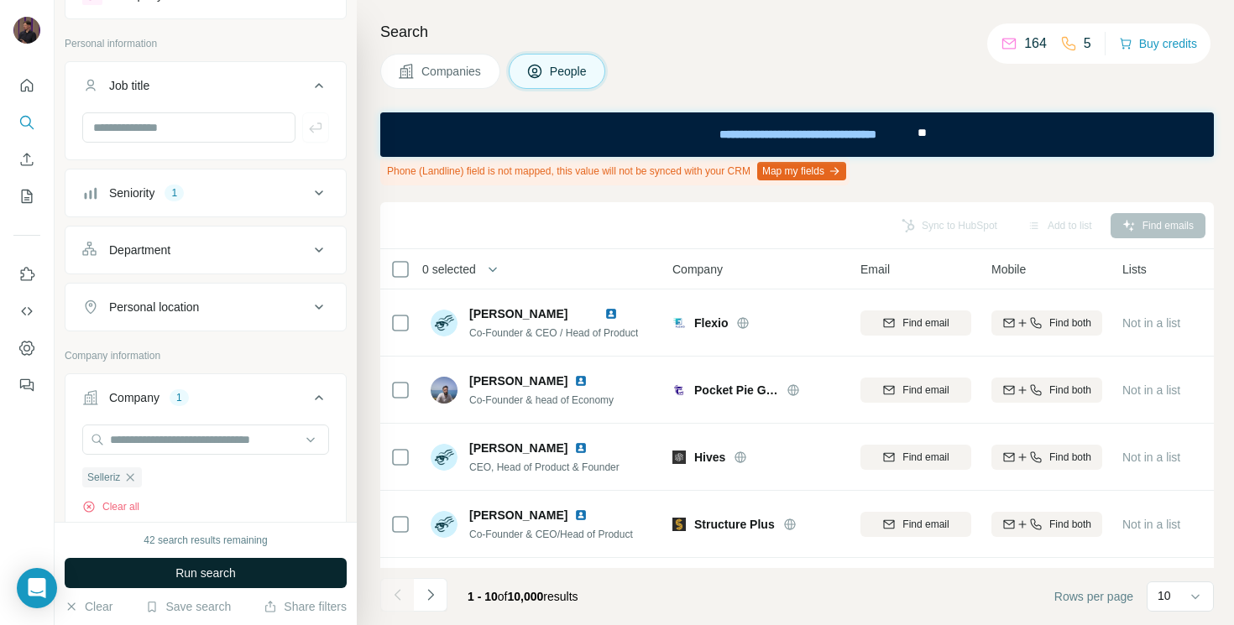
click at [217, 569] on span "Run search" at bounding box center [205, 573] width 60 height 17
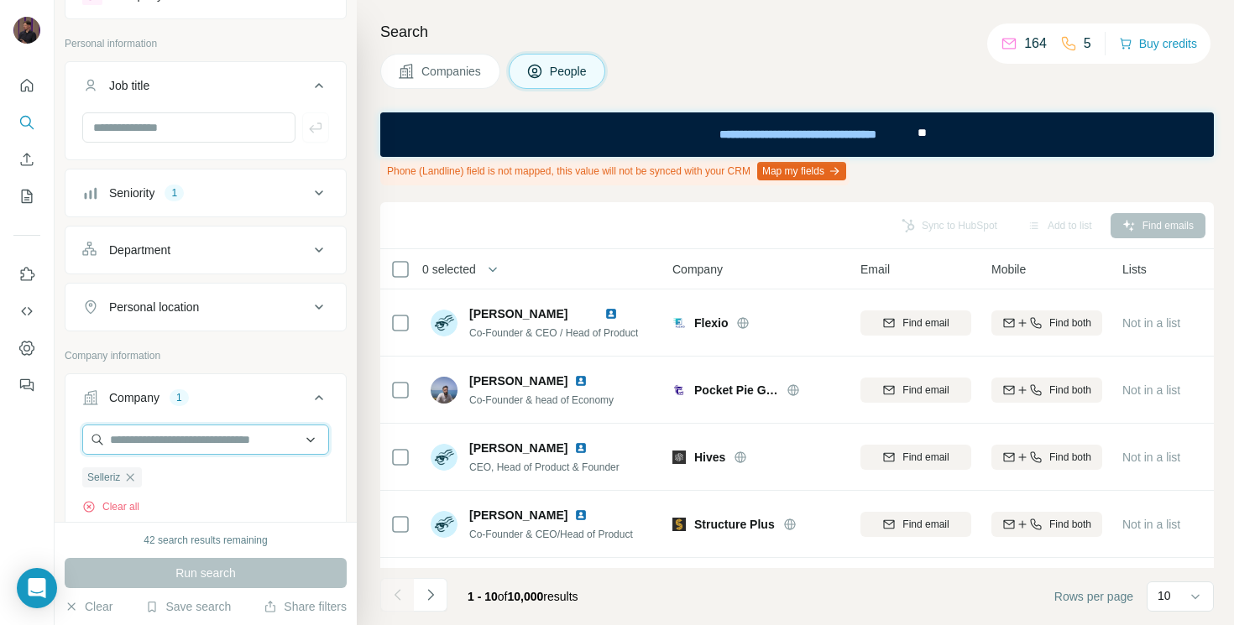
click at [170, 439] on input "text" at bounding box center [205, 440] width 247 height 30
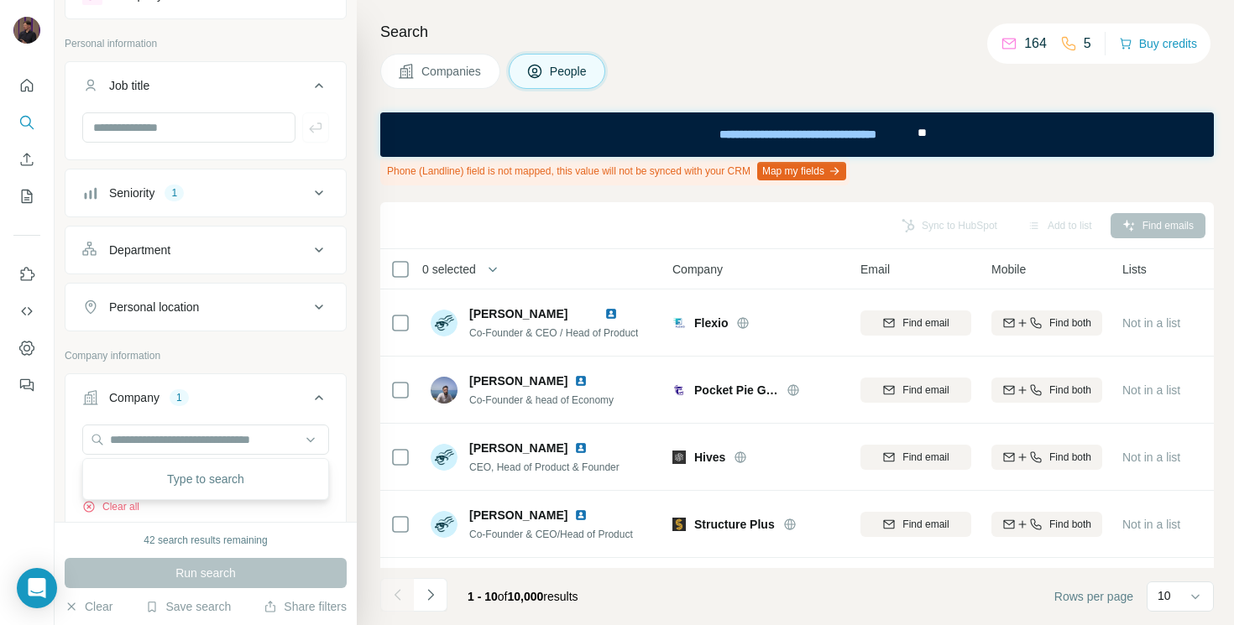
click at [305, 348] on p "Company information" at bounding box center [206, 355] width 282 height 15
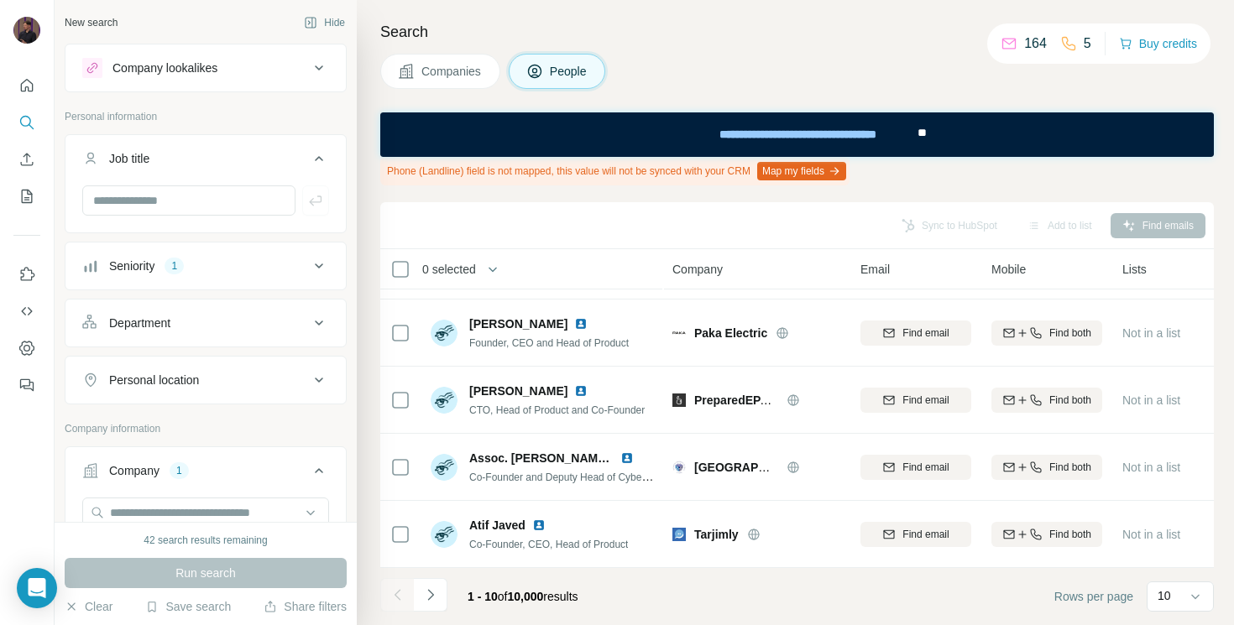
click at [174, 241] on ul "Job title Seniority 1 Department Personal location" at bounding box center [206, 269] width 282 height 270
click at [175, 265] on div "1" at bounding box center [173, 265] width 19 height 15
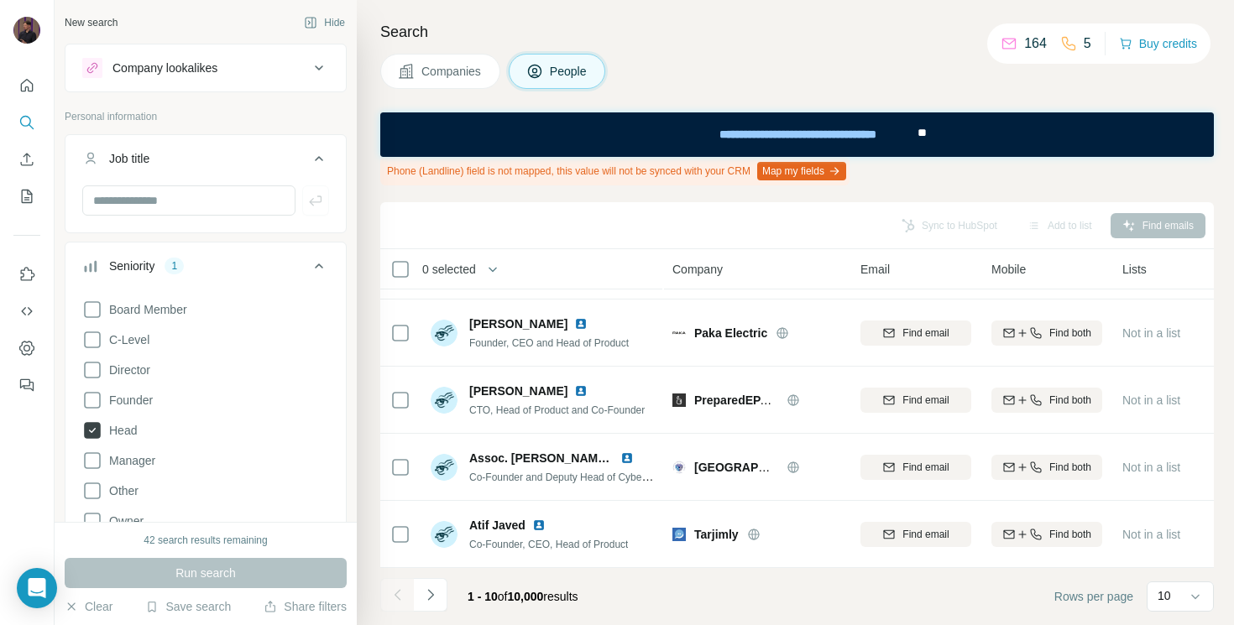
click at [90, 431] on icon at bounding box center [92, 430] width 7 height 5
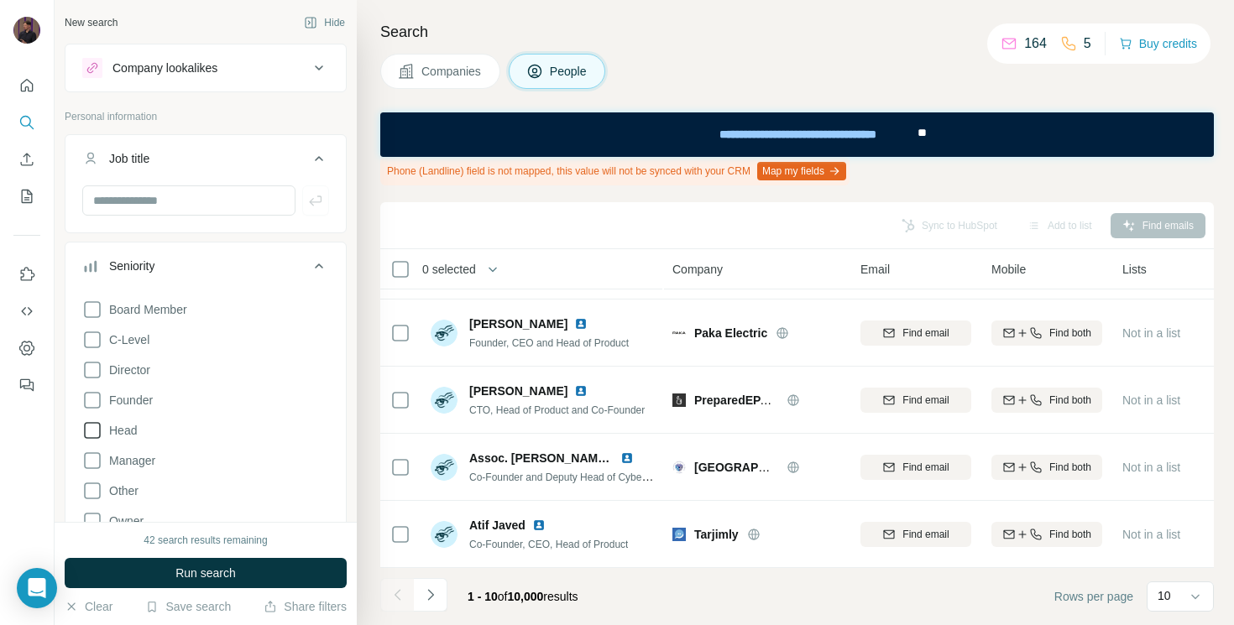
click at [374, 269] on div "Search Companies People Phone (Landline) field is not mapped, this value will n…" at bounding box center [795, 312] width 877 height 625
click at [325, 247] on button "Seniority" at bounding box center [205, 269] width 280 height 47
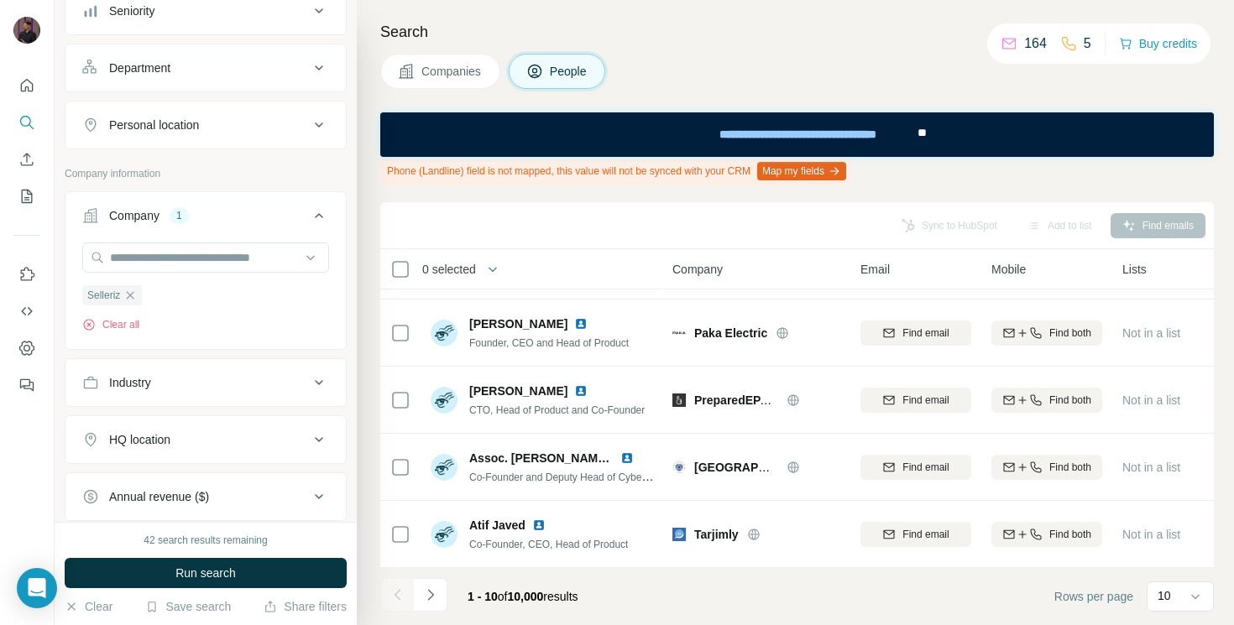
scroll to position [254, 0]
click at [114, 295] on span "Selleriz" at bounding box center [103, 296] width 33 height 15
click at [157, 254] on input "text" at bounding box center [205, 258] width 247 height 30
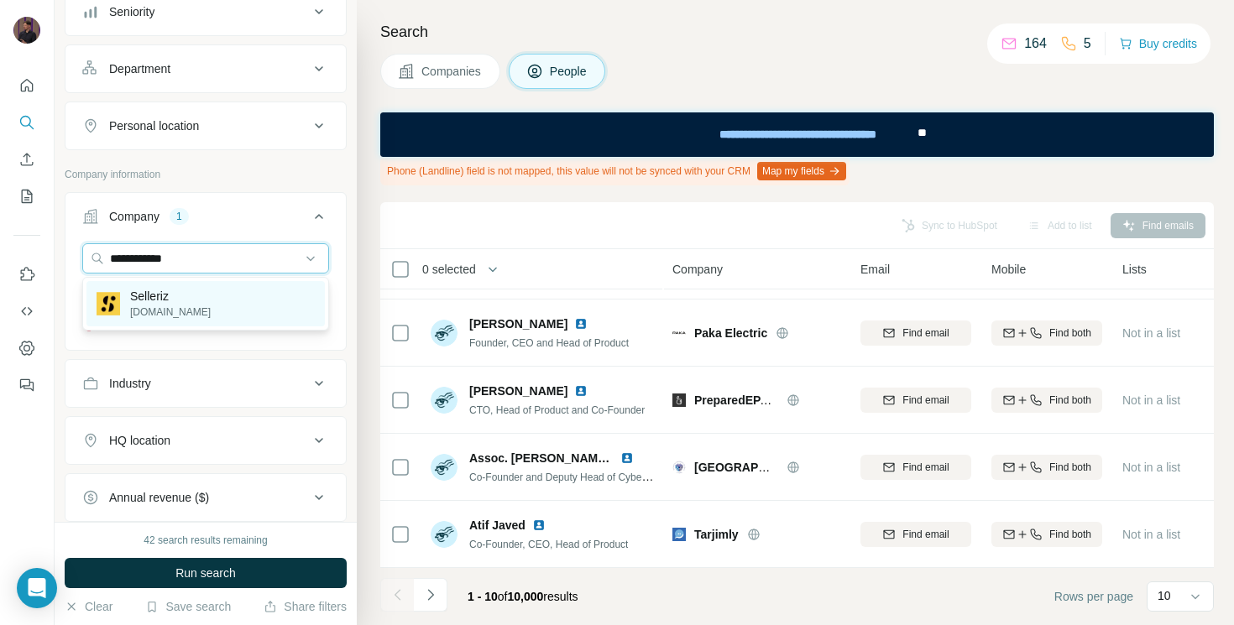
type input "**********"
click at [163, 304] on p "Selleriz" at bounding box center [170, 296] width 81 height 17
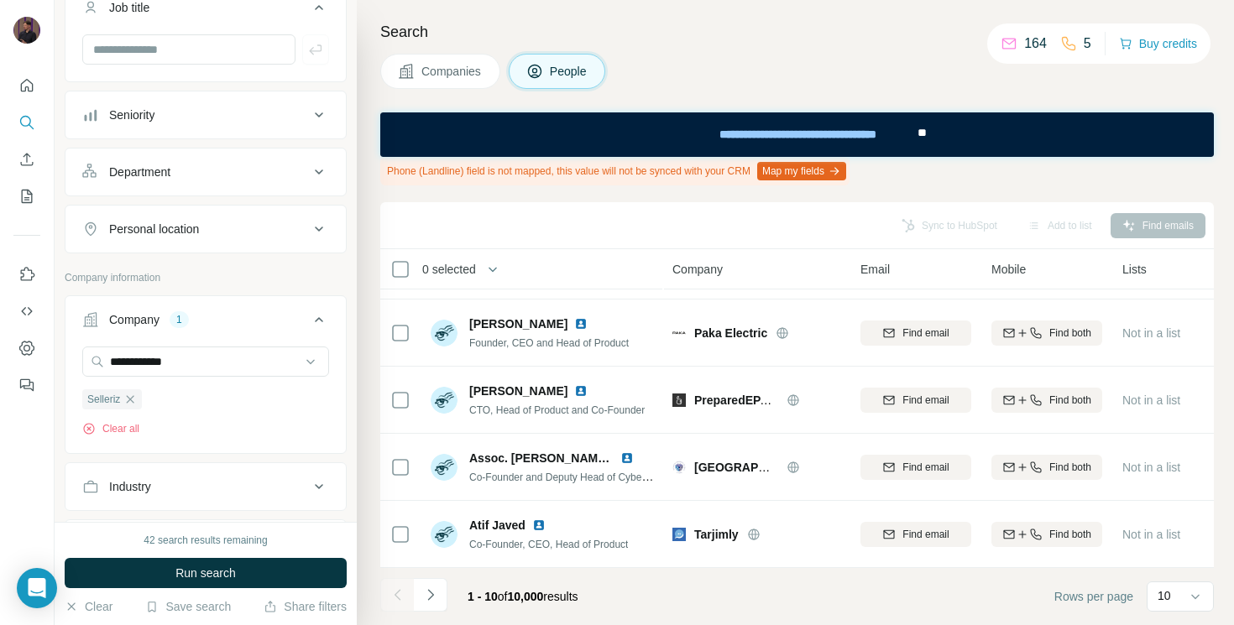
scroll to position [154, 0]
click at [142, 310] on div "Company" at bounding box center [134, 316] width 50 height 17
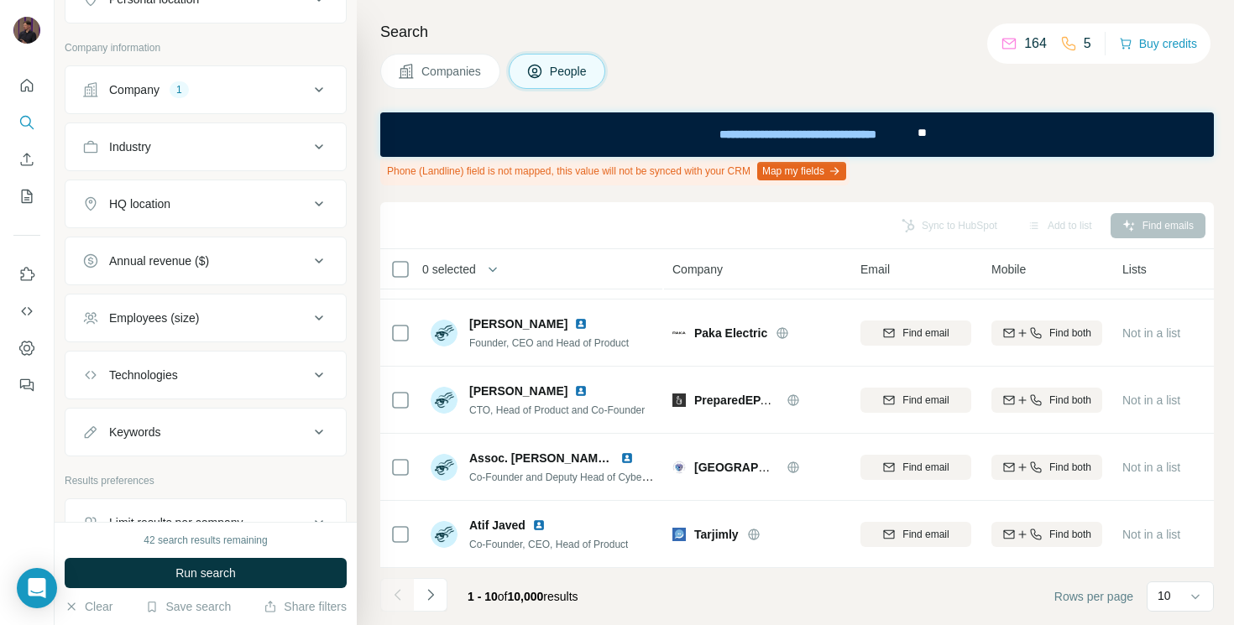
scroll to position [0, 0]
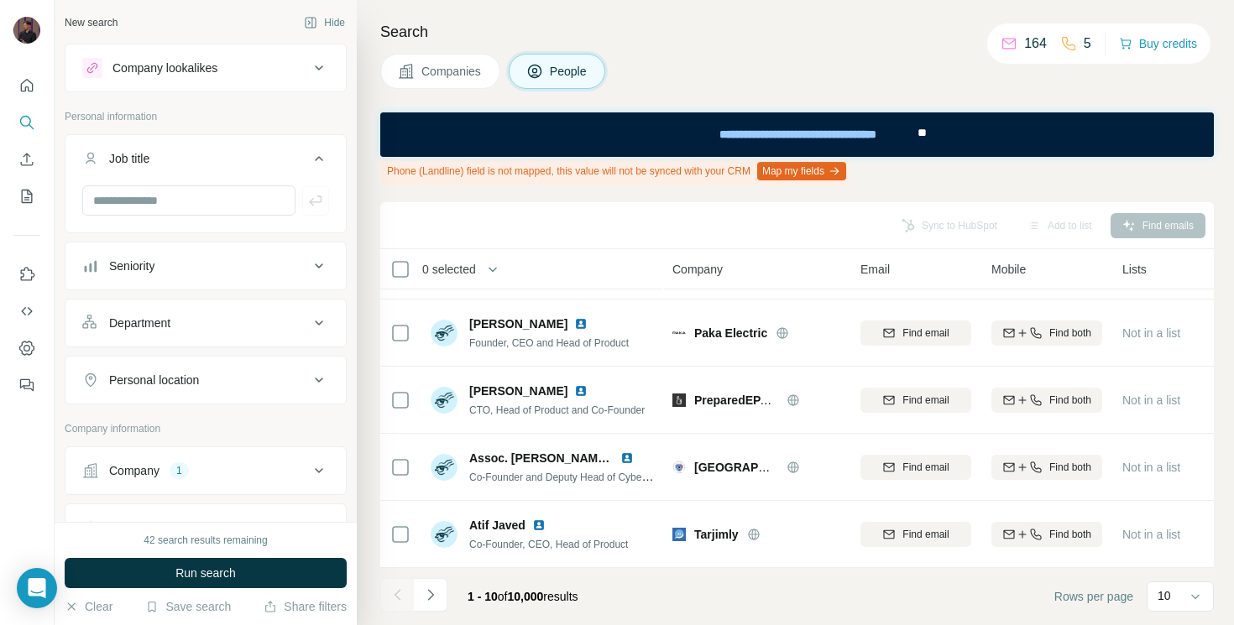
click at [312, 158] on icon at bounding box center [319, 159] width 20 height 20
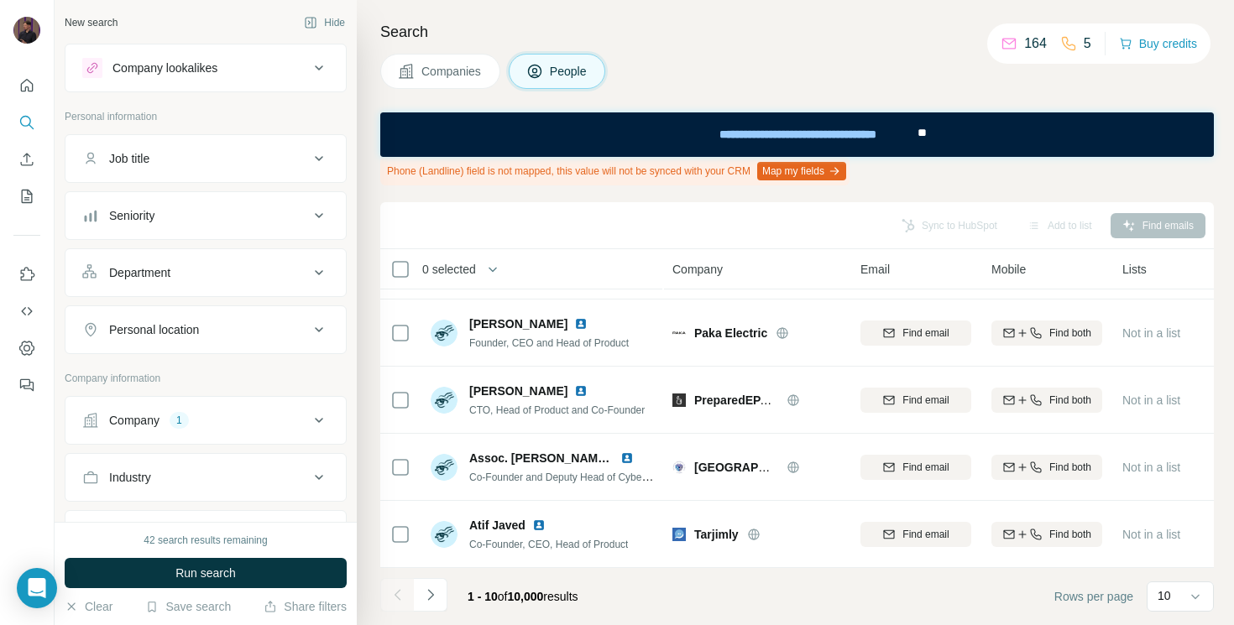
click at [262, 272] on div "Department" at bounding box center [195, 272] width 227 height 17
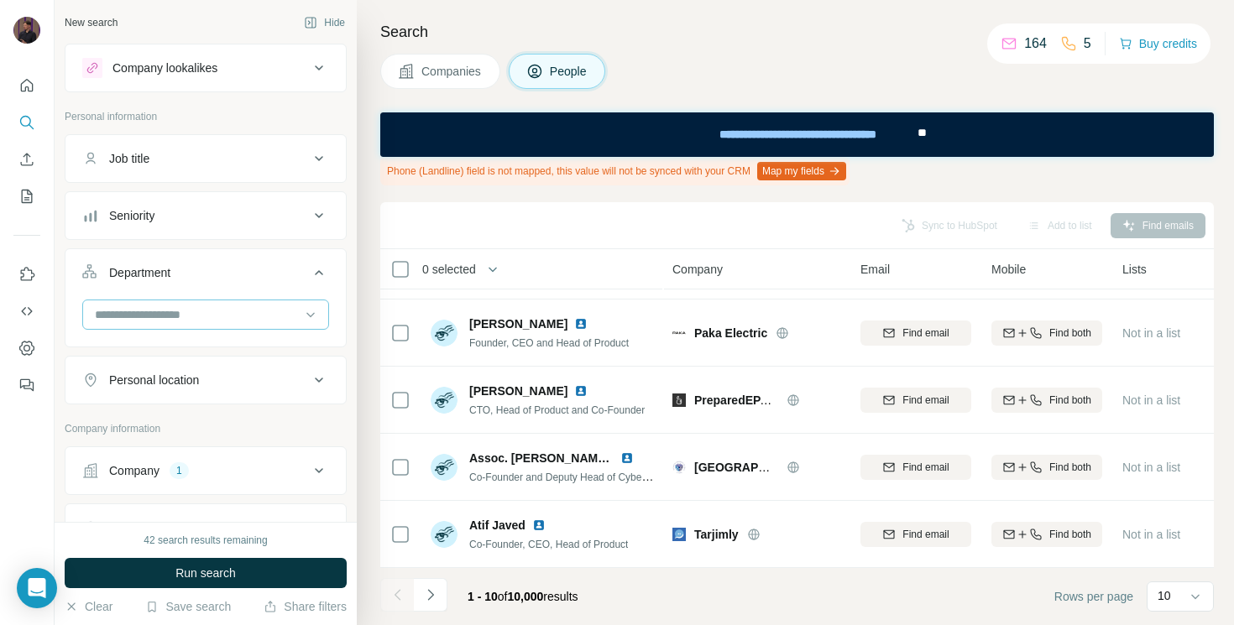
click at [191, 311] on input at bounding box center [196, 314] width 207 height 18
click at [314, 294] on button "Department" at bounding box center [205, 276] width 280 height 47
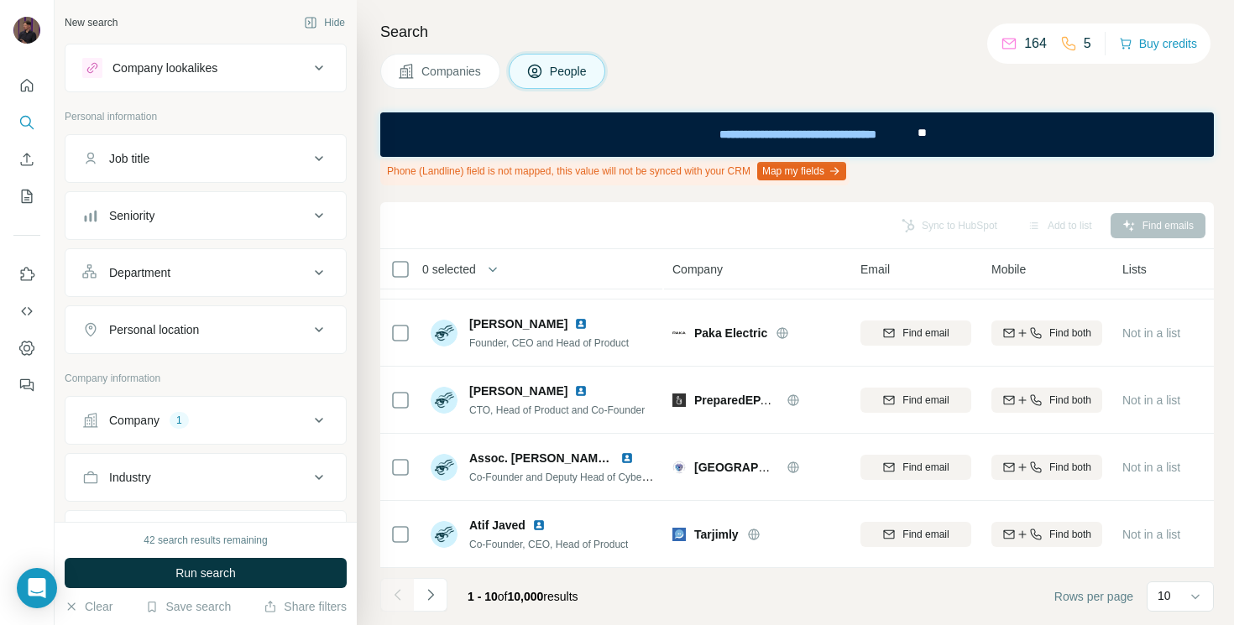
click at [233, 326] on div "Personal location" at bounding box center [195, 329] width 227 height 17
click at [292, 307] on div "Personal location" at bounding box center [206, 354] width 282 height 99
click at [300, 321] on div "Personal location" at bounding box center [195, 329] width 227 height 17
click at [255, 583] on button "Run search" at bounding box center [206, 573] width 282 height 30
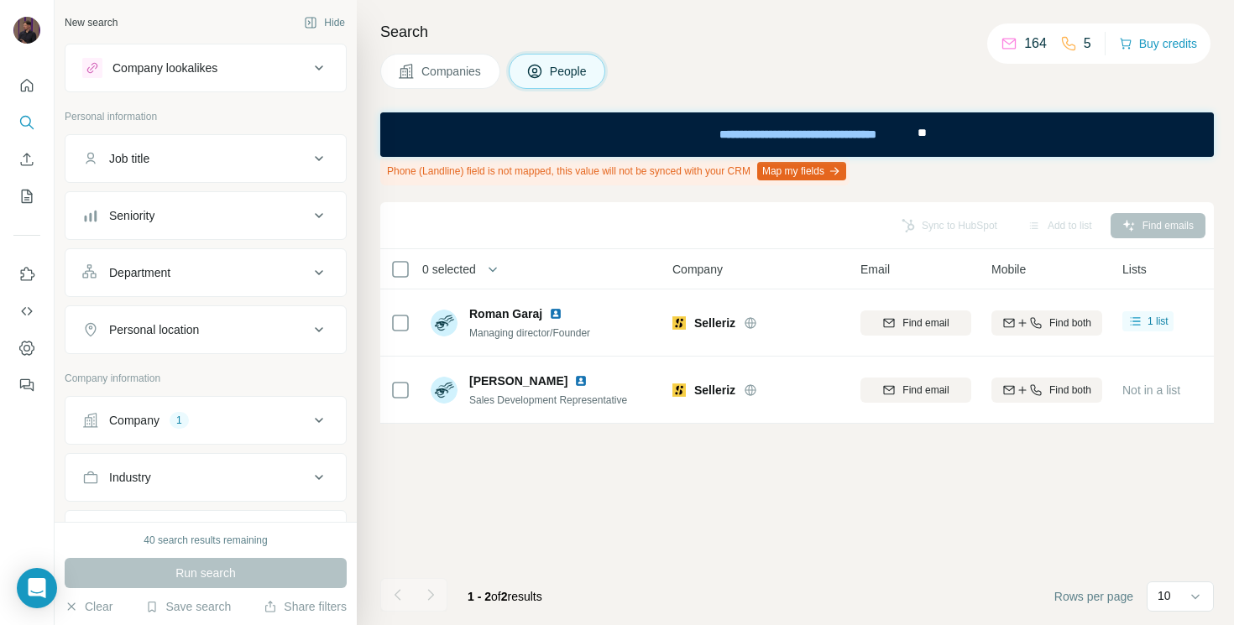
click at [551, 519] on div "Sync to HubSpot Add to list Find emails 0 selected People Company Email Mobile …" at bounding box center [796, 413] width 833 height 423
click at [231, 572] on div "Run search" at bounding box center [206, 573] width 282 height 30
click at [196, 410] on button "Company 1" at bounding box center [205, 420] width 280 height 40
click at [251, 376] on p "Company information" at bounding box center [206, 378] width 282 height 15
click at [250, 431] on button "Company 1" at bounding box center [205, 423] width 280 height 47
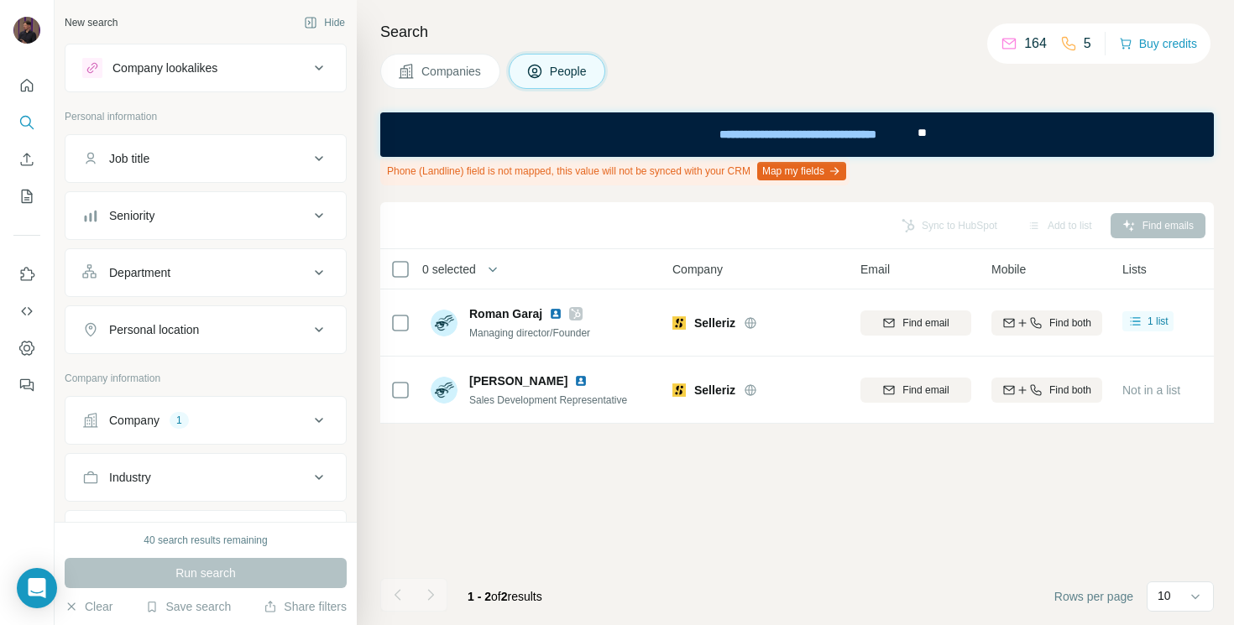
click at [206, 319] on button "Personal location" at bounding box center [205, 330] width 280 height 40
click at [169, 369] on input "text" at bounding box center [205, 372] width 247 height 30
type input "********"
click at [149, 431] on section "🇸🇰 Slovakia" at bounding box center [200, 424] width 228 height 37
click at [152, 422] on label "🇸🇰 Slovakia" at bounding box center [167, 416] width 140 height 20
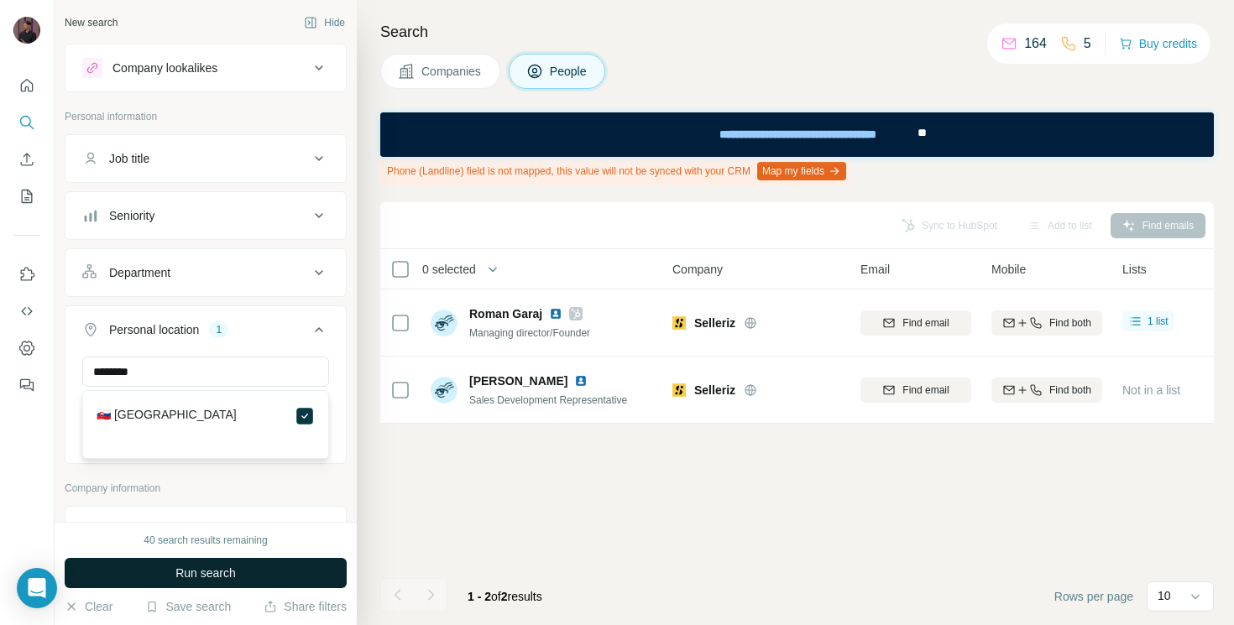
click at [234, 565] on span "Run search" at bounding box center [205, 573] width 60 height 17
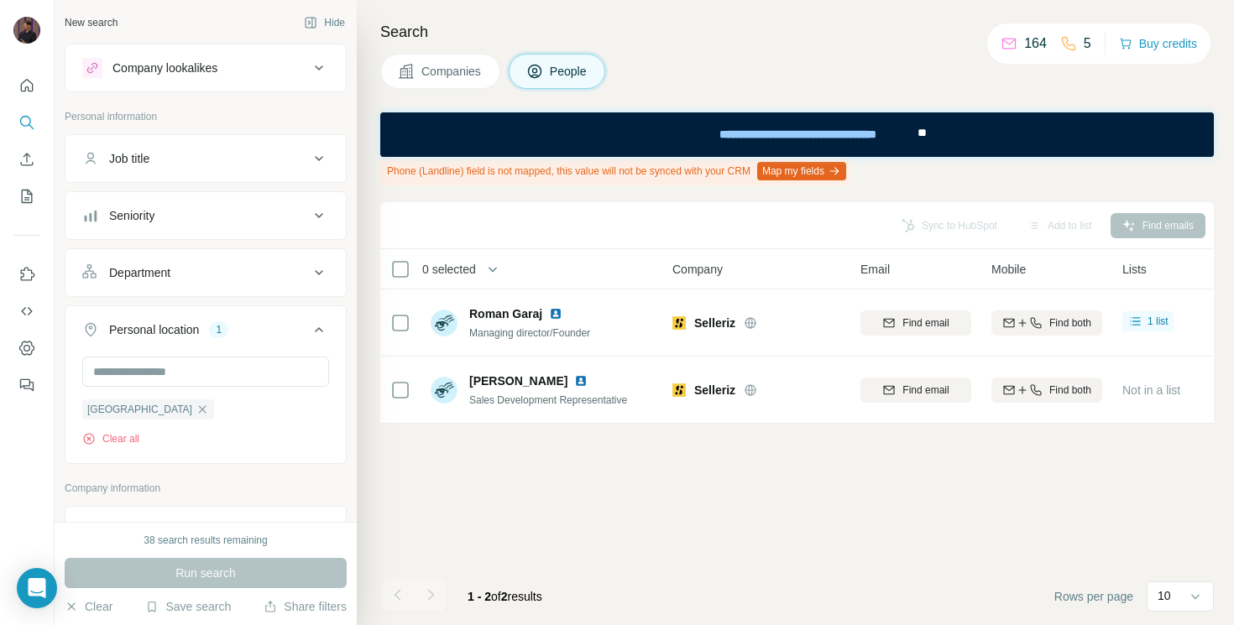
click at [441, 474] on div "Sync to HubSpot Add to list Find emails 0 selected People Company Email Mobile …" at bounding box center [796, 413] width 833 height 423
click at [183, 368] on input "text" at bounding box center [205, 372] width 247 height 30
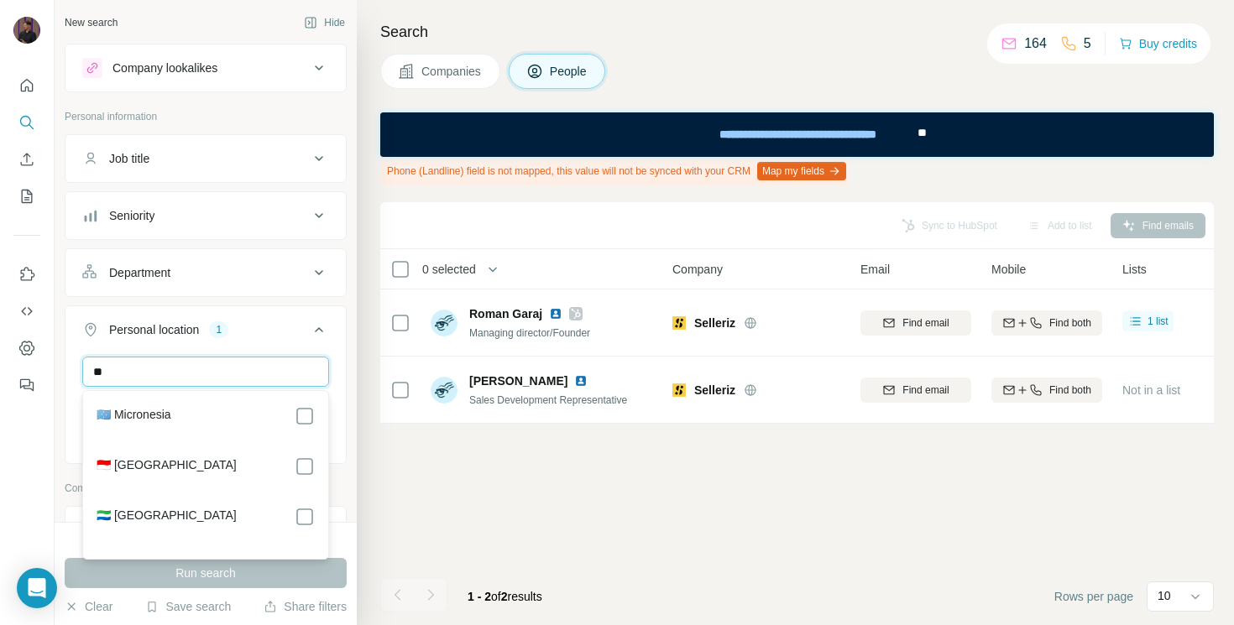
type input "*"
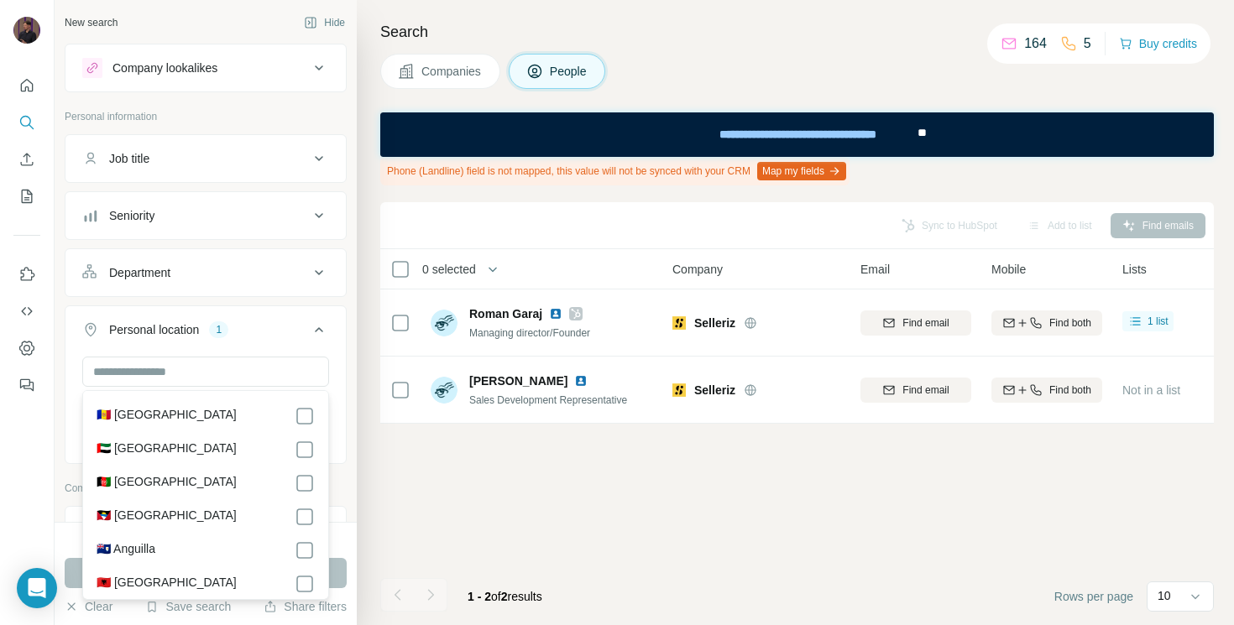
click at [504, 514] on div "Sync to HubSpot Add to list Find emails 0 selected People Company Email Mobile …" at bounding box center [796, 413] width 833 height 423
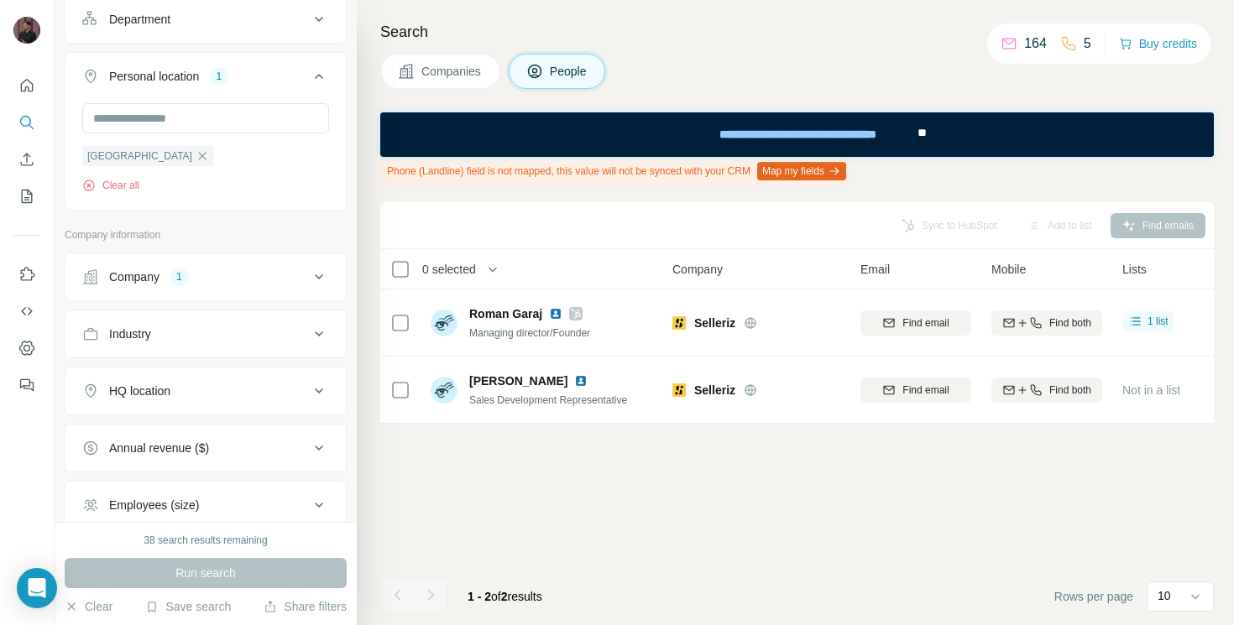
scroll to position [259, 0]
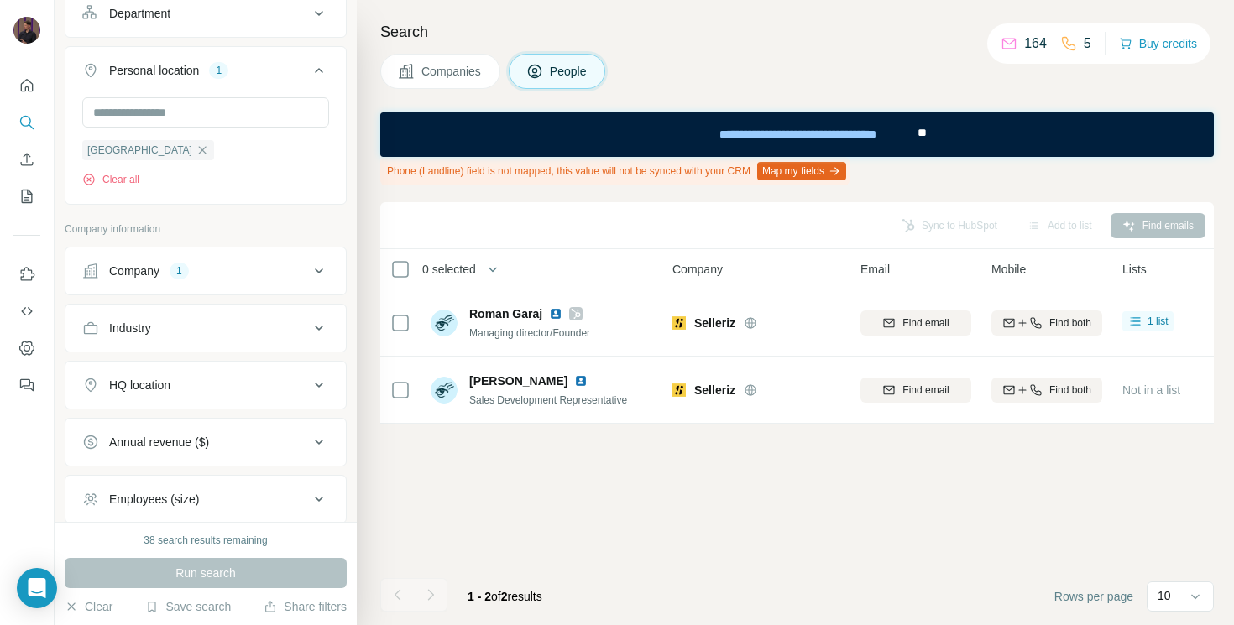
click at [243, 261] on button "Company 1" at bounding box center [205, 271] width 280 height 40
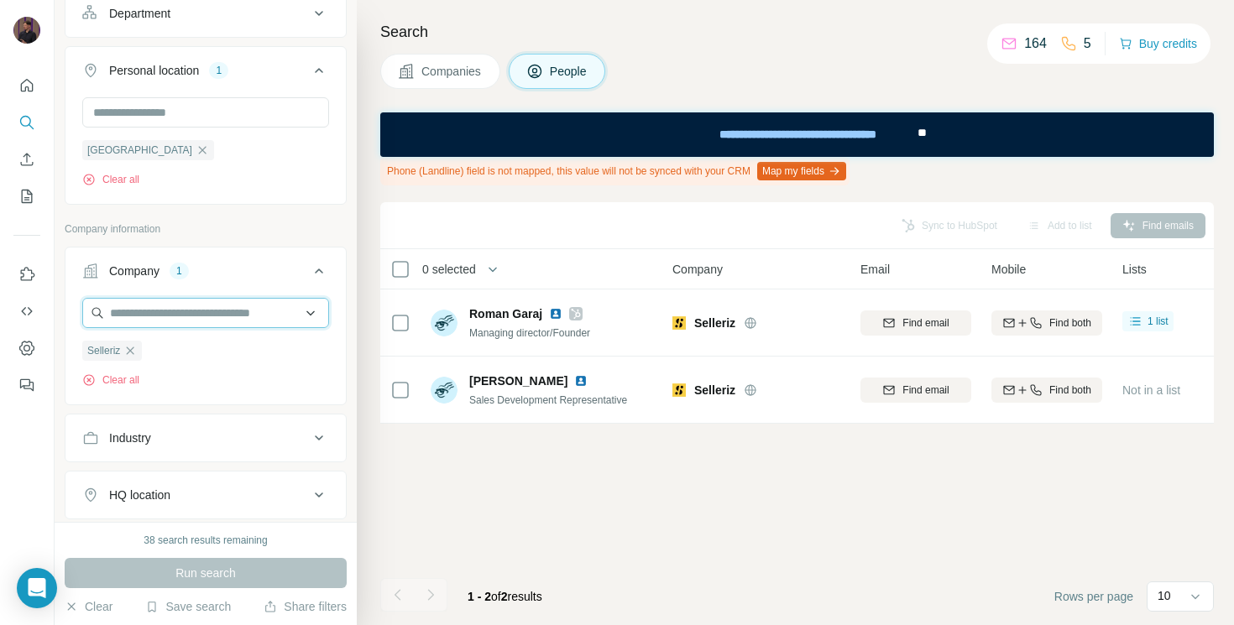
click at [164, 313] on input "text" at bounding box center [205, 313] width 247 height 30
type input "*"
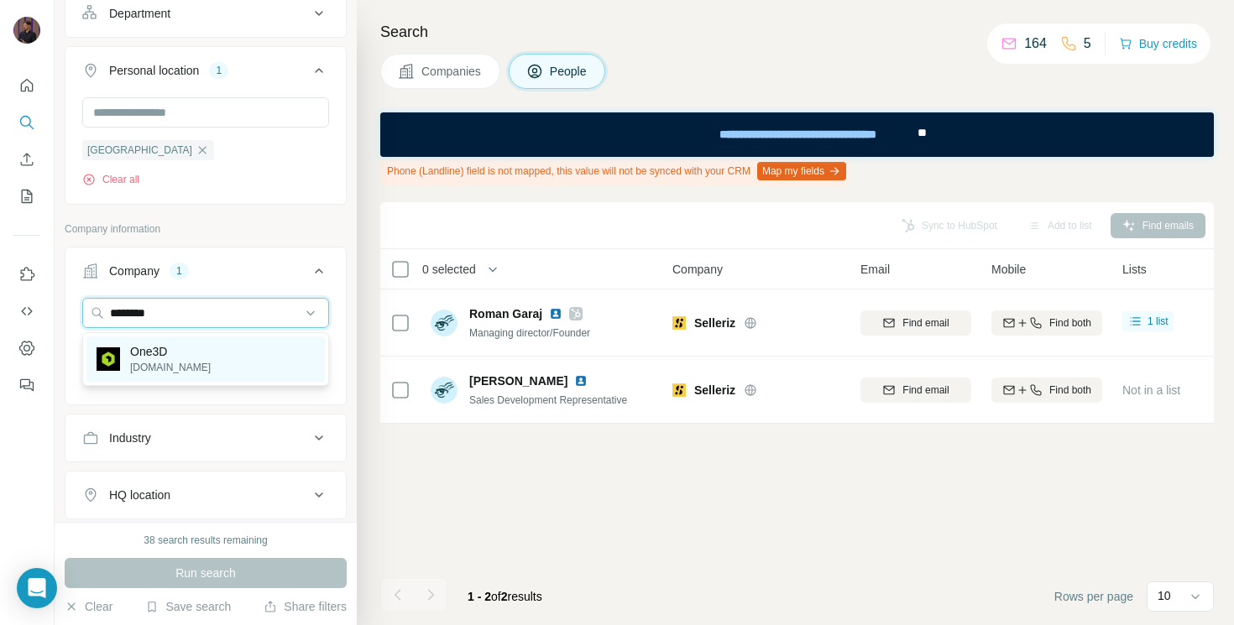
type input "********"
click at [182, 366] on div "One3D one3d.cz" at bounding box center [205, 359] width 238 height 45
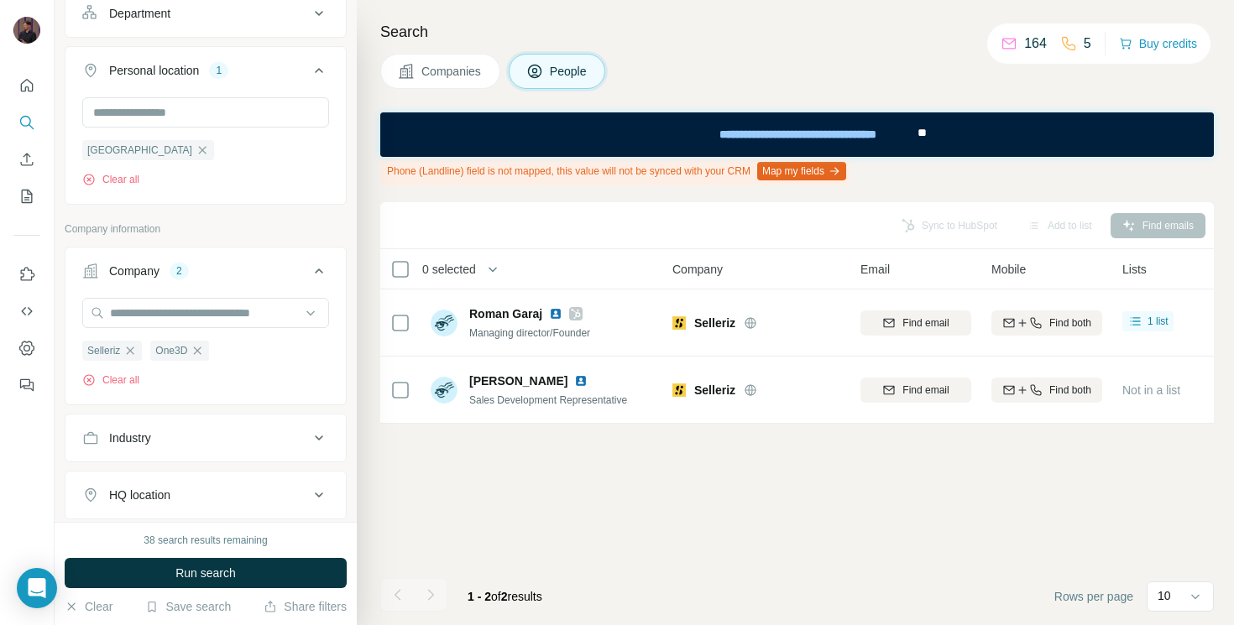
click at [368, 470] on div "Search Companies People Phone (Landline) field is not mapped, this value will n…" at bounding box center [795, 312] width 877 height 625
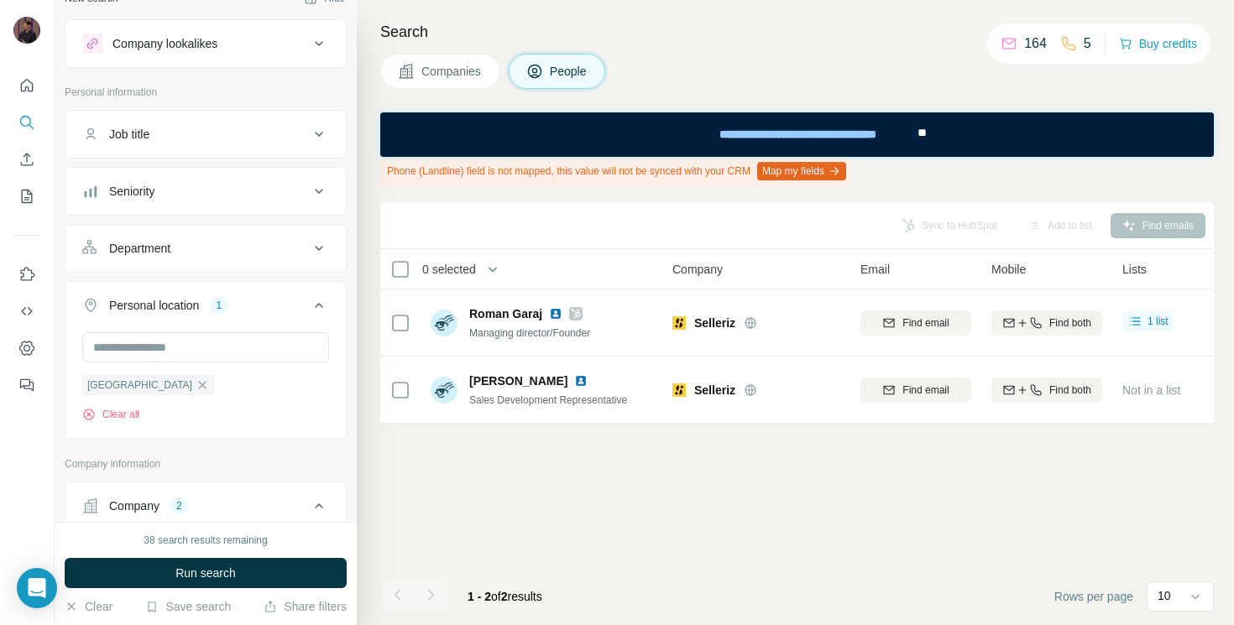
scroll to position [17, 0]
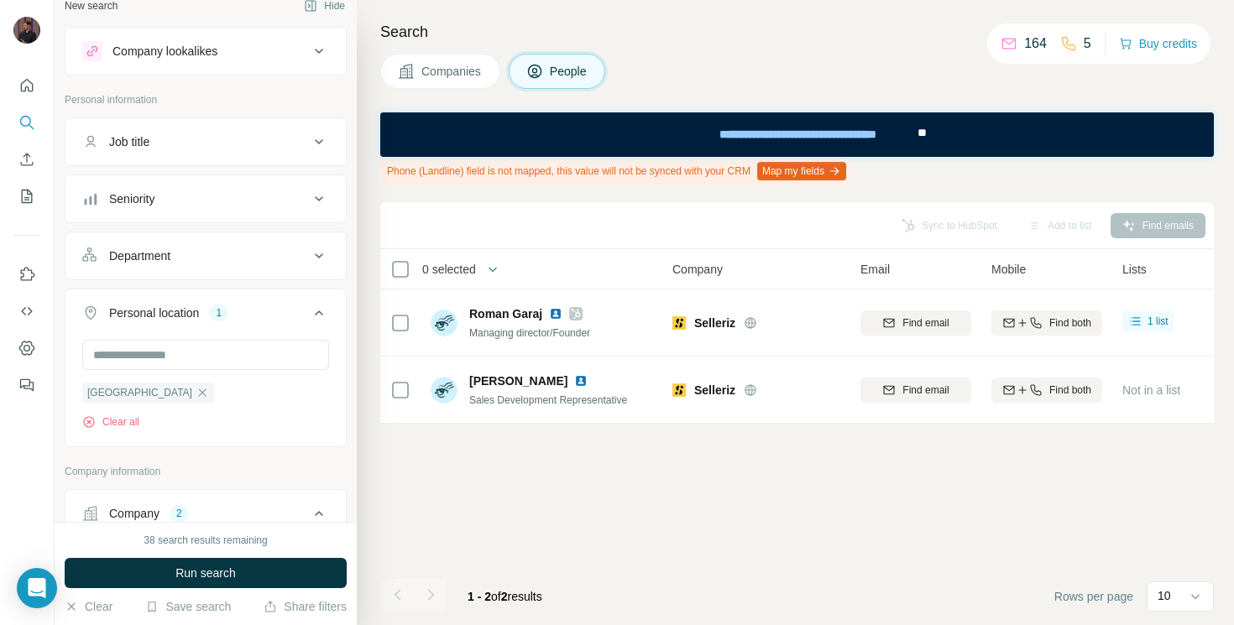
click at [182, 135] on div "Job title" at bounding box center [195, 141] width 227 height 17
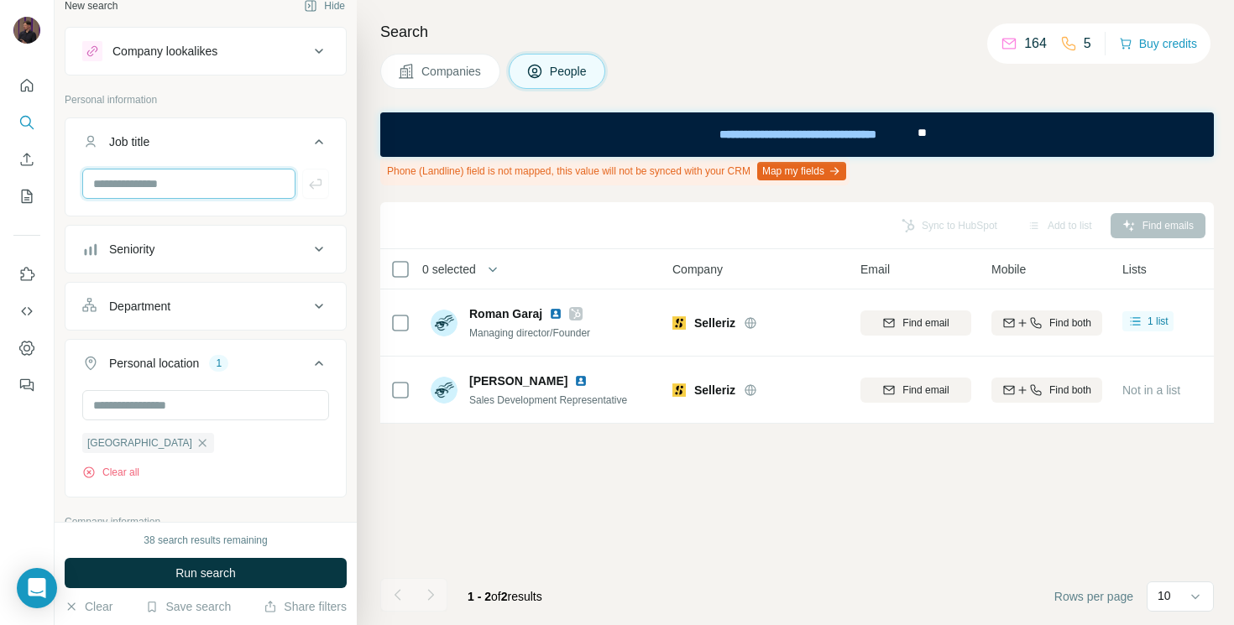
click at [175, 173] on input "text" at bounding box center [188, 184] width 213 height 30
type input "*****"
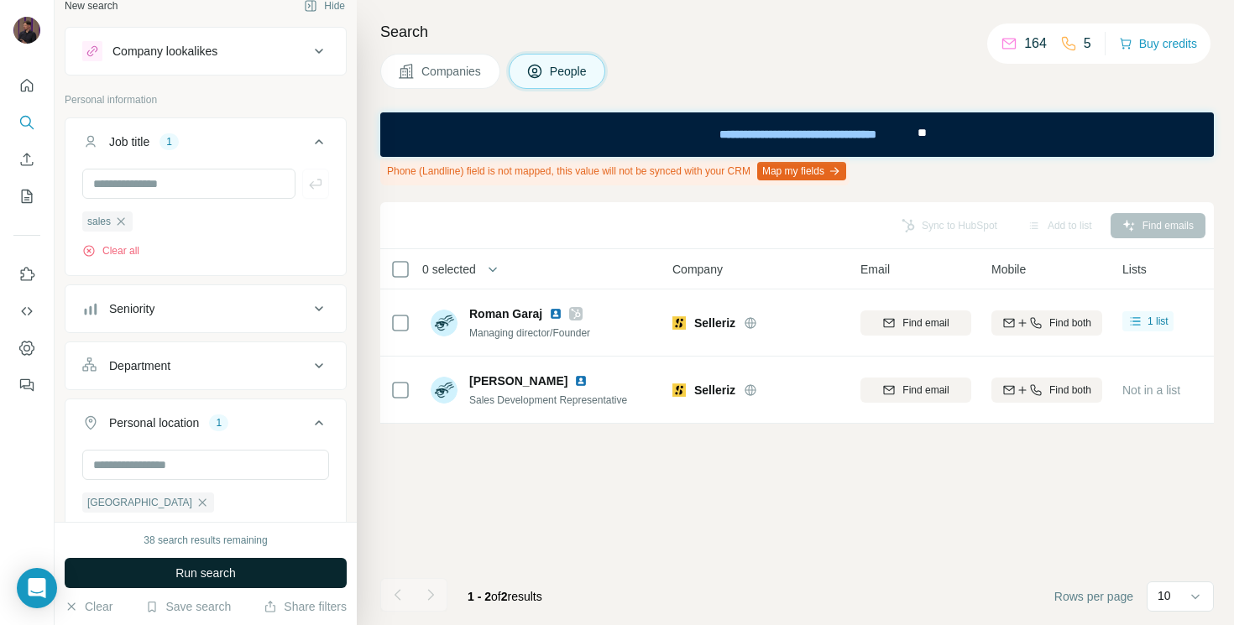
click at [259, 572] on button "Run search" at bounding box center [206, 573] width 282 height 30
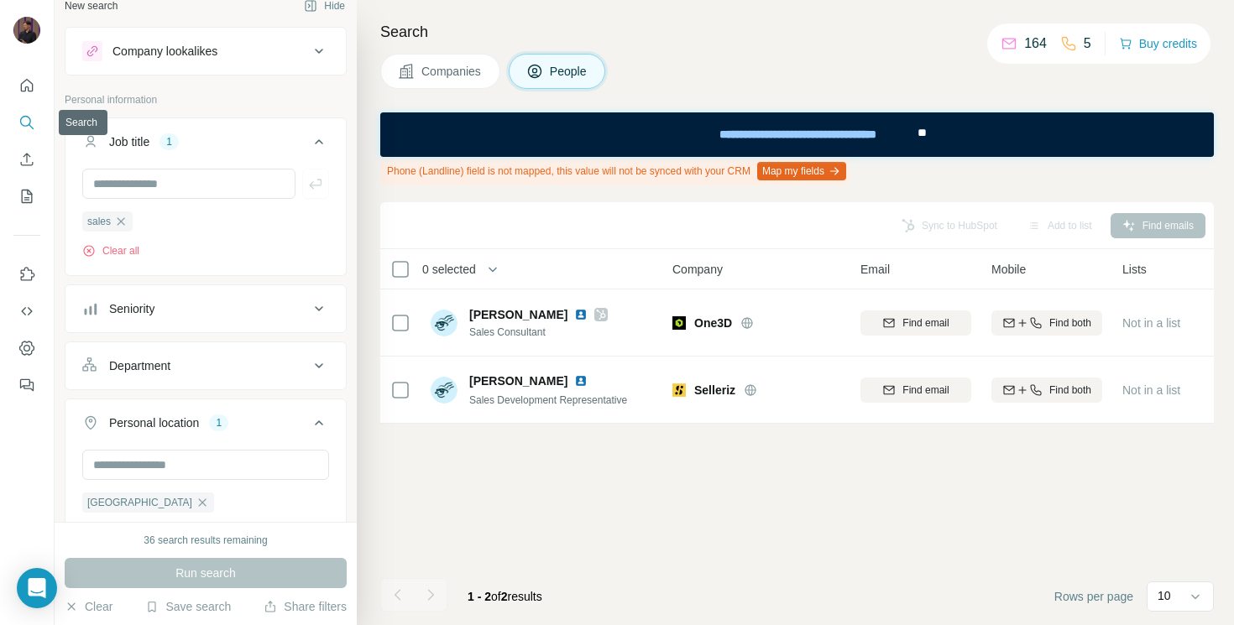
click at [27, 117] on icon "Search" at bounding box center [26, 122] width 17 height 17
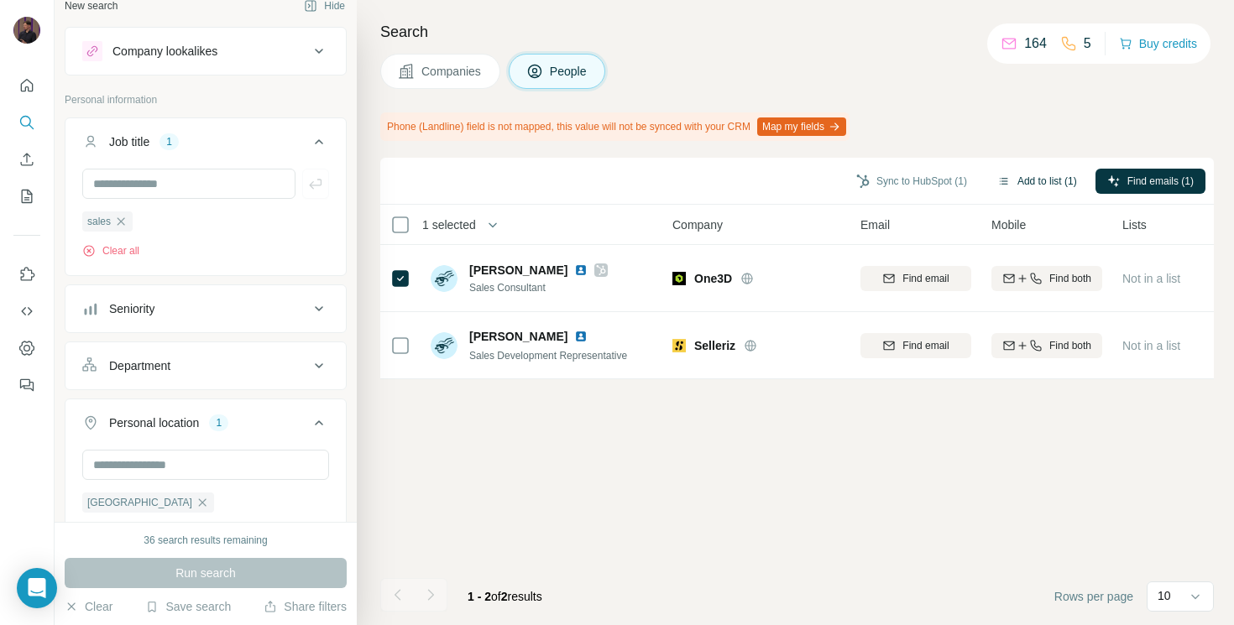
click at [1043, 180] on button "Add to list (1)" at bounding box center [1036, 181] width 103 height 25
click at [1036, 180] on button "Add to list (1)" at bounding box center [1036, 181] width 103 height 25
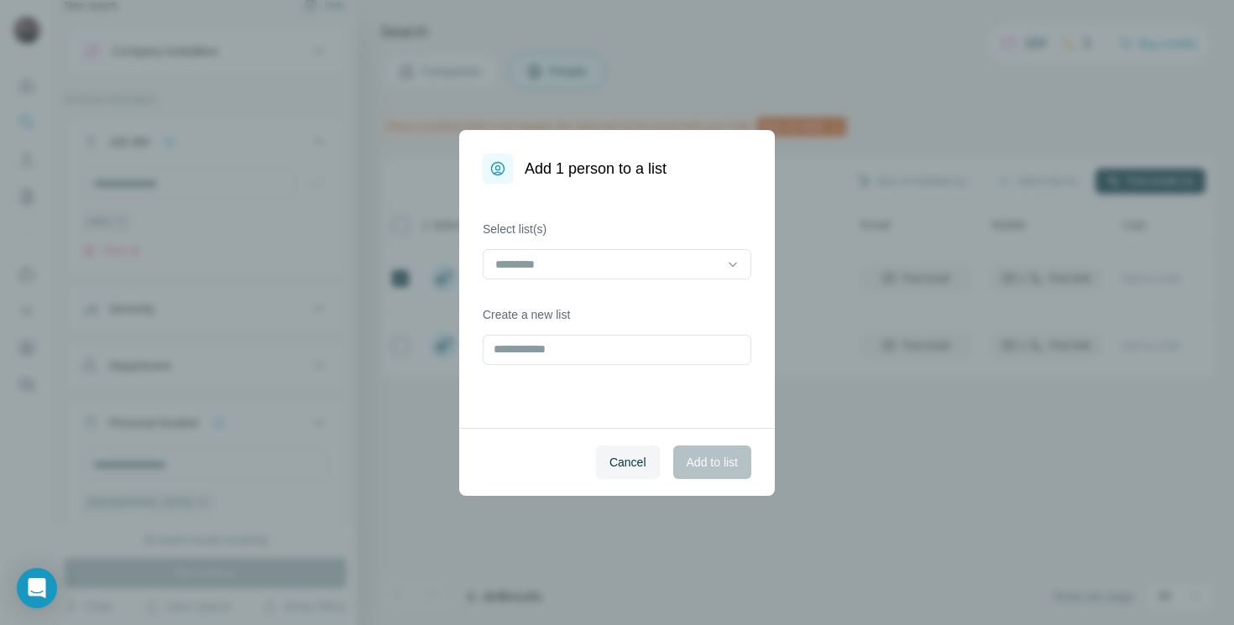
click at [979, 123] on div "Add 1 person to a list Select list(s) Create a new list Cancel Add to list" at bounding box center [617, 312] width 1234 height 625
click at [555, 258] on input at bounding box center [606, 264] width 227 height 18
click at [535, 300] on p "Benefits" at bounding box center [518, 302] width 43 height 17
click at [708, 476] on button "Add to list" at bounding box center [712, 463] width 78 height 34
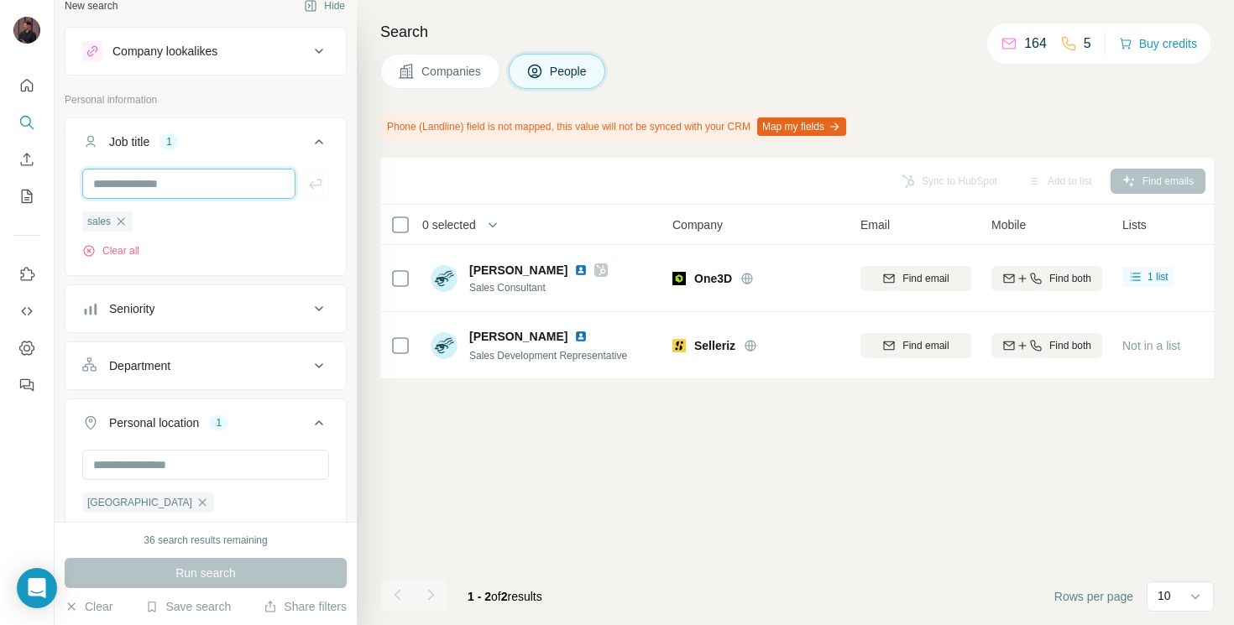
click at [154, 185] on input "text" at bounding box center [188, 184] width 213 height 30
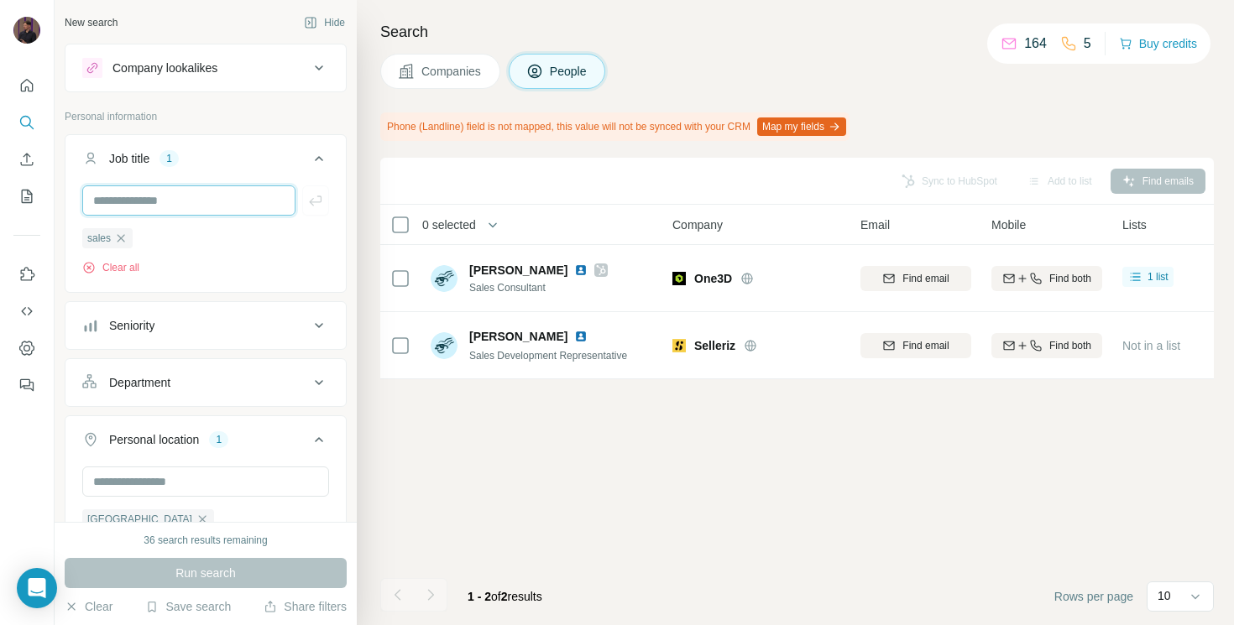
click at [181, 190] on input "text" at bounding box center [188, 200] width 213 height 30
type input "****"
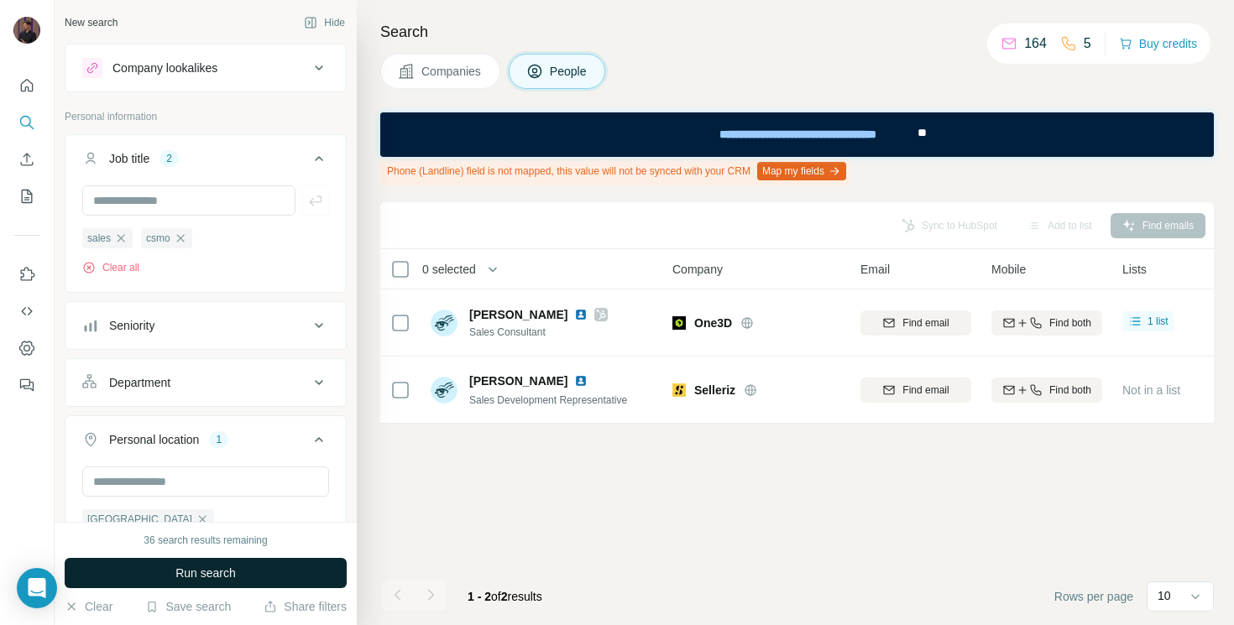
click at [217, 568] on span "Run search" at bounding box center [205, 573] width 60 height 17
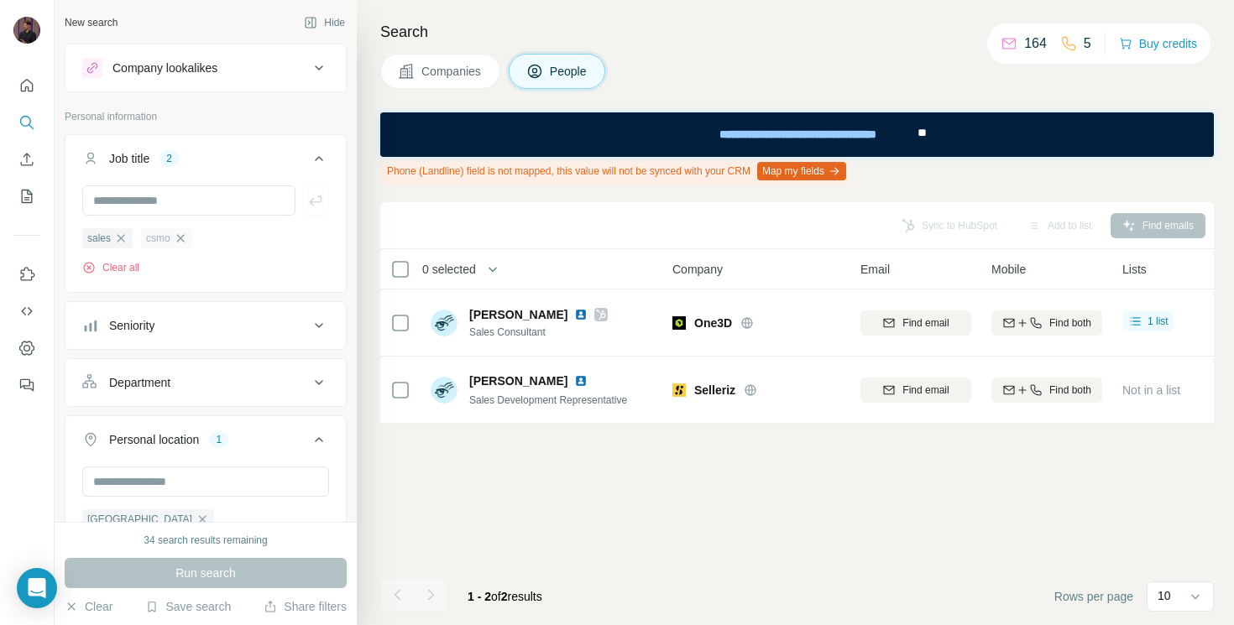
click at [180, 232] on icon "button" at bounding box center [180, 238] width 13 height 13
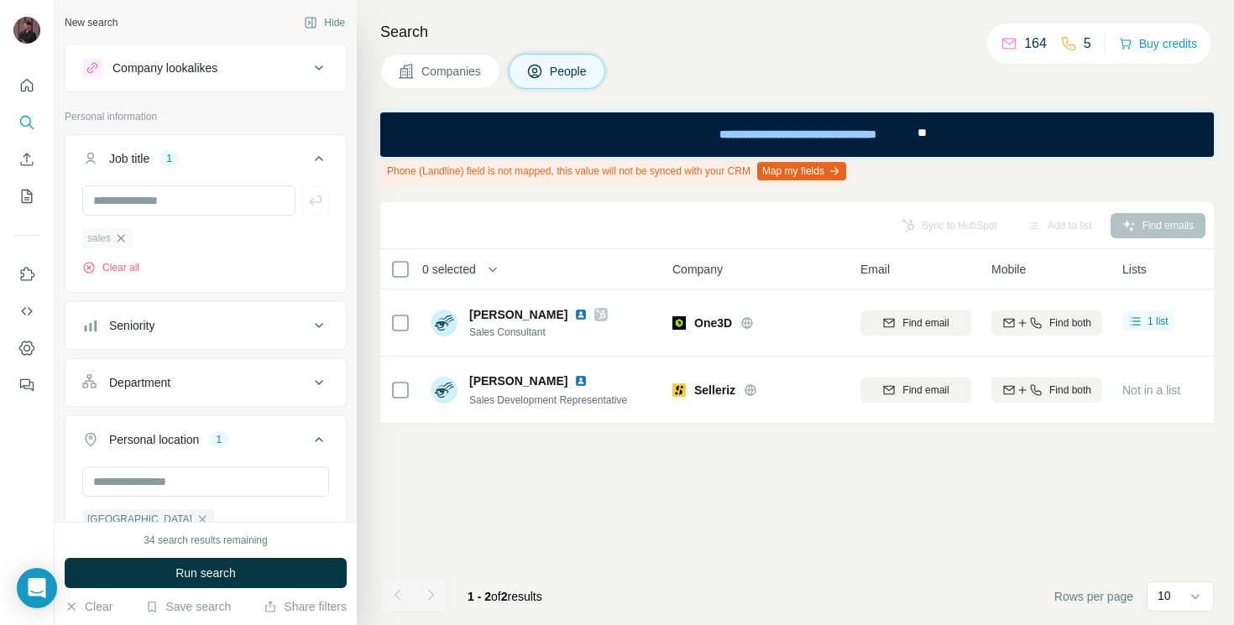
click at [123, 235] on icon "button" at bounding box center [120, 238] width 13 height 13
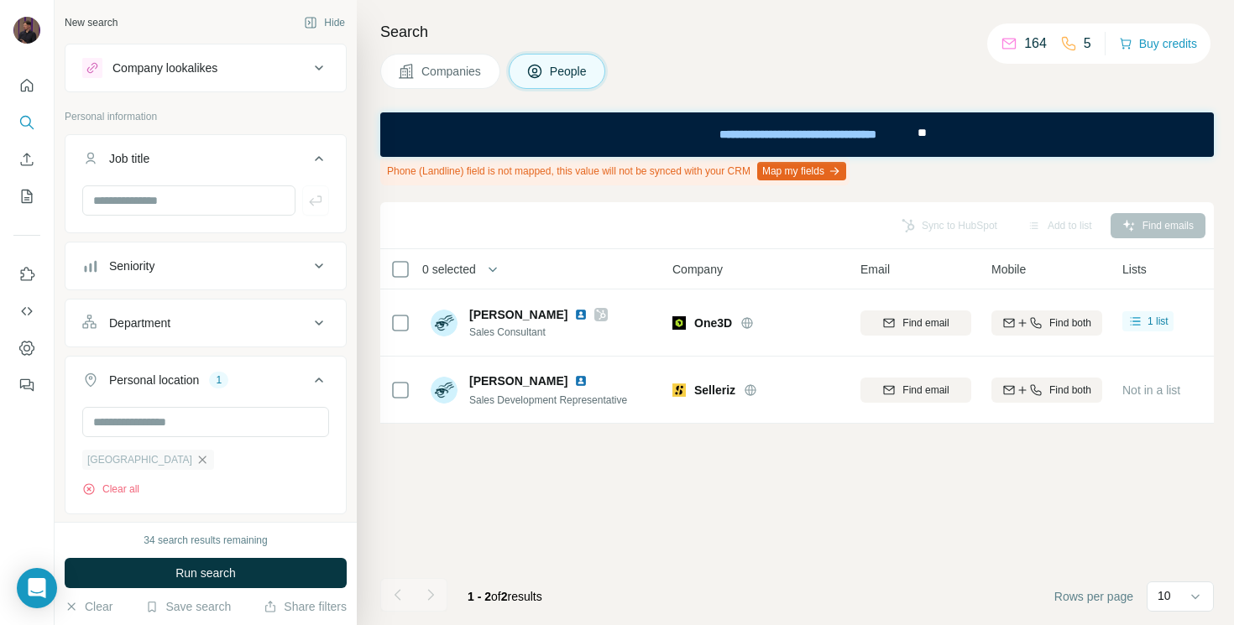
click at [196, 457] on icon "button" at bounding box center [202, 459] width 13 height 13
click at [381, 441] on div "Sync to HubSpot Add to list Find emails 0 selected People Company Email Mobile …" at bounding box center [796, 413] width 833 height 423
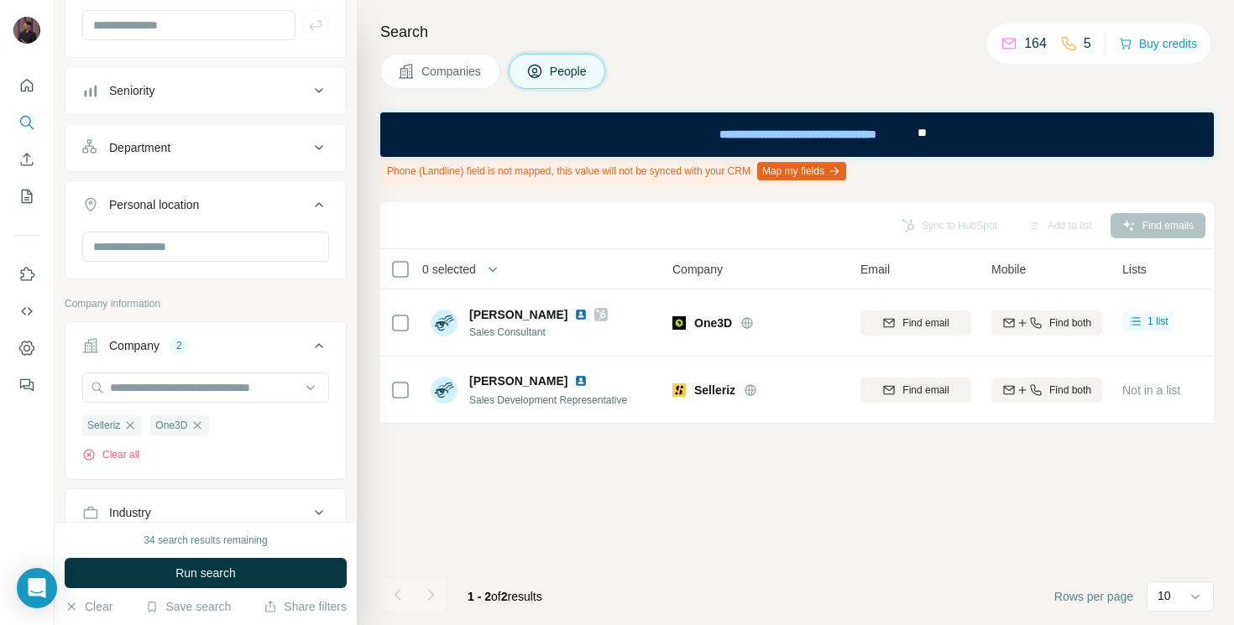
scroll to position [201, 0]
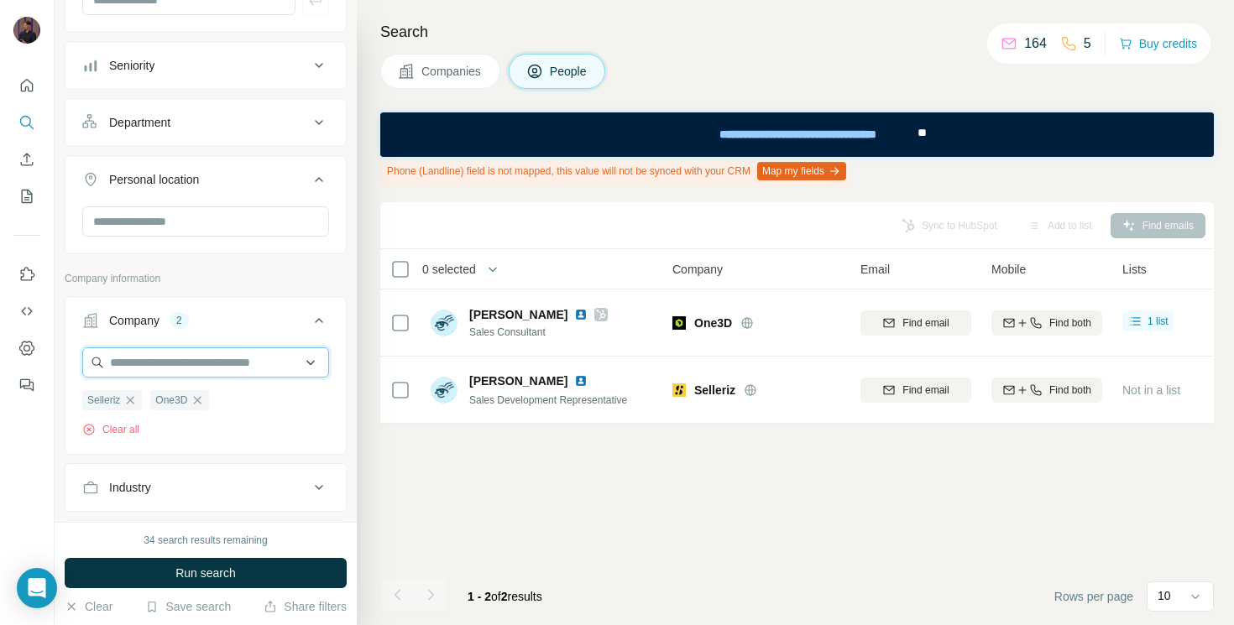
click at [188, 357] on input "text" at bounding box center [205, 362] width 247 height 30
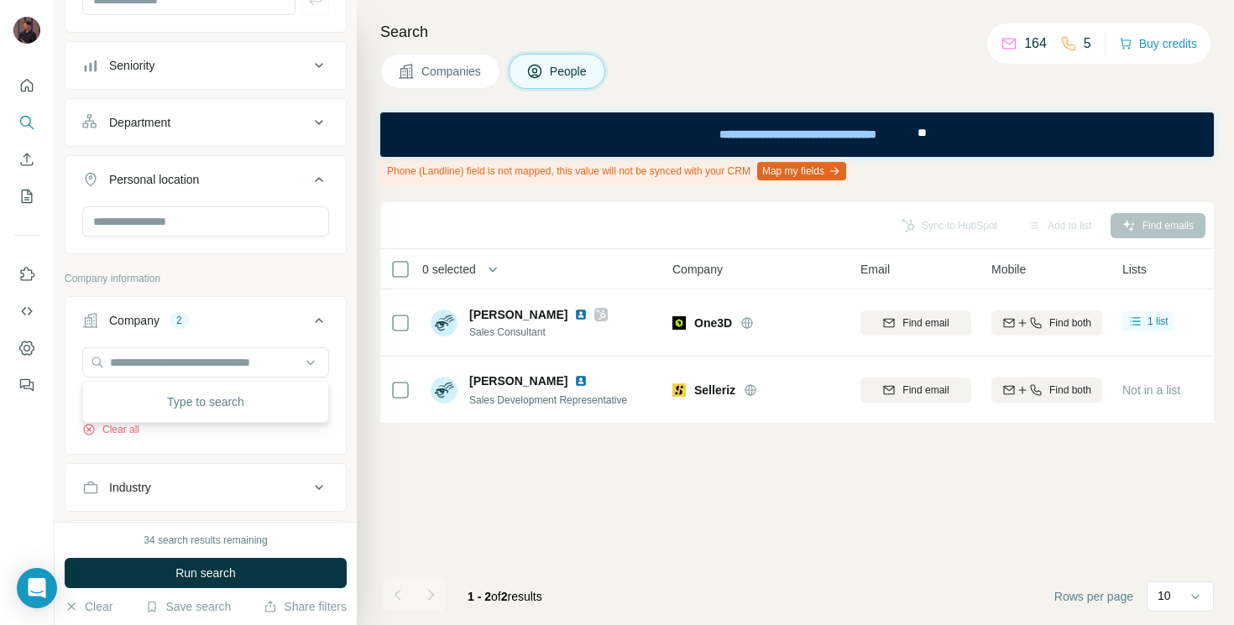
click at [352, 269] on div "New search Hide Company lookalikes Personal information Job title Seniority Dep…" at bounding box center [206, 261] width 302 height 522
click at [176, 84] on button "Seniority" at bounding box center [205, 65] width 280 height 40
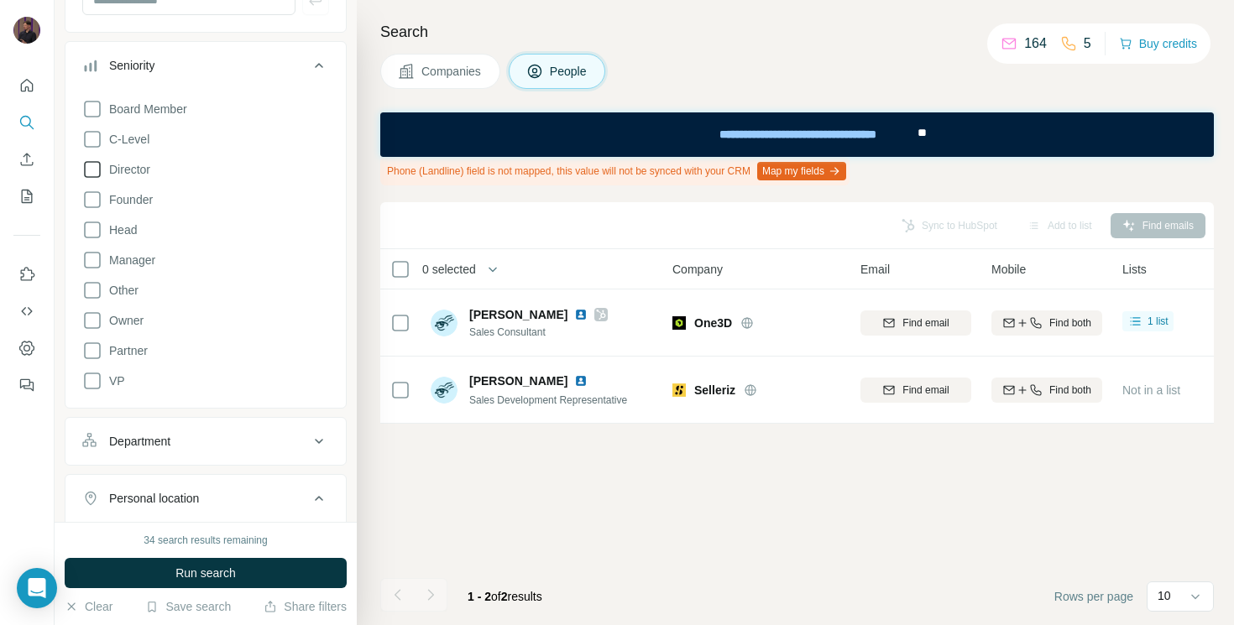
click at [128, 169] on span "Director" at bounding box center [126, 169] width 48 height 17
click at [158, 104] on span "Board Member" at bounding box center [144, 109] width 85 height 17
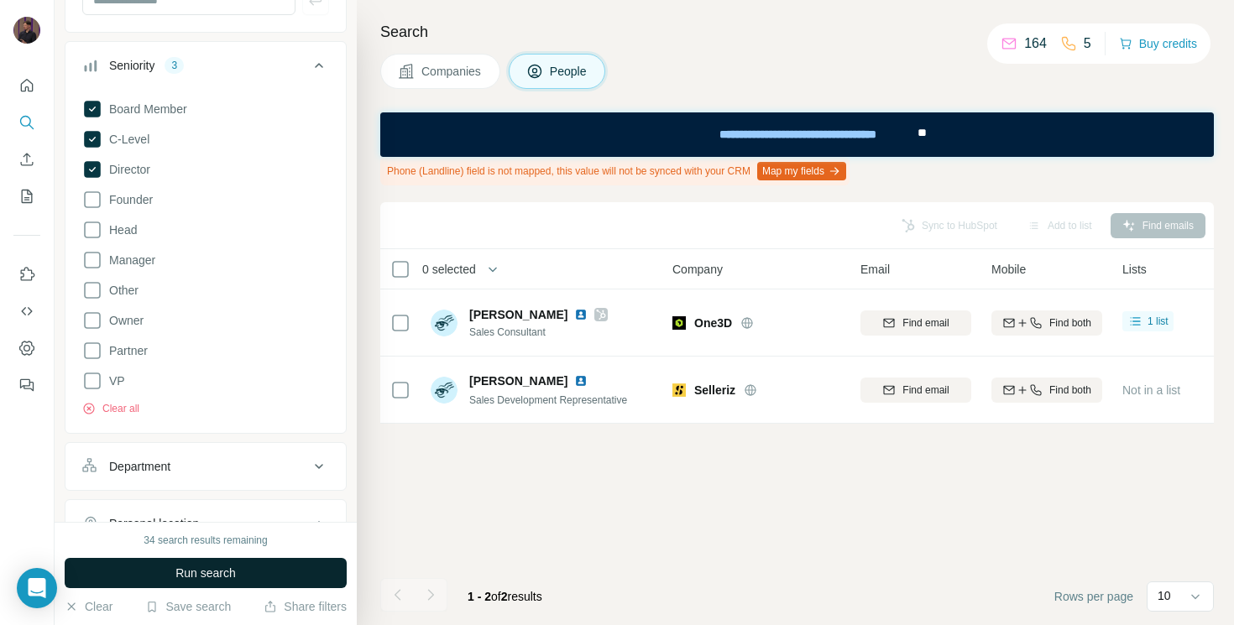
click at [285, 561] on button "Run search" at bounding box center [206, 573] width 282 height 30
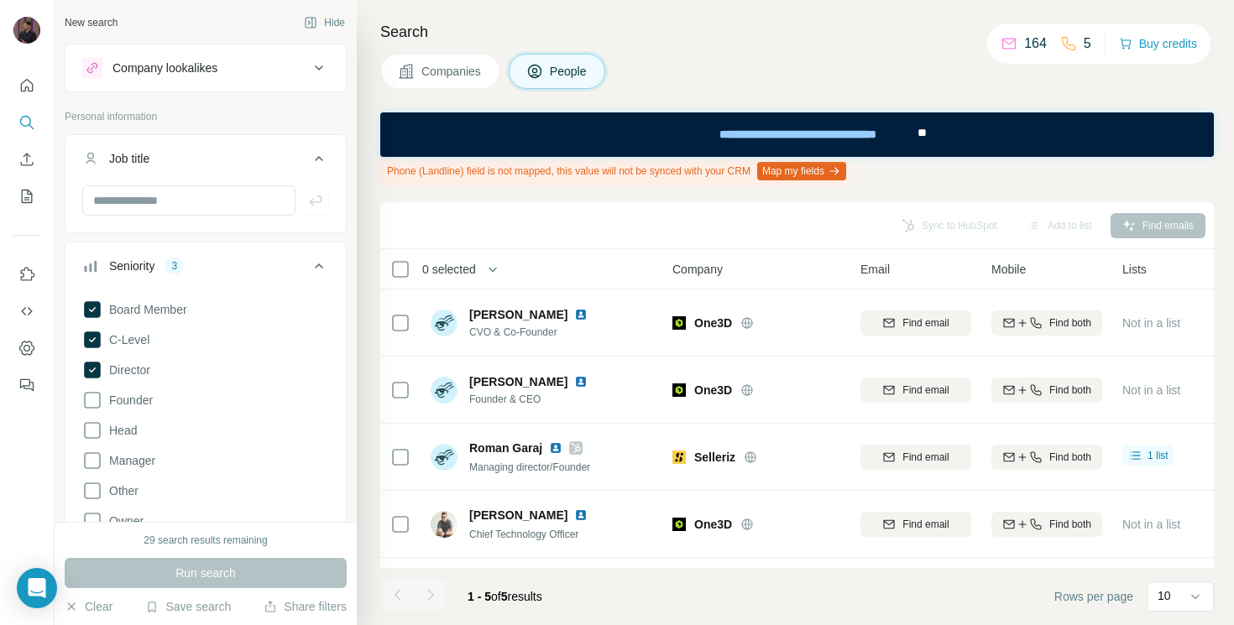
click at [374, 237] on div "Search Companies People Phone (Landline) field is not mapped, this value will n…" at bounding box center [795, 312] width 877 height 625
click at [363, 237] on div "Search Companies People Phone (Landline) field is not mapped, this value will n…" at bounding box center [795, 312] width 877 height 625
click at [93, 309] on icon at bounding box center [92, 309] width 7 height 5
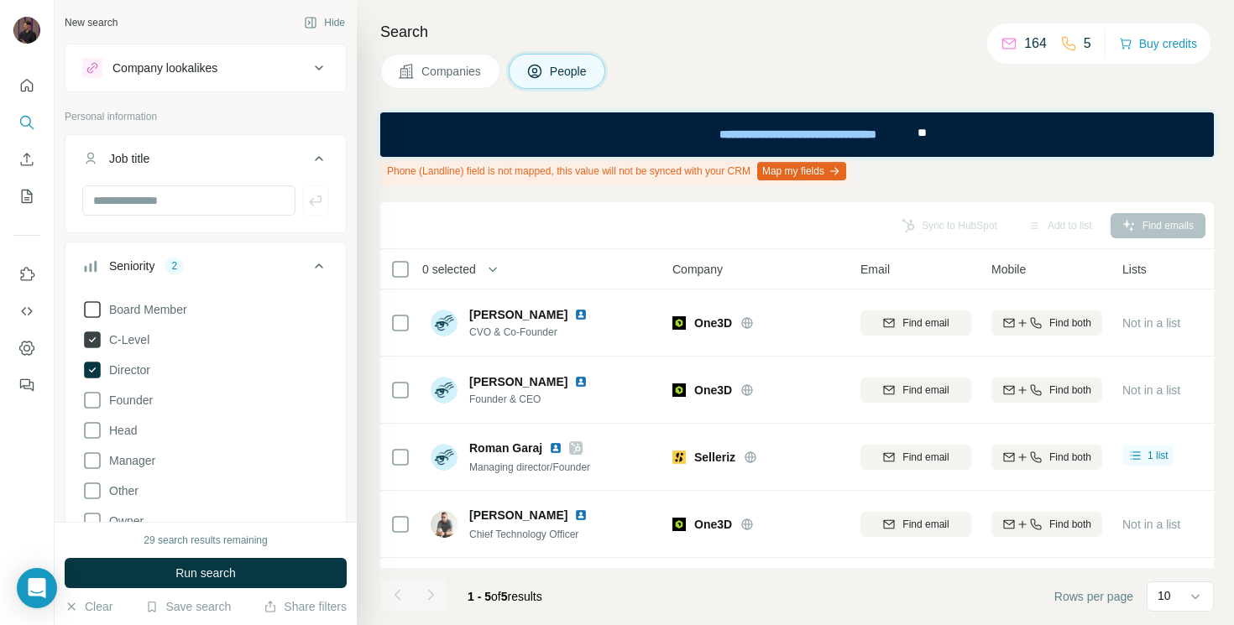
click at [92, 331] on icon at bounding box center [92, 340] width 20 height 20
click at [89, 368] on icon at bounding box center [92, 370] width 17 height 17
click at [375, 300] on div "Search Companies People Phone (Landline) field is not mapped, this value will n…" at bounding box center [795, 312] width 877 height 625
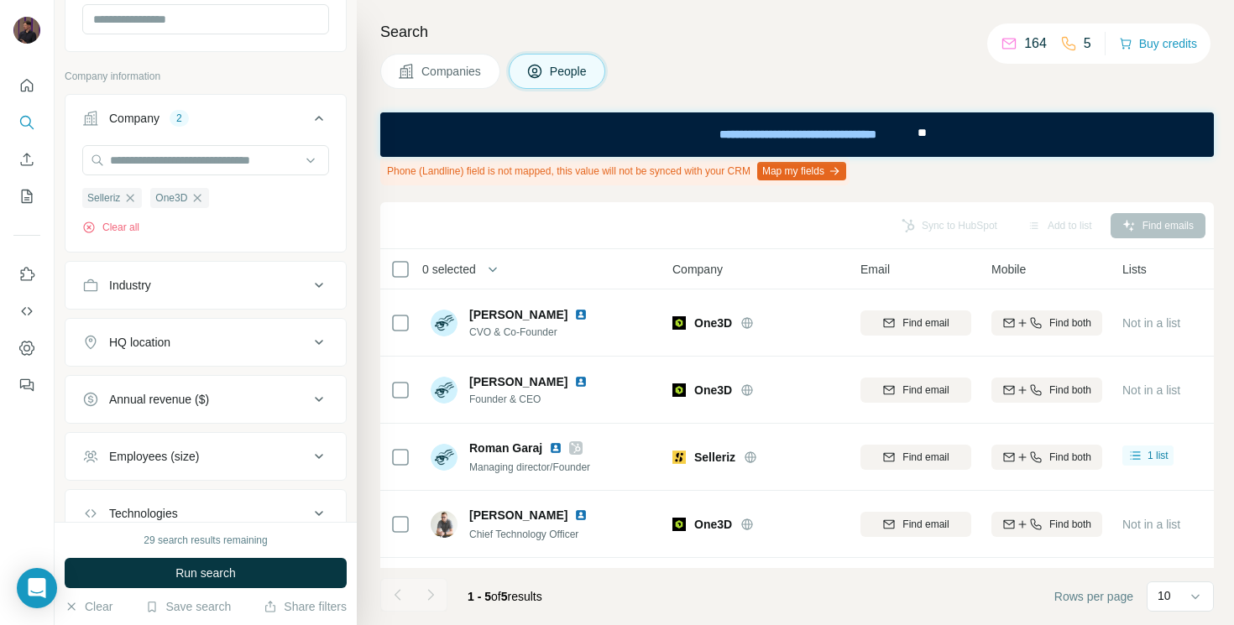
scroll to position [692, 0]
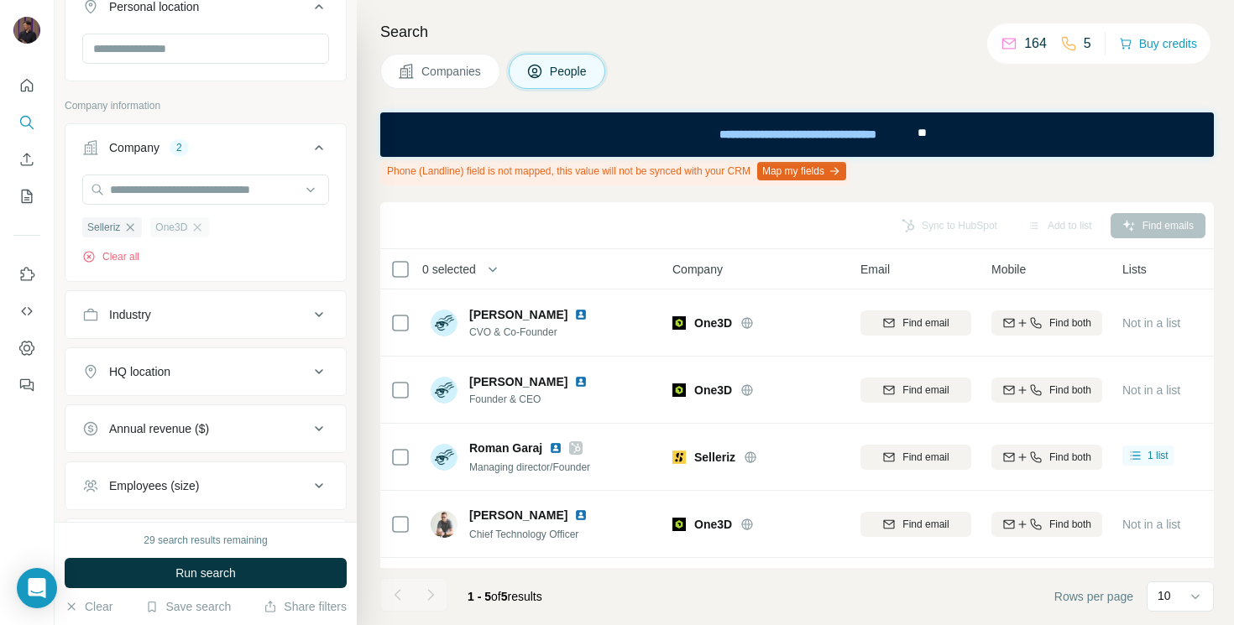
click at [208, 226] on div "One3D" at bounding box center [179, 227] width 59 height 20
click at [201, 225] on icon "button" at bounding box center [197, 227] width 13 height 13
click at [353, 197] on div "New search Hide Company lookalikes Personal information Job title Seniority Boa…" at bounding box center [206, 261] width 302 height 522
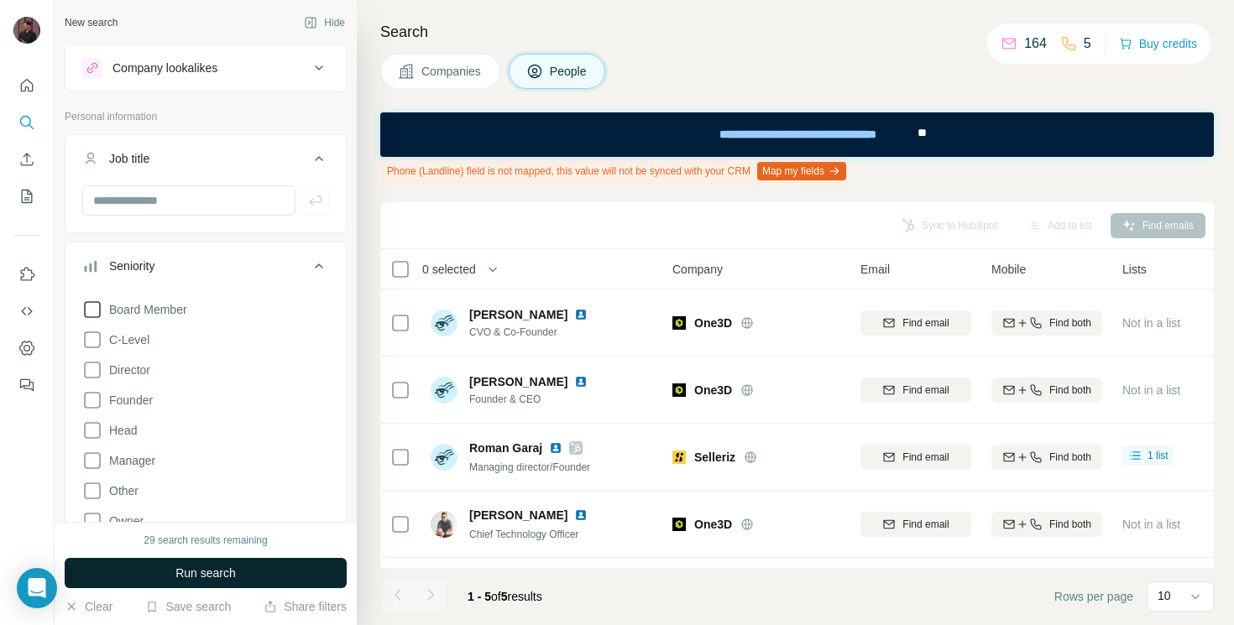
click at [234, 567] on span "Run search" at bounding box center [205, 573] width 60 height 17
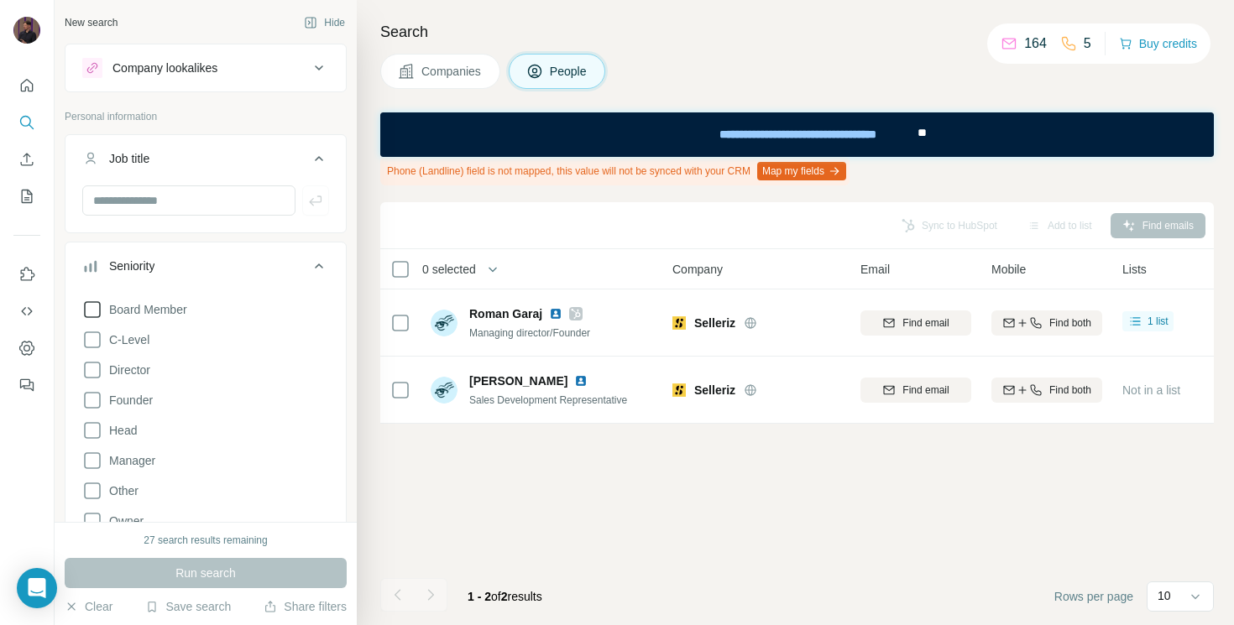
click at [368, 243] on div "Search Companies People Phone (Landline) field is not mapped, this value will n…" at bounding box center [795, 312] width 877 height 625
click at [327, 159] on icon at bounding box center [319, 159] width 20 height 20
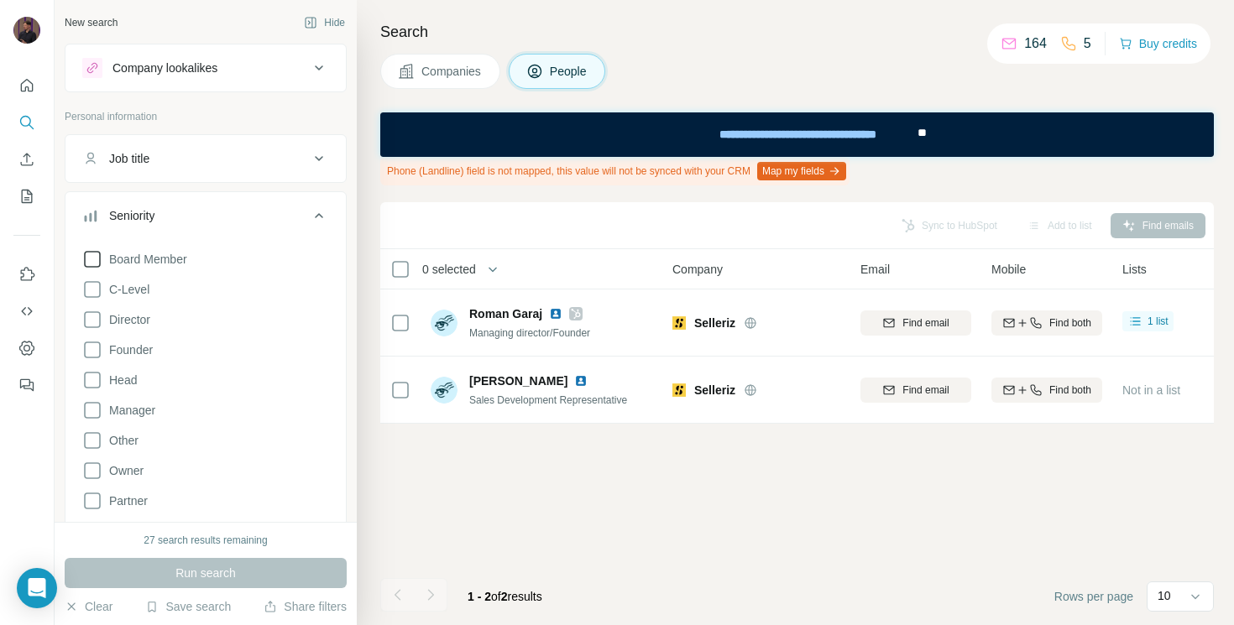
click at [308, 212] on button "Seniority" at bounding box center [205, 219] width 280 height 47
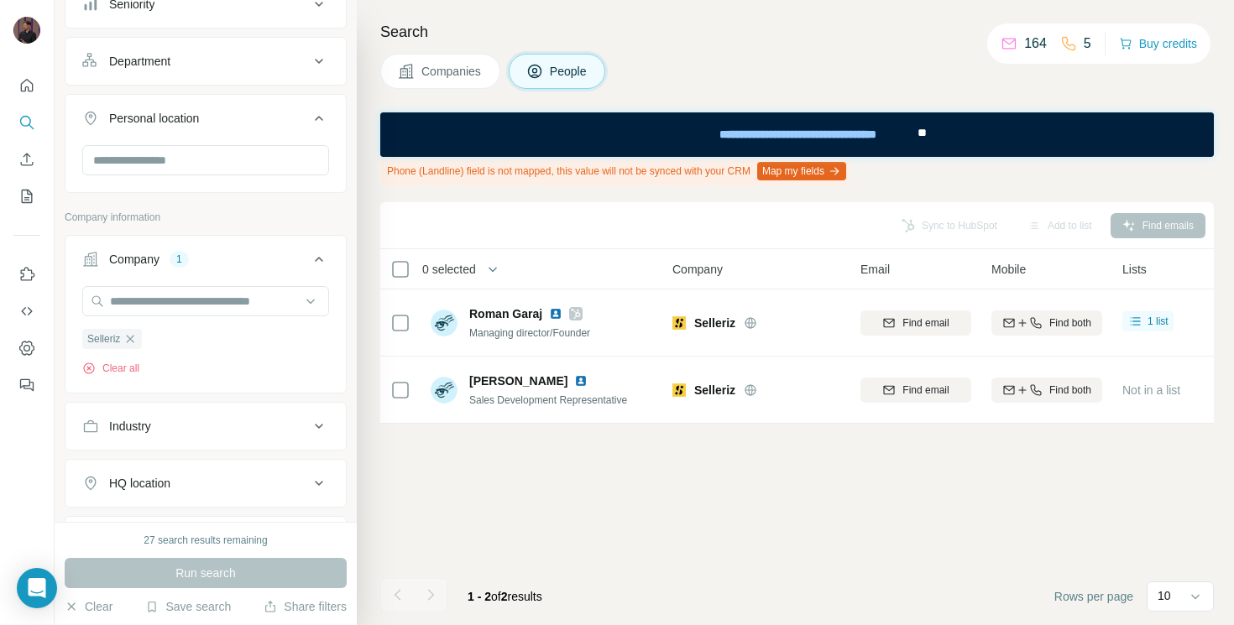
scroll to position [211, 0]
click at [309, 262] on icon at bounding box center [319, 260] width 20 height 20
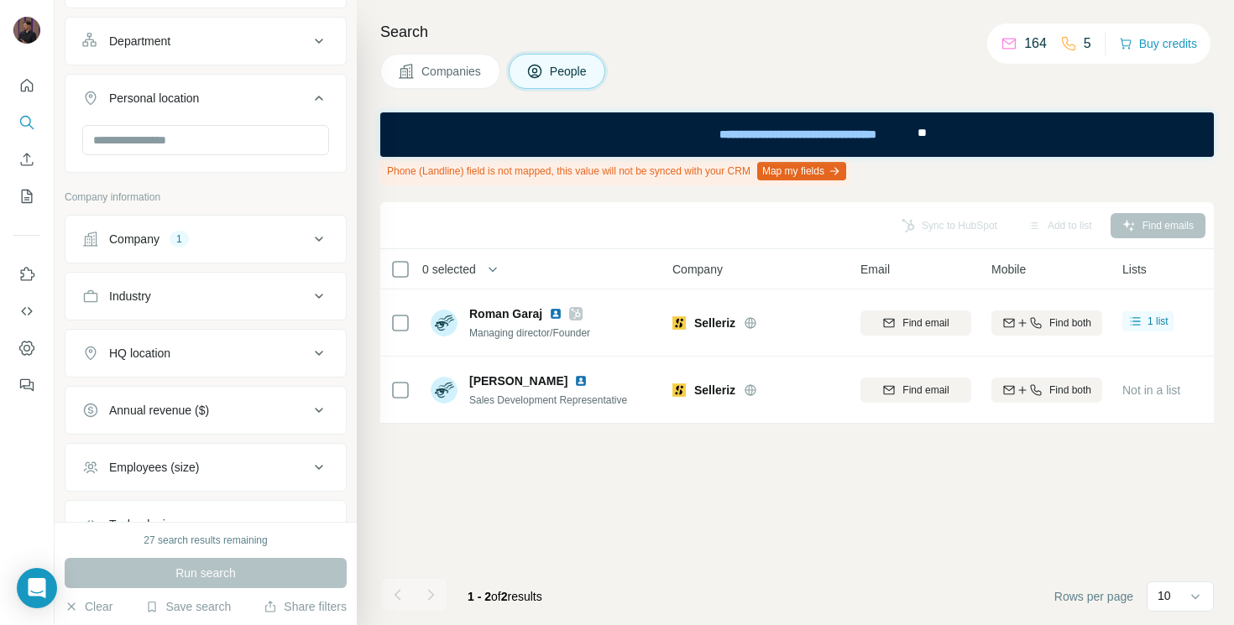
scroll to position [0, 0]
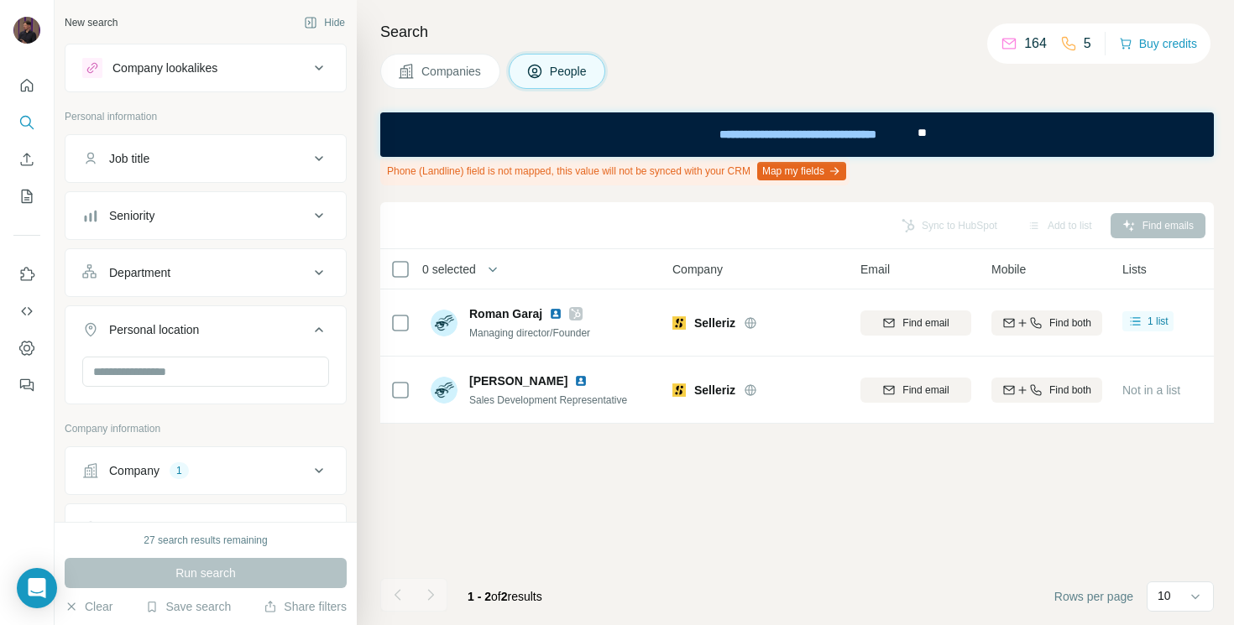
click at [347, 264] on div "New search Hide Company lookalikes Personal information Job title Seniority Dep…" at bounding box center [206, 261] width 302 height 522
click at [315, 332] on icon at bounding box center [319, 330] width 20 height 20
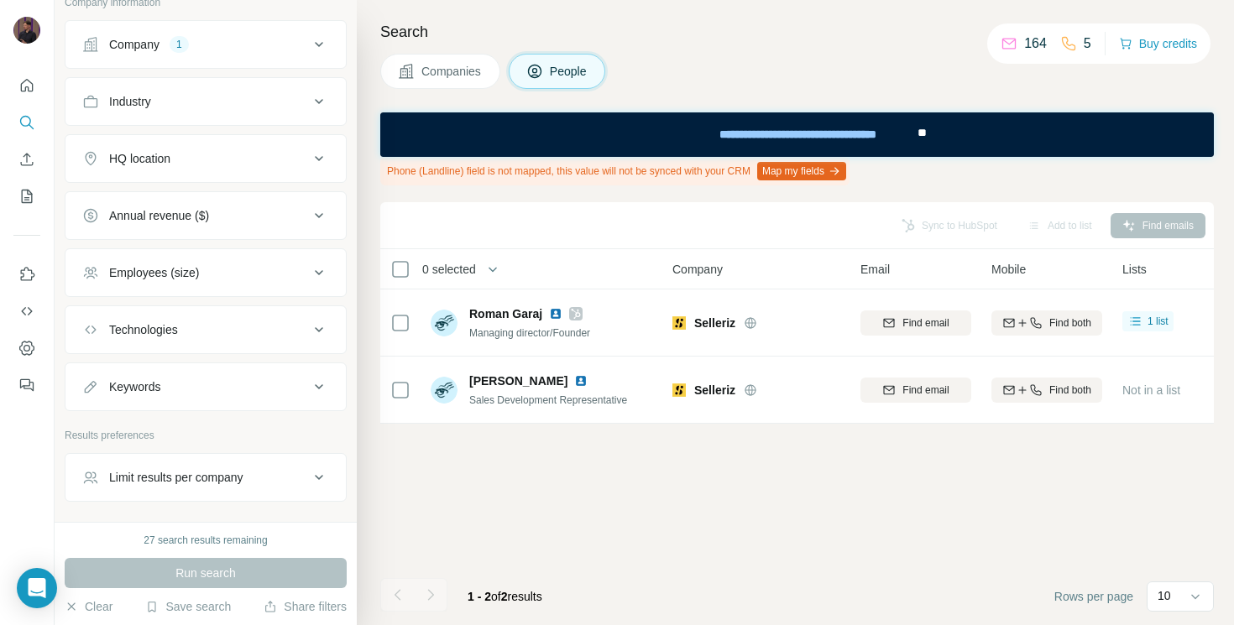
scroll to position [433, 0]
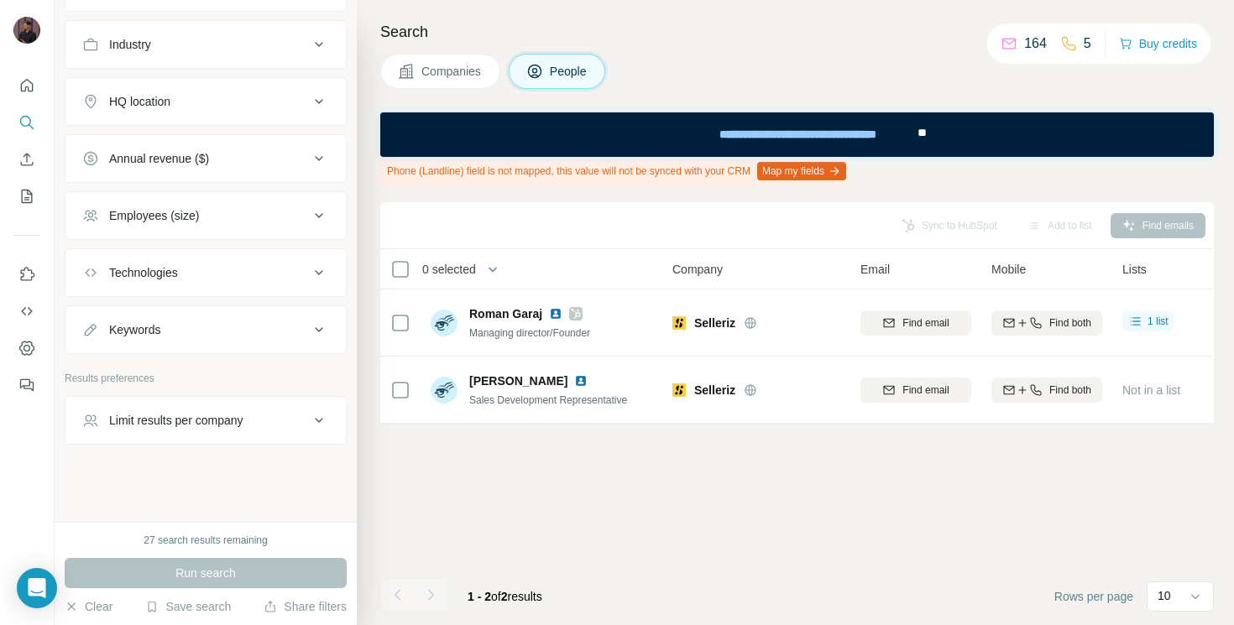
click at [181, 434] on button "Limit results per company" at bounding box center [205, 420] width 280 height 40
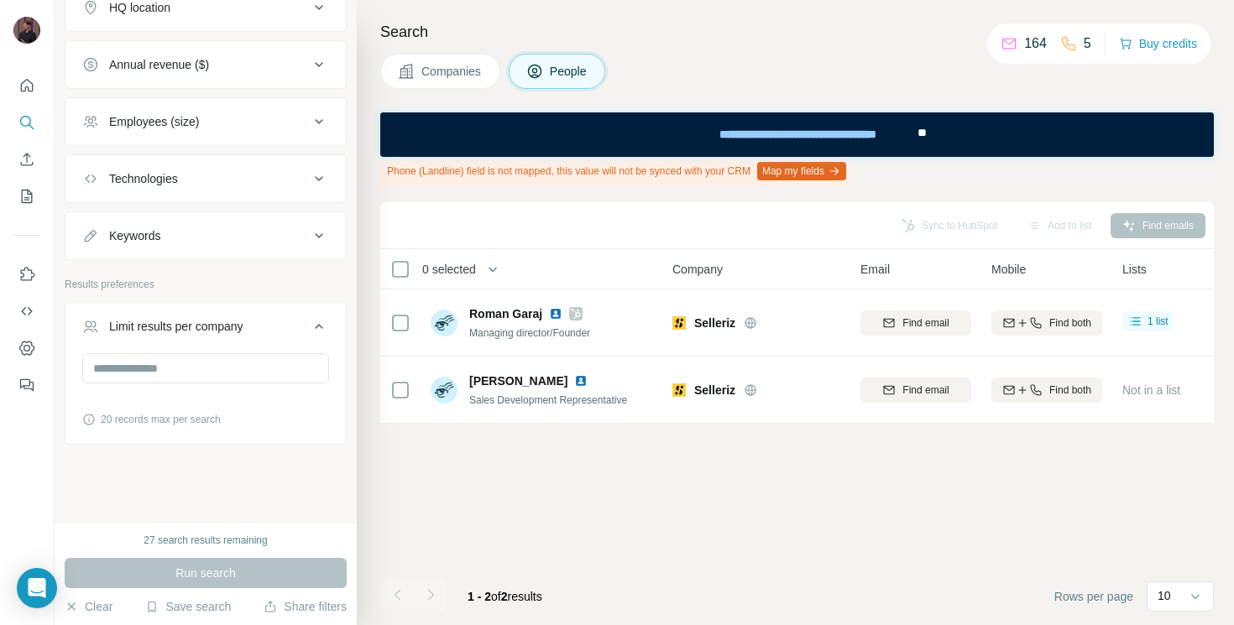
click at [187, 324] on div "Limit results per company" at bounding box center [176, 326] width 134 height 17
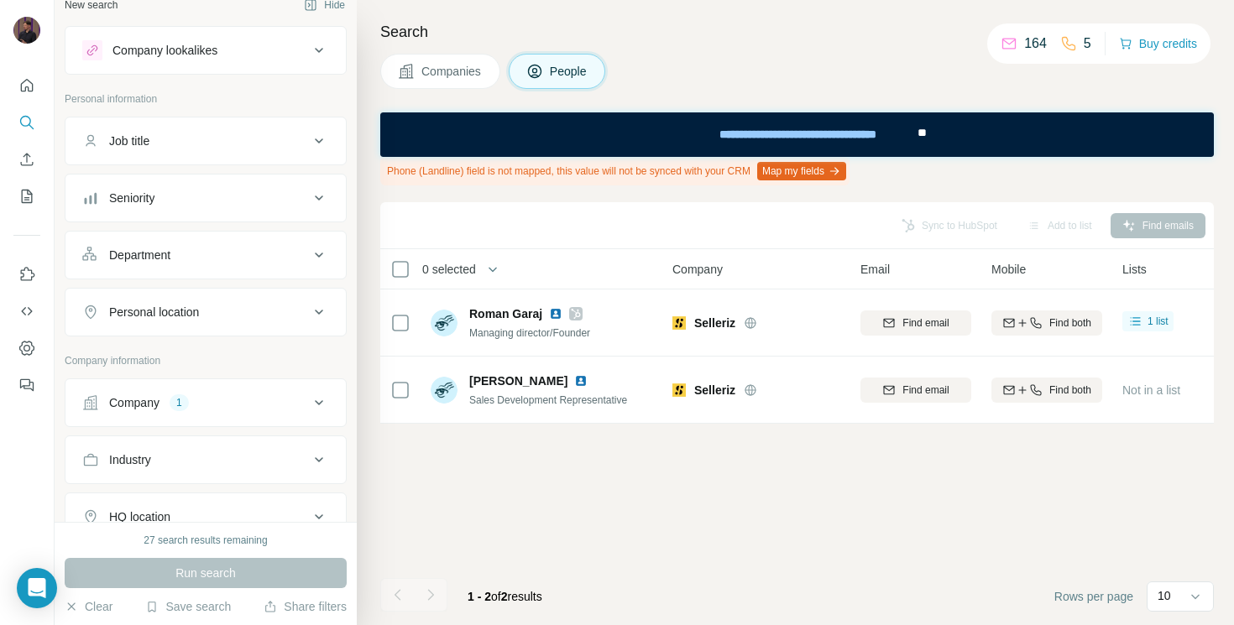
scroll to position [0, 0]
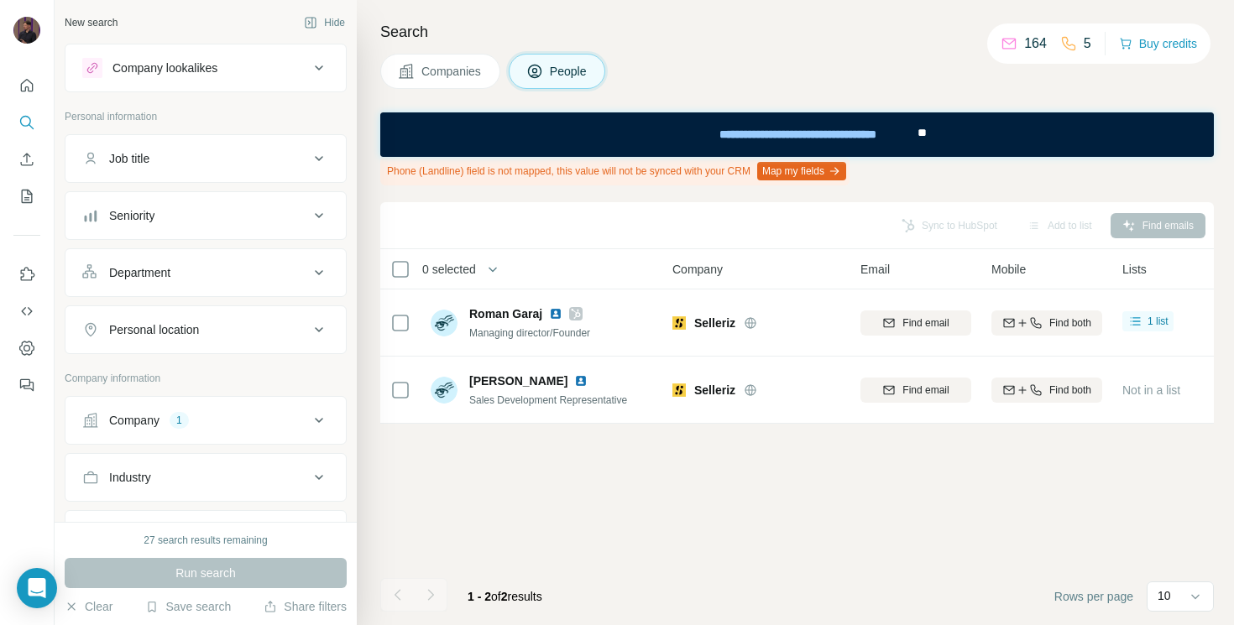
click at [232, 416] on div "Company 1" at bounding box center [195, 420] width 227 height 17
click at [585, 507] on div "Sync to HubSpot Add to list Find emails 0 selected People Company Email Mobile …" at bounding box center [796, 413] width 833 height 423
click at [170, 448] on ul "Company 1 Industry HQ location Annual revenue ($) Employees (size) Technologies…" at bounding box center [206, 591] width 282 height 391
click at [185, 417] on div "1" at bounding box center [179, 420] width 19 height 15
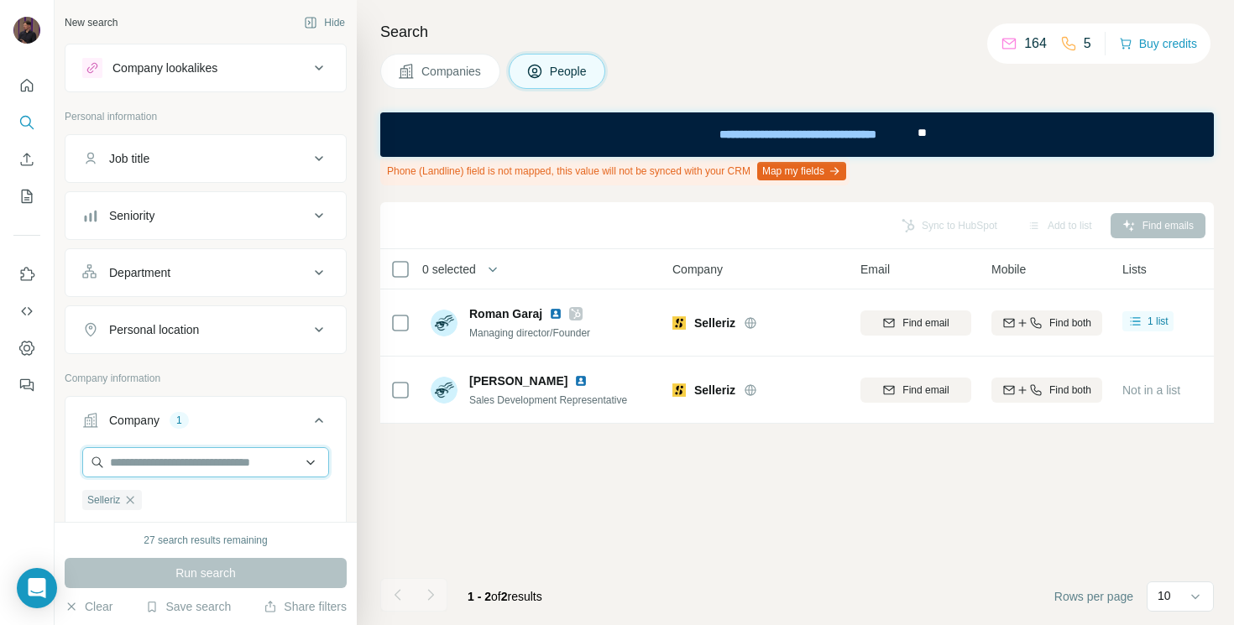
click at [153, 462] on input "text" at bounding box center [205, 462] width 247 height 30
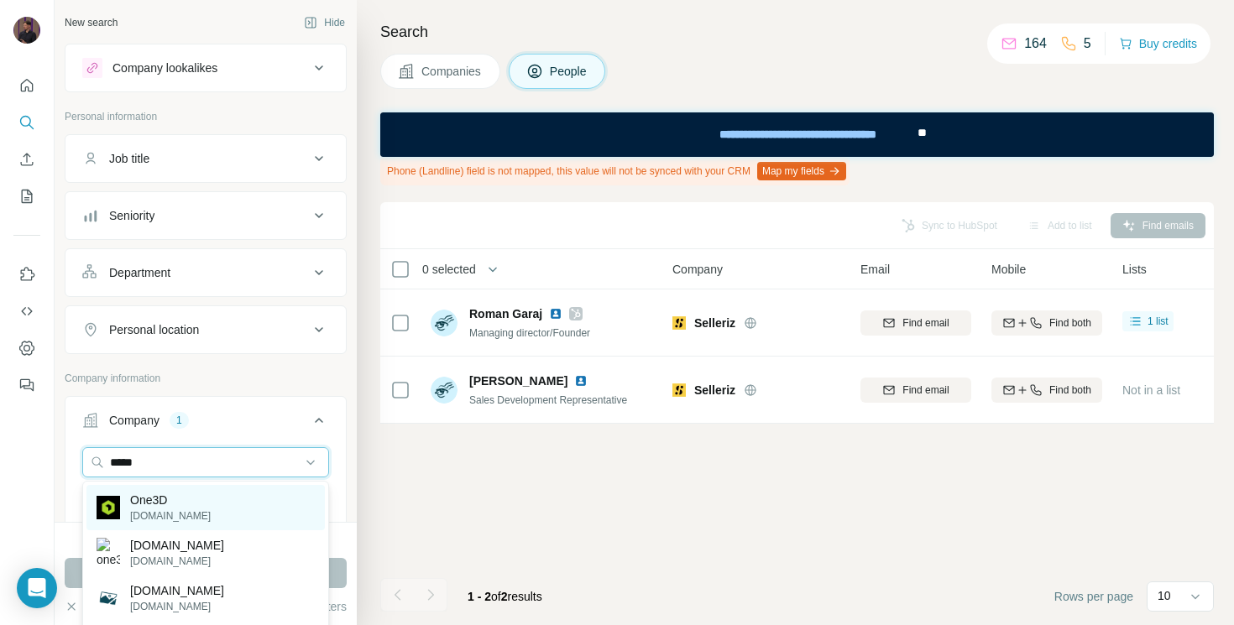
type input "*****"
click at [159, 503] on p "One3D" at bounding box center [170, 500] width 81 height 17
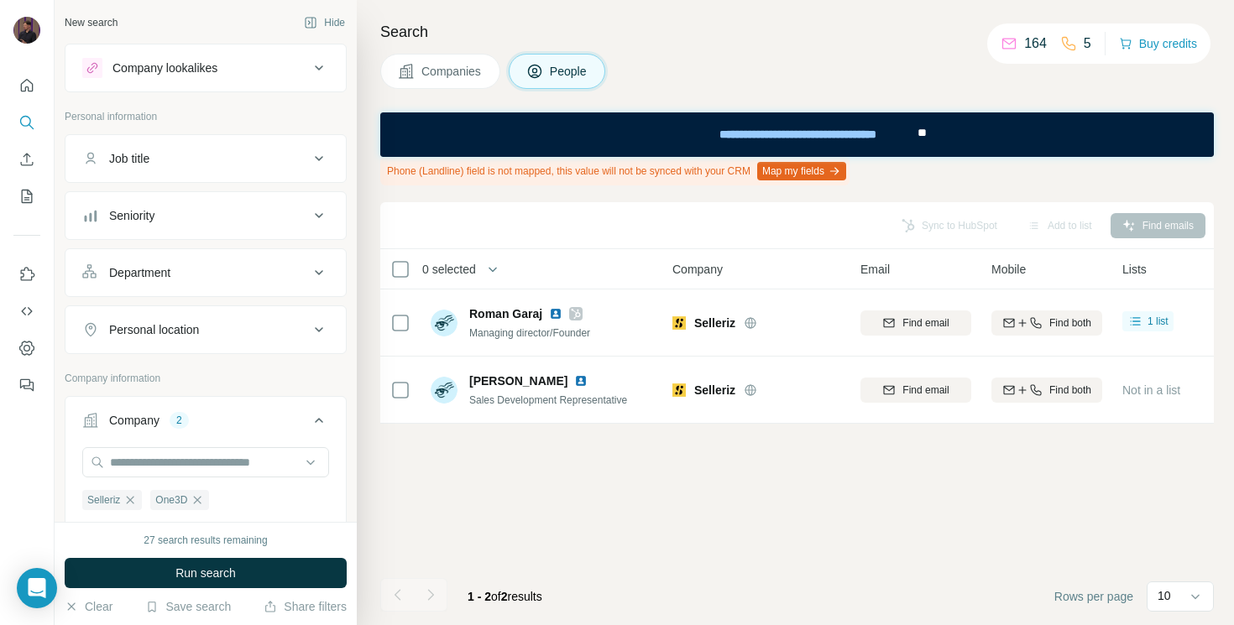
click at [373, 508] on div "Search Companies People Phone (Landline) field is not mapped, this value will n…" at bounding box center [795, 312] width 877 height 625
click at [129, 500] on icon "button" at bounding box center [129, 499] width 13 height 13
click at [219, 566] on span "Run search" at bounding box center [205, 573] width 60 height 17
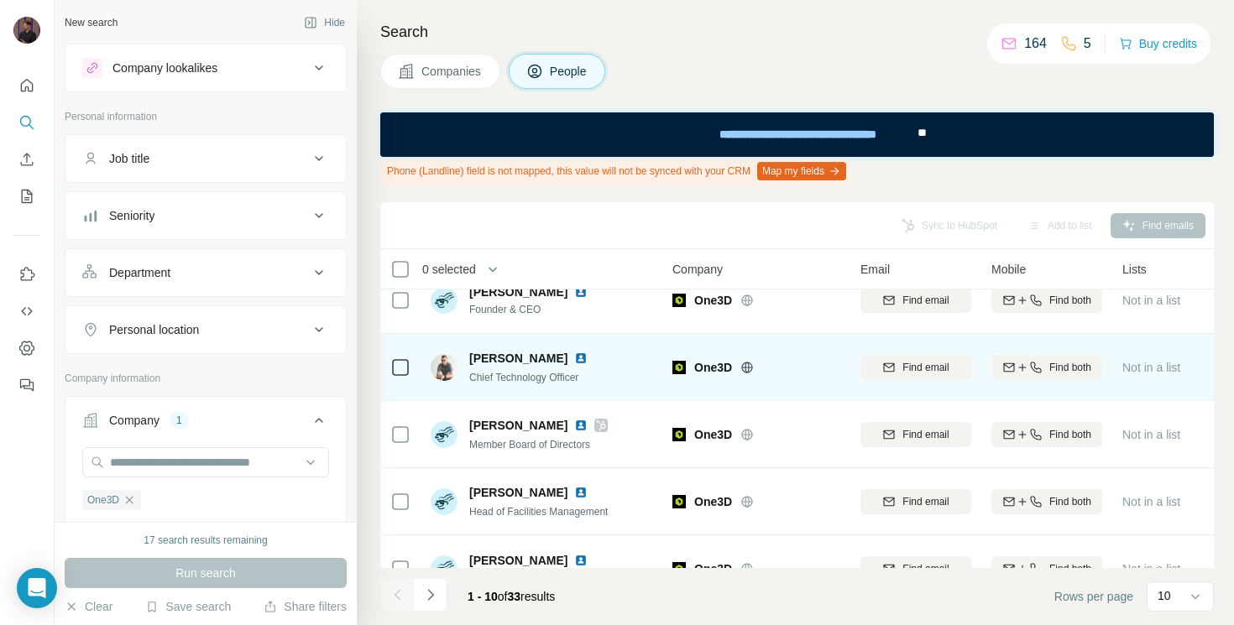
scroll to position [91, 0]
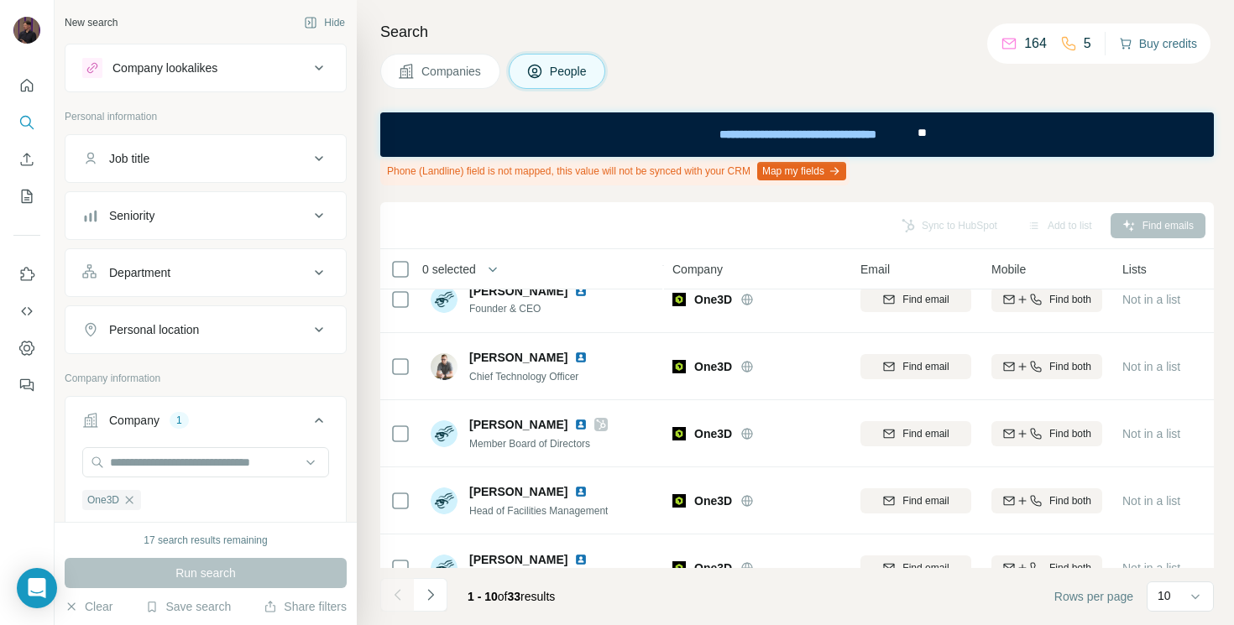
click at [1134, 42] on button "Buy credits" at bounding box center [1158, 43] width 78 height 23
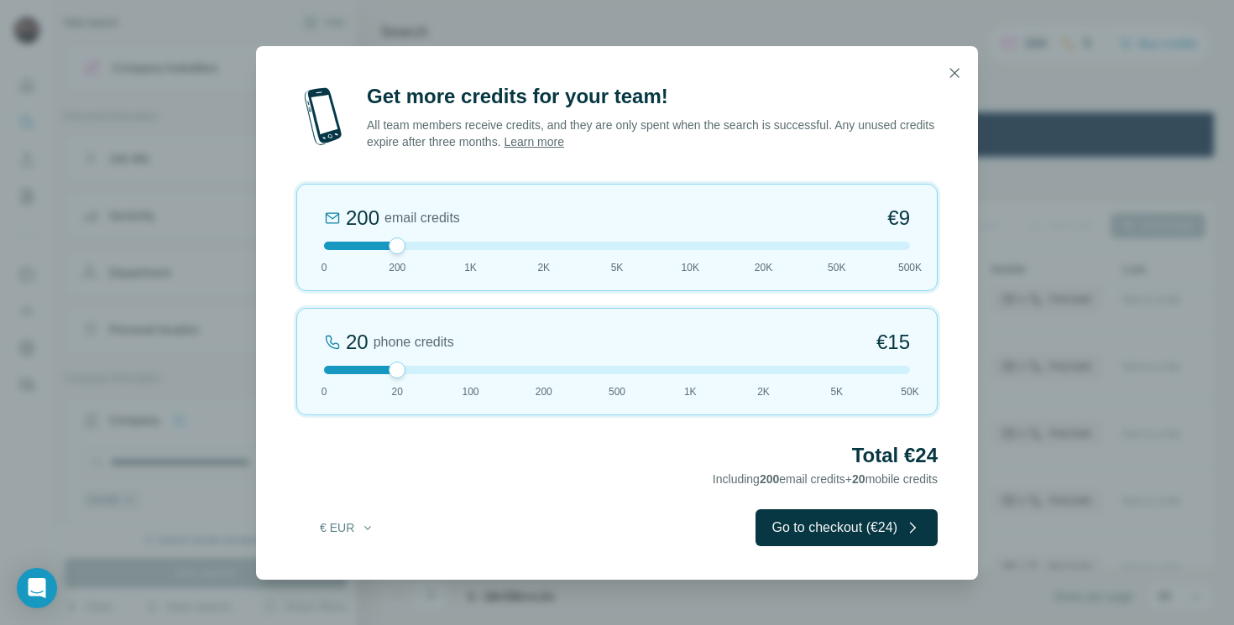
drag, startPoint x: 399, startPoint y: 367, endPoint x: 313, endPoint y: 368, distance: 86.5
click at [314, 368] on div "20 phone credits €15 0 20 100 200 500 1K 2K 5K 50K" at bounding box center [616, 361] width 641 height 107
drag, startPoint x: 423, startPoint y: 245, endPoint x: 524, endPoint y: 245, distance: 100.7
click at [524, 245] on div at bounding box center [617, 246] width 586 height 8
drag, startPoint x: 542, startPoint y: 239, endPoint x: 76, endPoint y: 394, distance: 491.8
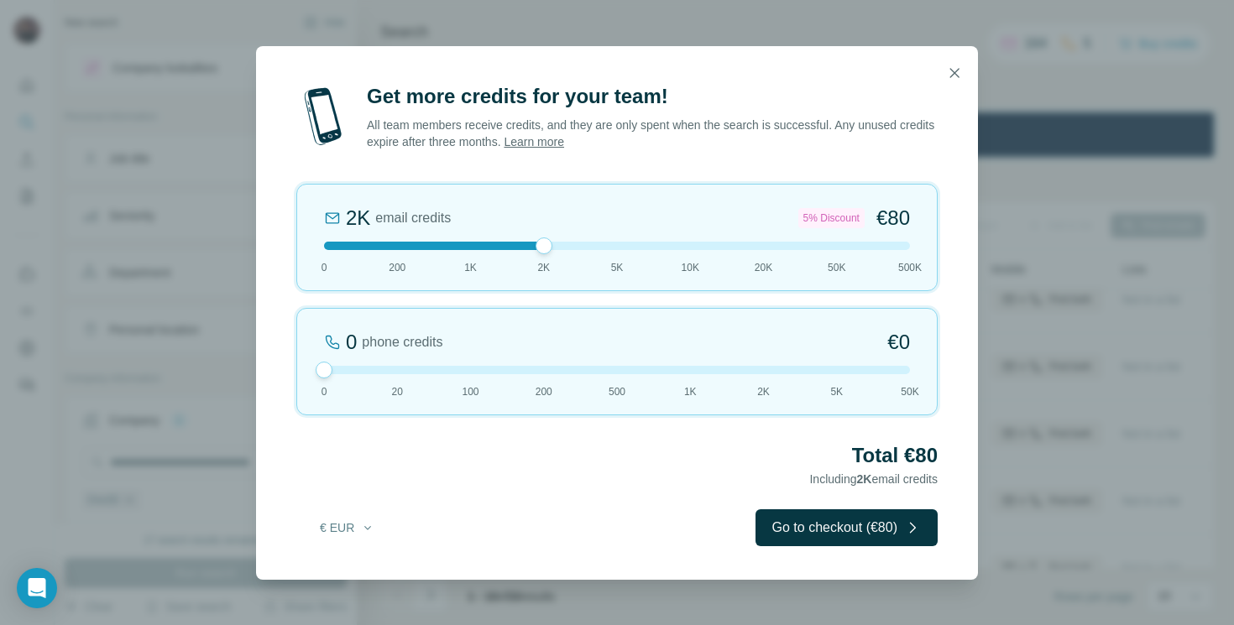
click at [76, 394] on div "Get more credits for your team! All team members receive credits, and they are …" at bounding box center [617, 312] width 1234 height 625
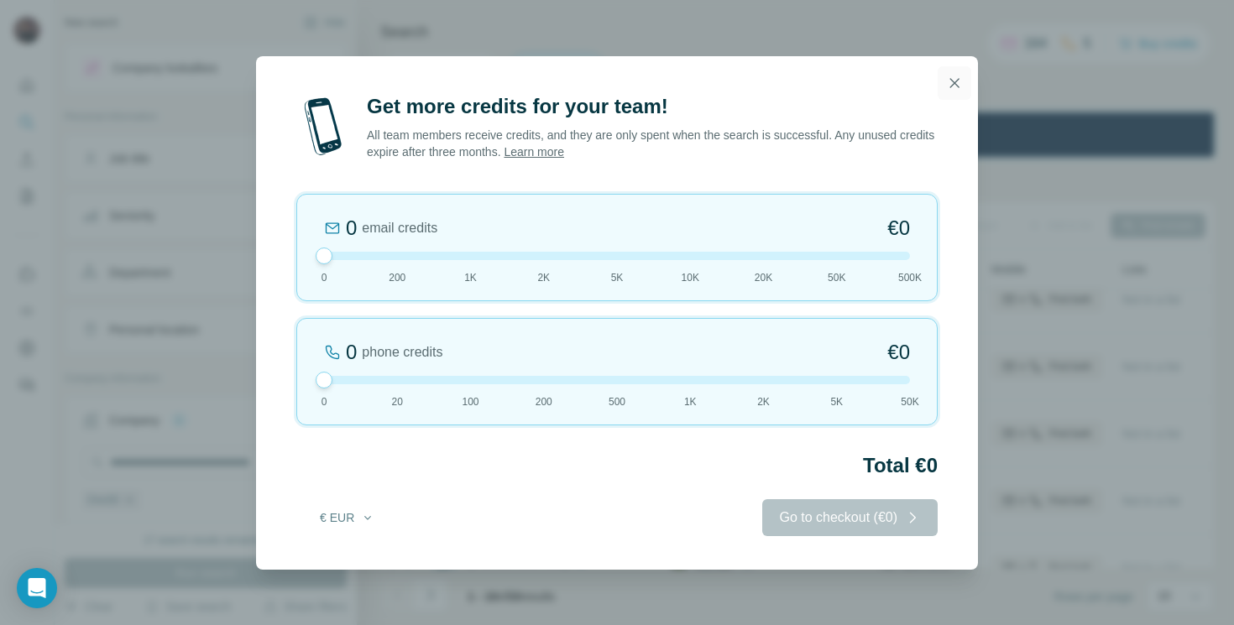
click at [957, 81] on icon "button" at bounding box center [954, 82] width 9 height 9
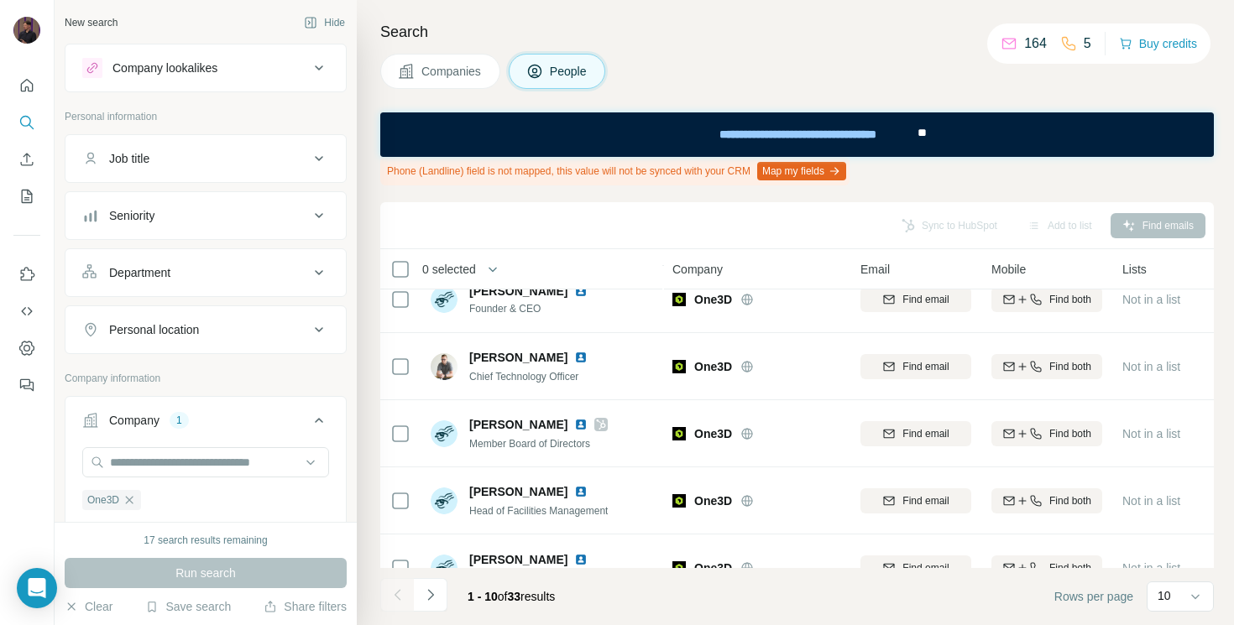
click at [211, 540] on div "17 search results remaining" at bounding box center [205, 540] width 123 height 15
click at [800, 131] on div "**********" at bounding box center [797, 134] width 237 height 37
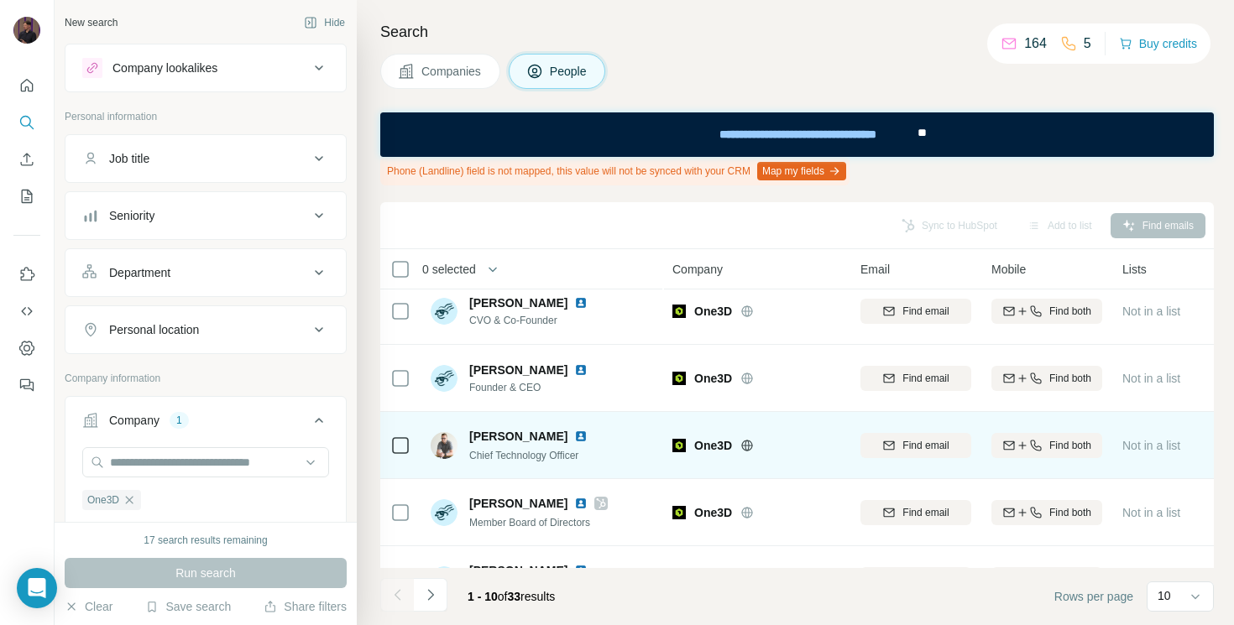
scroll to position [15, 0]
